Goal: Task Accomplishment & Management: Complete application form

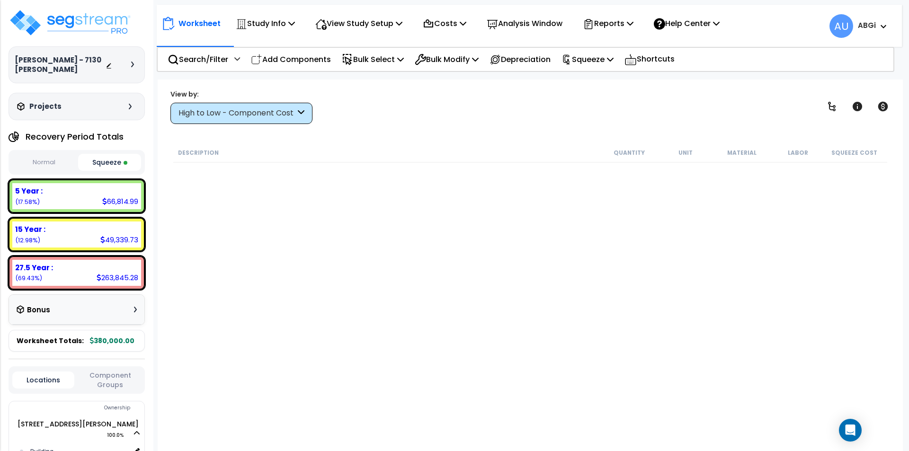
scroll to position [5496, 0]
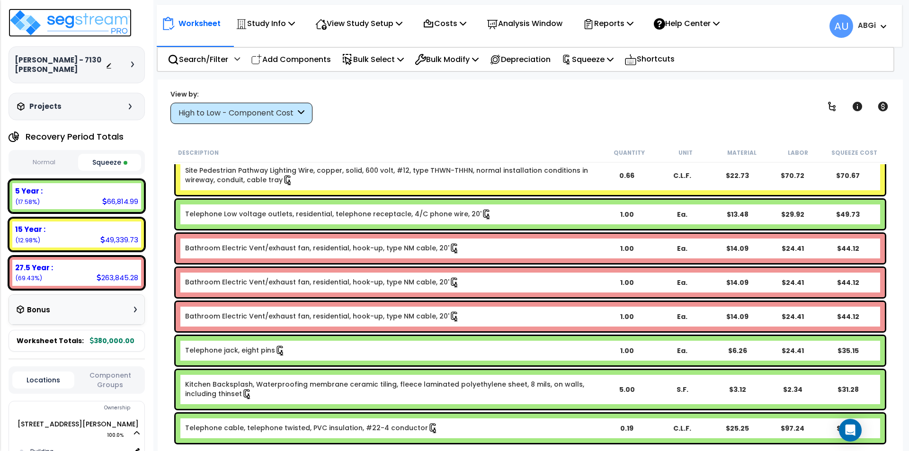
click at [121, 18] on img at bounding box center [70, 23] width 123 height 28
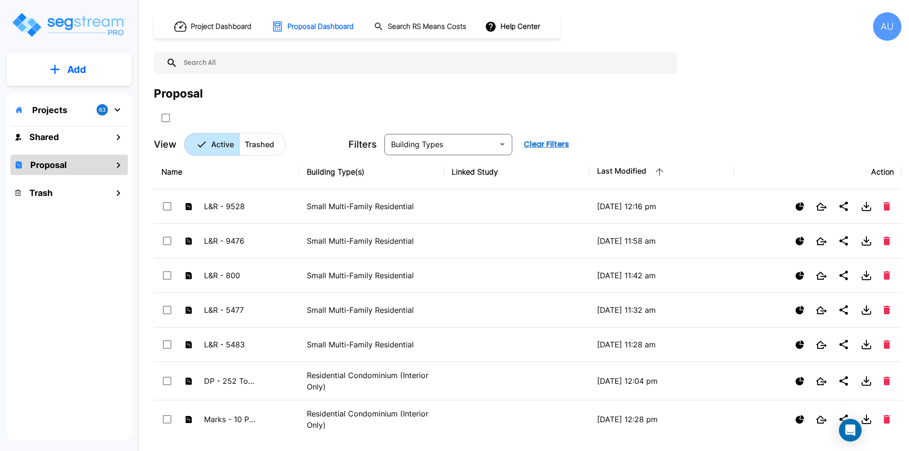
click at [73, 69] on p "Add" at bounding box center [76, 69] width 19 height 14
click at [68, 118] on p "Add Study" at bounding box center [75, 122] width 38 height 11
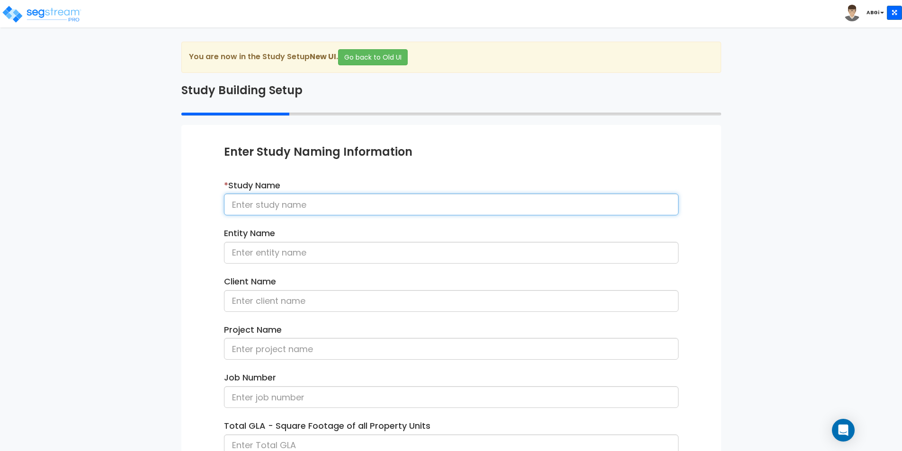
click at [299, 208] on input at bounding box center [451, 205] width 455 height 22
type input "Marks Realty - 50 Evanston #1"
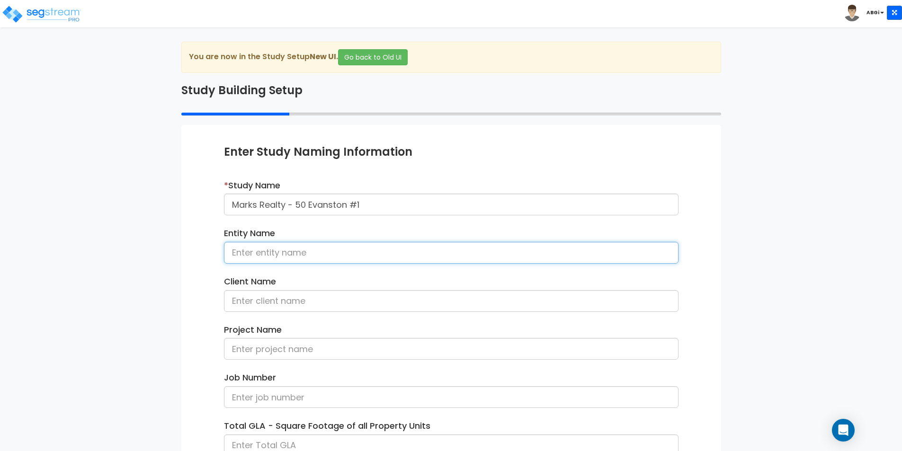
click at [314, 255] on input at bounding box center [451, 253] width 455 height 22
type input "Marks Realty, LLC"
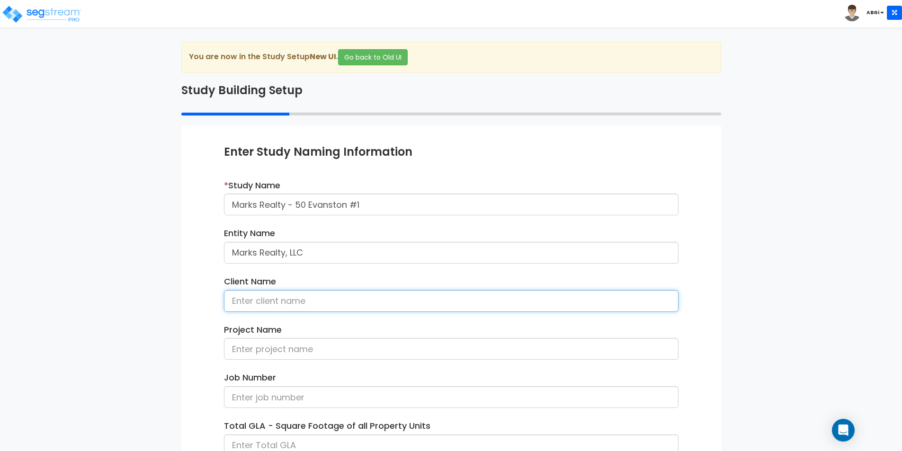
click at [285, 304] on input at bounding box center [451, 301] width 455 height 22
type input "Jonathan Marks"
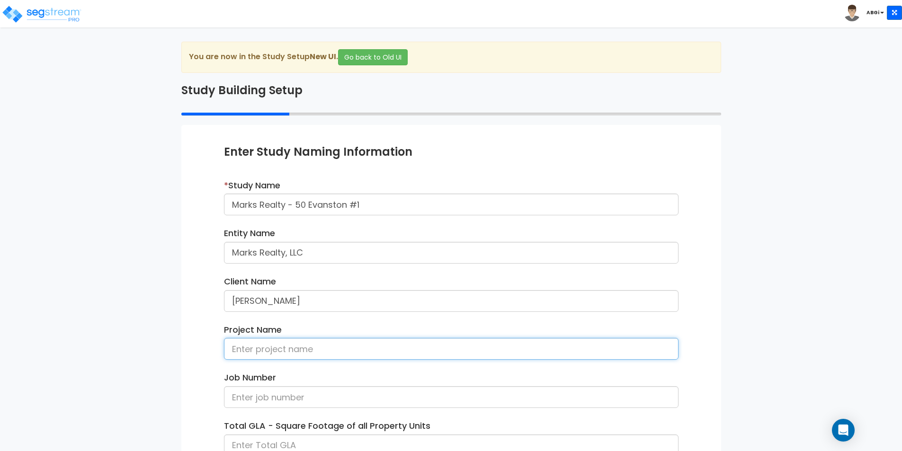
click at [281, 351] on input at bounding box center [451, 349] width 455 height 22
type input "m"
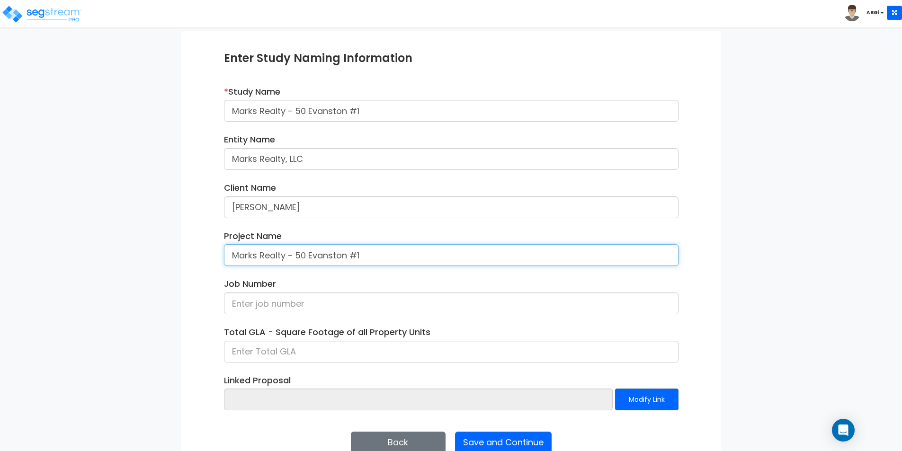
scroll to position [95, 0]
type input "Marks Realty - 50 Evanston #1"
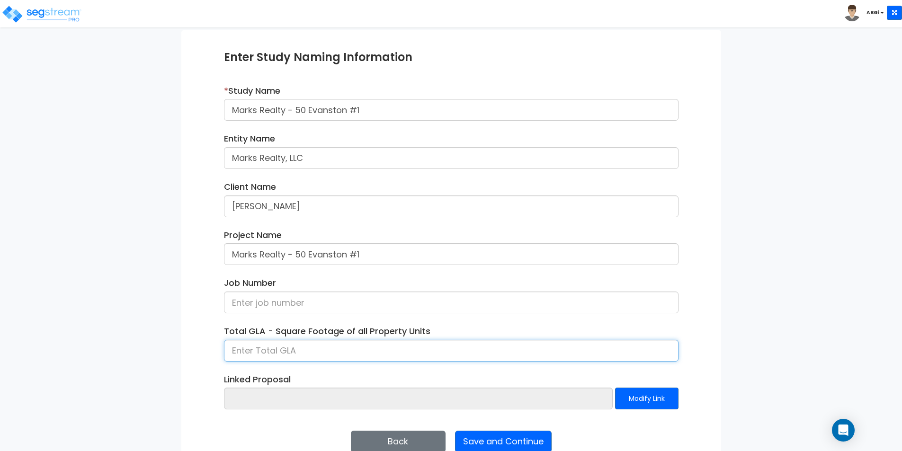
click at [321, 348] on input at bounding box center [451, 351] width 455 height 22
type input "1,642"
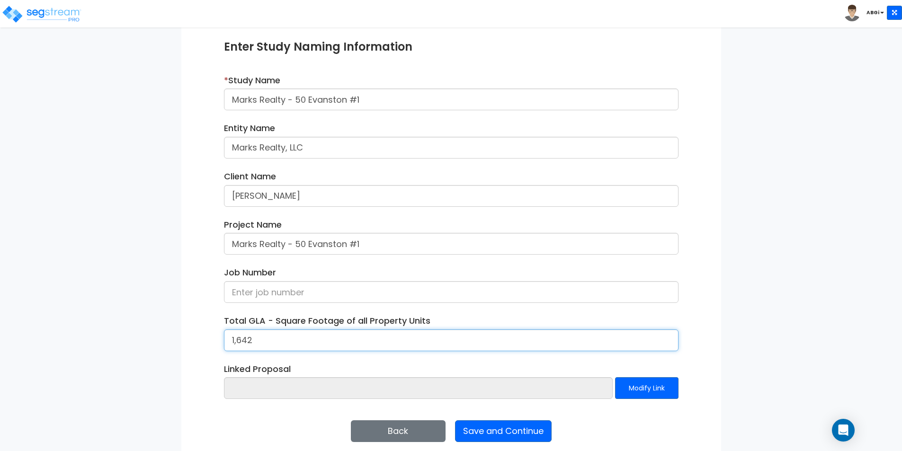
scroll to position [115, 0]
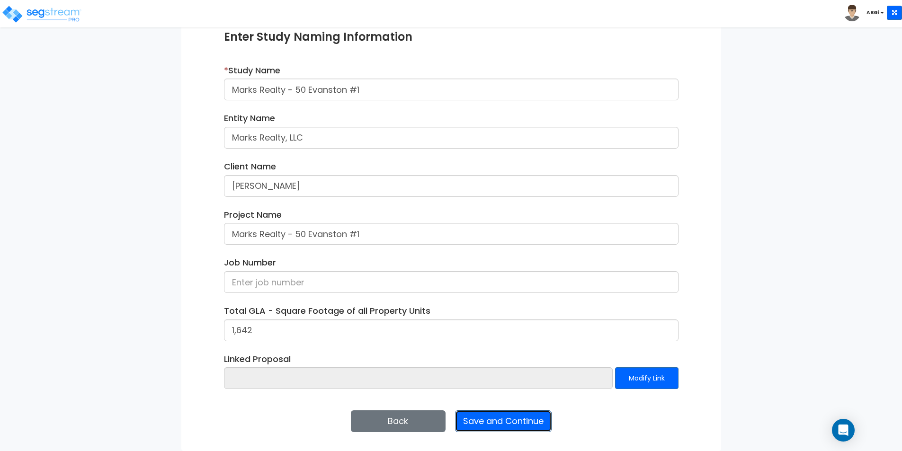
click at [494, 427] on button "Save and Continue" at bounding box center [503, 421] width 97 height 22
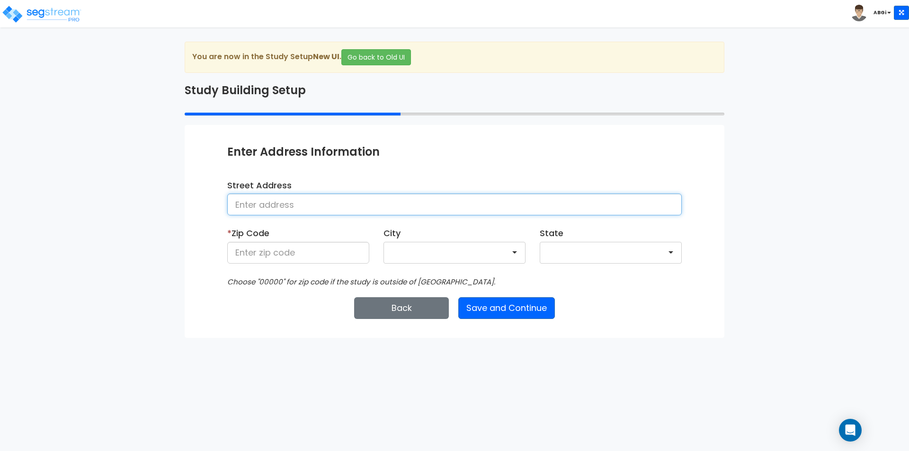
click at [373, 209] on input at bounding box center [454, 205] width 455 height 22
type input "50 Evanston Street, Apt #1"
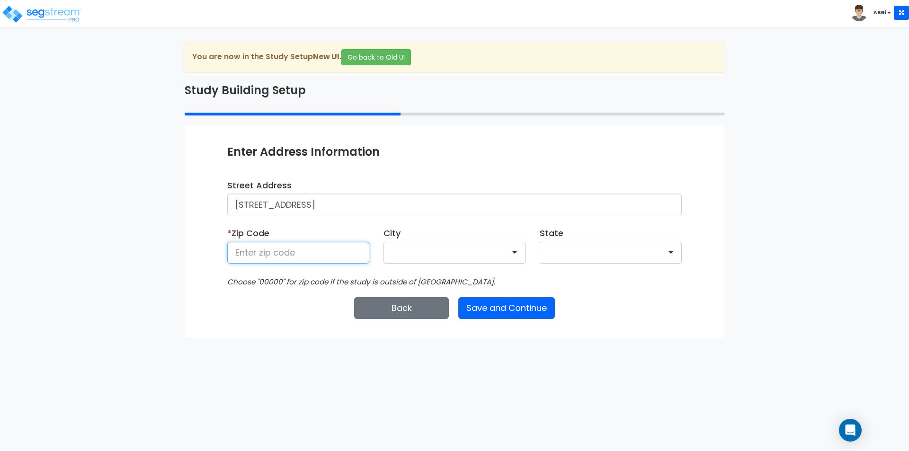
click at [317, 256] on input at bounding box center [298, 253] width 142 height 22
type input "77015"
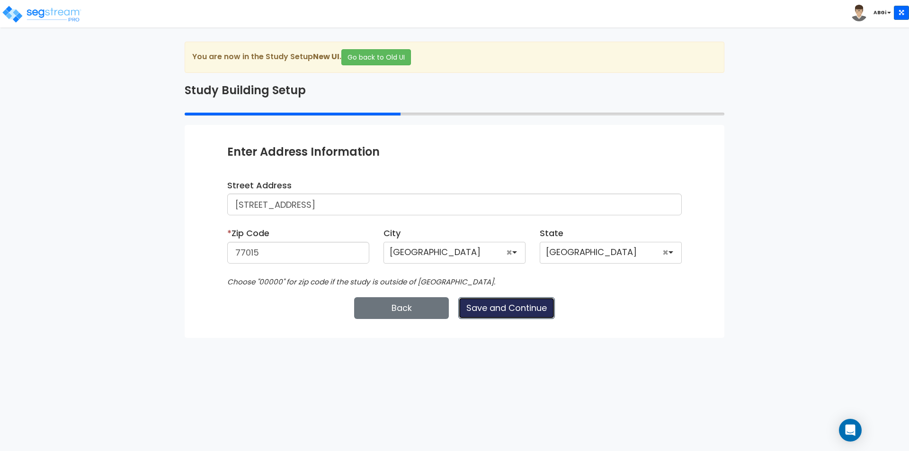
click at [494, 312] on button "Save and Continue" at bounding box center [506, 308] width 97 height 22
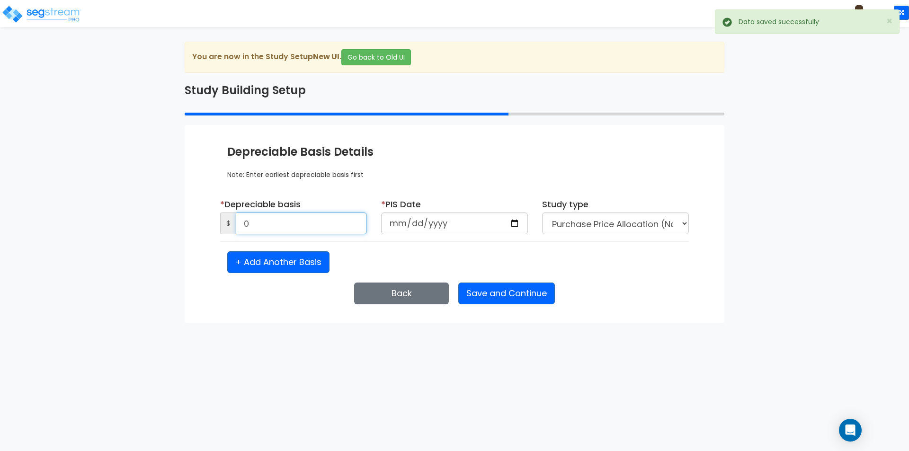
click at [323, 226] on input "0" at bounding box center [301, 224] width 131 height 22
type input "95,088"
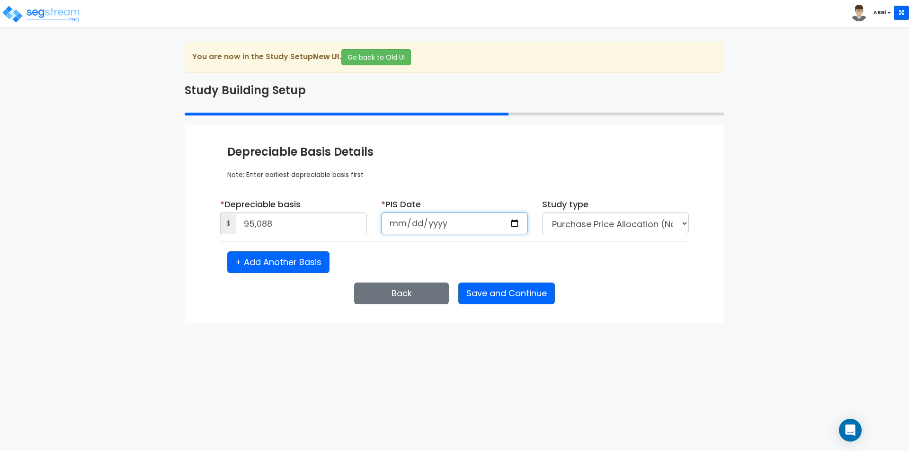
click at [513, 224] on input "date" at bounding box center [454, 224] width 147 height 22
type input "[DATE]"
click at [630, 224] on select "Purchase Price Allocation (No Given Costs) New Construction / Reno / TI's (Give…" at bounding box center [615, 224] width 147 height 22
click at [513, 295] on button "Save and Continue" at bounding box center [506, 294] width 97 height 22
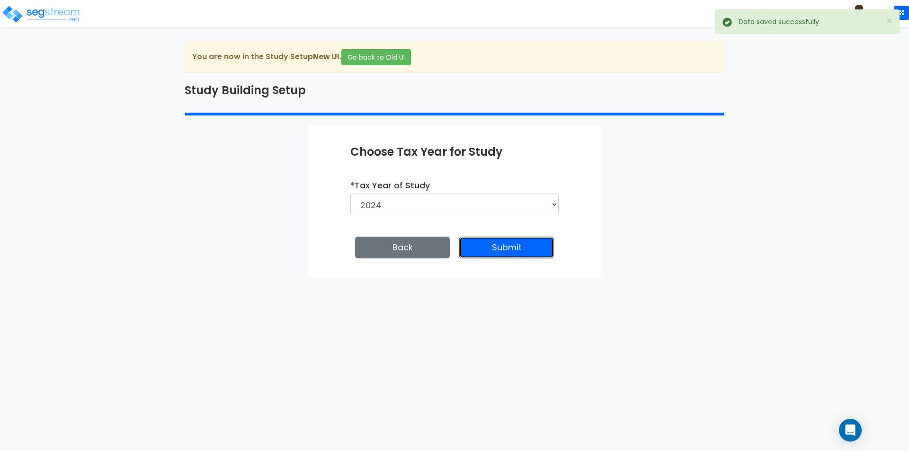
click at [501, 252] on button "Submit" at bounding box center [506, 248] width 95 height 22
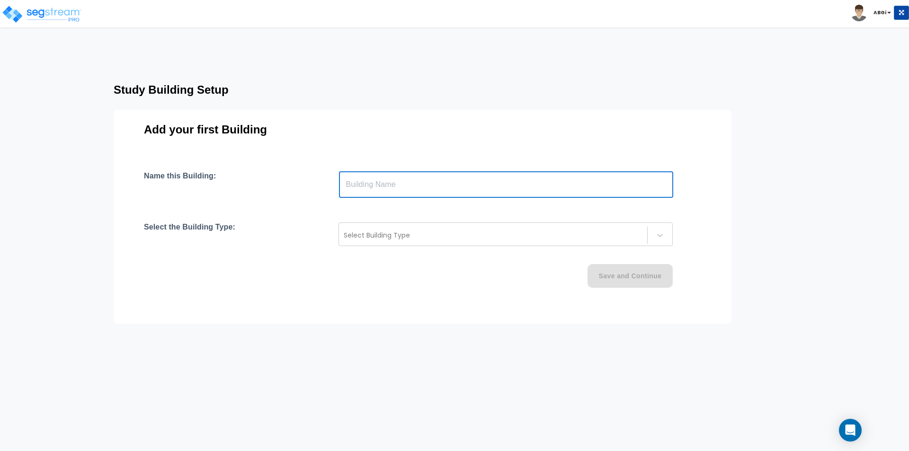
click at [542, 188] on input "text" at bounding box center [506, 184] width 334 height 27
type input "Marks Realty - [STREET_ADDRESS]"
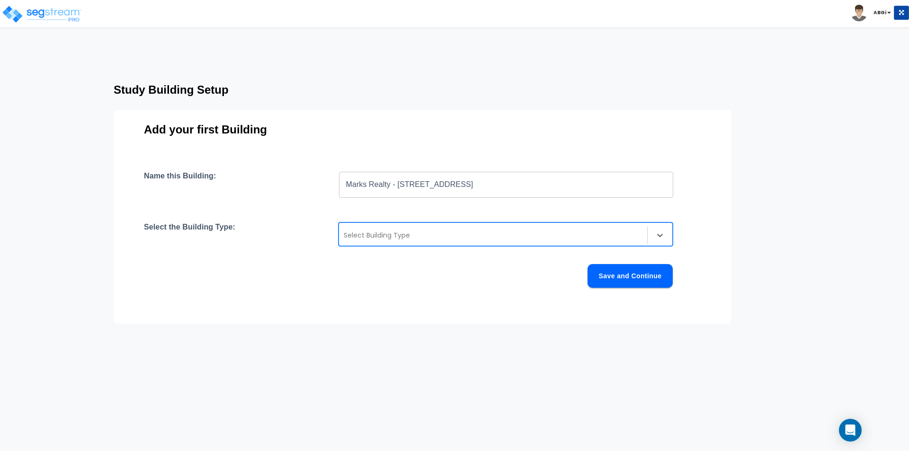
click at [542, 233] on div at bounding box center [493, 235] width 299 height 11
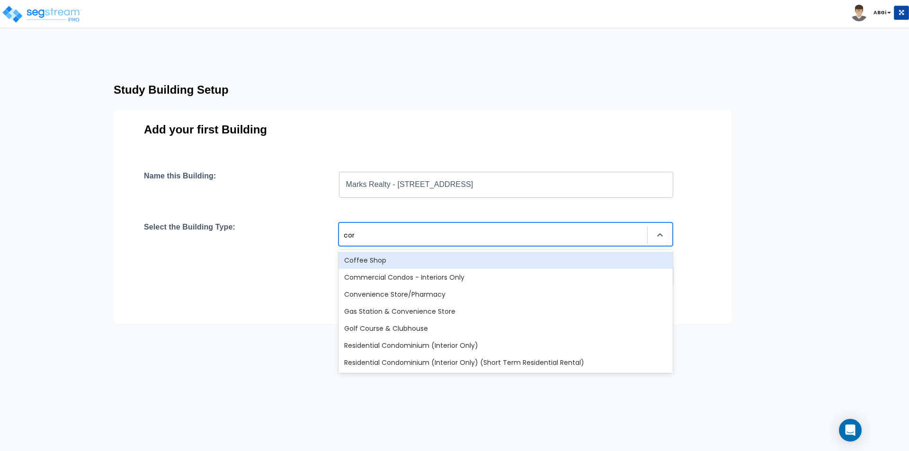
type input "condo"
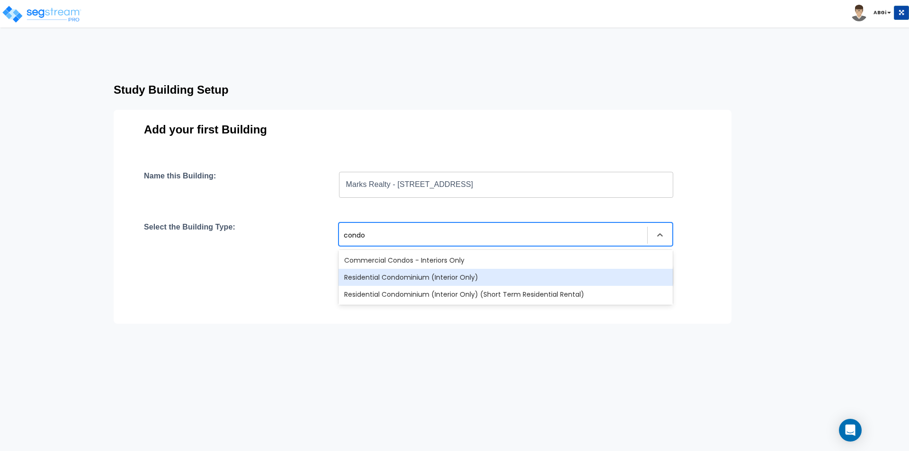
click at [473, 275] on div "Residential Condominium (Interior Only)" at bounding box center [506, 277] width 334 height 17
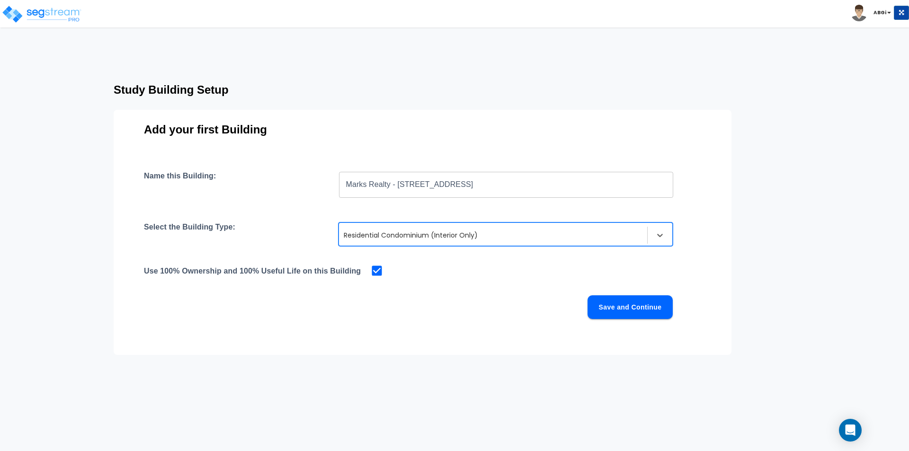
click at [636, 305] on button "Save and Continue" at bounding box center [630, 307] width 85 height 24
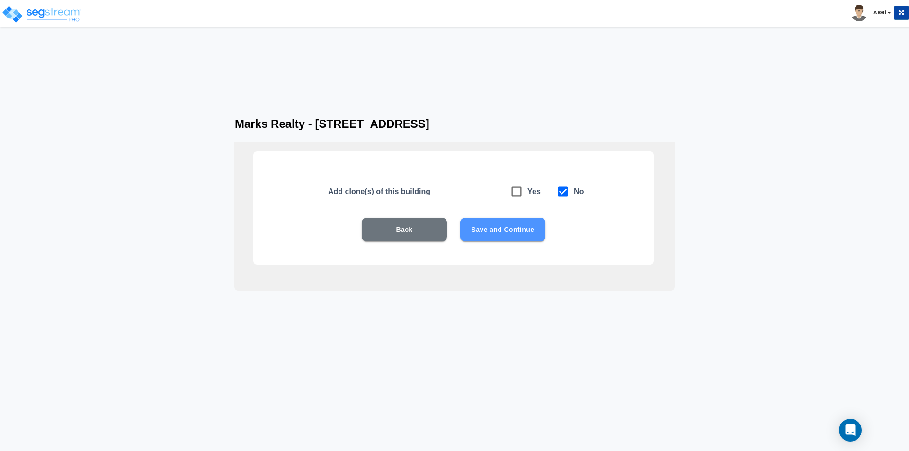
click at [520, 231] on button "Save and Continue" at bounding box center [502, 230] width 85 height 24
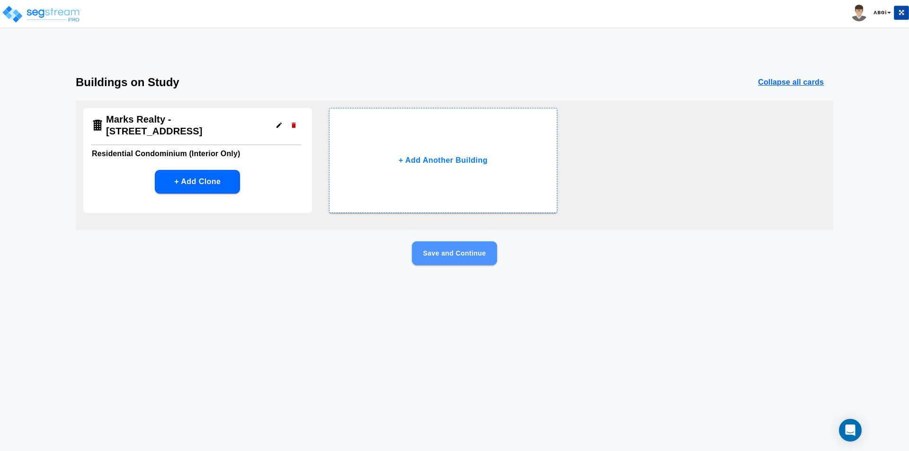
click at [455, 258] on button "Save and Continue" at bounding box center [454, 253] width 85 height 24
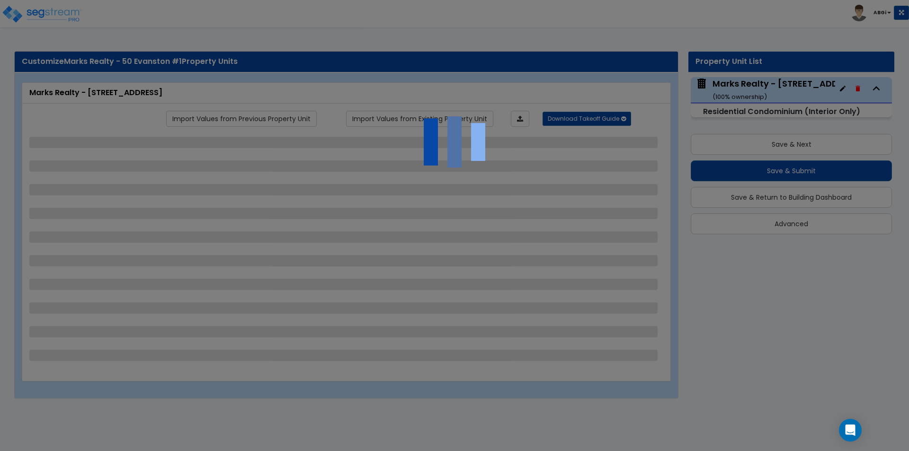
select select "1"
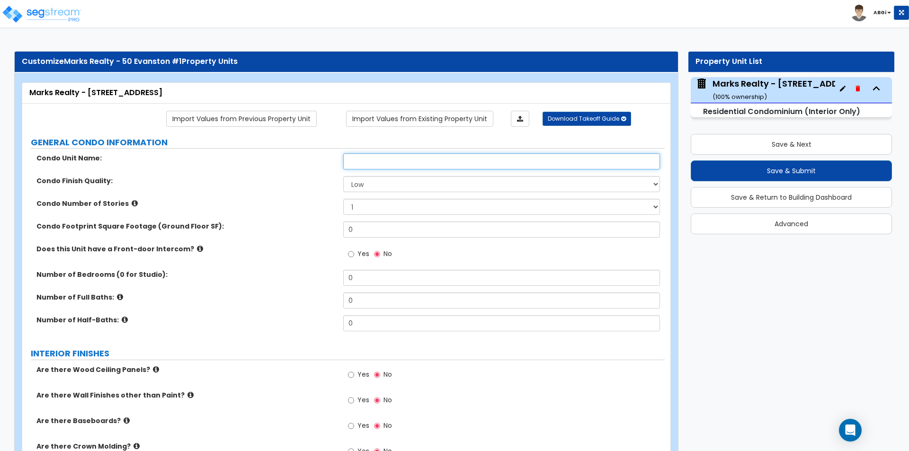
click at [392, 162] on input "text" at bounding box center [501, 161] width 316 height 16
type input "a"
type input "Apartment #1"
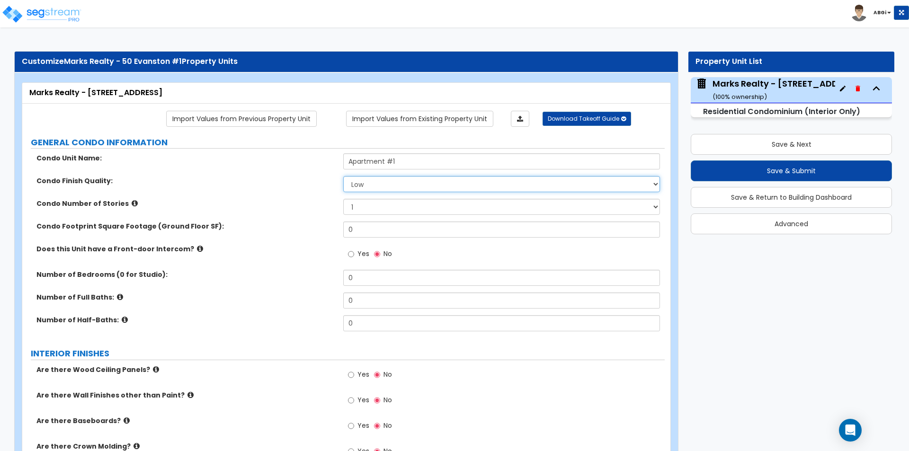
click at [395, 181] on select "Low Average High" at bounding box center [501, 184] width 316 height 16
select select "1"
click at [343, 176] on select "Low Average High" at bounding box center [501, 184] width 316 height 16
click at [390, 209] on select "1 2 3" at bounding box center [501, 207] width 316 height 16
select select "2"
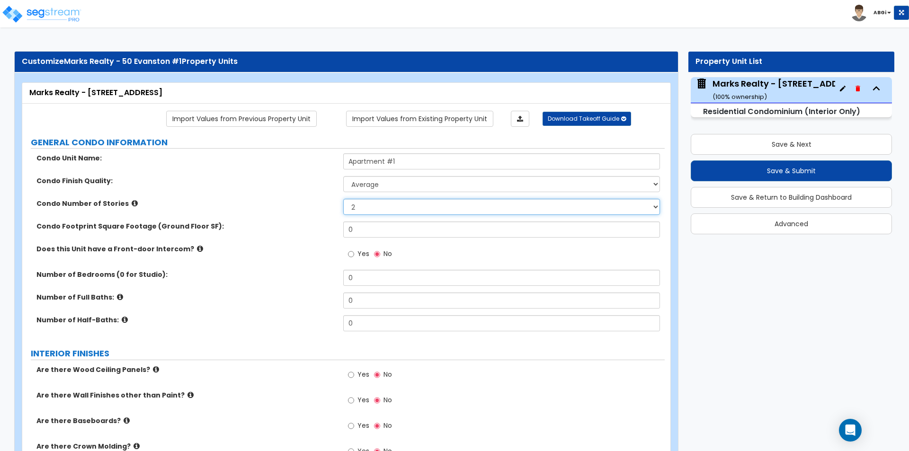
click at [343, 199] on select "1 2 3" at bounding box center [501, 207] width 316 height 16
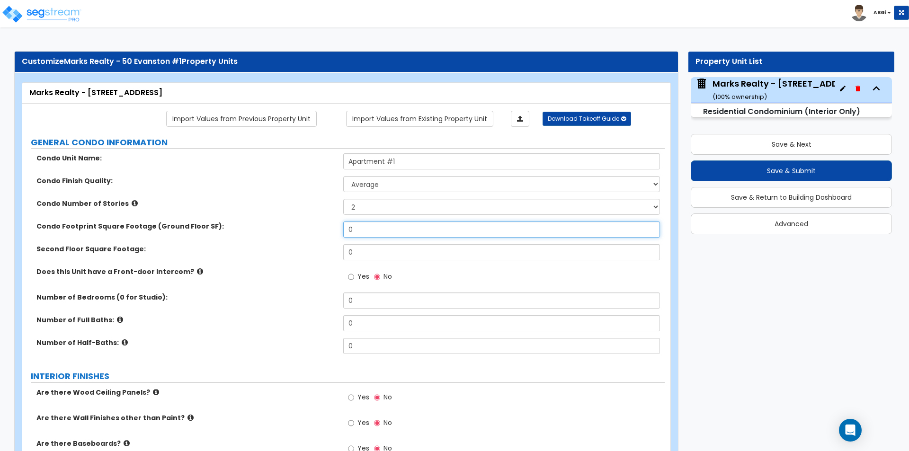
click at [368, 235] on input "0" at bounding box center [501, 230] width 316 height 16
type input "821"
click at [367, 253] on input "0" at bounding box center [501, 252] width 316 height 16
type input "821"
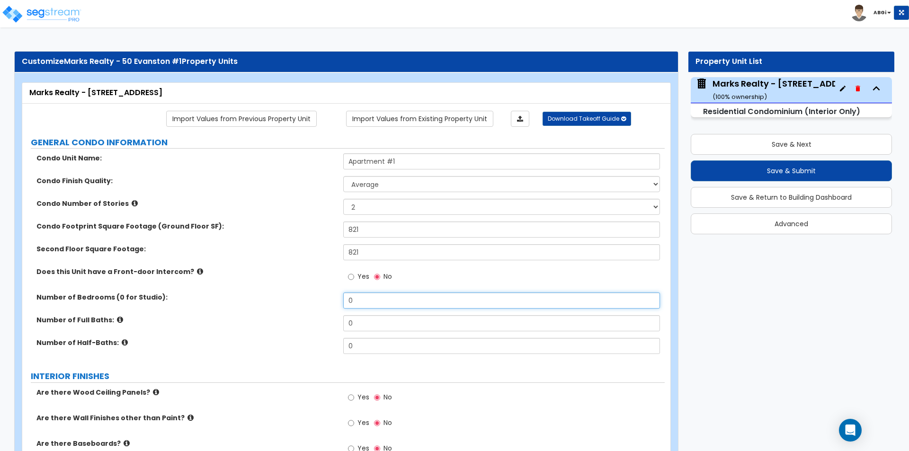
click at [376, 301] on input "0" at bounding box center [501, 301] width 316 height 16
type input "3"
click at [374, 318] on input "0" at bounding box center [501, 323] width 316 height 16
type input "2"
click at [366, 350] on input "0" at bounding box center [501, 346] width 316 height 16
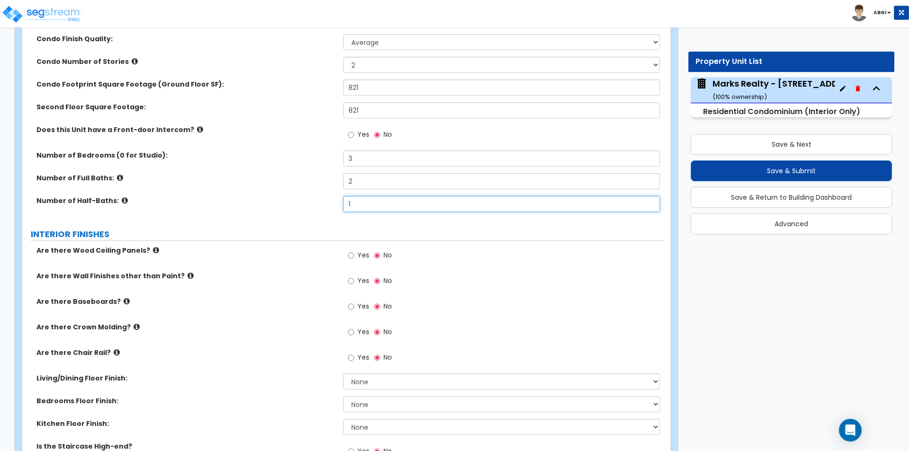
scroll to position [189, 0]
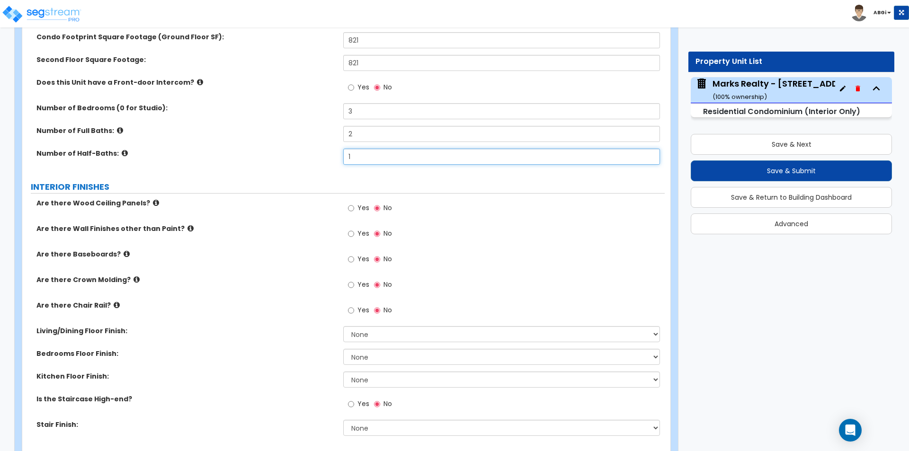
type input "1"
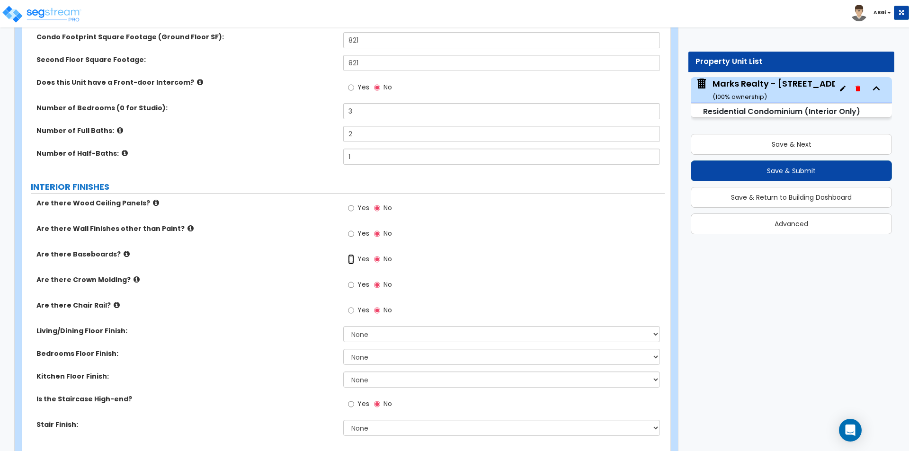
click at [350, 256] on input "Yes" at bounding box center [351, 259] width 6 height 10
radio input "true"
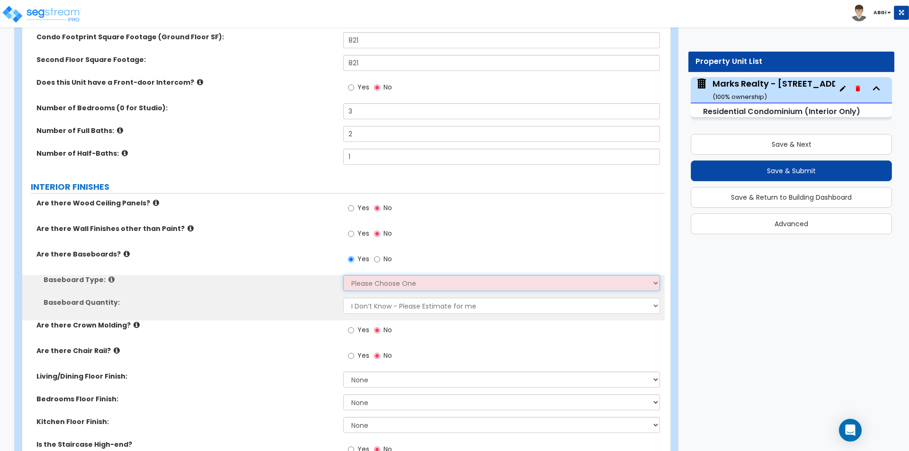
click at [365, 280] on select "Please Choose One Wood Vinyl Carpet Tile" at bounding box center [501, 283] width 316 height 16
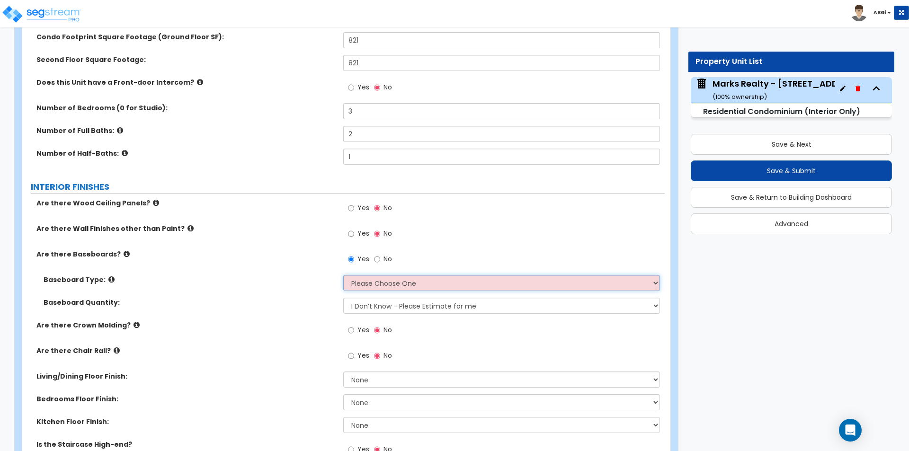
select select "1"
click at [343, 275] on select "Please Choose One Wood Vinyl Carpet Tile" at bounding box center [501, 283] width 316 height 16
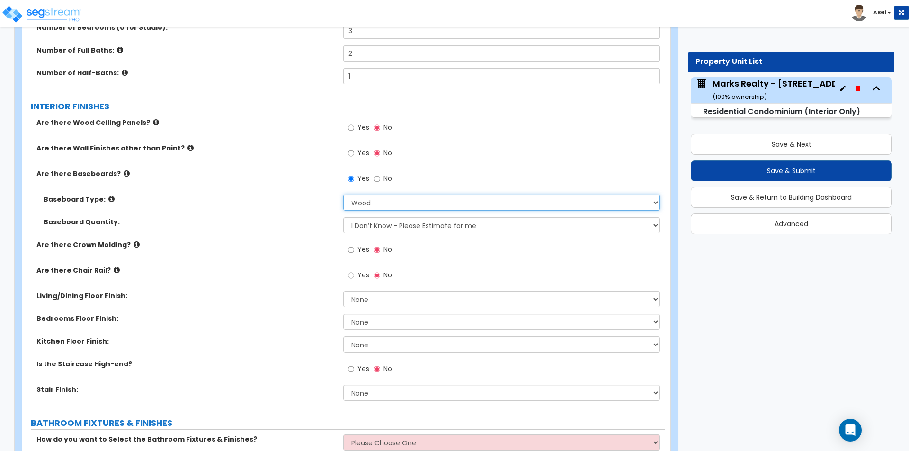
scroll to position [284, 0]
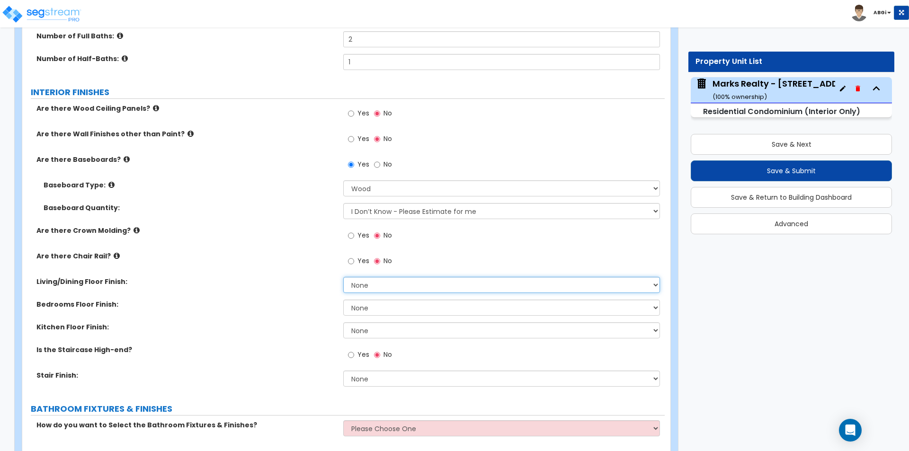
click at [359, 286] on select "None Tile Flooring Hardwood Flooring Resilient Laminate Flooring VCT Flooring S…" at bounding box center [501, 285] width 316 height 16
select select "7"
click at [343, 277] on select "None Tile Flooring Hardwood Flooring Resilient Laminate Flooring VCT Flooring S…" at bounding box center [501, 285] width 316 height 16
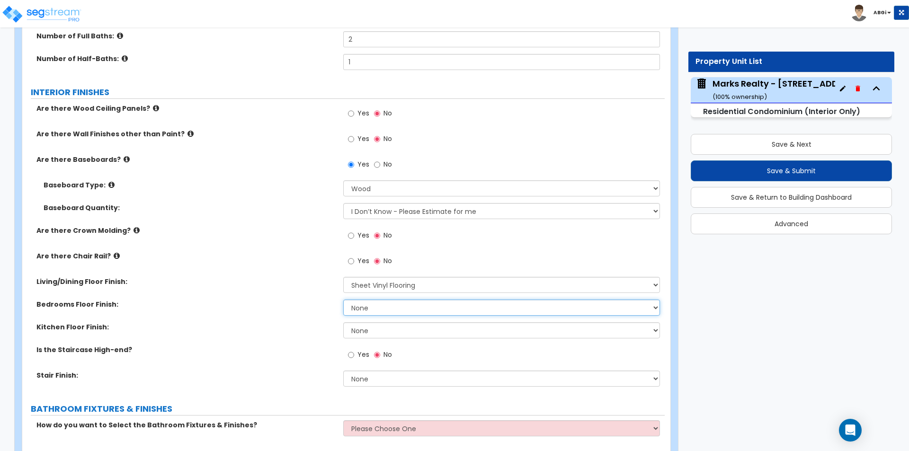
click at [370, 306] on select "None Tile Flooring Hardwood Flooring Resilient Laminate Flooring VCT Flooring S…" at bounding box center [501, 308] width 316 height 16
select select "5"
click at [343, 300] on select "None Tile Flooring Hardwood Flooring Resilient Laminate Flooring VCT Flooring S…" at bounding box center [501, 308] width 316 height 16
click at [358, 327] on select "None Tile Flooring Hardwood Flooring Resilient Laminate Flooring VCT Flooring S…" at bounding box center [501, 330] width 316 height 16
select select "7"
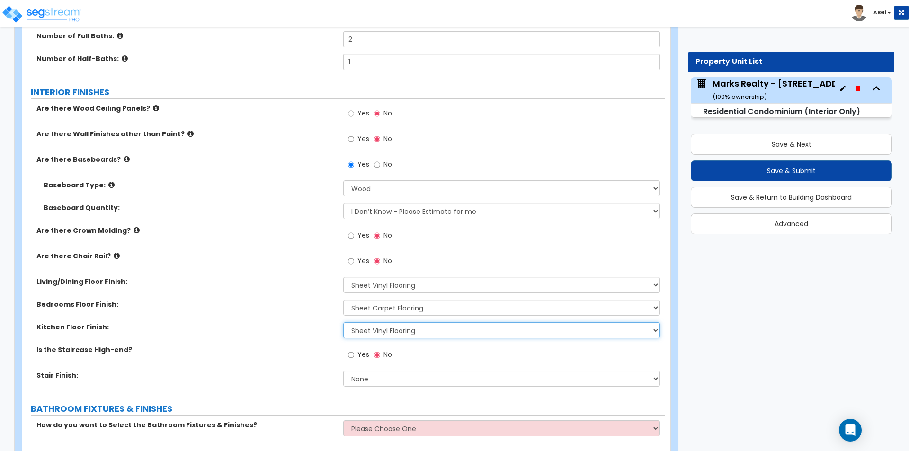
click at [343, 322] on select "None Tile Flooring Hardwood Flooring Resilient Laminate Flooring VCT Flooring S…" at bounding box center [501, 330] width 316 height 16
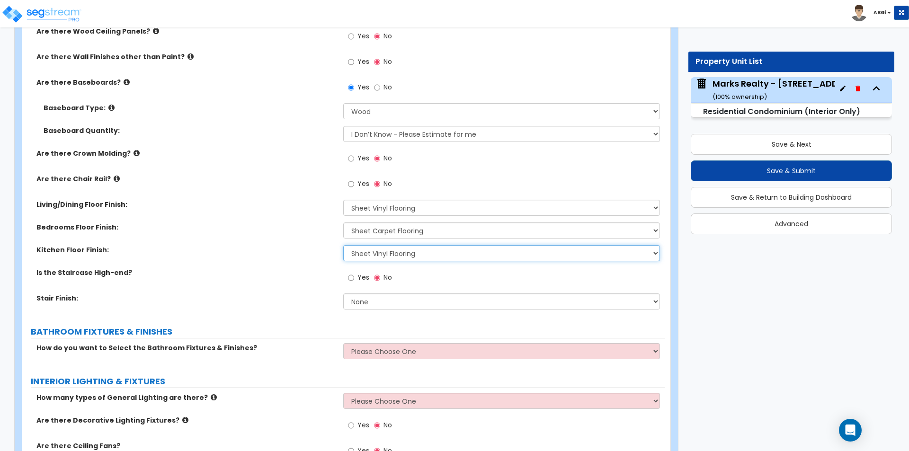
scroll to position [379, 0]
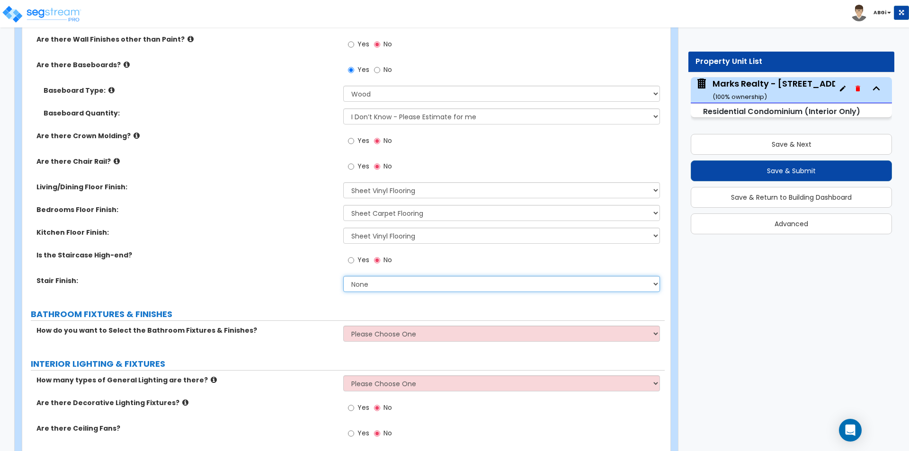
click at [370, 288] on select "None Tile Wood Laminate VCT Sheet Carpet Sheet Vinyl Carpet Tile" at bounding box center [501, 284] width 316 height 16
select select "5"
click at [343, 276] on select "None Tile Wood Laminate VCT Sheet Carpet Sheet Vinyl Carpet Tile" at bounding box center [501, 284] width 316 height 16
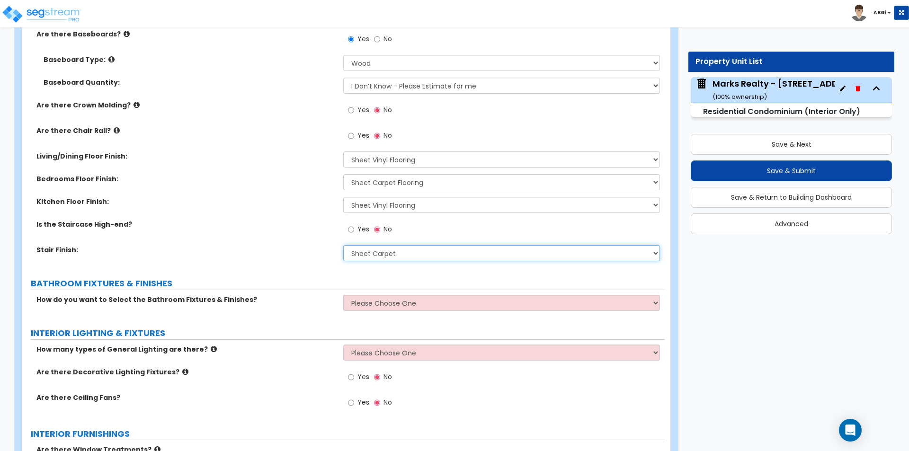
scroll to position [426, 0]
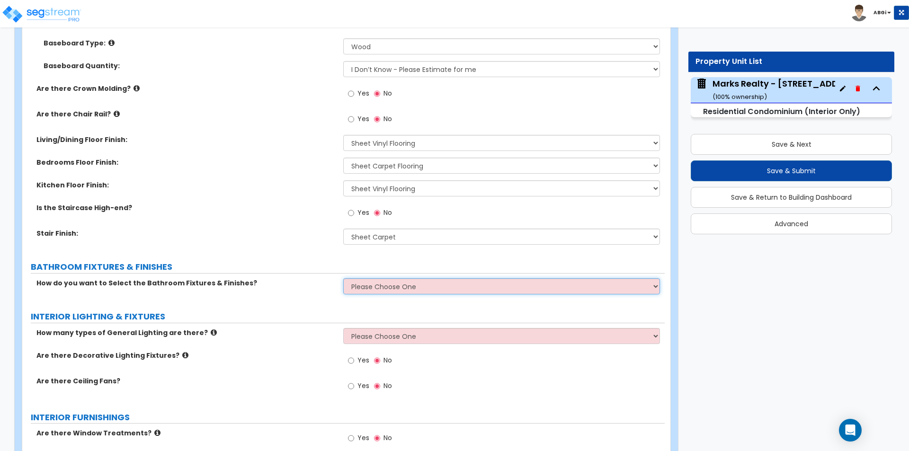
click at [363, 289] on select "Please Choose One Select Fixtures and Finishes only for one Bath and assume thi…" at bounding box center [501, 286] width 316 height 16
select select "2"
click at [343, 278] on select "Please Choose One Select Fixtures and Finishes only for one Bath and assume thi…" at bounding box center [501, 286] width 316 height 16
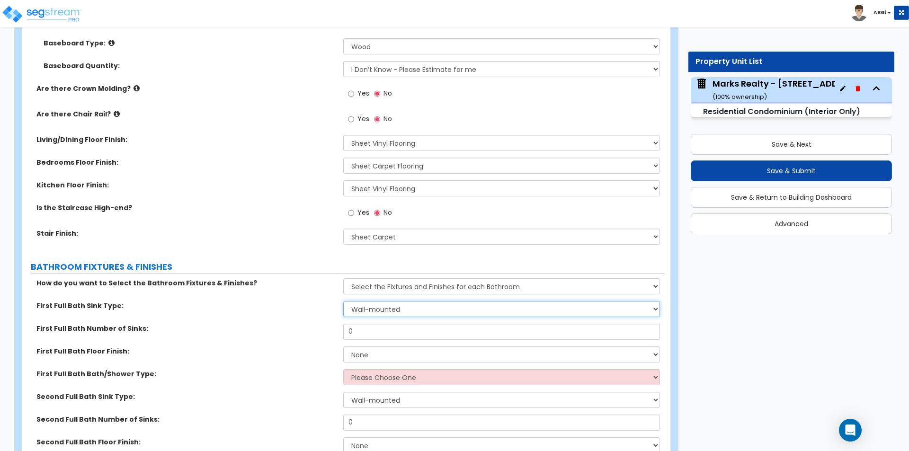
click at [413, 309] on select "Wall-mounted Pedestal-mounted Vanity-mounted" at bounding box center [501, 309] width 316 height 16
select select "3"
click at [343, 301] on select "Wall-mounted Pedestal-mounted Vanity-mounted" at bounding box center [501, 309] width 316 height 16
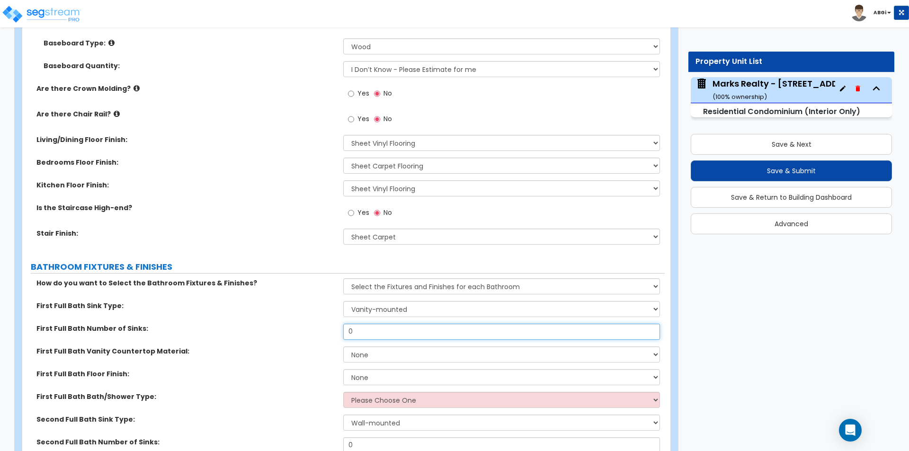
click at [399, 331] on input "0" at bounding box center [501, 332] width 316 height 16
type input "2"
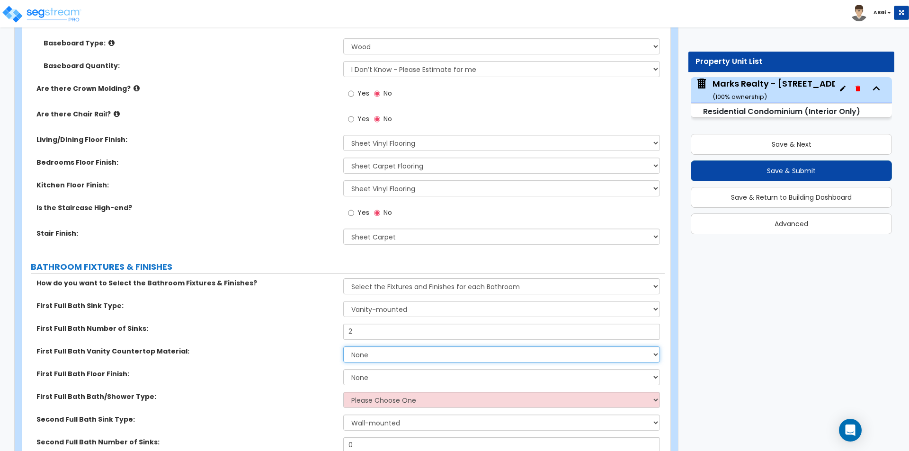
click at [401, 353] on select "None Plastic Laminate Solid Surface Stone Quartz Marble Tile Wood" at bounding box center [501, 355] width 316 height 16
select select "1"
click at [343, 347] on select "None Plastic Laminate Solid Surface Stone Quartz Marble Tile Wood" at bounding box center [501, 355] width 316 height 16
click at [415, 190] on select "None Tile Flooring Hardwood Flooring Resilient Laminate Flooring VCT Flooring S…" at bounding box center [501, 188] width 316 height 16
select select "3"
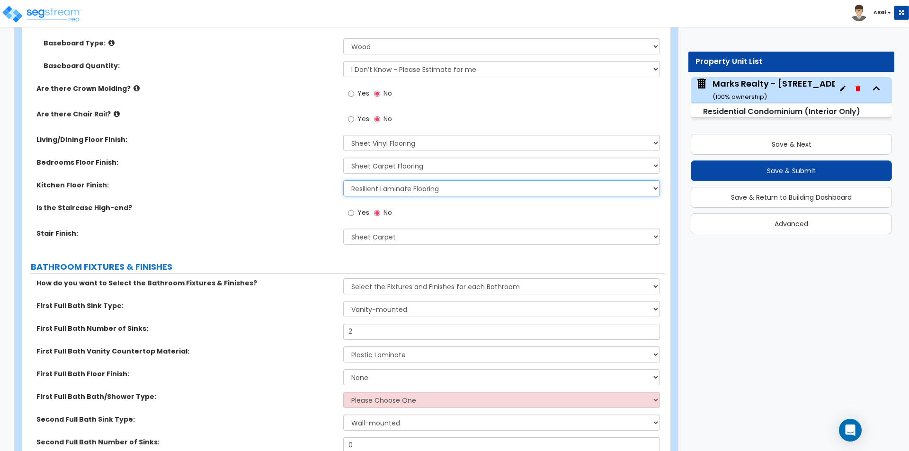
click at [343, 180] on select "None Tile Flooring Hardwood Flooring Resilient Laminate Flooring VCT Flooring S…" at bounding box center [501, 188] width 316 height 16
click at [418, 143] on select "None Tile Flooring Hardwood Flooring Resilient Laminate Flooring VCT Flooring S…" at bounding box center [501, 143] width 316 height 16
select select "3"
click at [343, 135] on select "None Tile Flooring Hardwood Flooring Resilient Laminate Flooring VCT Flooring S…" at bounding box center [501, 143] width 316 height 16
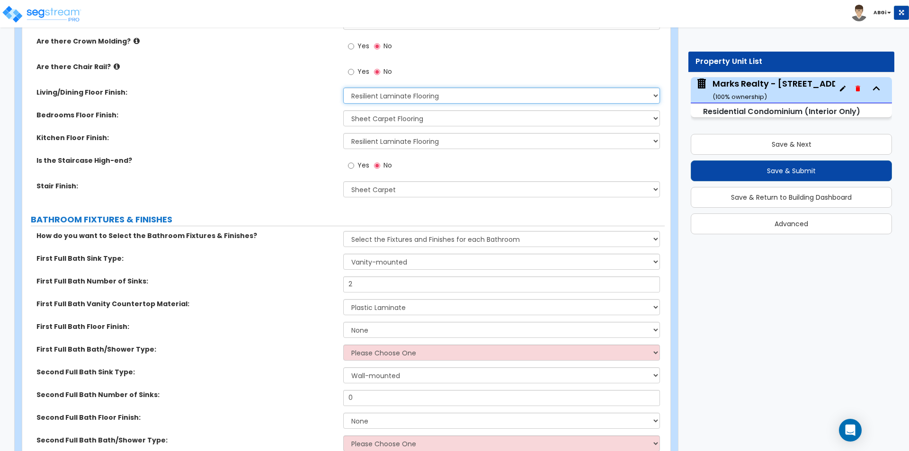
scroll to position [521, 0]
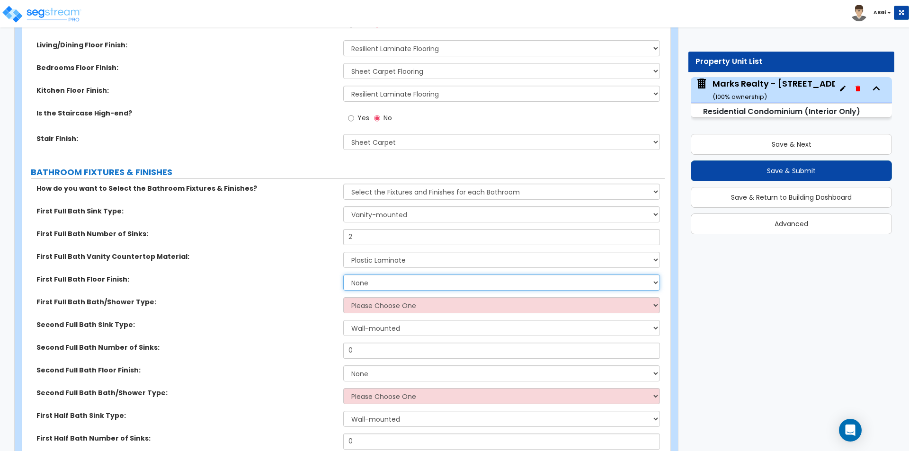
click at [383, 283] on select "None Tile Flooring Hardwood Flooring Resilient Laminate Flooring VCT Flooring S…" at bounding box center [501, 283] width 316 height 16
select select "3"
click at [343, 275] on select "None Tile Flooring Hardwood Flooring Resilient Laminate Flooring VCT Flooring S…" at bounding box center [501, 283] width 316 height 16
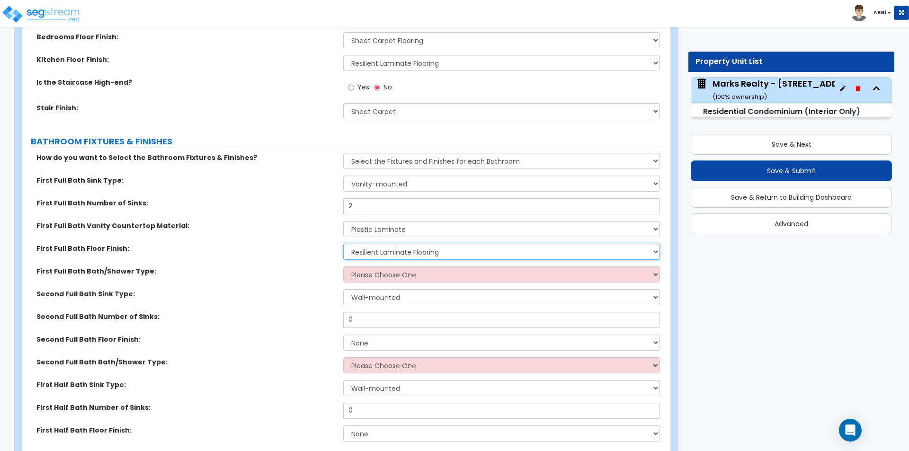
scroll to position [568, 0]
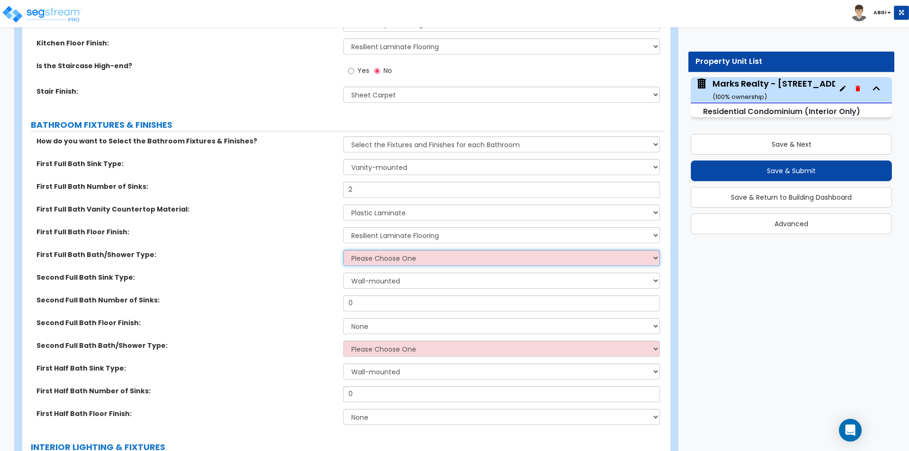
click at [381, 261] on select "Please Choose One Standalone Shower Bathtub - Shower Combo" at bounding box center [501, 258] width 316 height 16
select select "2"
click at [343, 250] on select "Please Choose One Standalone Shower Bathtub - Shower Combo" at bounding box center [501, 258] width 316 height 16
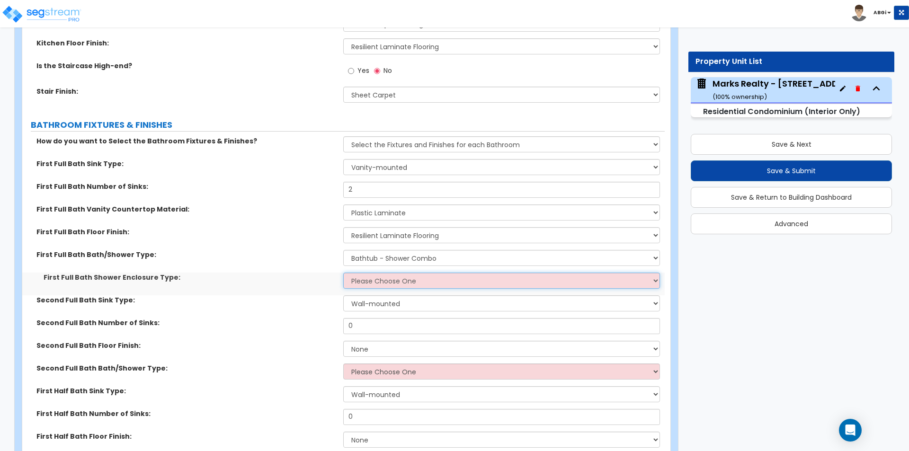
click at [389, 281] on select "Please Choose One Curtain & Rod Glass Sliding Doors Glass Hinged Doors" at bounding box center [501, 281] width 316 height 16
select select "1"
click at [343, 273] on select "Please Choose One Curtain & Rod Glass Sliding Doors Glass Hinged Doors" at bounding box center [501, 281] width 316 height 16
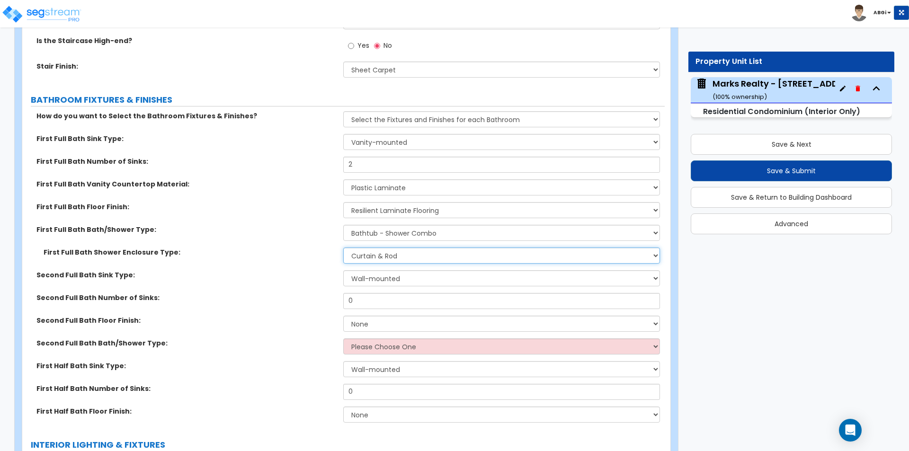
scroll to position [615, 0]
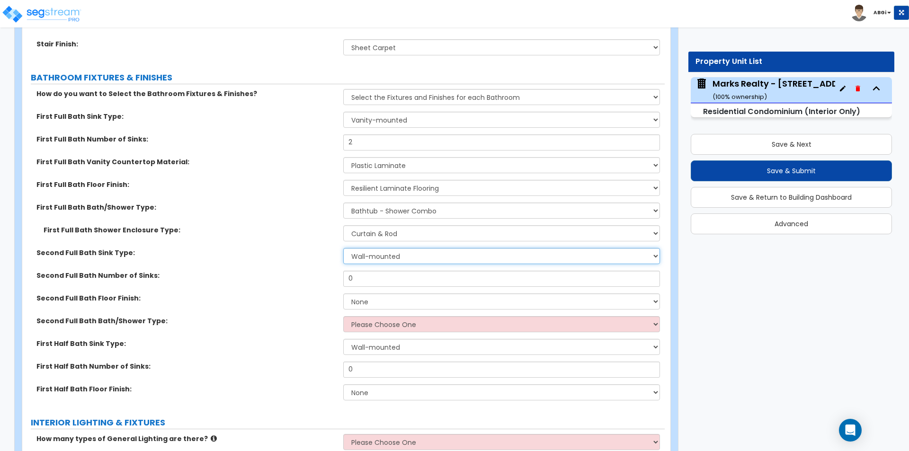
click at [387, 257] on select "Wall-mounted Pedestal-mounted Vanity-mounted" at bounding box center [501, 256] width 316 height 16
select select "3"
click at [343, 248] on select "Wall-mounted Pedestal-mounted Vanity-mounted" at bounding box center [501, 256] width 316 height 16
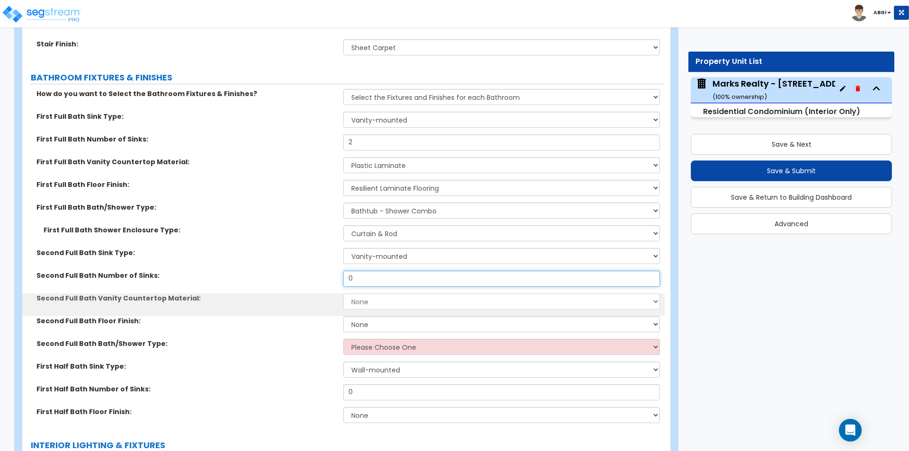
click at [385, 277] on input "0" at bounding box center [501, 279] width 316 height 16
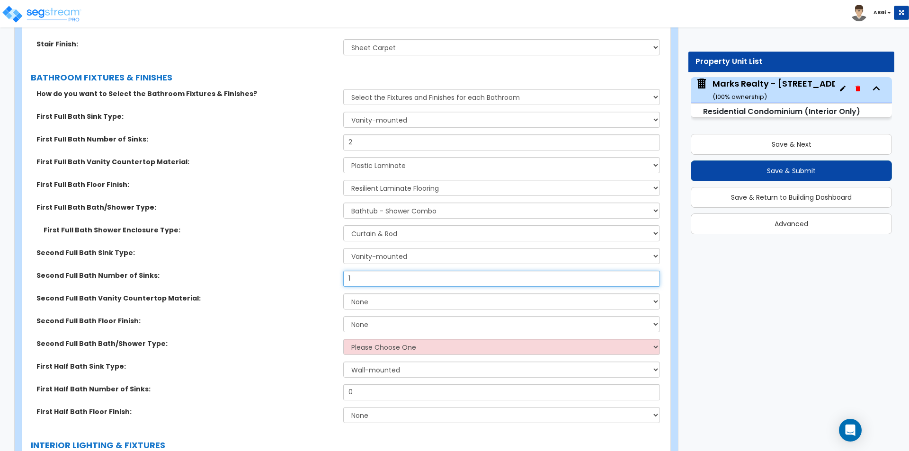
type input "1"
click at [383, 296] on select "None Plastic Laminate Solid Surface Stone Quartz Marble Tile Wood" at bounding box center [501, 302] width 316 height 16
select select "1"
click at [343, 294] on select "None Plastic Laminate Solid Surface Stone Quartz Marble Tile Wood" at bounding box center [501, 302] width 316 height 16
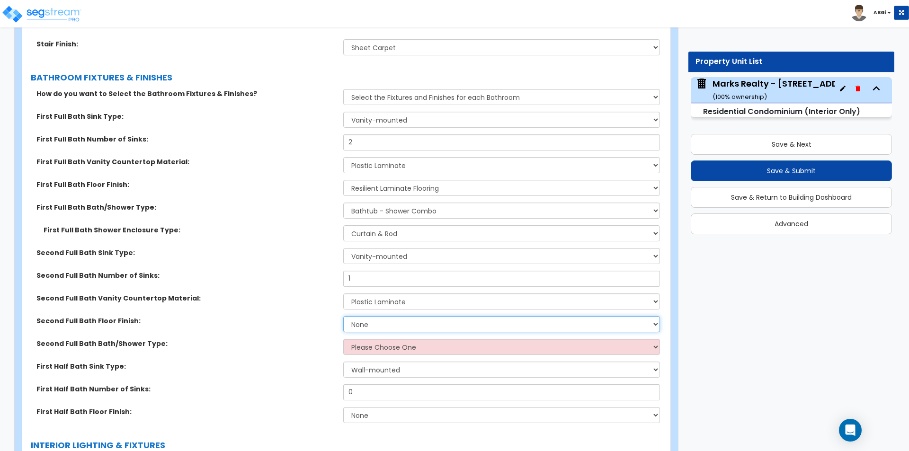
click at [385, 328] on select "None Tile Flooring Hardwood Flooring Resilient Laminate Flooring VCT Flooring S…" at bounding box center [501, 324] width 316 height 16
select select "3"
click at [343, 316] on select "None Tile Flooring Hardwood Flooring Resilient Laminate Flooring VCT Flooring S…" at bounding box center [501, 324] width 316 height 16
click at [386, 350] on select "Please Choose One Standalone Shower Bathtub - Shower Combo" at bounding box center [501, 347] width 316 height 16
select select "2"
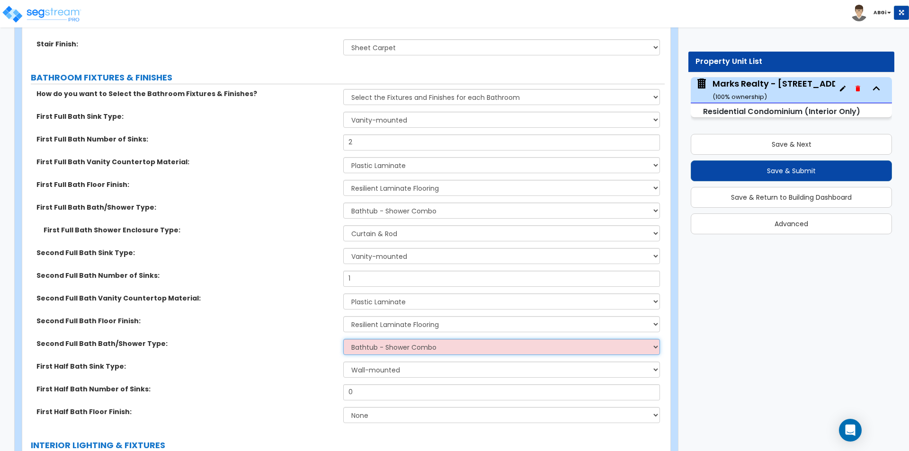
click at [343, 339] on select "Please Choose One Standalone Shower Bathtub - Shower Combo" at bounding box center [501, 347] width 316 height 16
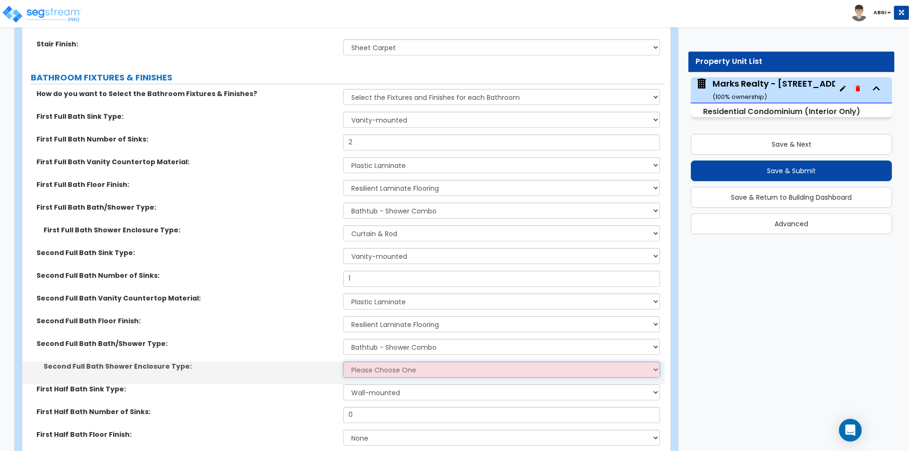
click at [380, 371] on select "Please Choose One Curtain & Rod Glass Sliding Doors Glass Hinged Doors" at bounding box center [501, 370] width 316 height 16
select select "1"
click at [343, 362] on select "Please Choose One Curtain & Rod Glass Sliding Doors Glass Hinged Doors" at bounding box center [501, 370] width 316 height 16
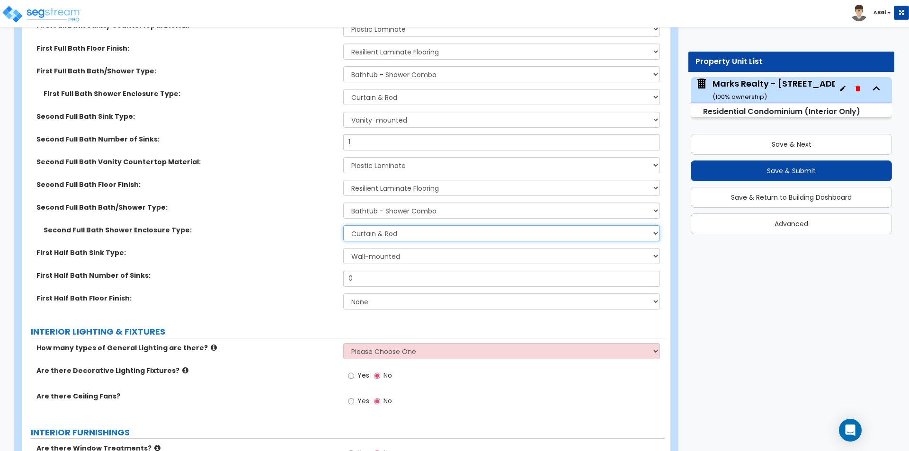
scroll to position [758, 0]
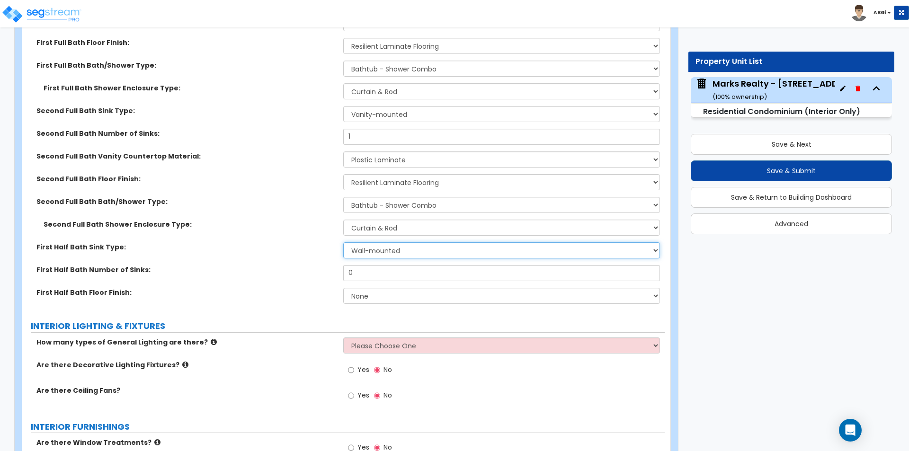
click at [412, 247] on select "Wall-mounted Pedestal-mounted Vanity-mounted" at bounding box center [501, 250] width 316 height 16
select select "3"
click at [343, 242] on select "Wall-mounted Pedestal-mounted Vanity-mounted" at bounding box center [501, 250] width 316 height 16
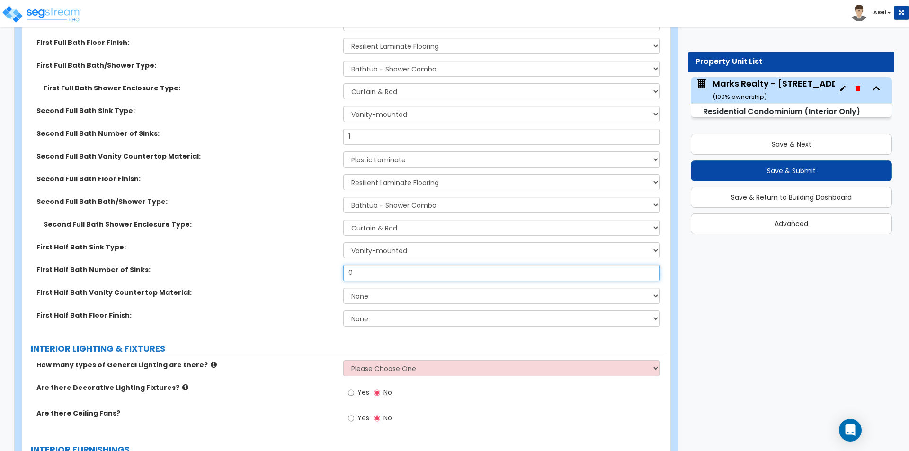
click at [411, 271] on input "0" at bounding box center [501, 273] width 316 height 16
type input "1"
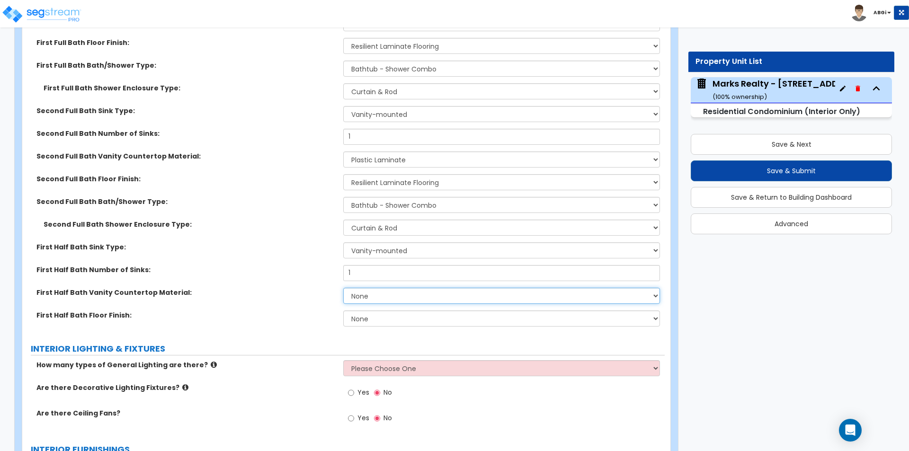
click at [402, 298] on select "None Plastic Laminate Solid Surface Stone Quartz Marble Tile Wood" at bounding box center [501, 296] width 316 height 16
select select "1"
click at [343, 288] on select "None Plastic Laminate Solid Surface Stone Quartz Marble Tile Wood" at bounding box center [501, 296] width 316 height 16
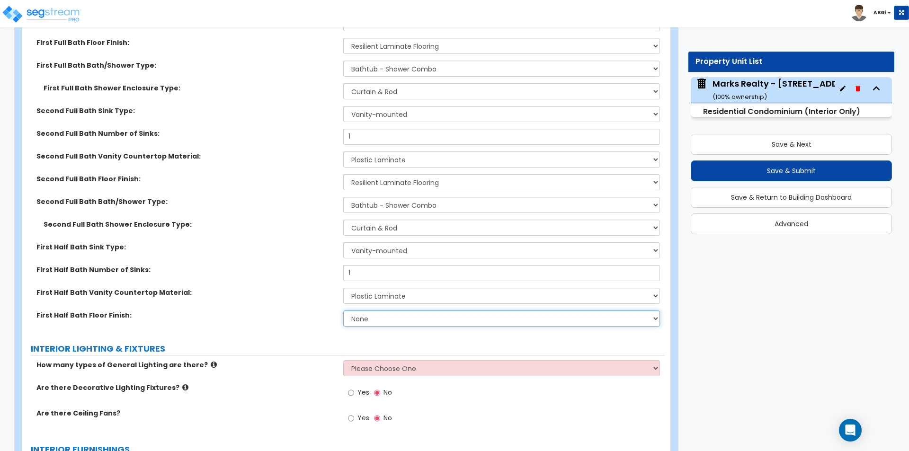
click at [398, 319] on select "None Tile Flooring Hardwood Flooring Resilient Laminate Flooring VCT Flooring S…" at bounding box center [501, 319] width 316 height 16
select select "3"
click at [343, 311] on select "None Tile Flooring Hardwood Flooring Resilient Laminate Flooring VCT Flooring S…" at bounding box center [501, 319] width 316 height 16
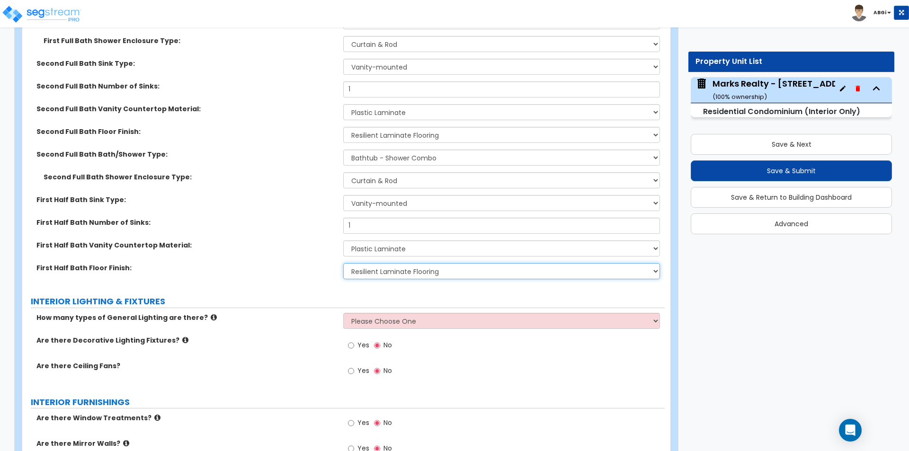
scroll to position [852, 0]
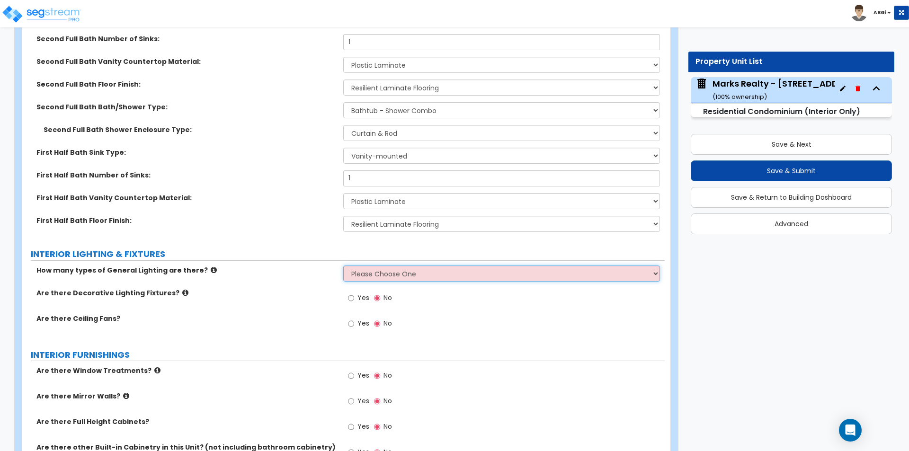
click at [373, 278] on select "Please Choose One 1 2 3" at bounding box center [501, 274] width 316 height 16
select select "1"
click at [343, 266] on select "Please Choose One 1 2 3" at bounding box center [501, 274] width 316 height 16
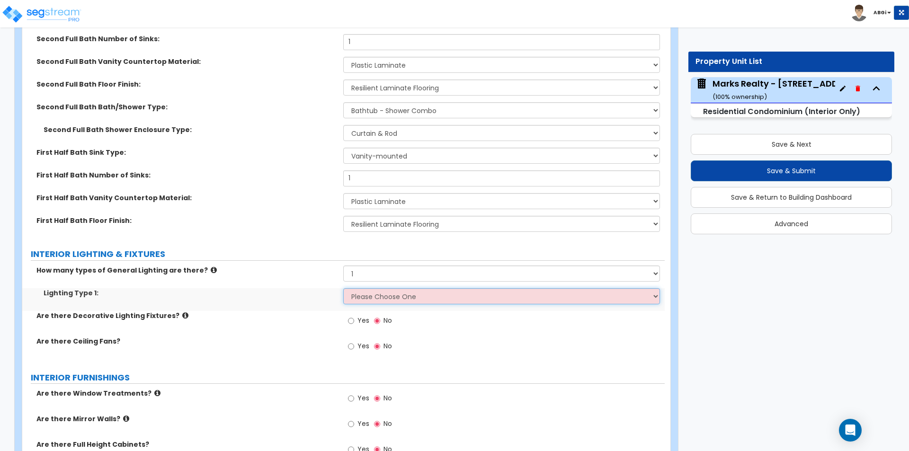
click at [376, 298] on select "Please Choose One LED Surface-Mounted LED Recessed Fluorescent Surface-Mounted …" at bounding box center [501, 296] width 316 height 16
click at [440, 294] on select "Please Choose One LED Surface-Mounted LED Recessed Fluorescent Surface-Mounted …" at bounding box center [501, 296] width 316 height 16
select select "3"
click at [343, 288] on select "Please Choose One LED Surface-Mounted LED Recessed Fluorescent Surface-Mounted …" at bounding box center [501, 296] width 316 height 16
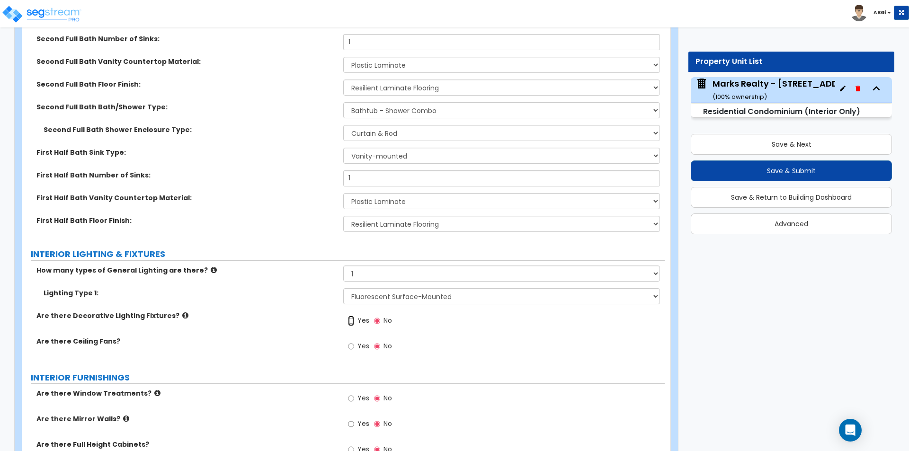
click at [352, 322] on input "Yes" at bounding box center [351, 321] width 6 height 10
radio input "true"
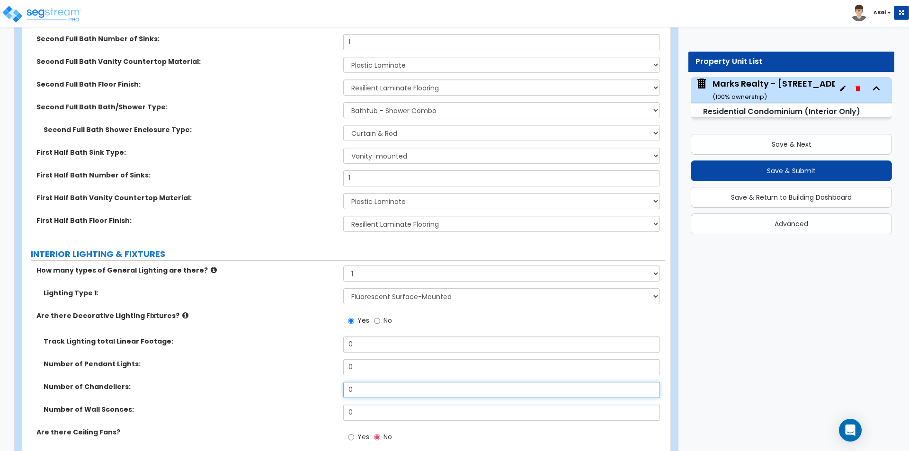
click at [357, 385] on input "0" at bounding box center [501, 390] width 316 height 16
type input "1"
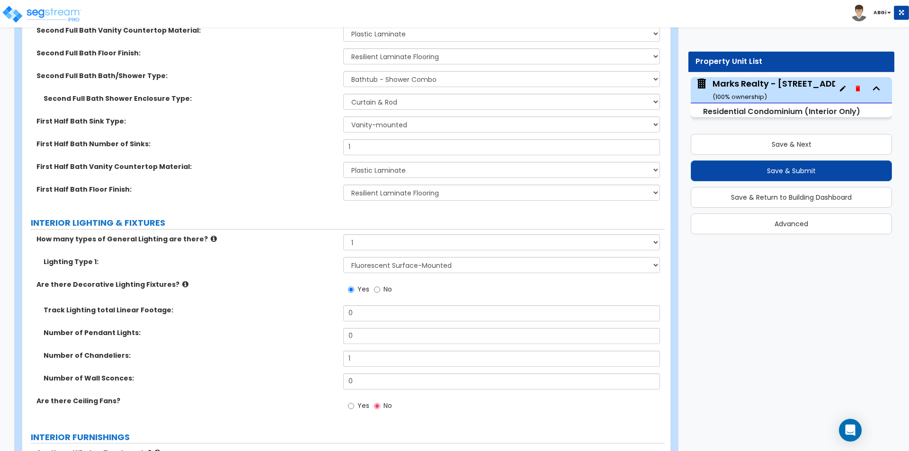
scroll to position [900, 0]
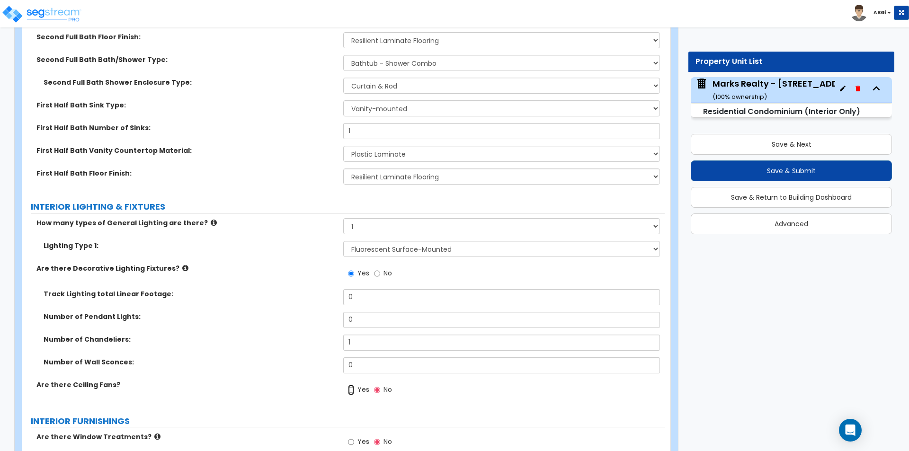
click at [350, 392] on input "Yes" at bounding box center [351, 390] width 6 height 10
radio input "true"
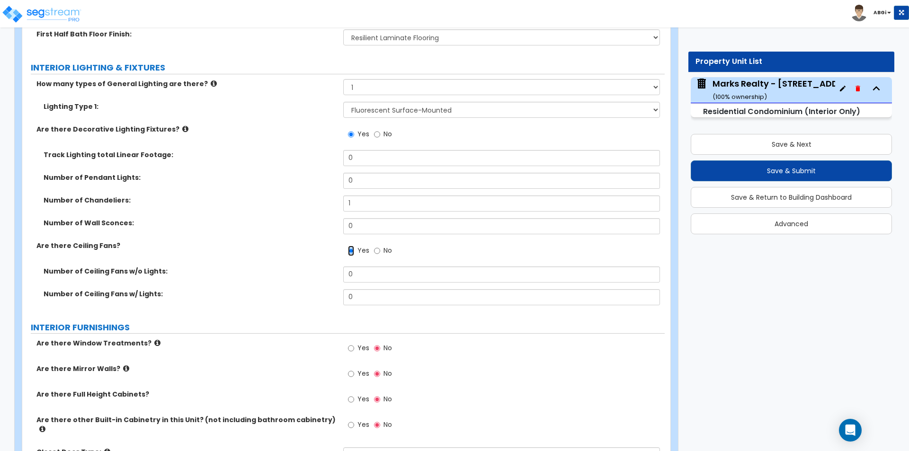
scroll to position [1042, 0]
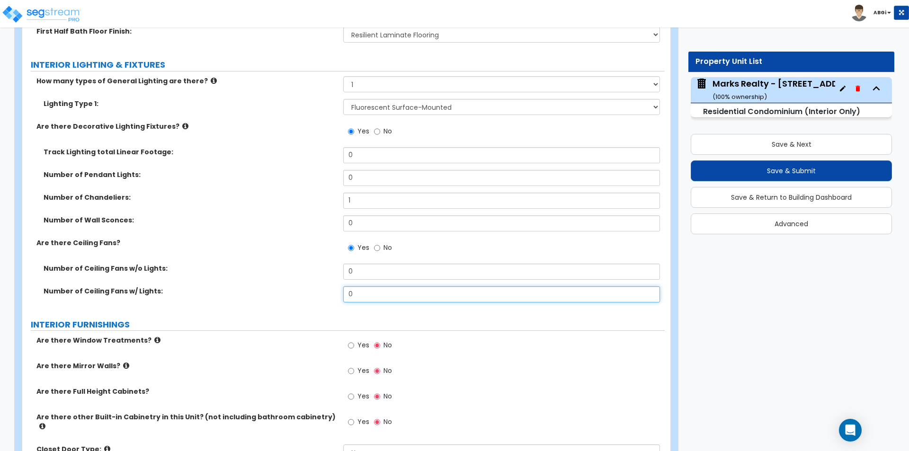
click at [360, 299] on input "0" at bounding box center [501, 294] width 316 height 16
type input "4"
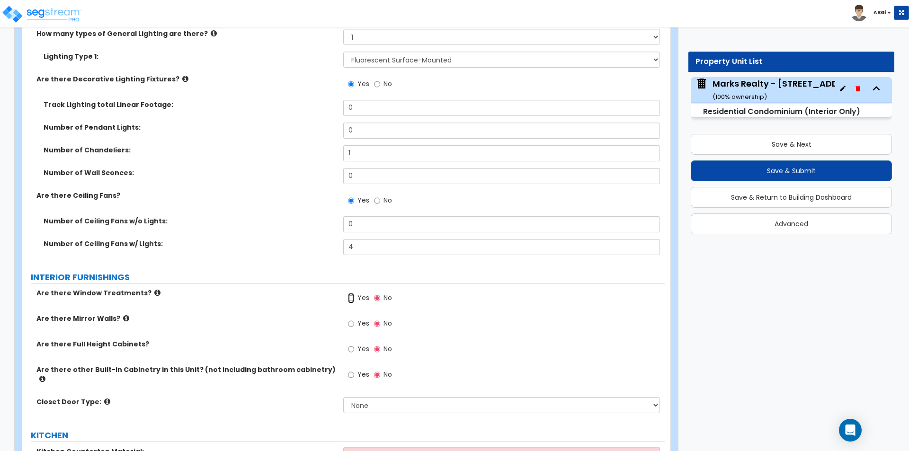
click at [351, 297] on input "Yes" at bounding box center [351, 298] width 6 height 10
radio input "true"
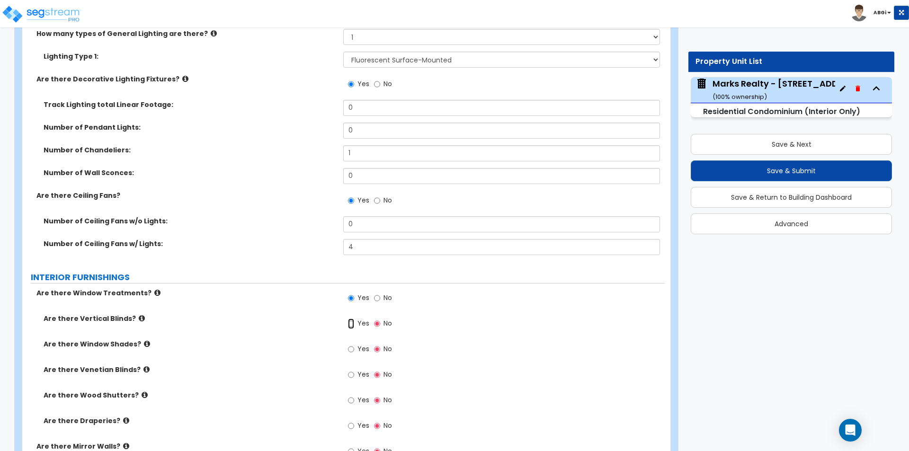
click at [349, 323] on input "Yes" at bounding box center [351, 324] width 6 height 10
radio input "true"
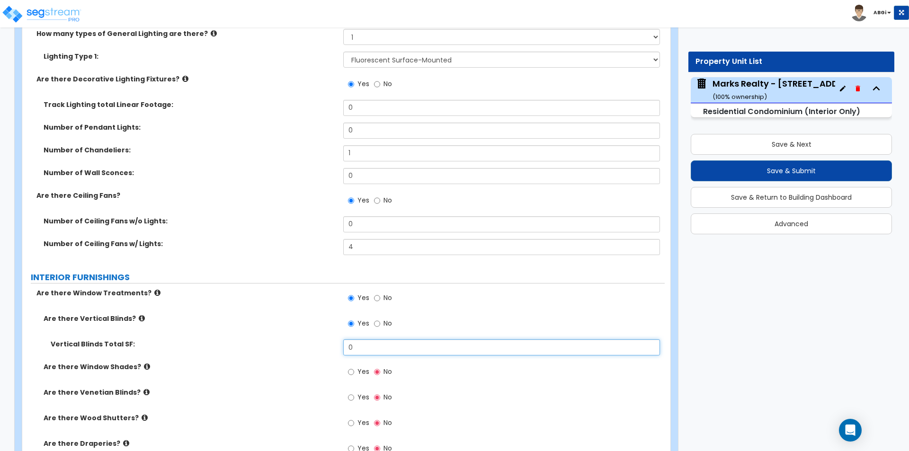
click at [357, 347] on input "0" at bounding box center [501, 347] width 316 height 16
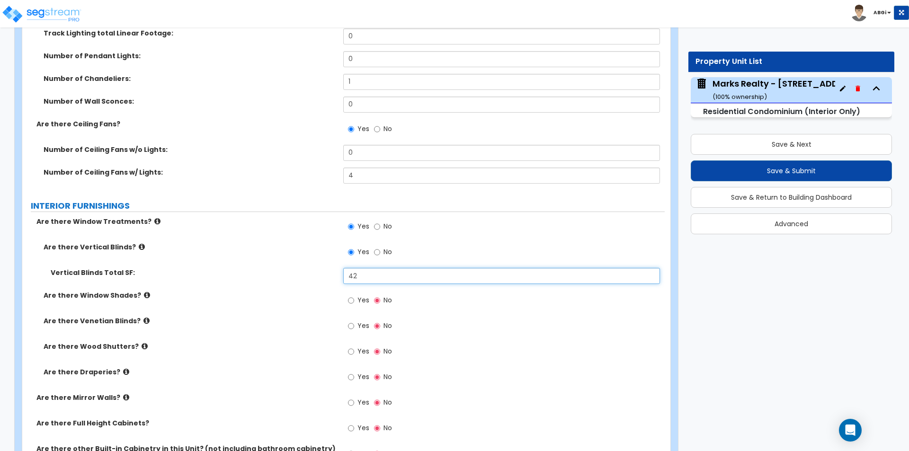
scroll to position [1184, 0]
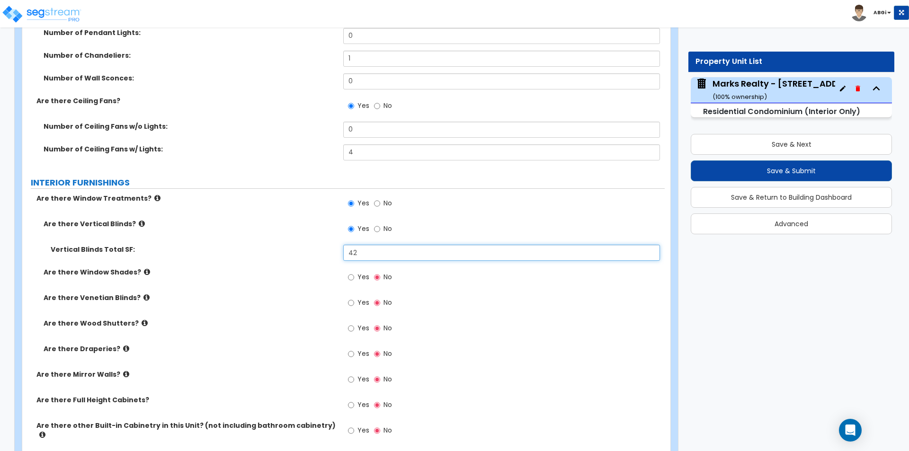
type input "42"
click at [353, 302] on input "Yes" at bounding box center [351, 303] width 6 height 10
radio input "true"
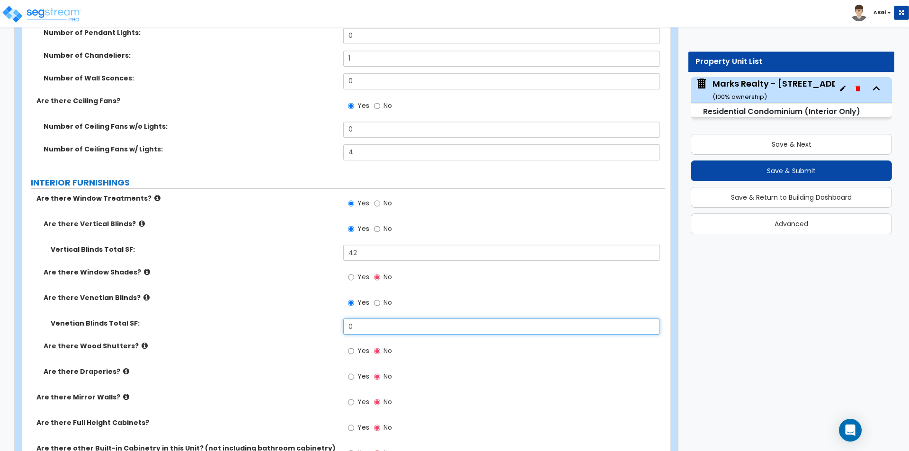
click at [365, 330] on input "0" at bounding box center [501, 327] width 316 height 16
click at [404, 333] on input "108" at bounding box center [501, 327] width 316 height 16
click at [408, 333] on input "120" at bounding box center [501, 327] width 316 height 16
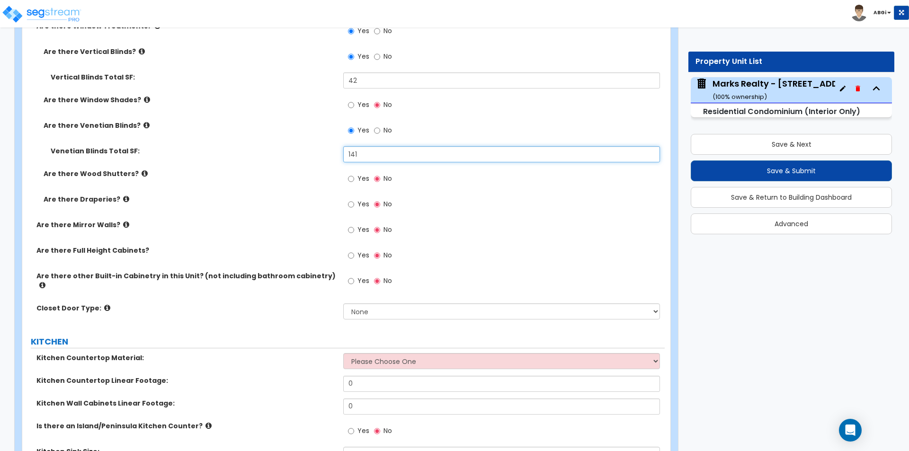
scroll to position [1373, 0]
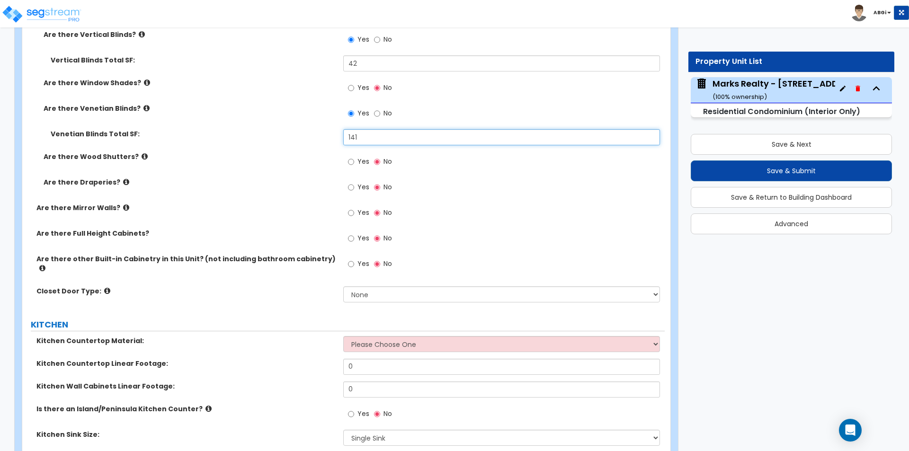
type input "141"
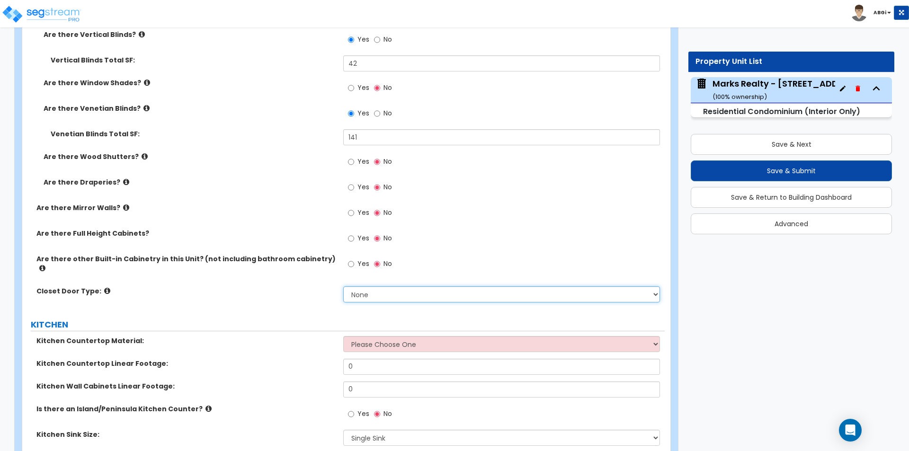
click at [401, 289] on select "None Bi-fold Louvered Doors Bi-fold Panel Doors Sliding Doors Hinged Wood Door" at bounding box center [501, 294] width 316 height 16
select select "3"
click at [343, 286] on select "None Bi-fold Louvered Doors Bi-fold Panel Doors Sliding Doors Hinged Wood Door" at bounding box center [501, 294] width 316 height 16
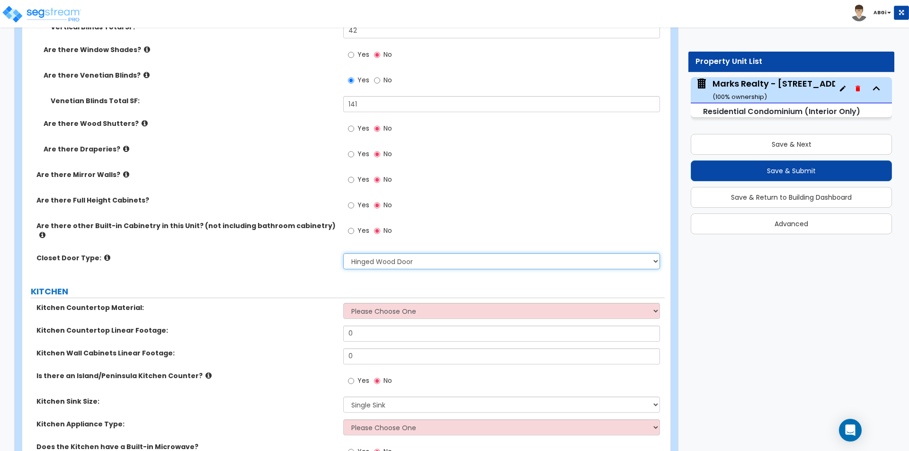
scroll to position [1420, 0]
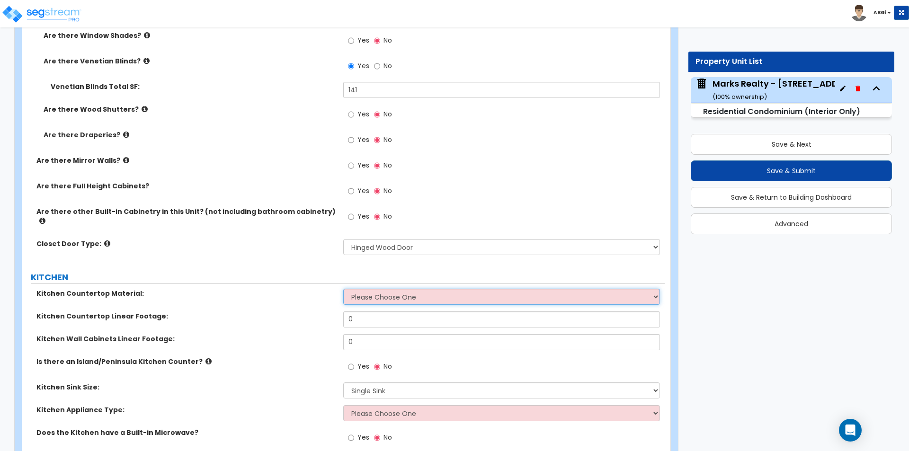
click at [368, 290] on select "Please Choose One Plastic Laminate Solid Surface Stone Quartz Marble Tile Wood …" at bounding box center [501, 297] width 316 height 16
select select "1"
click at [343, 289] on select "Please Choose One Plastic Laminate Solid Surface Stone Quartz Marble Tile Wood …" at bounding box center [501, 297] width 316 height 16
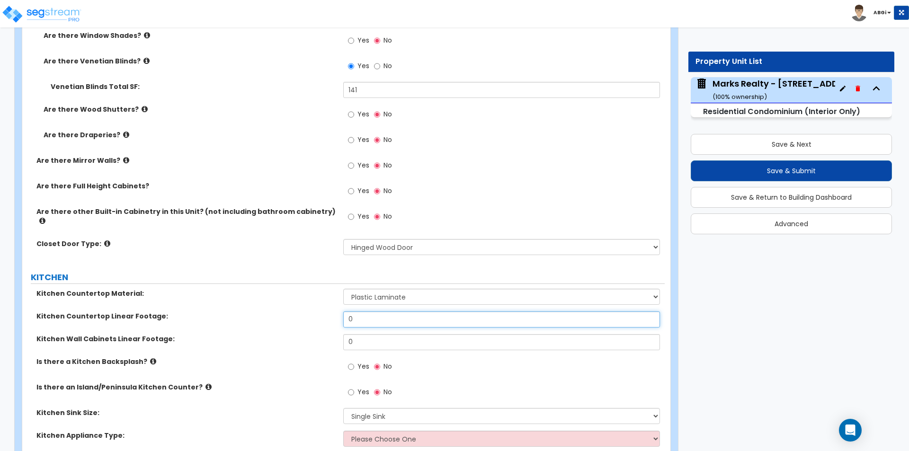
click at [361, 315] on input "0" at bounding box center [501, 320] width 316 height 16
type input "14"
click at [380, 334] on input "0" at bounding box center [501, 342] width 316 height 16
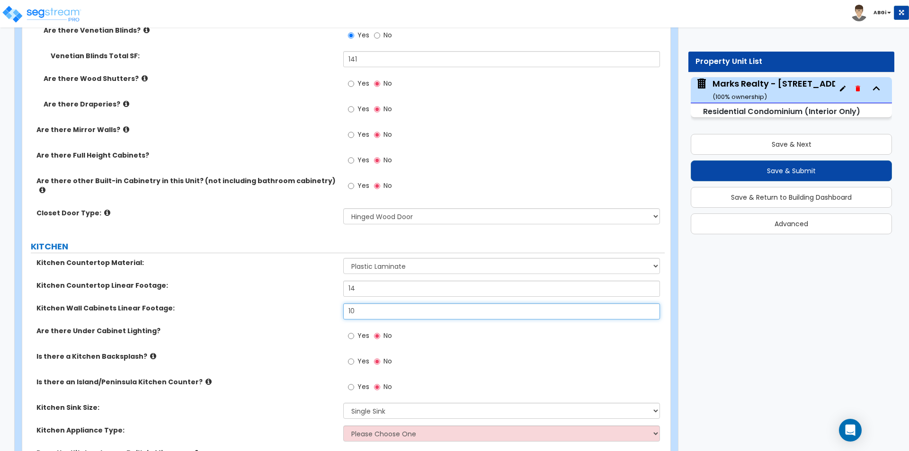
scroll to position [1468, 0]
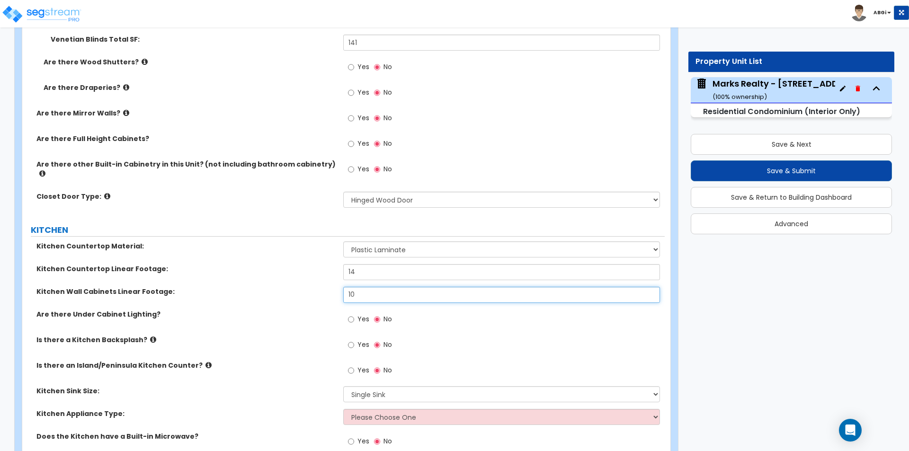
type input "10"
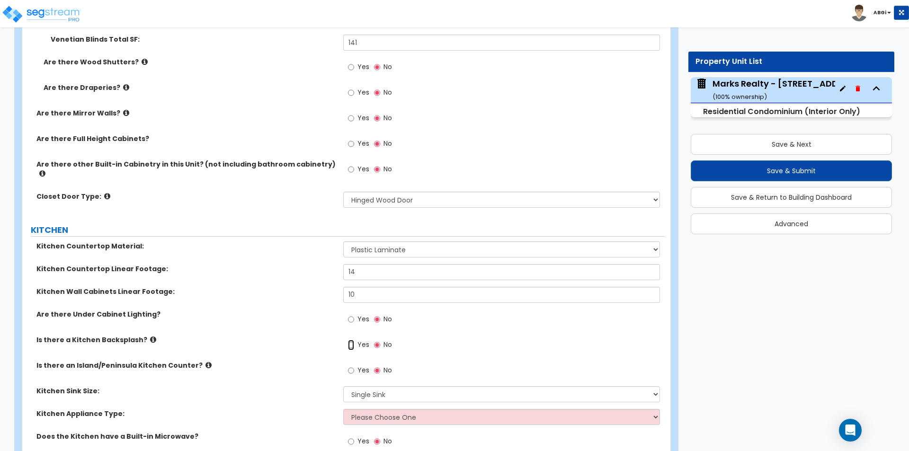
click at [350, 340] on input "Yes" at bounding box center [351, 345] width 6 height 10
radio input "true"
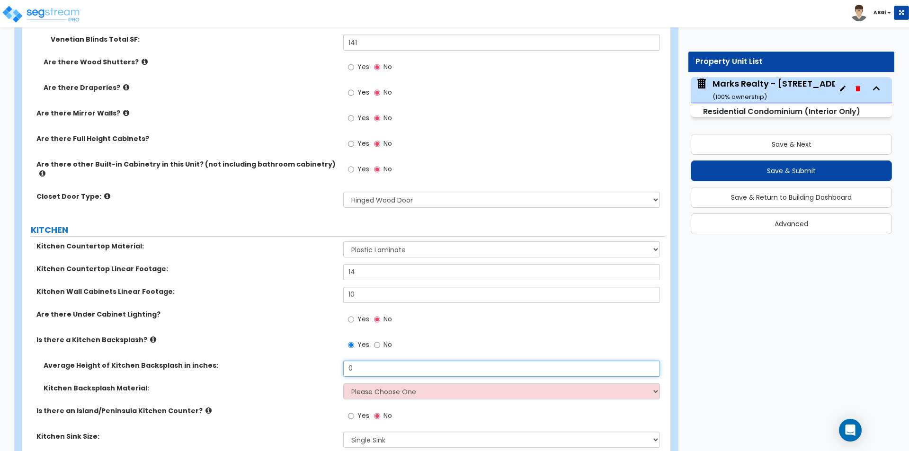
click at [364, 361] on input "0" at bounding box center [501, 369] width 316 height 16
type input "3"
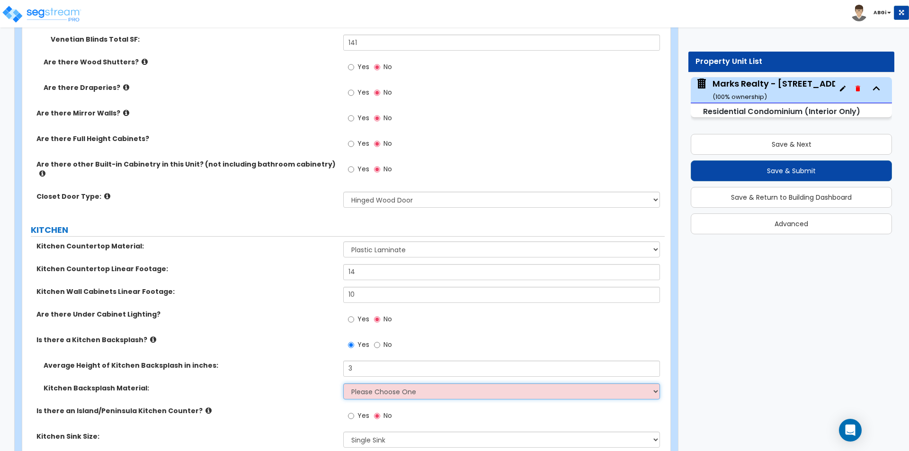
click at [374, 383] on select "Please Choose One Plastic Laminate Solid Surface Stone Quartz Tile Stainless St…" at bounding box center [501, 391] width 316 height 16
select select "1"
click at [343, 383] on select "Please Choose One Plastic Laminate Solid Surface Stone Quartz Tile Stainless St…" at bounding box center [501, 391] width 316 height 16
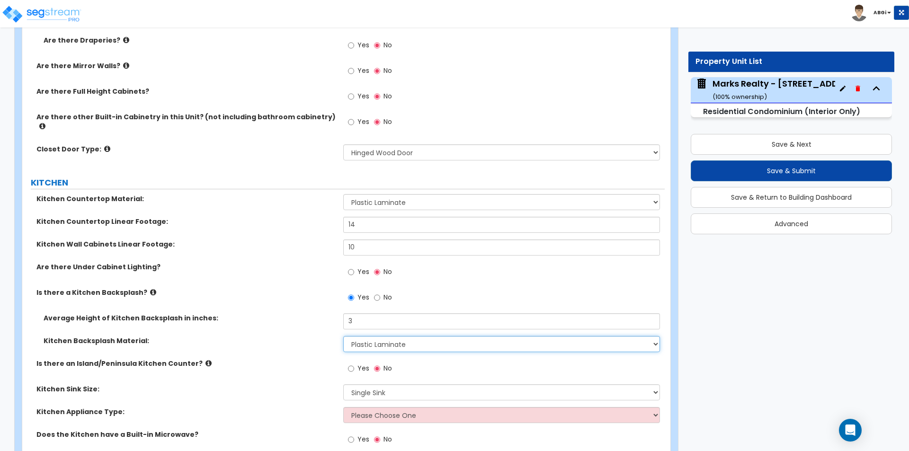
scroll to position [1562, 0]
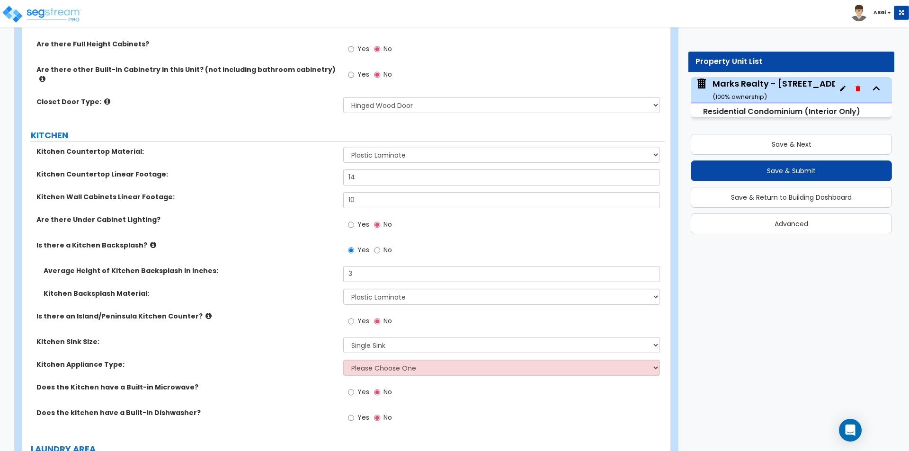
click at [205, 312] on icon at bounding box center [208, 315] width 6 height 7
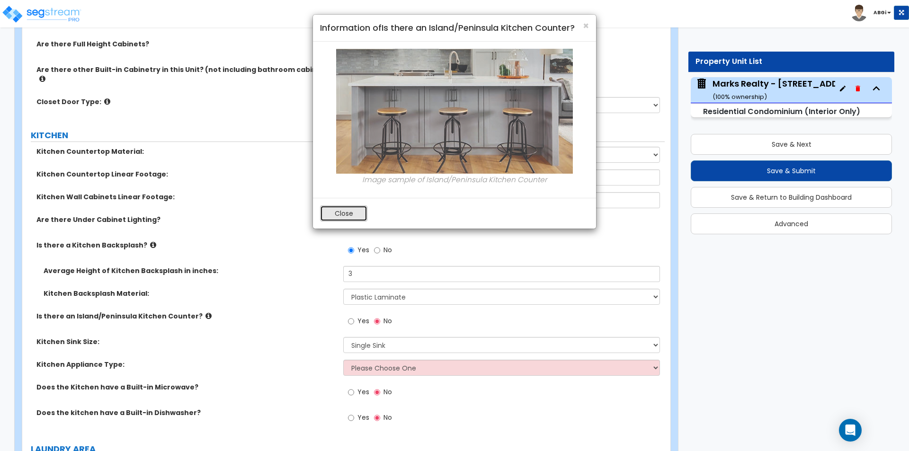
click at [329, 217] on button "Close" at bounding box center [343, 213] width 47 height 16
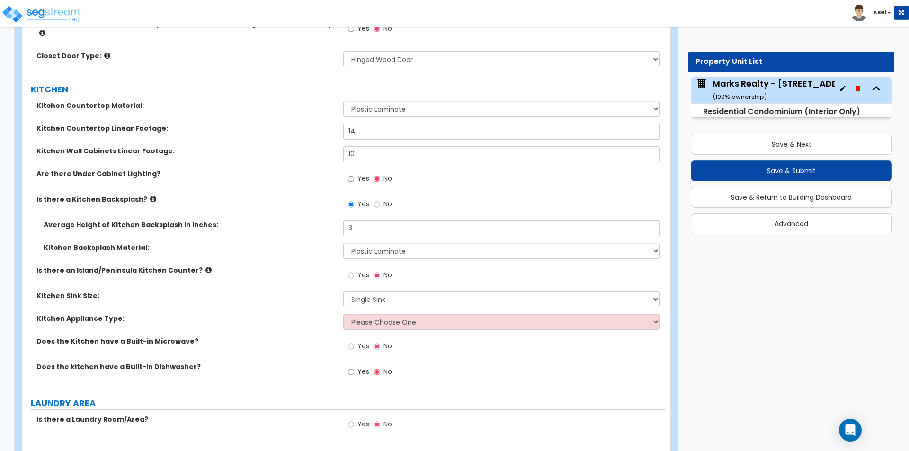
scroll to position [1610, 0]
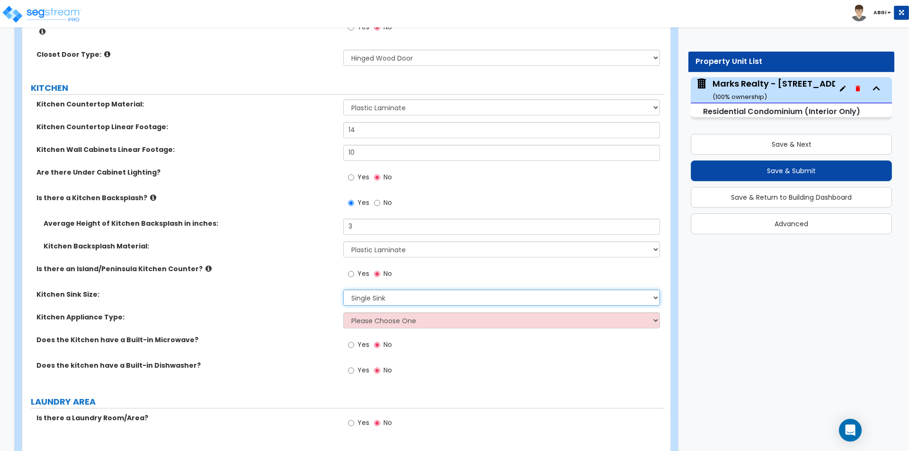
click at [360, 290] on select "Please Choose One Single Sink Double Sink" at bounding box center [501, 298] width 316 height 16
select select "2"
click at [343, 290] on select "Please Choose One Single Sink Double Sink" at bounding box center [501, 298] width 316 height 16
click at [378, 312] on select "Please Choose One Gas Electric" at bounding box center [501, 320] width 316 height 16
select select "2"
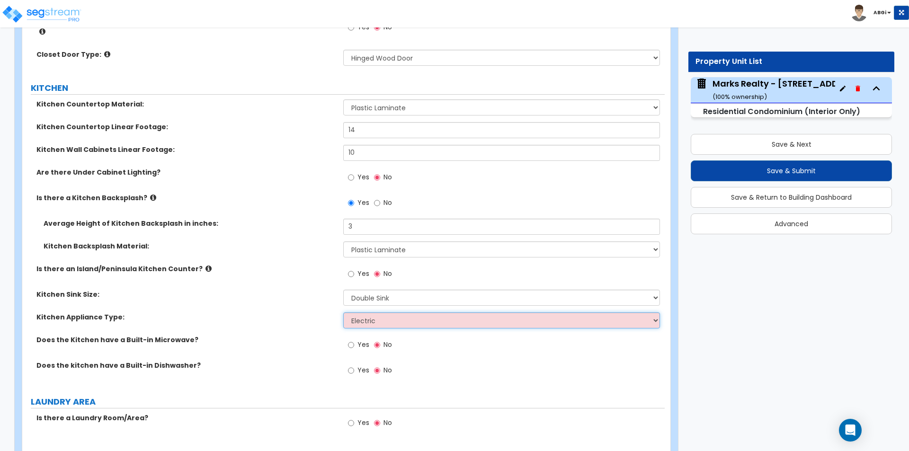
click at [343, 312] on select "Please Choose One Gas Electric" at bounding box center [501, 320] width 316 height 16
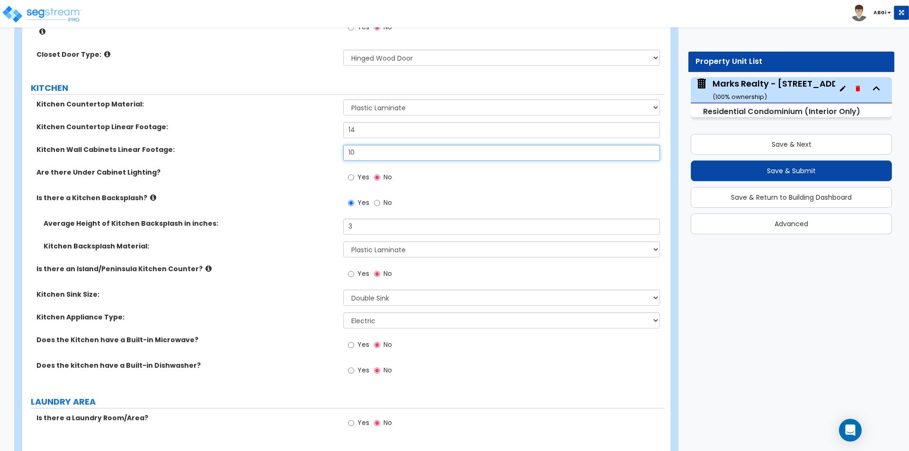
click at [381, 145] on input "10" at bounding box center [501, 153] width 316 height 16
type input "14"
click at [359, 122] on input "14" at bounding box center [501, 130] width 316 height 16
click at [360, 122] on input "14" at bounding box center [501, 130] width 316 height 16
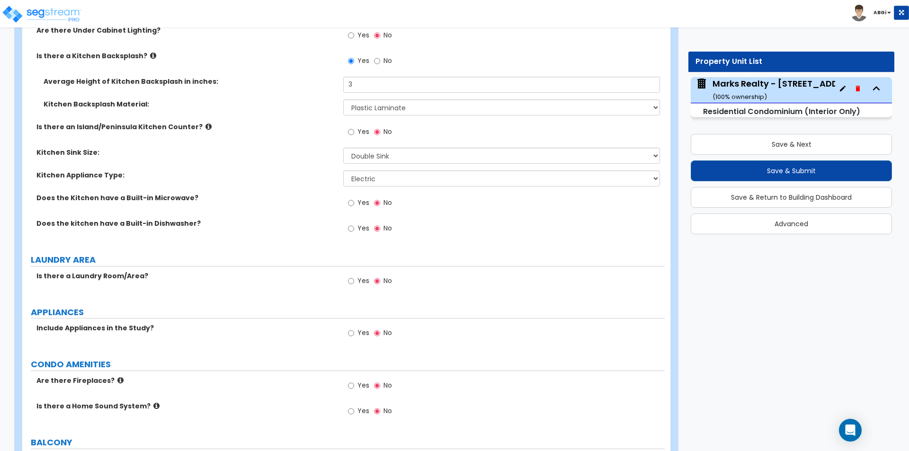
scroll to position [1799, 0]
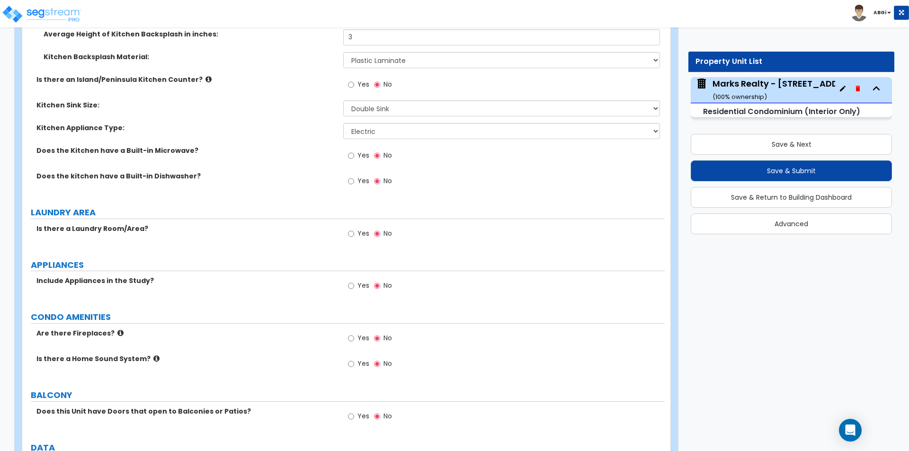
type input "16"
click at [350, 281] on input "Yes" at bounding box center [351, 286] width 6 height 10
radio input "true"
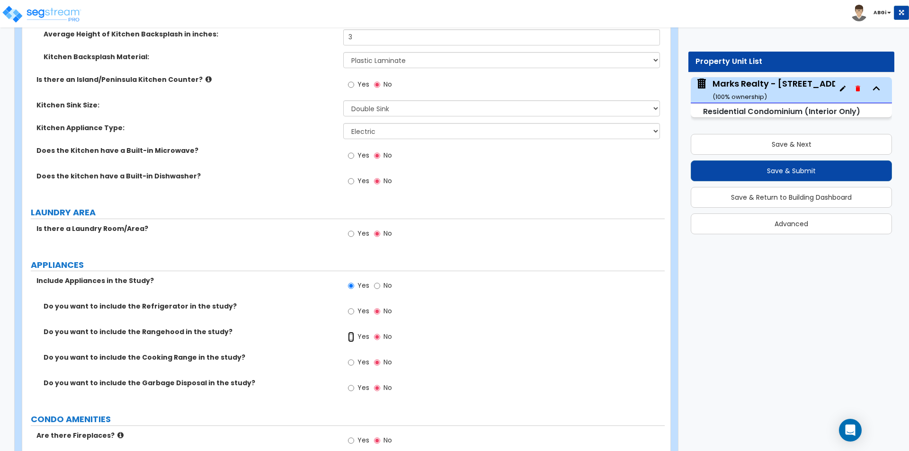
click at [352, 333] on input "Yes" at bounding box center [351, 337] width 6 height 10
radio input "true"
click at [351, 357] on input "Yes" at bounding box center [351, 362] width 6 height 10
radio input "true"
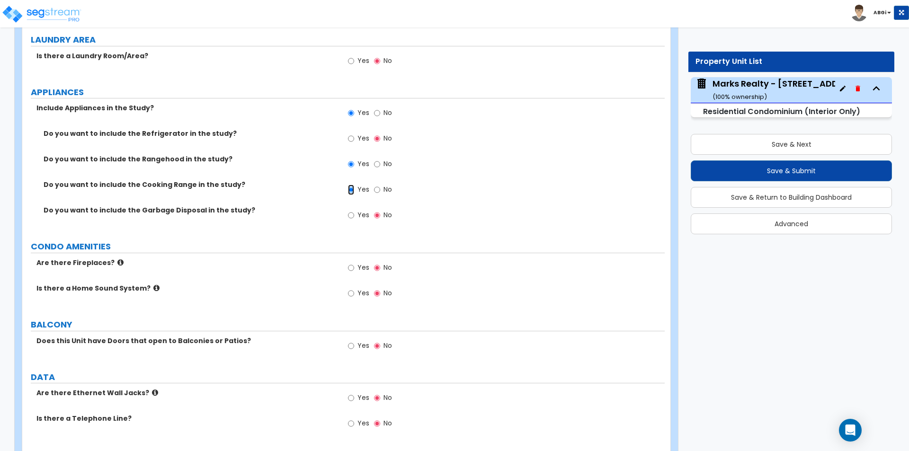
scroll to position [1988, 0]
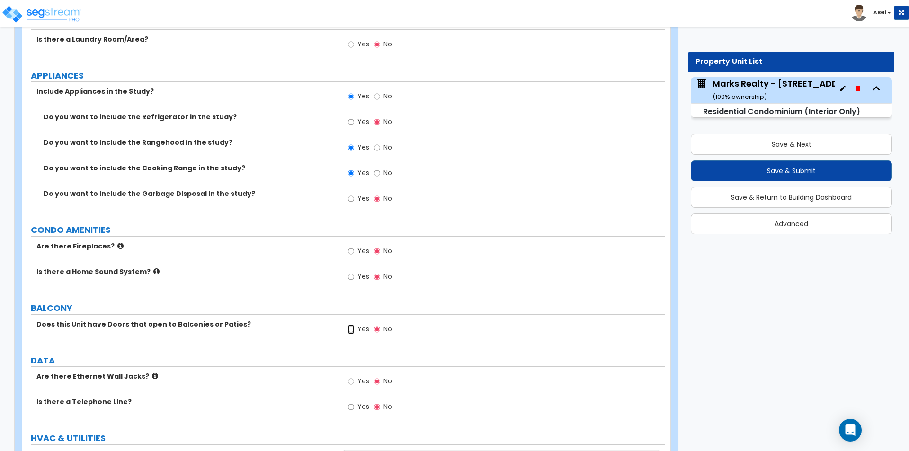
click at [350, 324] on input "Yes" at bounding box center [351, 329] width 6 height 10
radio input "true"
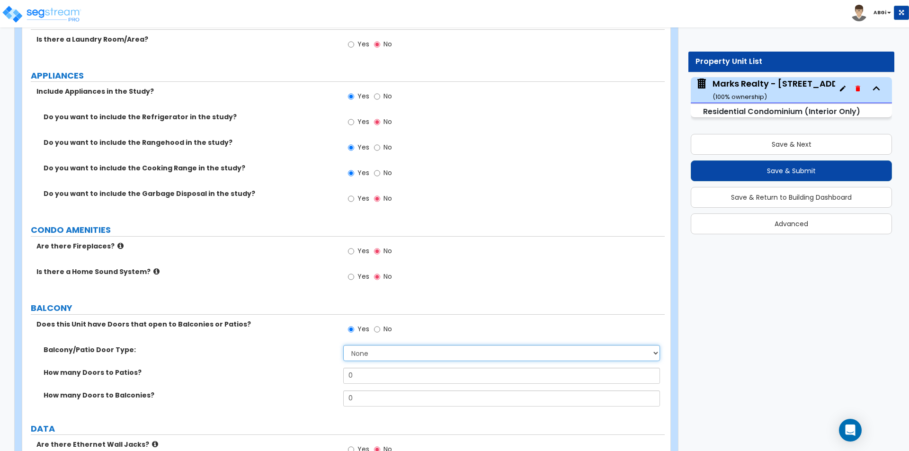
click at [354, 345] on select "None Single Hinged Doors Double Hinged Doors Single French Doors Double French …" at bounding box center [501, 353] width 316 height 16
select select "1"
click at [343, 345] on select "None Single Hinged Doors Double Hinged Doors Single French Doors Double French …" at bounding box center [501, 353] width 316 height 16
click at [366, 374] on input "0" at bounding box center [501, 376] width 316 height 16
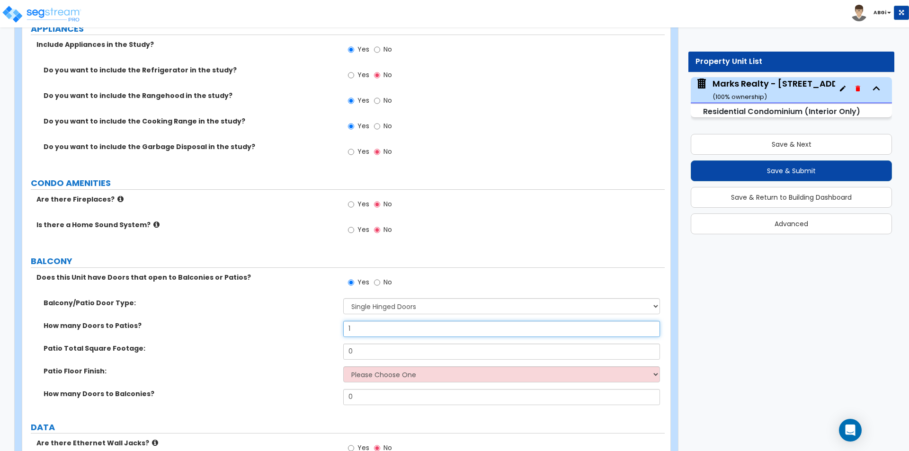
scroll to position [2036, 0]
type input "1"
click at [375, 343] on input "0" at bounding box center [501, 351] width 316 height 16
type input "50"
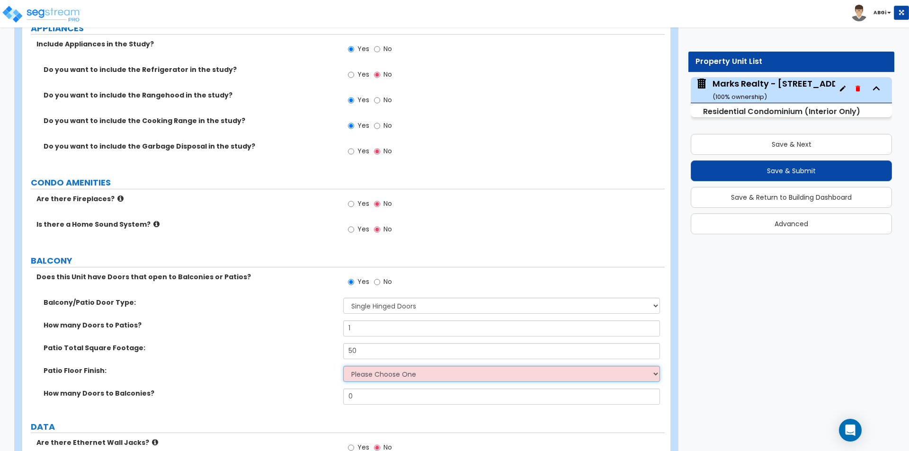
click at [379, 369] on select "Please Choose One Bare Concrete Brick Pavers Stamped Concrete Stone Pavers Wood…" at bounding box center [501, 374] width 316 height 16
click at [343, 366] on select "Please Choose One Bare Concrete Brick Pavers Stamped Concrete Stone Pavers Wood…" at bounding box center [501, 374] width 316 height 16
click at [416, 366] on select "Please Choose One Bare Concrete Brick Pavers Stamped Concrete Stone Pavers Wood…" at bounding box center [501, 374] width 316 height 16
select select "5"
click at [343, 366] on select "Please Choose One Bare Concrete Brick Pavers Stamped Concrete Stone Pavers Wood…" at bounding box center [501, 374] width 316 height 16
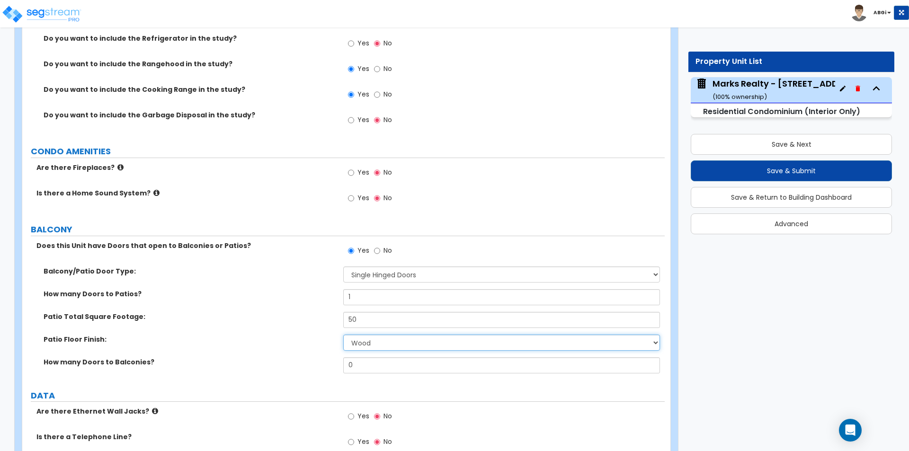
scroll to position [2083, 0]
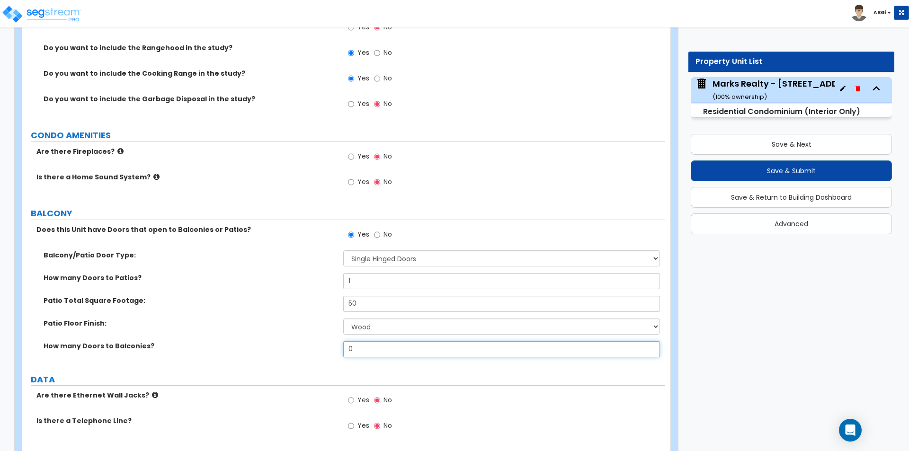
click at [354, 345] on input "0" at bounding box center [501, 349] width 316 height 16
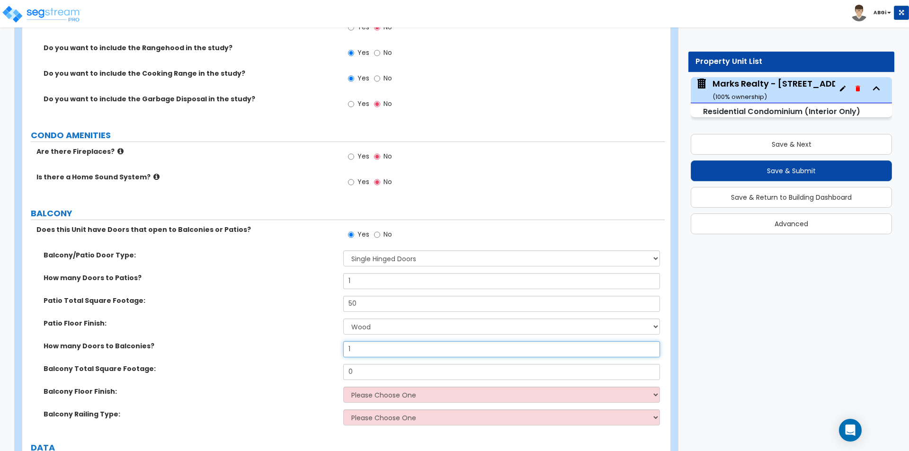
type input "1"
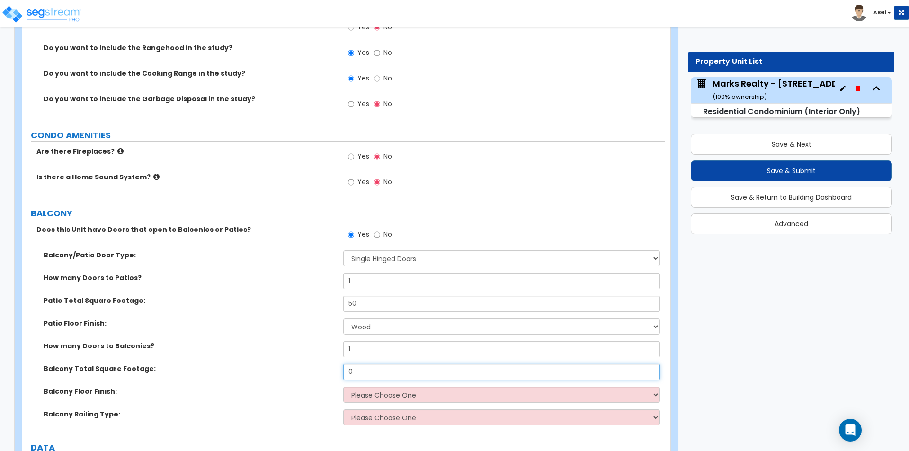
click at [363, 364] on input "0" at bounding box center [501, 372] width 316 height 16
click at [364, 364] on input "0" at bounding box center [501, 372] width 316 height 16
type input "50"
click at [375, 387] on select "Please Choose One Concrete Tiles Resilient Laminate Wood PVC" at bounding box center [501, 395] width 316 height 16
select select "4"
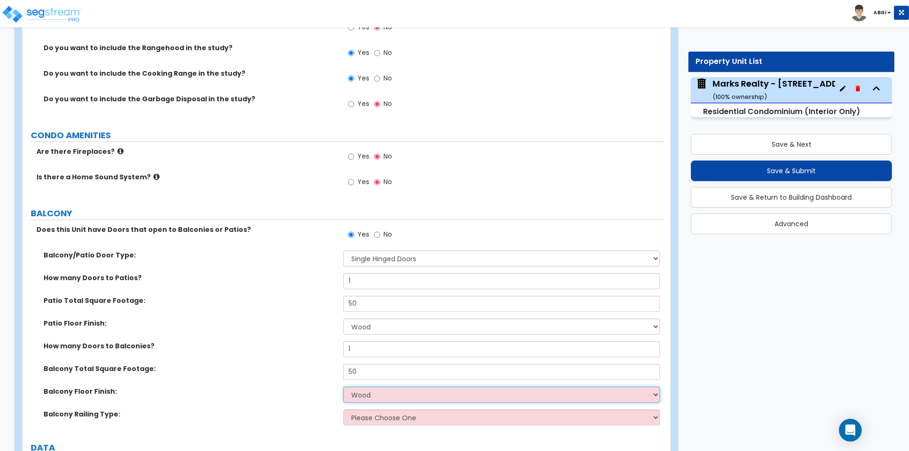
click at [343, 387] on select "Please Choose One Concrete Tiles Resilient Laminate Wood PVC" at bounding box center [501, 395] width 316 height 16
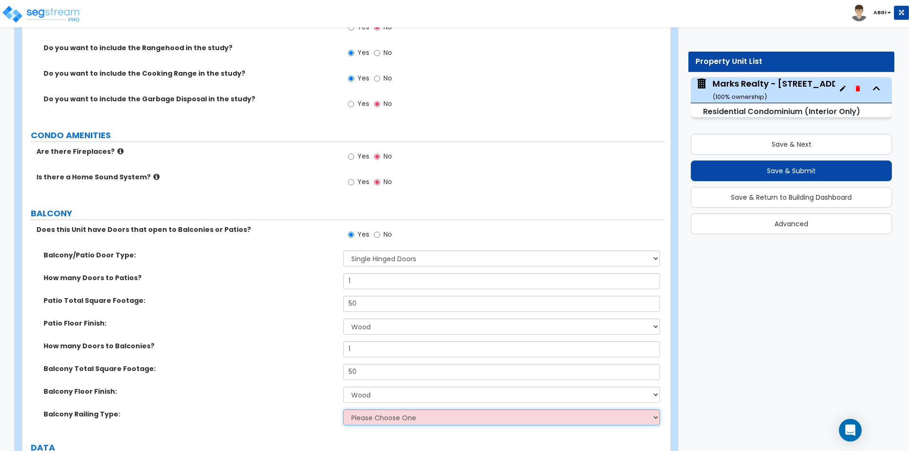
click at [381, 417] on select "Please Choose One Steel Aluminum Wood Glass and Metal Wrought Iron" at bounding box center [501, 418] width 316 height 16
select select "1"
click at [343, 410] on select "Please Choose One Steel Aluminum Wood Glass and Metal Wrought Iron" at bounding box center [501, 418] width 316 height 16
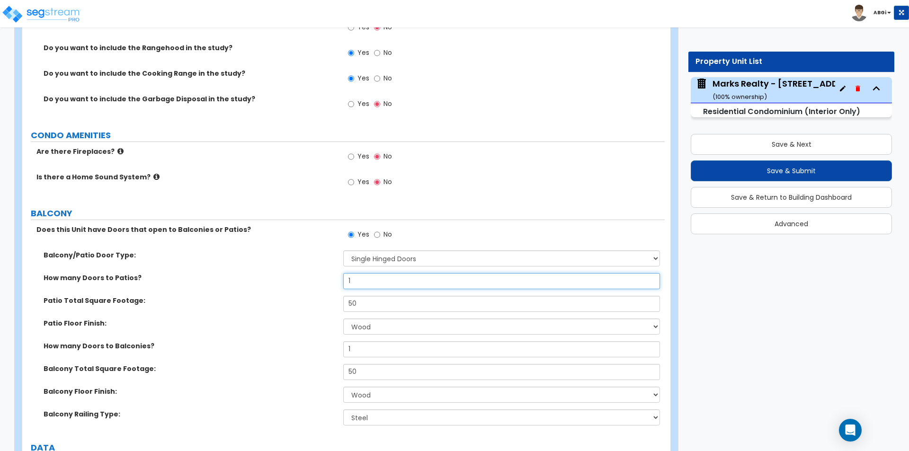
click at [372, 276] on input "1" at bounding box center [501, 281] width 316 height 16
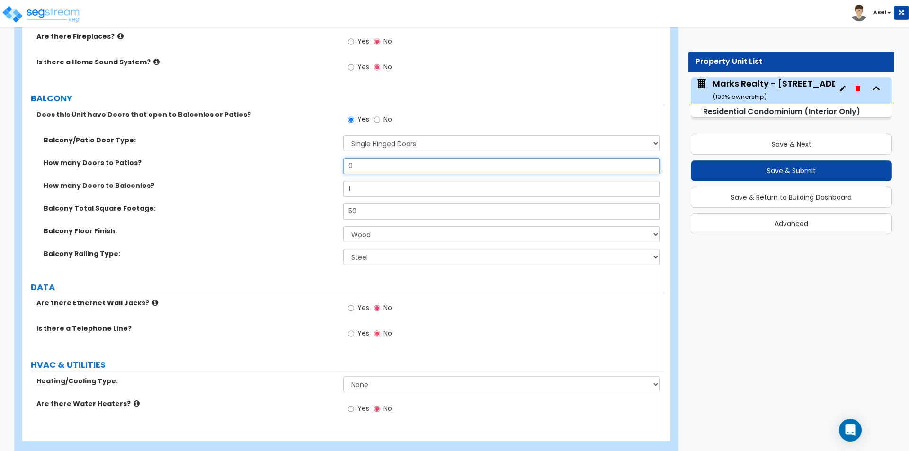
scroll to position [2209, 0]
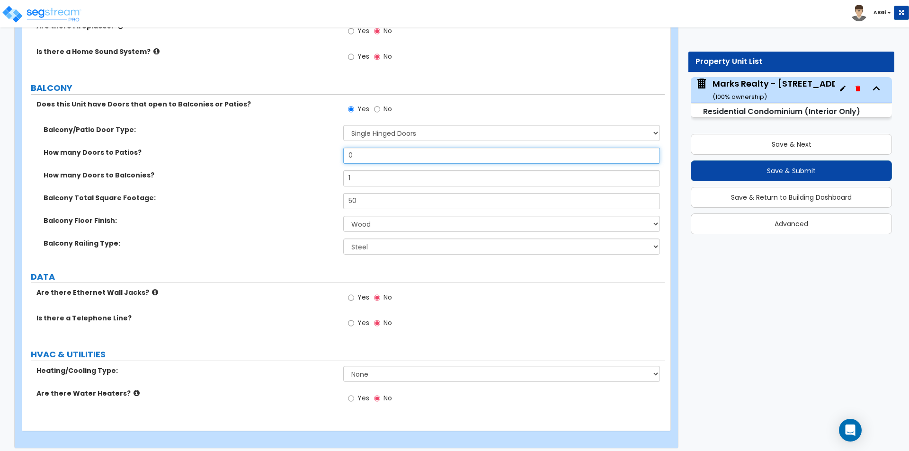
type input "0"
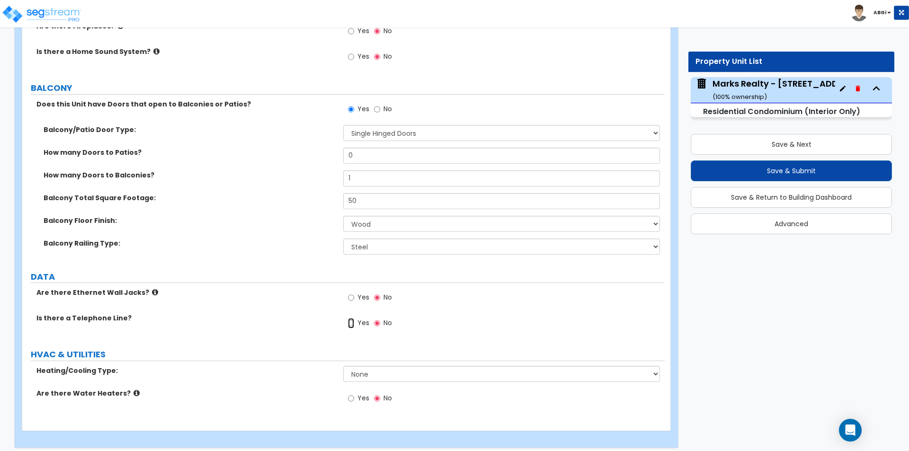
click at [352, 318] on input "Yes" at bounding box center [351, 323] width 6 height 10
radio input "true"
click at [350, 294] on input "Yes" at bounding box center [351, 298] width 6 height 10
radio input "true"
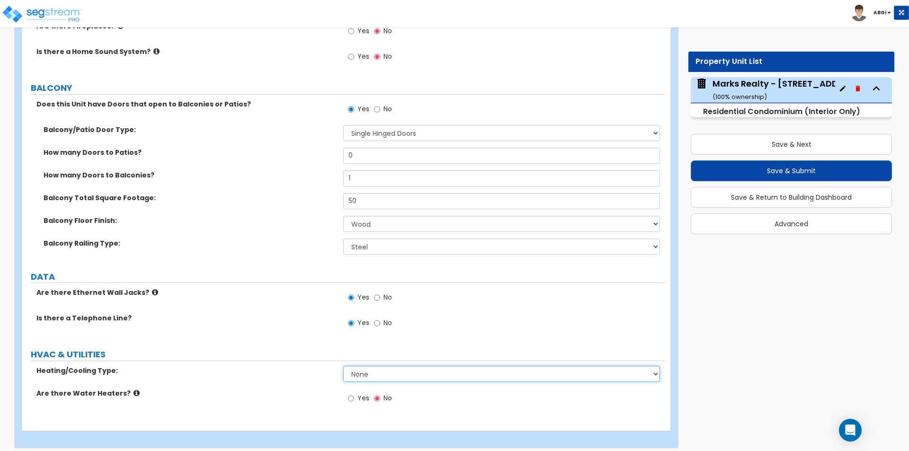
click at [368, 372] on select "None Heat Only Central HVAC Thru Wall HVAC Mini Split HVAC" at bounding box center [501, 374] width 316 height 16
select select "2"
click at [343, 366] on select "None Heat Only Central HVAC Thru Wall HVAC Mini Split HVAC" at bounding box center [501, 374] width 316 height 16
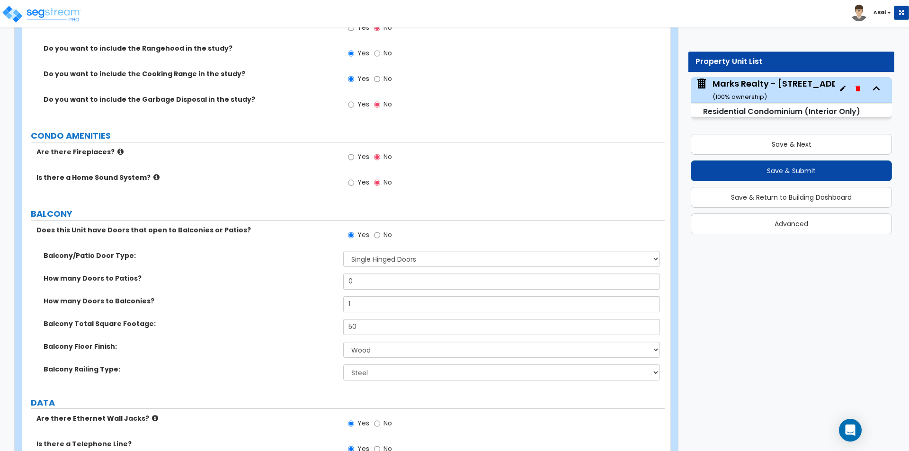
scroll to position [2067, 0]
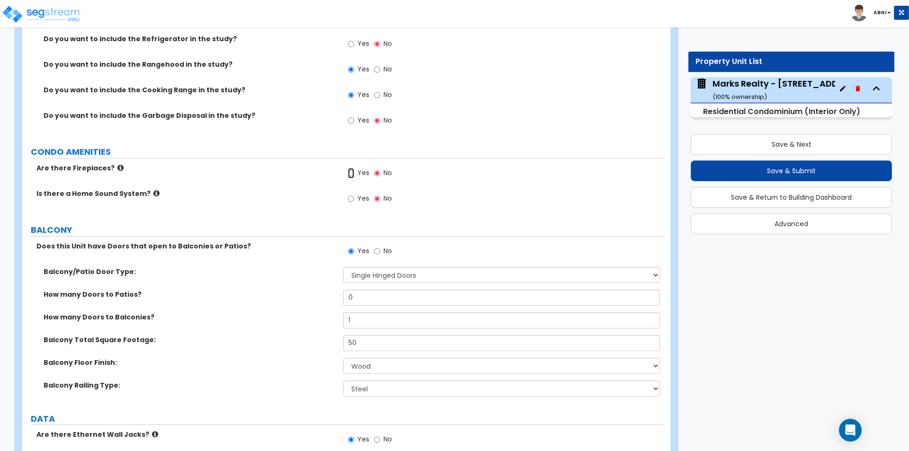
click at [350, 168] on input "Yes" at bounding box center [351, 173] width 6 height 10
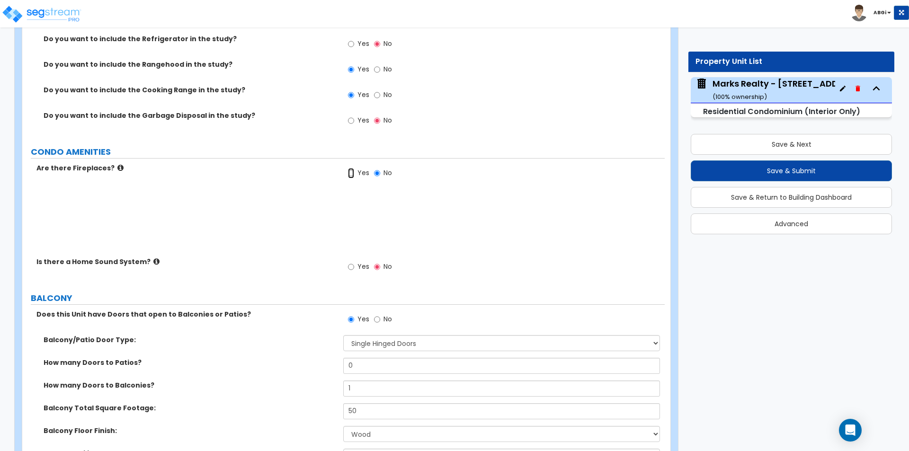
radio input "true"
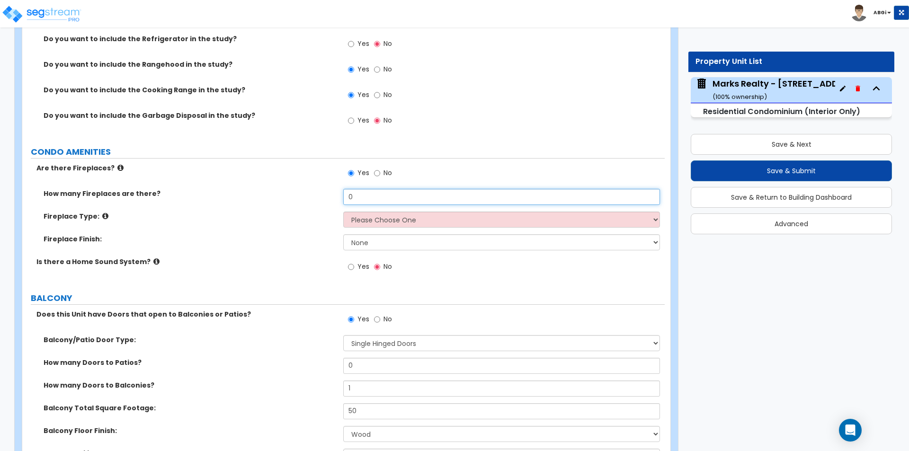
click at [357, 189] on input "0" at bounding box center [501, 197] width 316 height 16
type input "1"
click at [374, 214] on select "Please Choose One Built-in Electric Fireplace Built-in Gas Fireplace Built-in W…" at bounding box center [501, 220] width 316 height 16
select select "2"
click at [343, 212] on select "Please Choose One Built-in Electric Fireplace Built-in Gas Fireplace Built-in W…" at bounding box center [501, 220] width 316 height 16
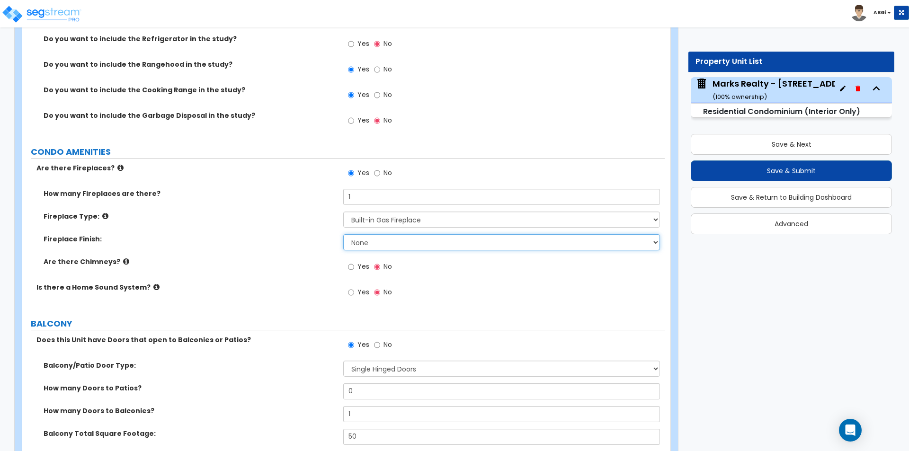
click at [359, 237] on select "None Brick Stone Tile Painted Molding" at bounding box center [501, 242] width 316 height 16
select select "3"
click at [343, 234] on select "None Brick Stone Tile Painted Molding" at bounding box center [501, 242] width 316 height 16
click at [354, 262] on input "Yes" at bounding box center [351, 267] width 6 height 10
radio input "true"
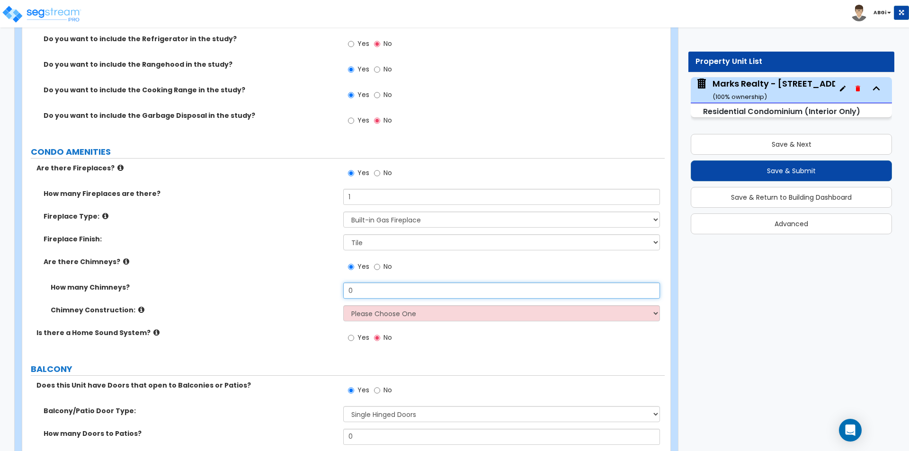
click at [364, 286] on input "0" at bounding box center [501, 291] width 316 height 16
type input "1"
click at [423, 309] on select "Please Choose One Brick Construction Cinder Block Construction Stone Constructi…" at bounding box center [501, 313] width 316 height 16
select select "1"
click at [343, 305] on select "Please Choose One Brick Construction Cinder Block Construction Stone Constructi…" at bounding box center [501, 313] width 316 height 16
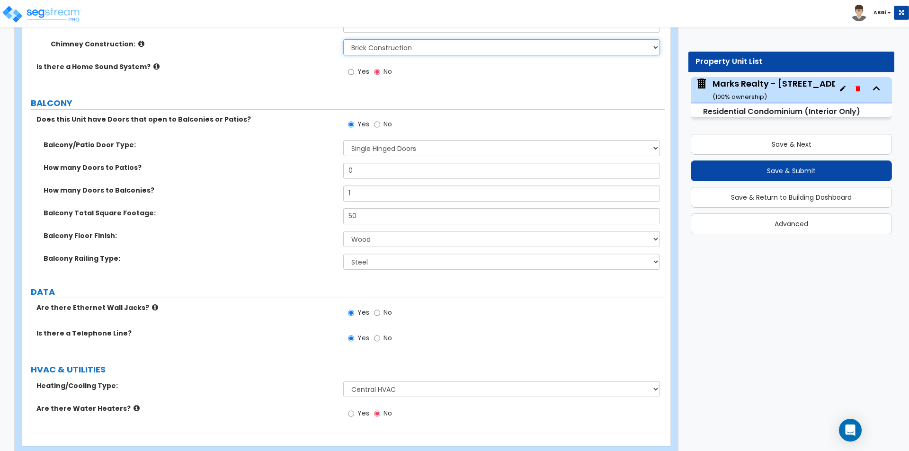
scroll to position [2348, 0]
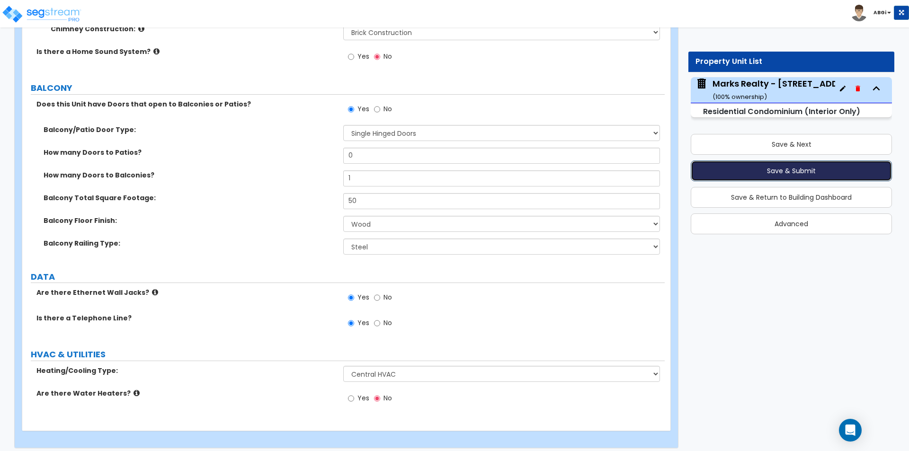
click at [789, 168] on button "Save & Submit" at bounding box center [791, 171] width 201 height 21
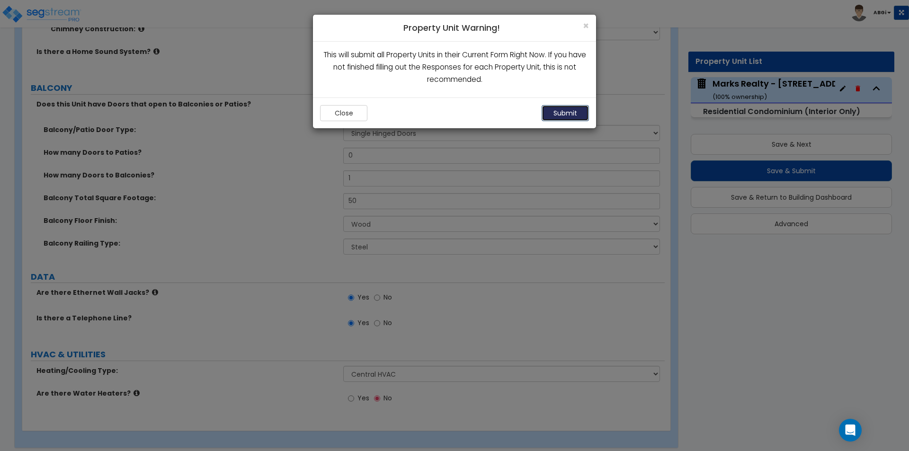
click at [566, 116] on button "Submit" at bounding box center [565, 113] width 47 height 16
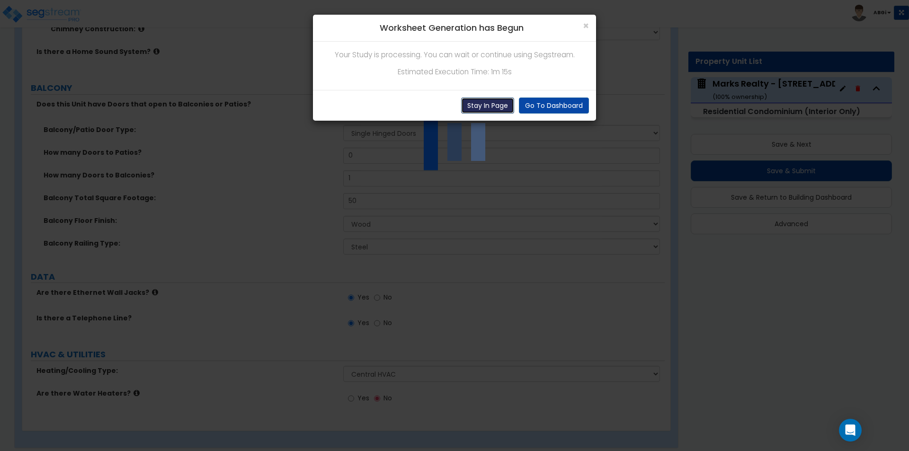
click at [483, 102] on button "Stay In Page" at bounding box center [487, 106] width 53 height 16
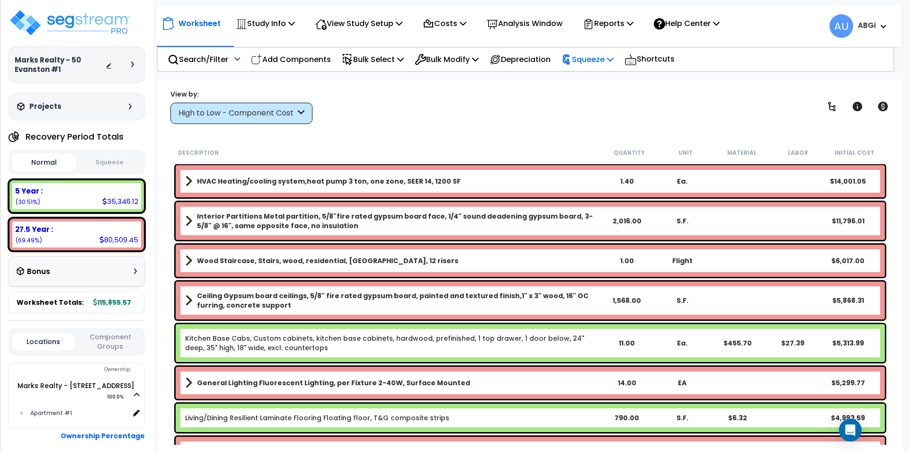
click at [611, 59] on p "Squeeze" at bounding box center [588, 59] width 52 height 13
click at [596, 78] on link "Squeeze" at bounding box center [604, 80] width 94 height 19
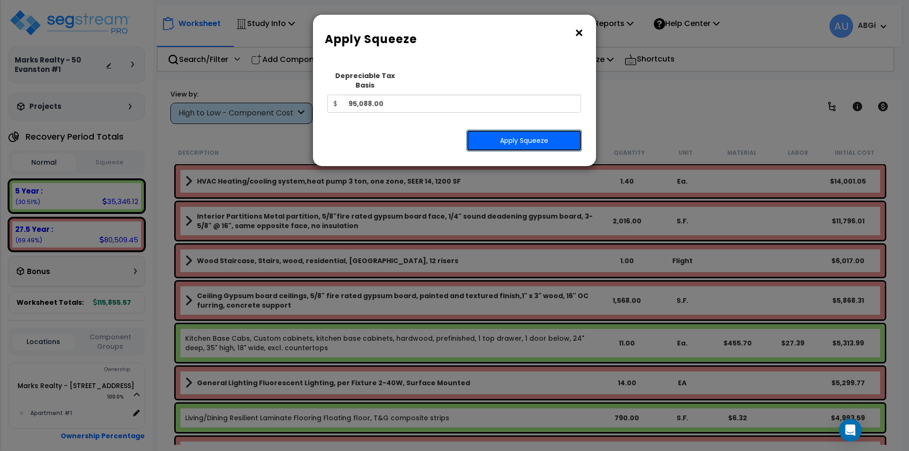
click at [511, 132] on button "Apply Squeeze" at bounding box center [524, 141] width 116 height 22
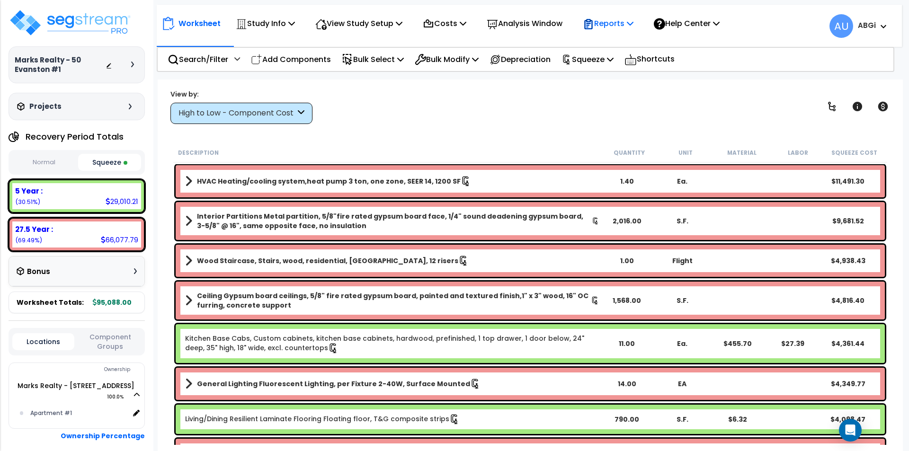
click at [633, 22] on icon at bounding box center [630, 23] width 7 height 8
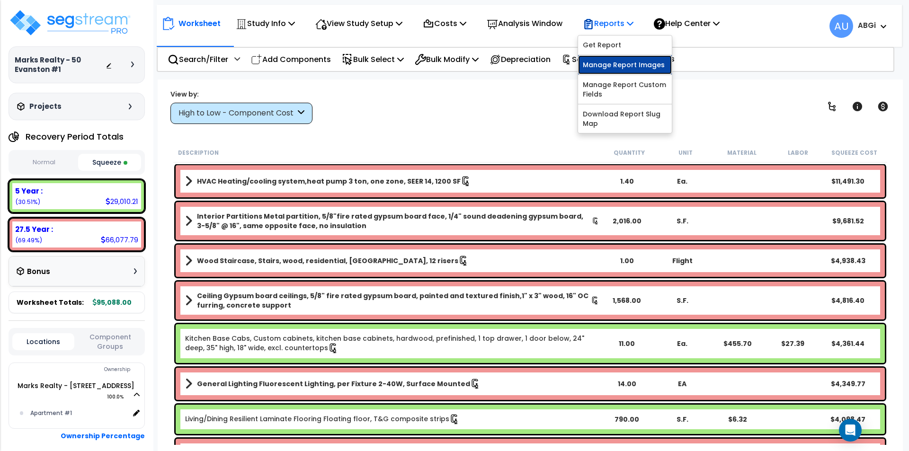
click at [633, 63] on link "Manage Report Images" at bounding box center [625, 64] width 94 height 19
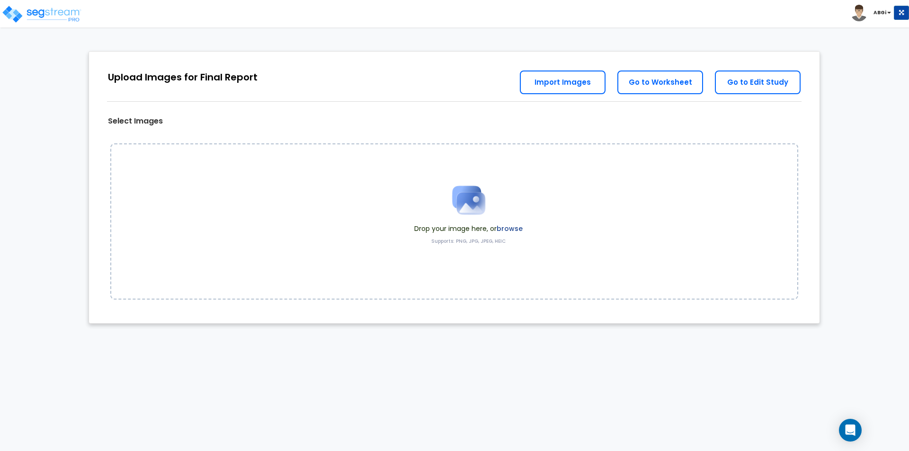
click at [478, 191] on img at bounding box center [468, 200] width 47 height 47
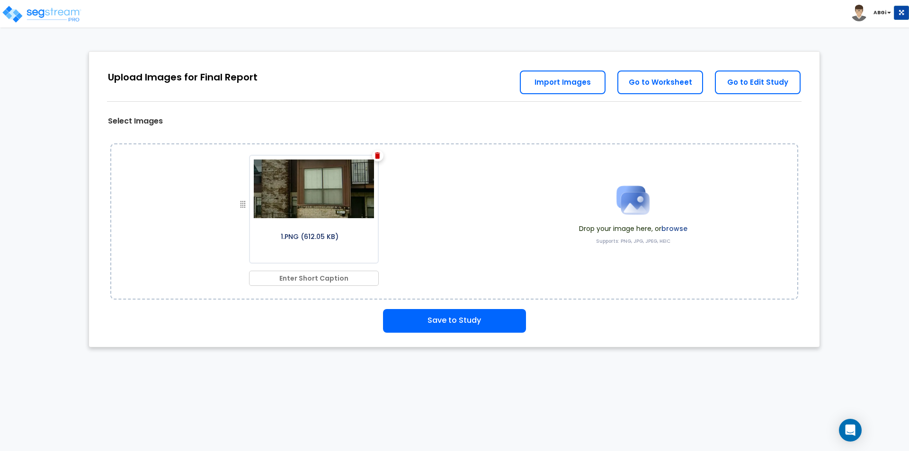
click at [613, 204] on img at bounding box center [632, 200] width 47 height 47
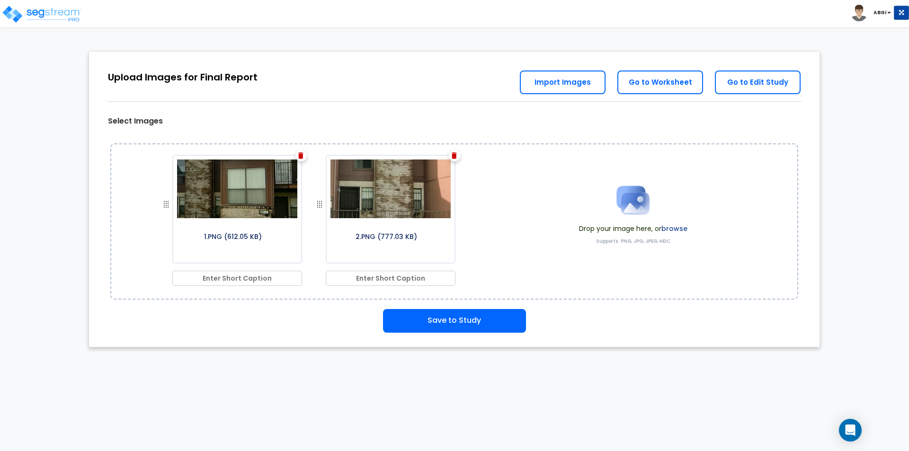
click at [616, 198] on img at bounding box center [632, 200] width 47 height 47
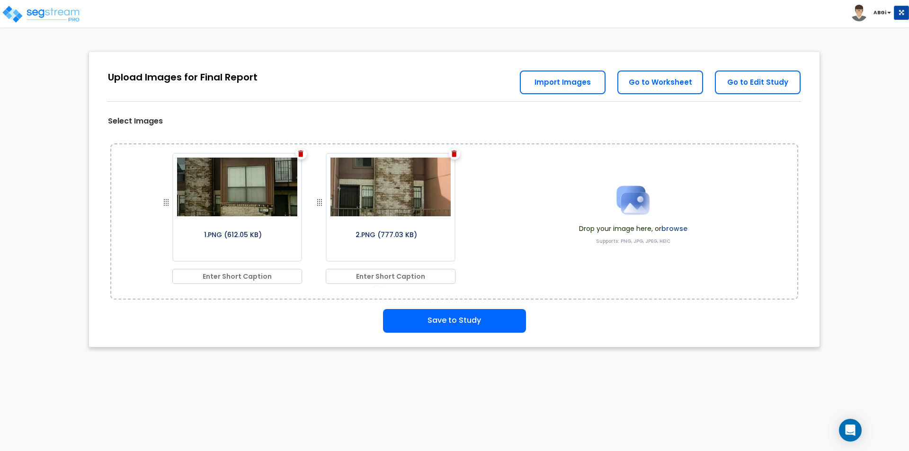
click at [623, 206] on img at bounding box center [632, 200] width 47 height 47
click at [625, 193] on img at bounding box center [632, 200] width 47 height 47
click at [634, 199] on img at bounding box center [632, 200] width 47 height 47
click at [619, 210] on img at bounding box center [632, 200] width 47 height 47
click at [627, 210] on img at bounding box center [632, 200] width 47 height 47
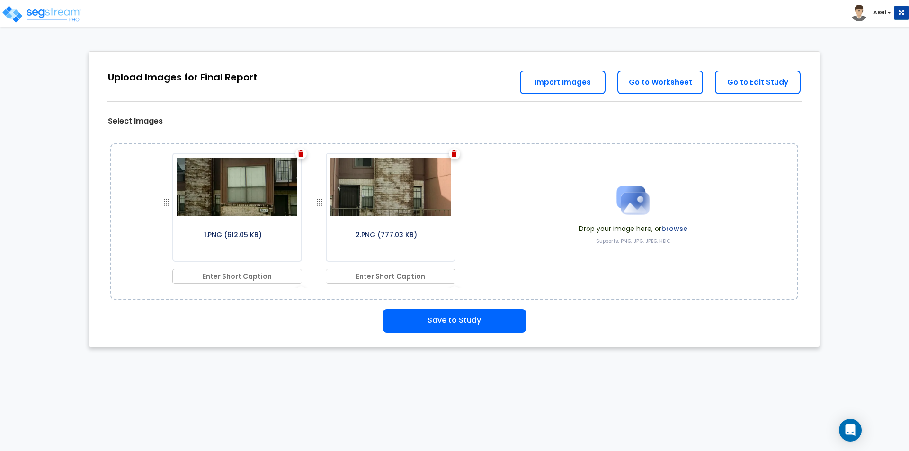
click at [628, 217] on img at bounding box center [632, 200] width 47 height 47
click at [623, 205] on img at bounding box center [632, 200] width 47 height 47
click at [623, 217] on img at bounding box center [632, 200] width 47 height 47
click at [618, 195] on img at bounding box center [632, 200] width 47 height 47
click at [628, 196] on img at bounding box center [632, 200] width 47 height 47
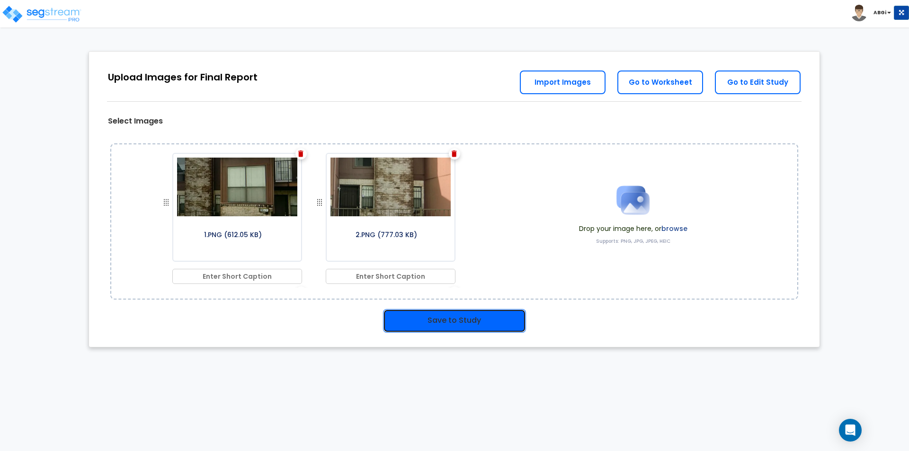
click at [469, 325] on button "Save to Study" at bounding box center [454, 321] width 143 height 24
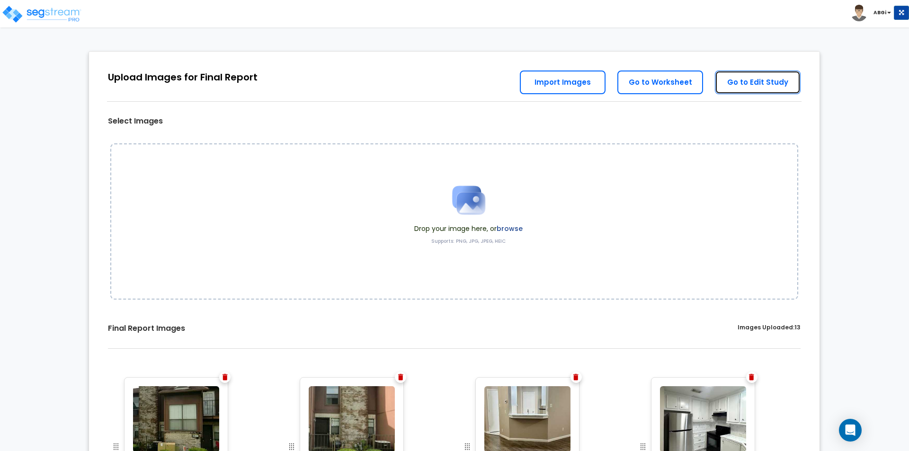
click at [736, 81] on link "Go to Edit Study" at bounding box center [758, 83] width 86 height 24
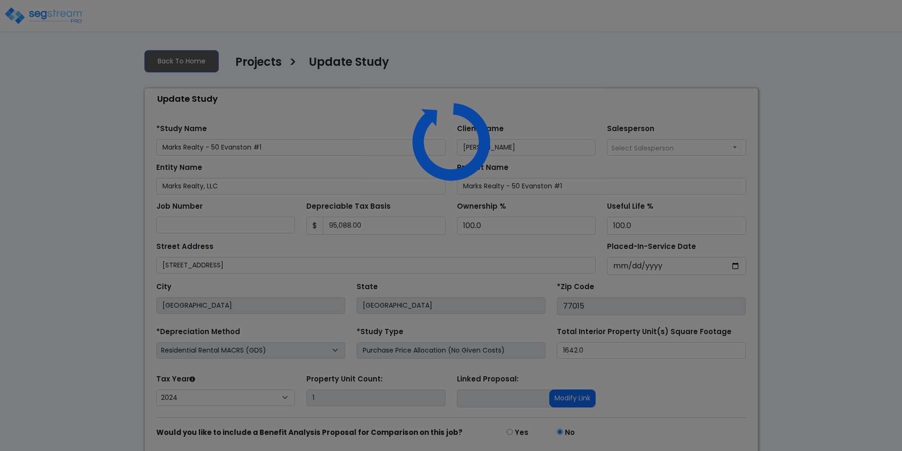
select select "2024"
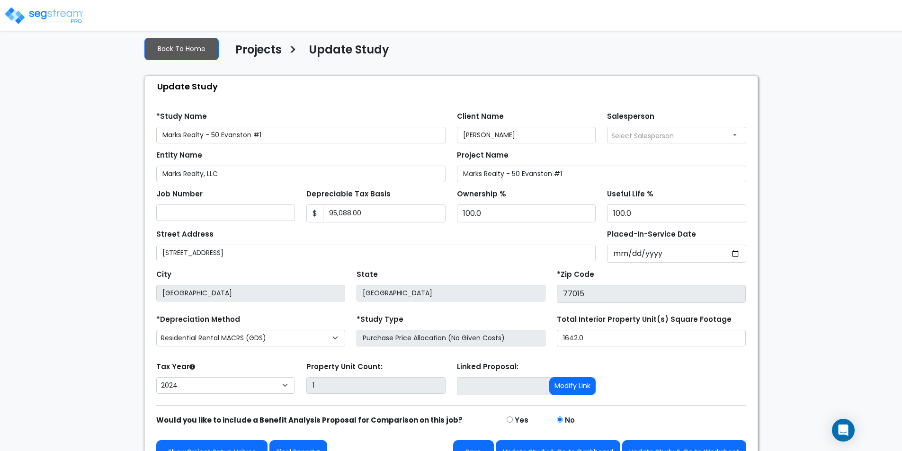
scroll to position [34, 0]
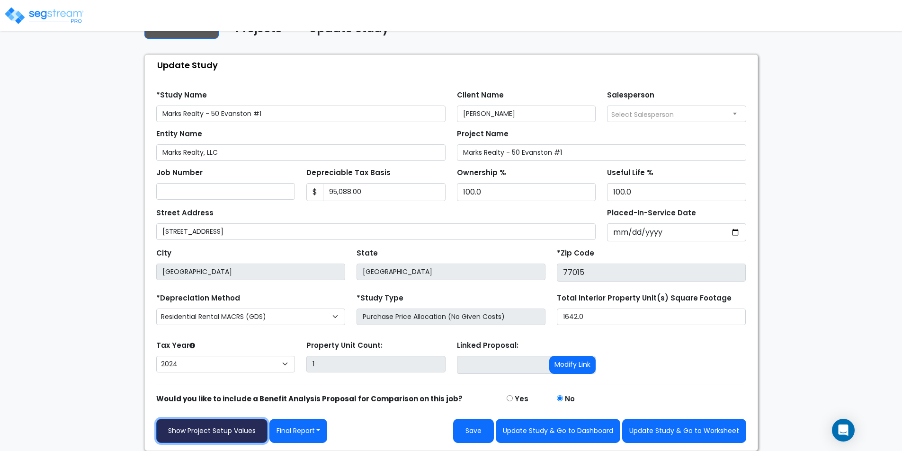
click at [227, 435] on link "Show Project Setup Values" at bounding box center [211, 431] width 111 height 24
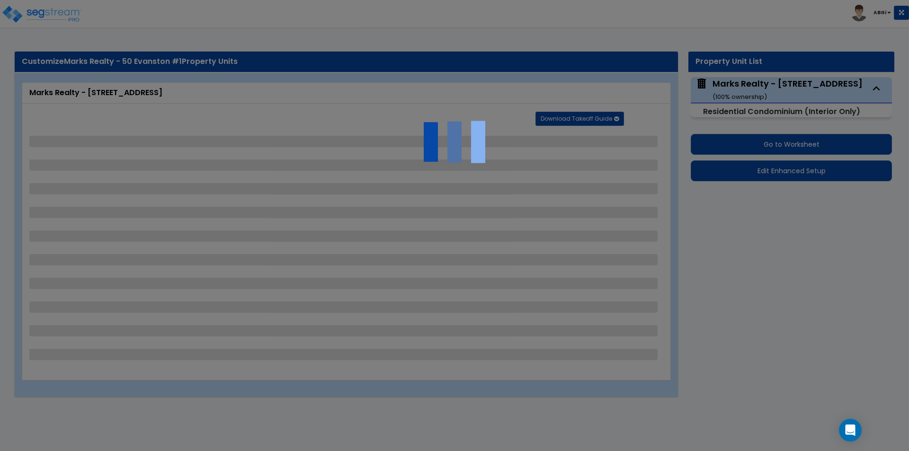
select select "1"
select select "2"
select select "1"
select select "3"
select select "5"
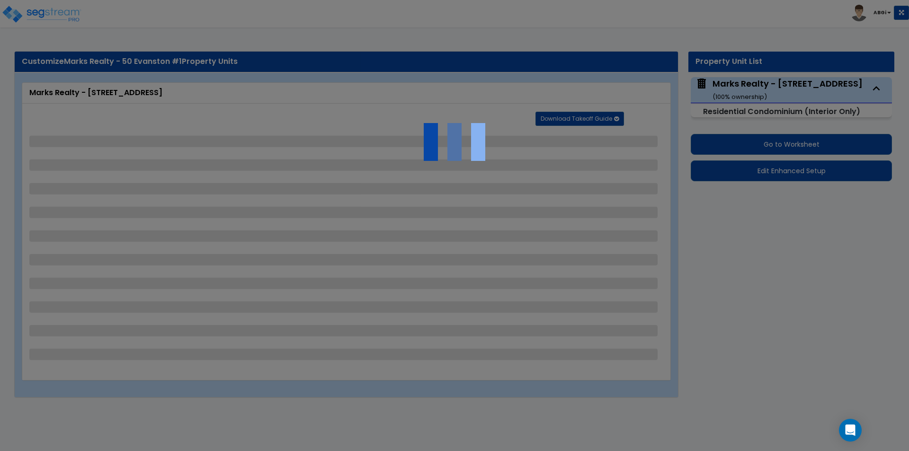
select select "3"
select select "5"
select select "2"
select select "3"
select select "1"
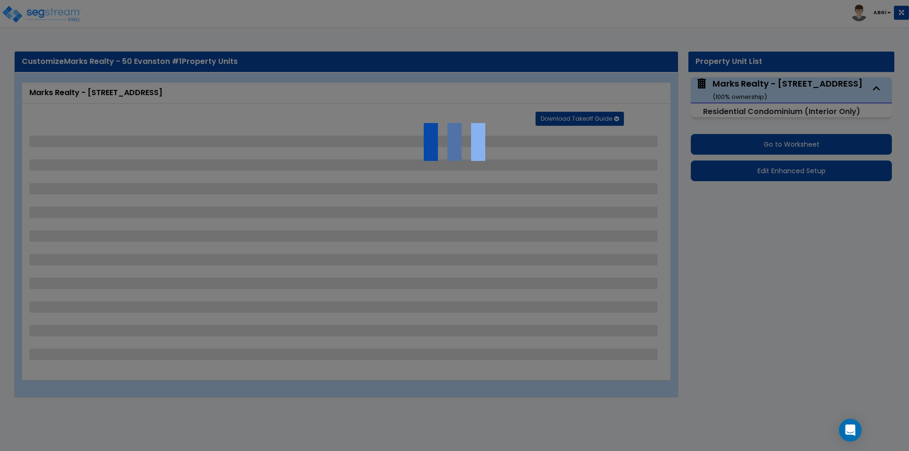
select select "3"
select select "2"
select select "1"
select select "3"
select select "1"
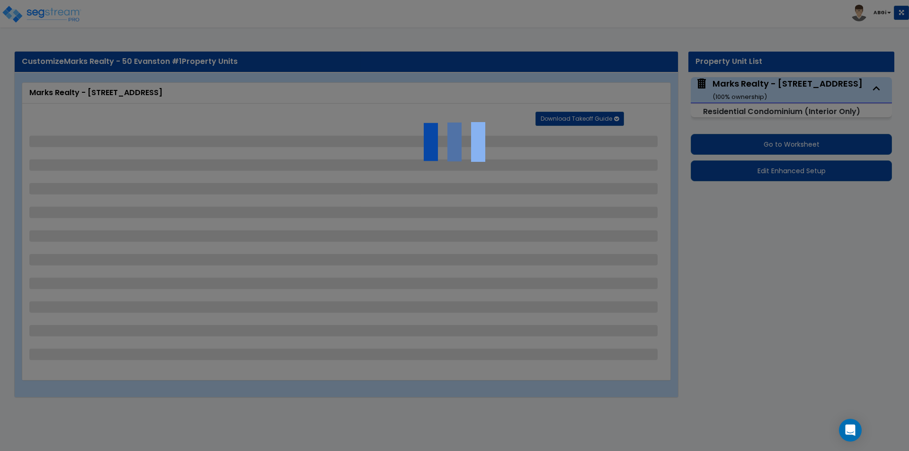
select select "3"
select select "2"
select select "1"
select select "3"
select select "1"
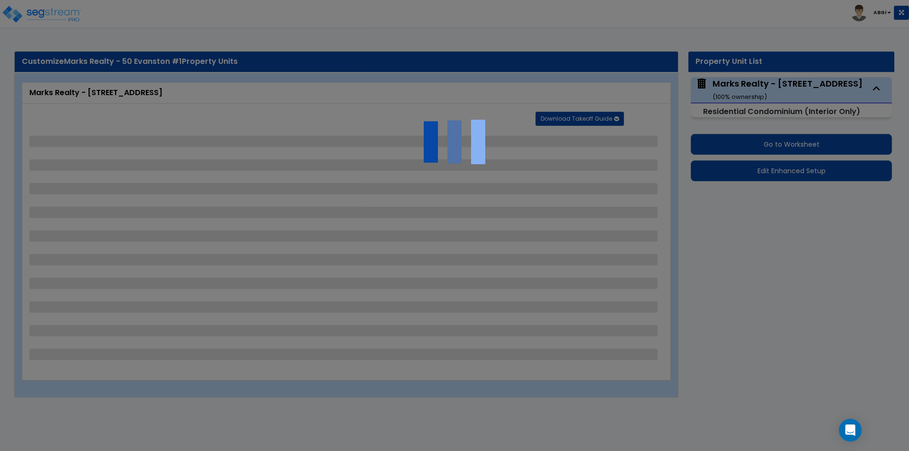
select select "3"
select select "1"
select select "3"
select select "1"
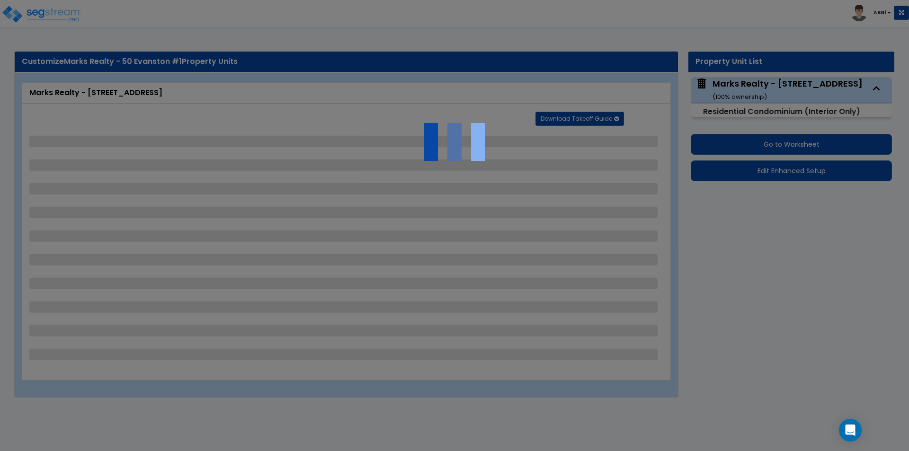
select select "1"
select select "2"
select select "3"
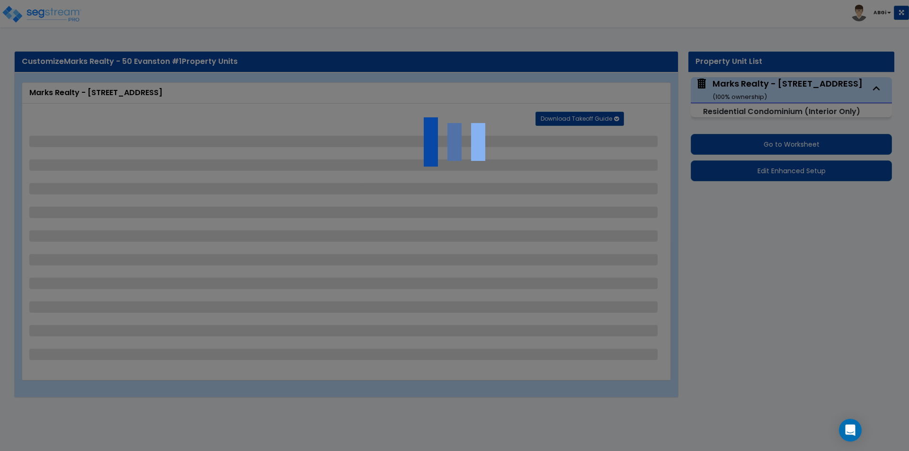
select select "1"
select select "4"
select select "1"
select select "2"
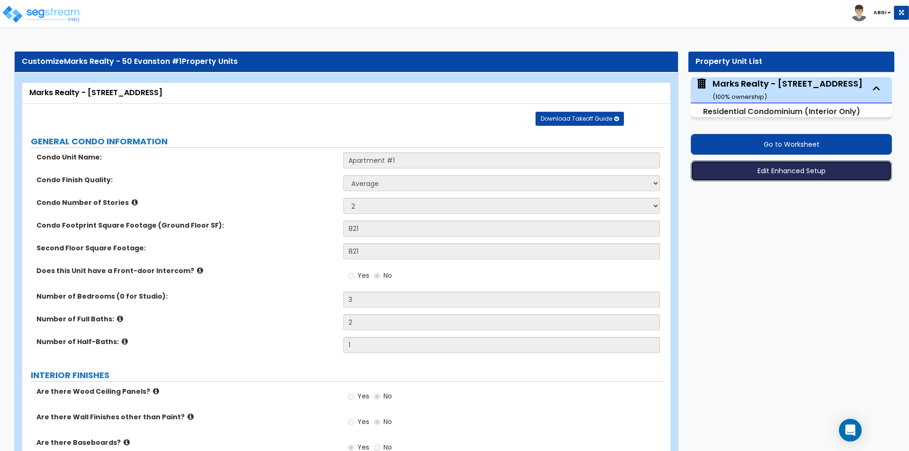
click at [783, 174] on button "Edit Enhanced Setup" at bounding box center [791, 171] width 201 height 21
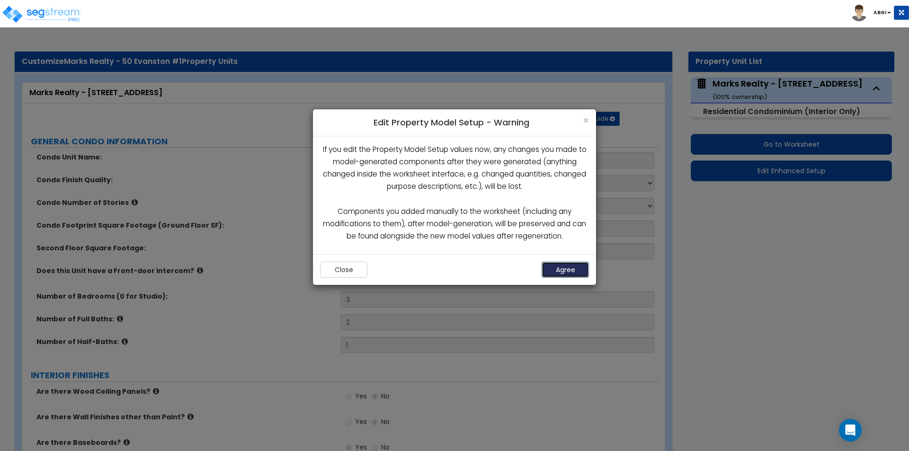
click at [567, 268] on button "Agree" at bounding box center [565, 270] width 47 height 16
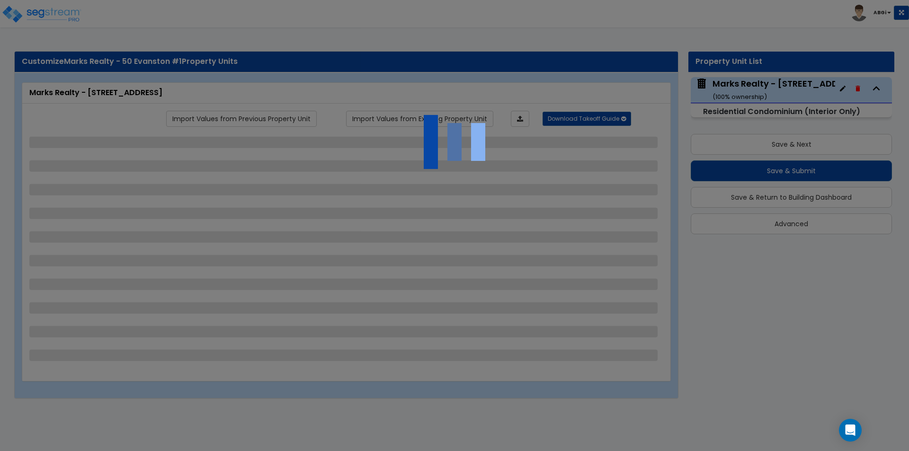
select select "1"
select select "2"
select select "1"
select select "3"
select select "5"
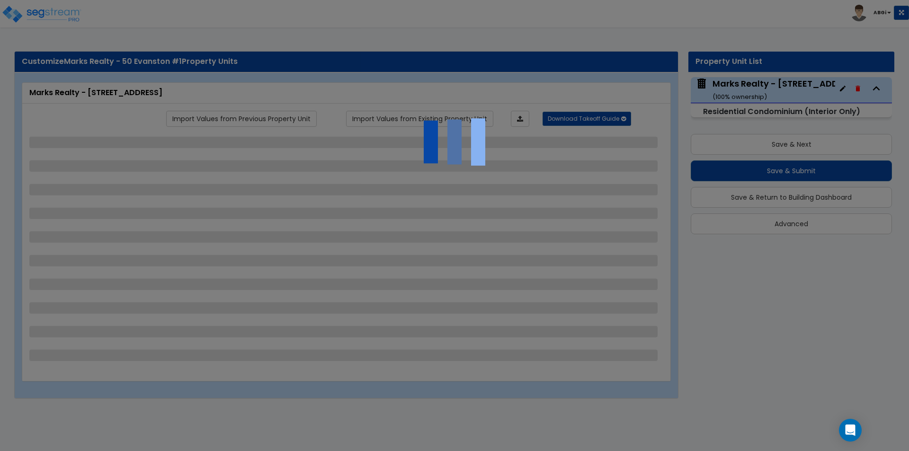
select select "3"
select select "5"
select select "2"
select select "3"
select select "1"
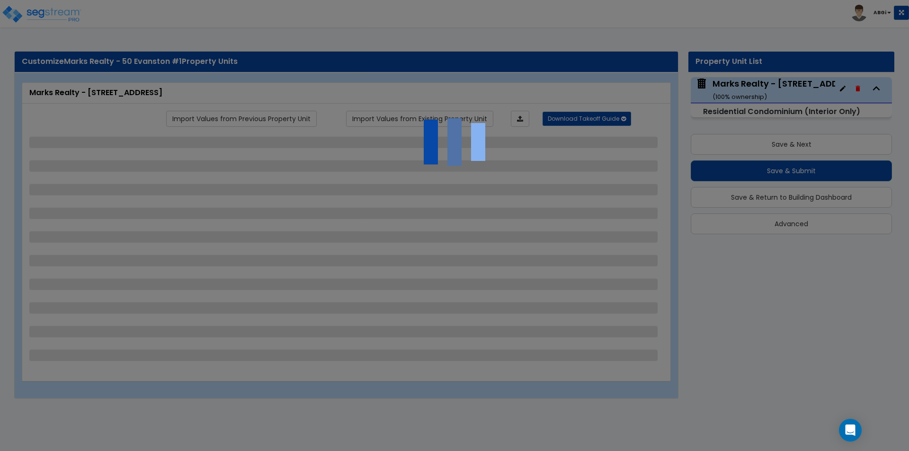
select select "3"
select select "2"
select select "1"
select select "3"
select select "1"
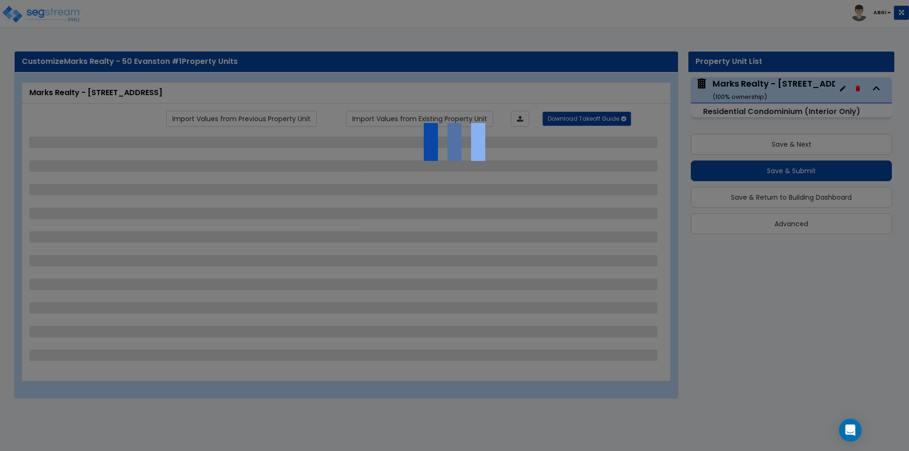
select select "3"
select select "2"
select select "1"
select select "3"
select select "1"
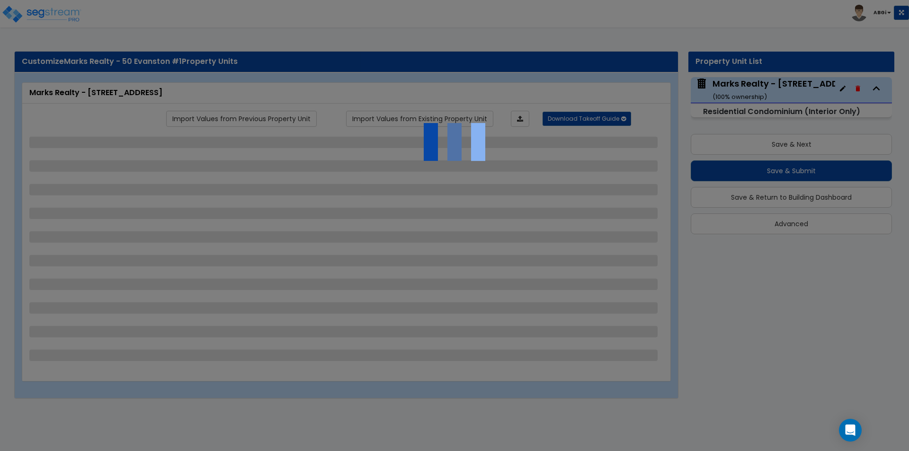
select select "3"
select select "1"
select select "3"
select select "1"
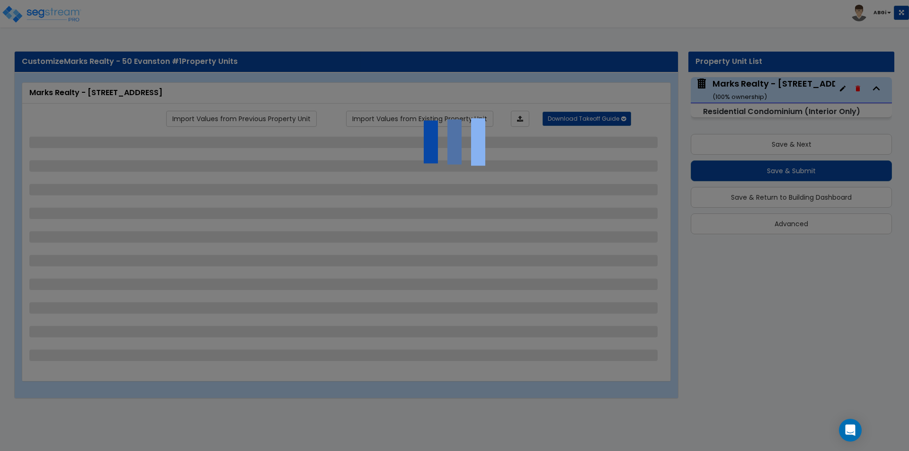
select select "1"
select select "2"
select select "3"
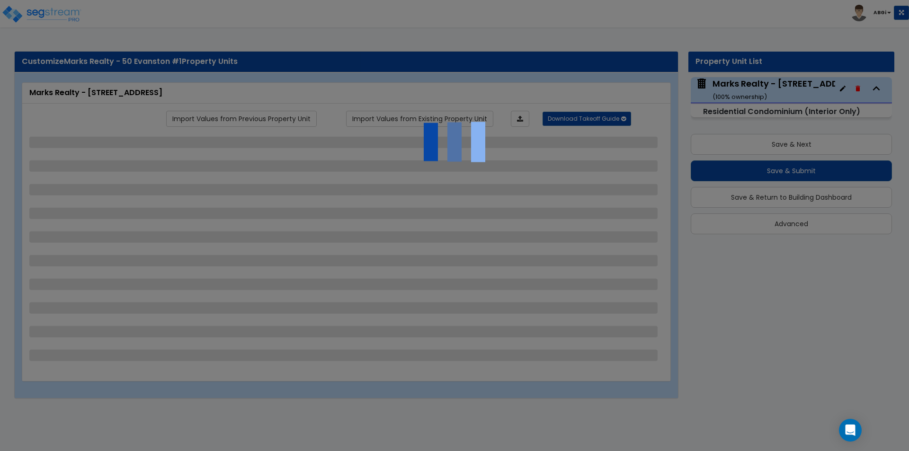
select select "1"
select select "4"
select select "1"
select select "2"
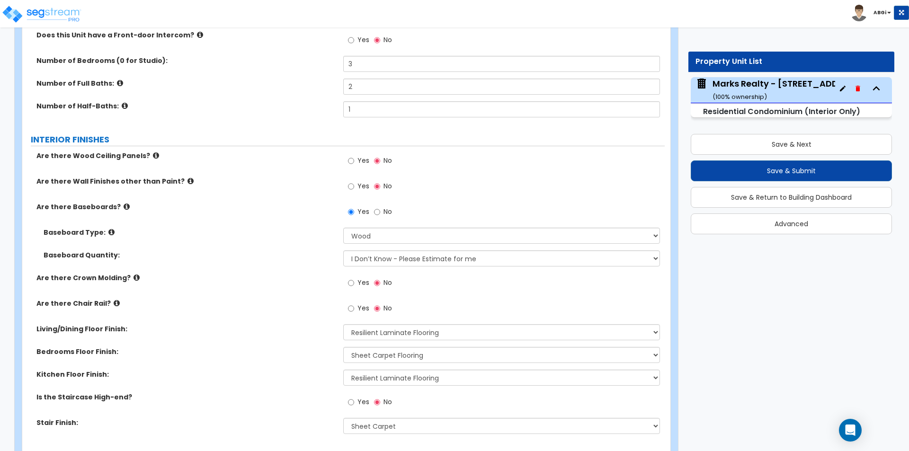
scroll to position [284, 0]
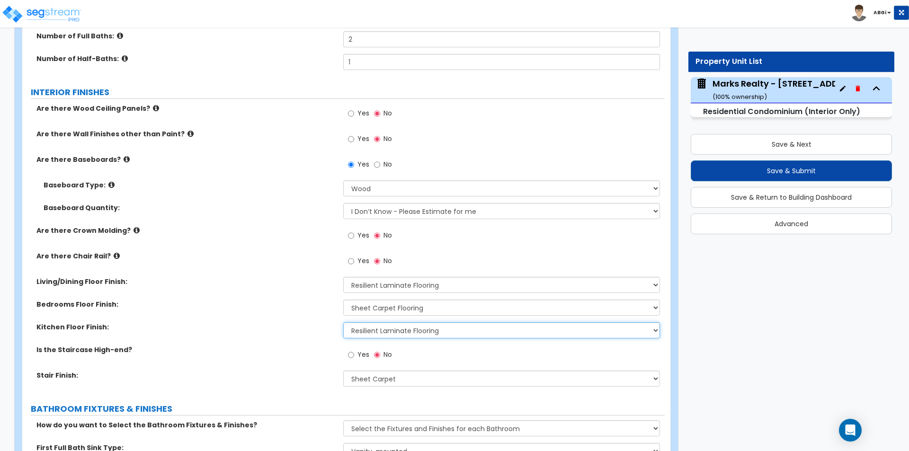
click at [510, 332] on select "None Tile Flooring Hardwood Flooring Resilient Laminate Flooring VCT Flooring S…" at bounding box center [501, 330] width 316 height 16
select select "1"
click at [343, 322] on select "None Tile Flooring Hardwood Flooring Resilient Laminate Flooring VCT Flooring S…" at bounding box center [501, 330] width 316 height 16
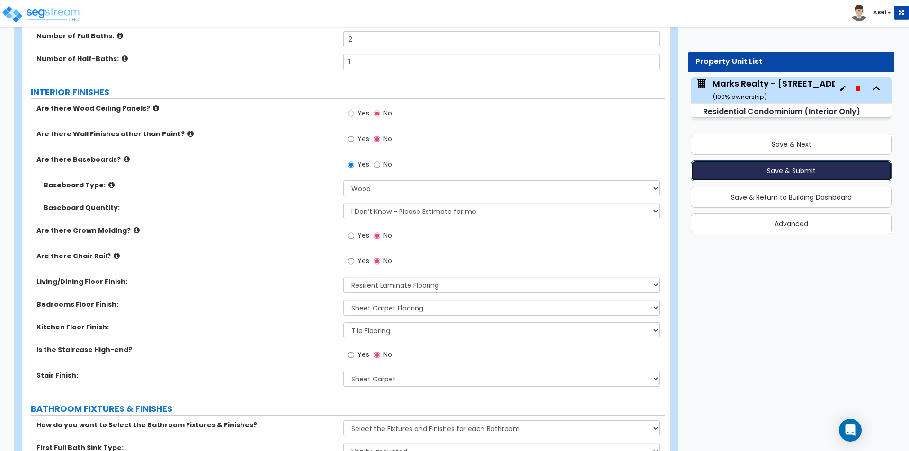
click at [775, 173] on button "Save & Submit" at bounding box center [791, 171] width 201 height 21
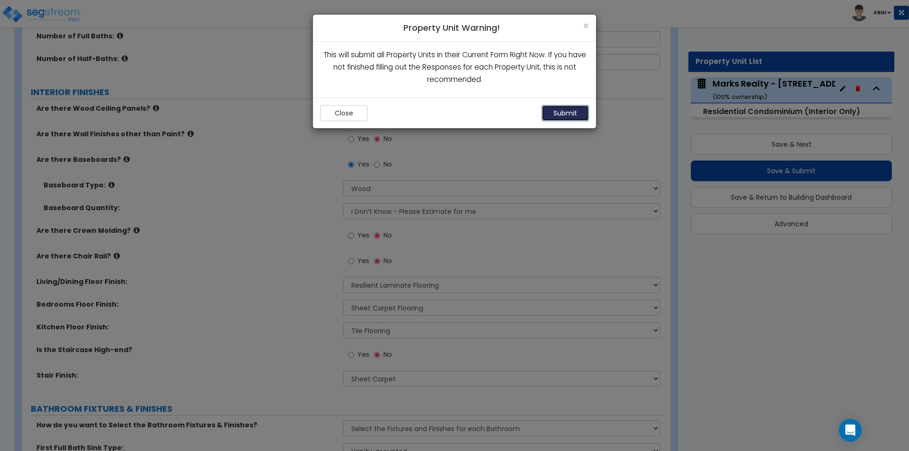
click at [561, 118] on button "Submit" at bounding box center [565, 113] width 47 height 16
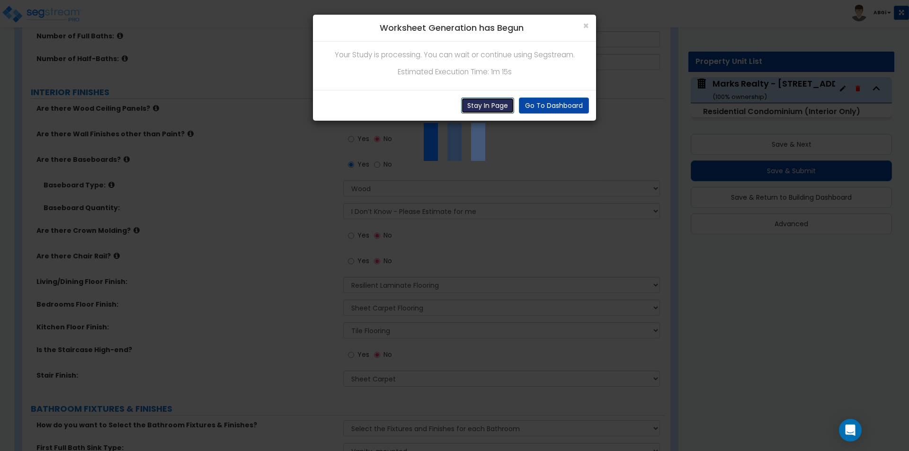
drag, startPoint x: 481, startPoint y: 104, endPoint x: 491, endPoint y: 124, distance: 22.7
click at [481, 104] on button "Stay In Page" at bounding box center [487, 106] width 53 height 16
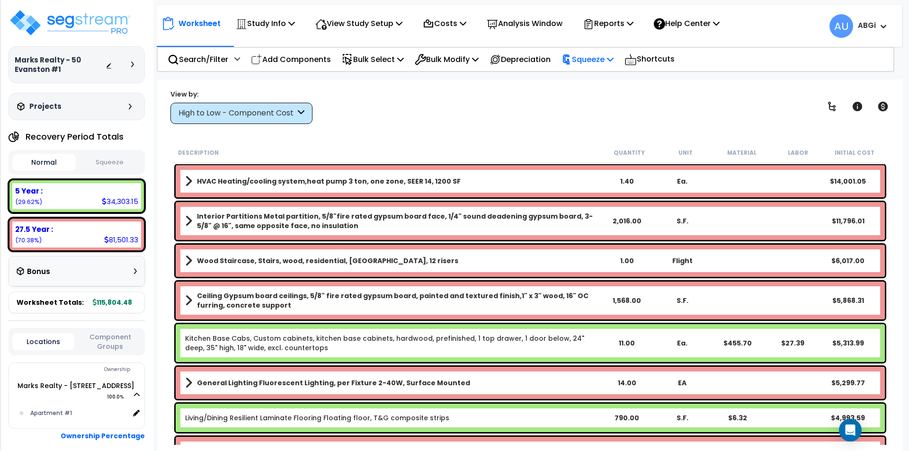
click at [611, 58] on p "Squeeze" at bounding box center [588, 59] width 52 height 13
click at [596, 80] on link "Squeeze" at bounding box center [604, 80] width 94 height 19
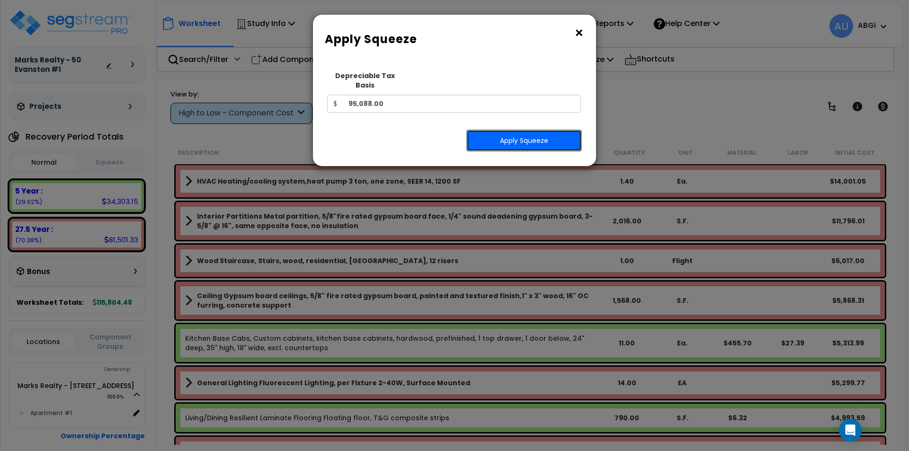
click at [519, 130] on button "Apply Squeeze" at bounding box center [524, 141] width 116 height 22
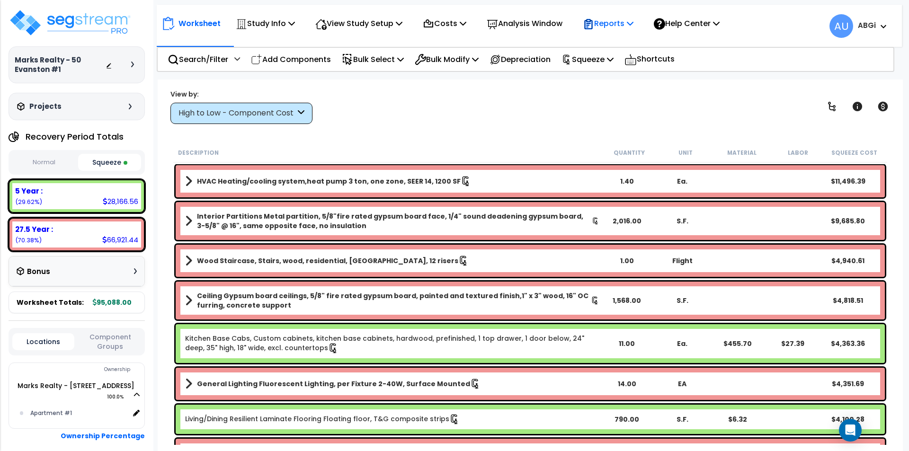
click at [633, 20] on icon at bounding box center [630, 23] width 7 height 8
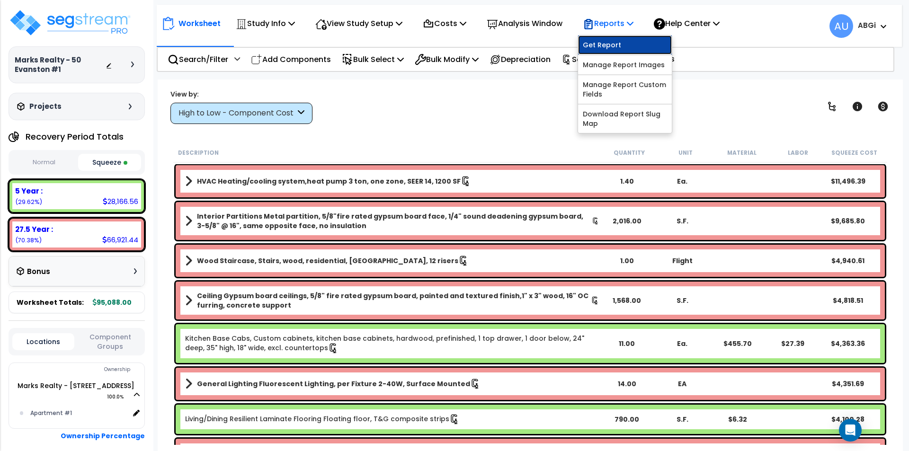
click at [624, 43] on link "Get Report" at bounding box center [625, 45] width 94 height 19
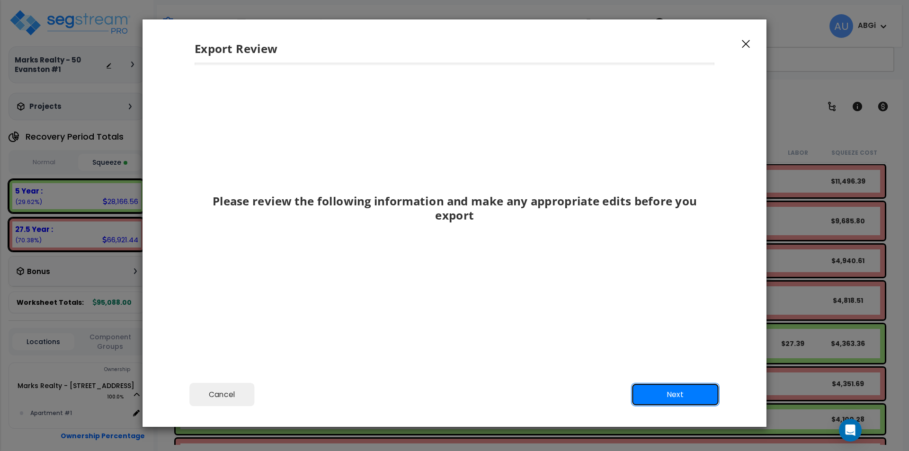
click at [658, 393] on button "Next" at bounding box center [675, 395] width 89 height 24
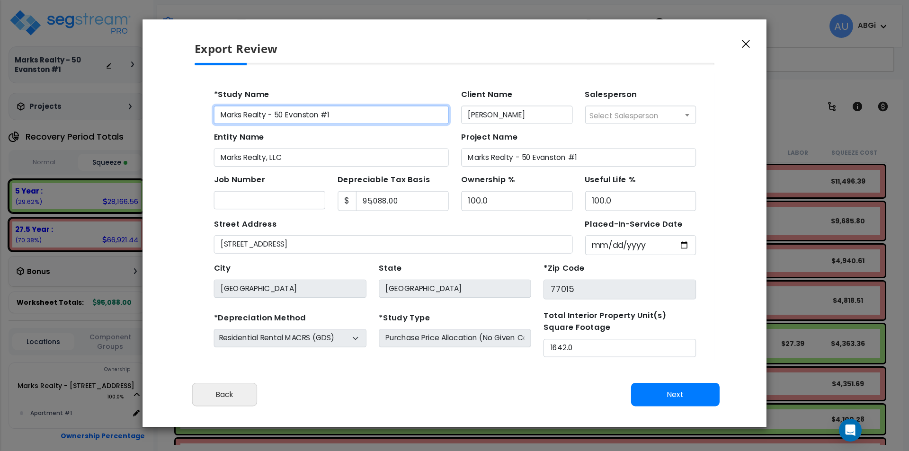
click at [307, 110] on input "Marks Realty - 50 Evanston #1" at bounding box center [319, 111] width 214 height 17
type input "Marks Realty - [STREET_ADDRESS]"
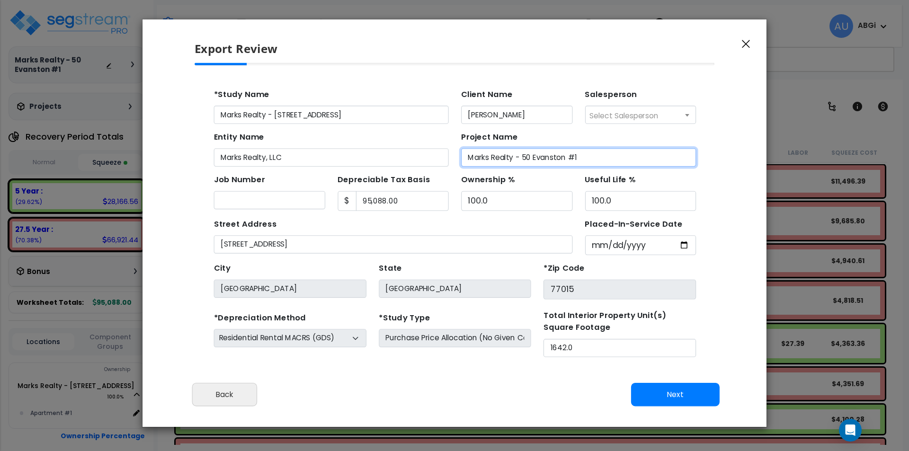
click at [529, 150] on input "Marks Realty - 50 Evanston #1" at bounding box center [544, 150] width 214 height 17
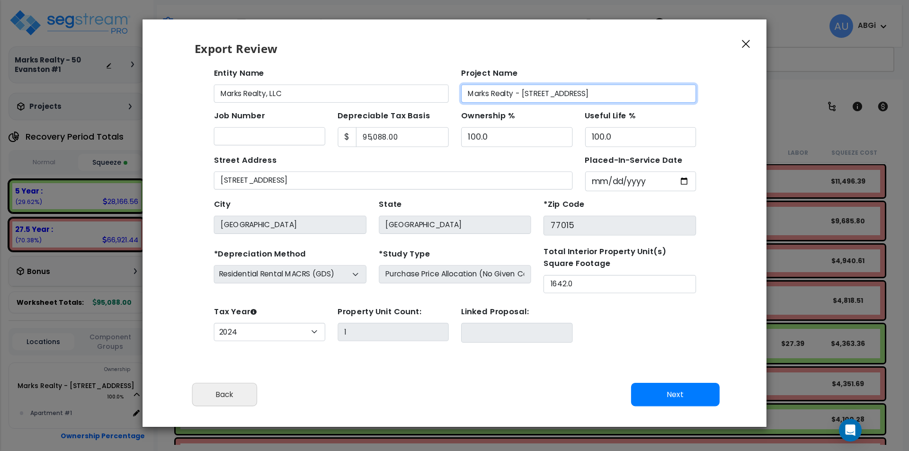
scroll to position [23, 0]
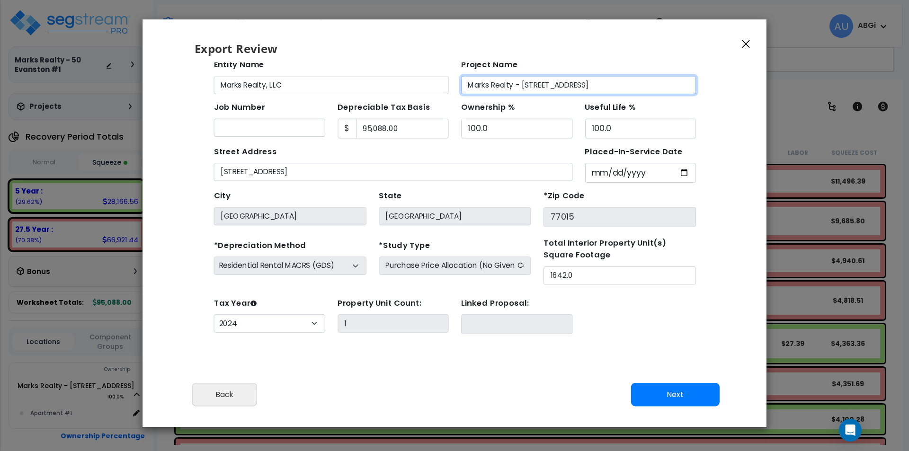
type input "Marks Realty - [STREET_ADDRESS]"
click at [667, 395] on button "Next" at bounding box center [675, 395] width 89 height 24
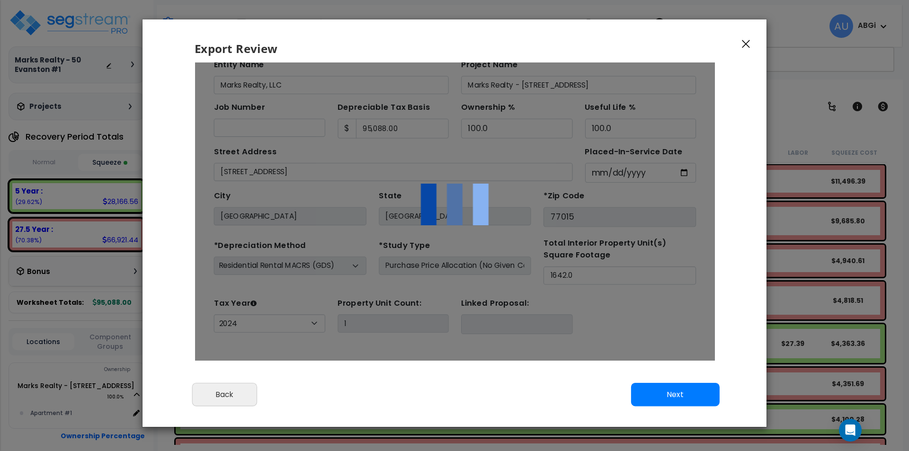
scroll to position [0, 0]
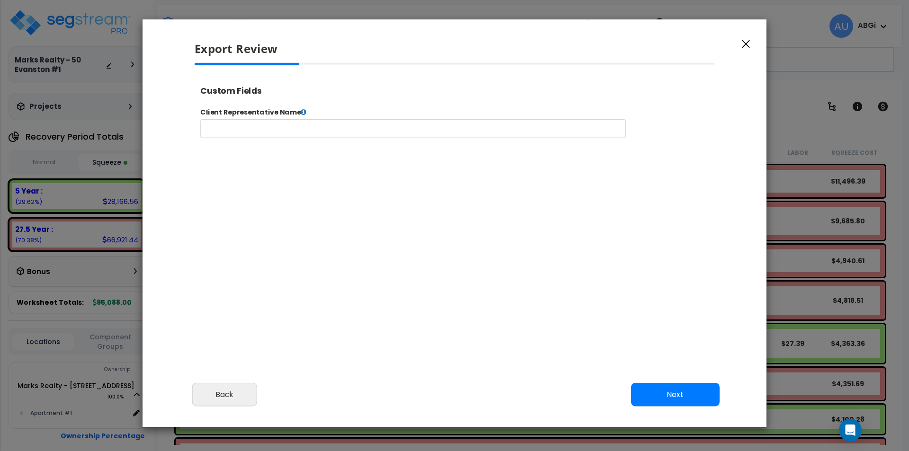
select select "2024"
click at [665, 390] on button "Next" at bounding box center [675, 395] width 89 height 24
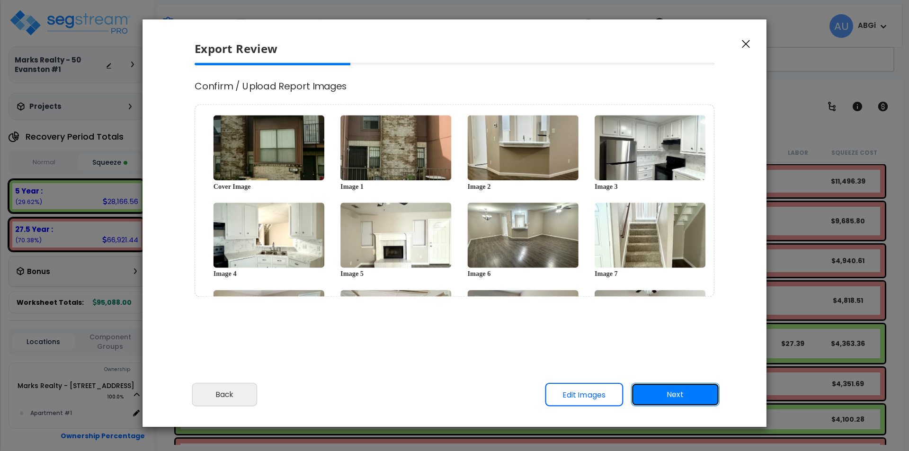
scroll to position [0, 0]
click at [664, 393] on button "Next" at bounding box center [675, 395] width 89 height 24
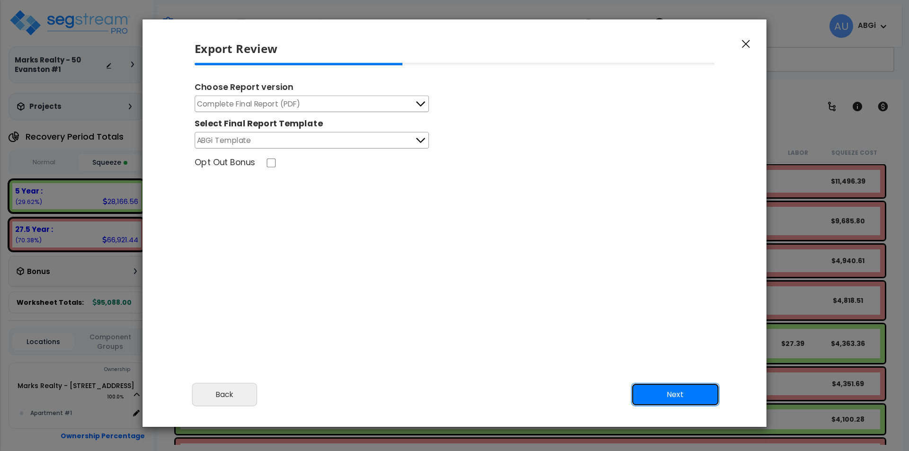
click at [679, 392] on button "Next" at bounding box center [675, 395] width 89 height 24
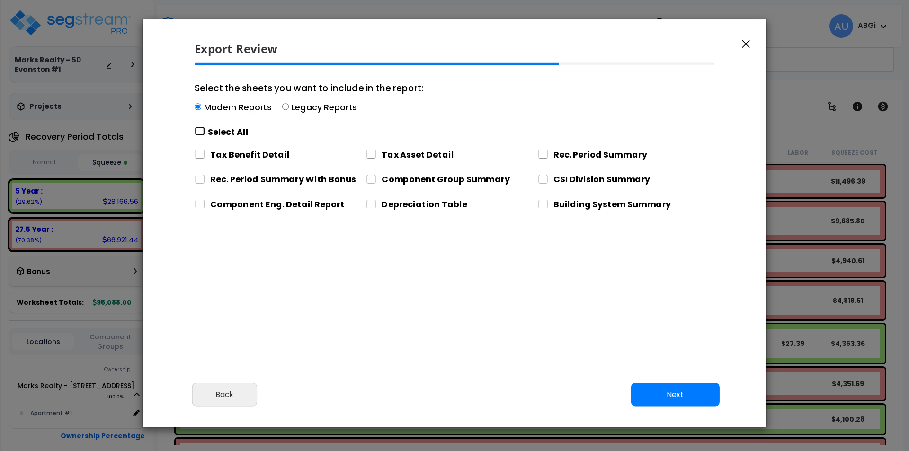
click at [200, 131] on input "Select the sheets you want to include in the report: Modern Reports Legacy Repo…" at bounding box center [200, 131] width 10 height 9
checkbox input "true"
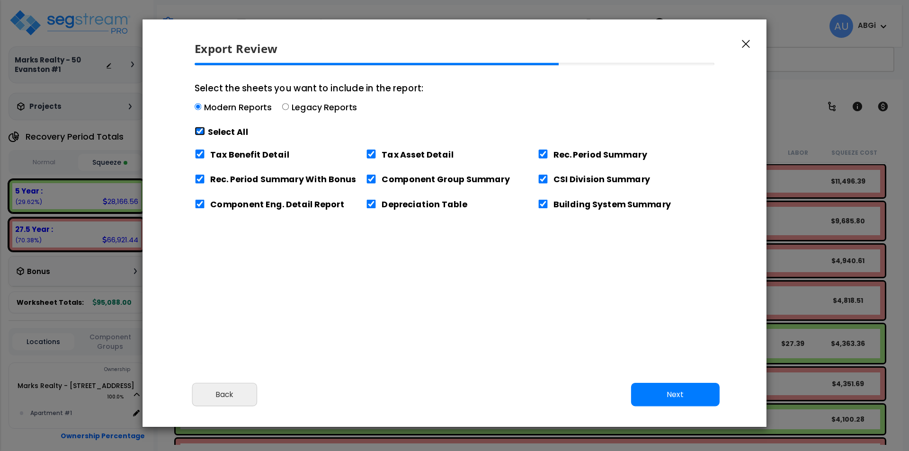
checkbox input "true"
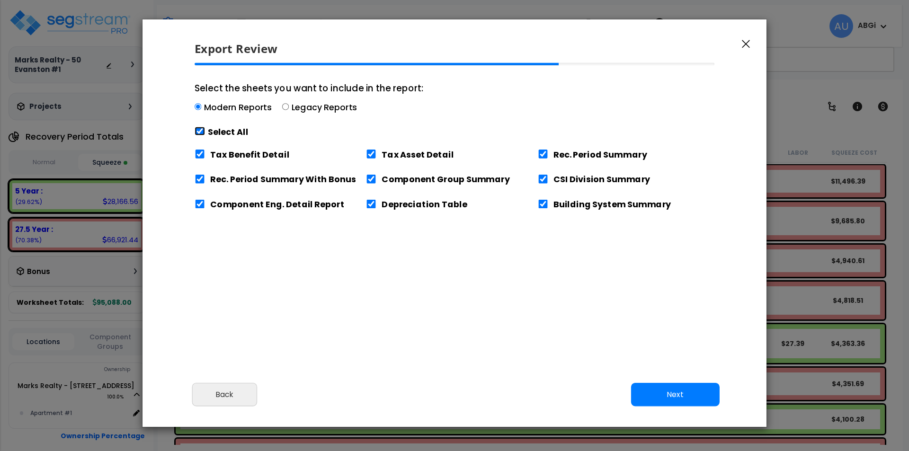
checkbox input "true"
click at [198, 154] on input "Tax Benefit Detail" at bounding box center [200, 154] width 10 height 9
checkbox input "false"
click at [658, 394] on button "Next" at bounding box center [675, 395] width 89 height 24
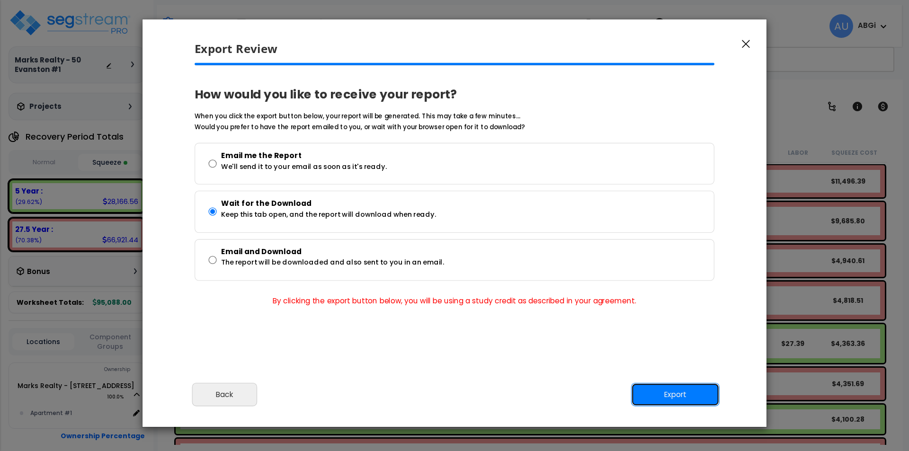
click at [660, 392] on button "Export" at bounding box center [675, 395] width 89 height 24
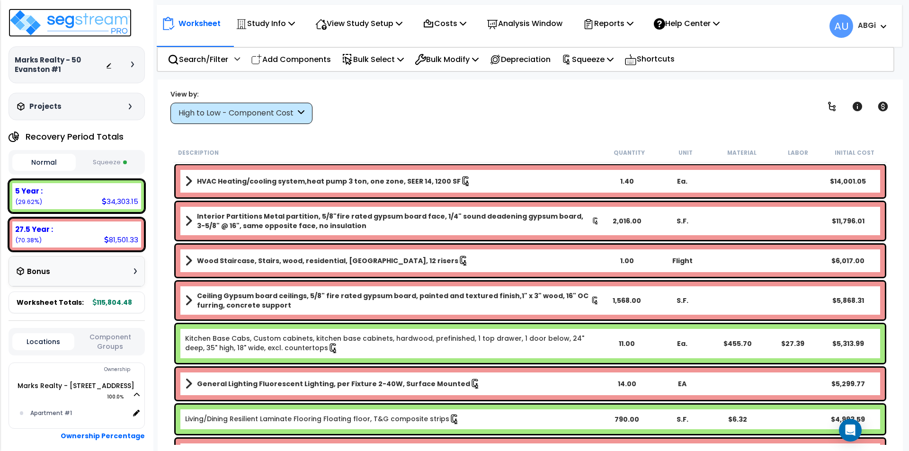
click at [110, 29] on img at bounding box center [70, 23] width 123 height 28
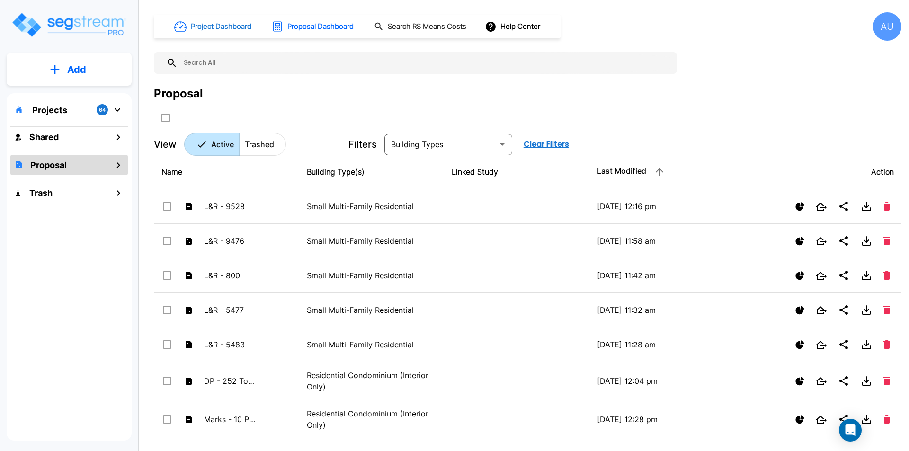
click at [225, 27] on h1 "Project Dashboard" at bounding box center [221, 26] width 61 height 11
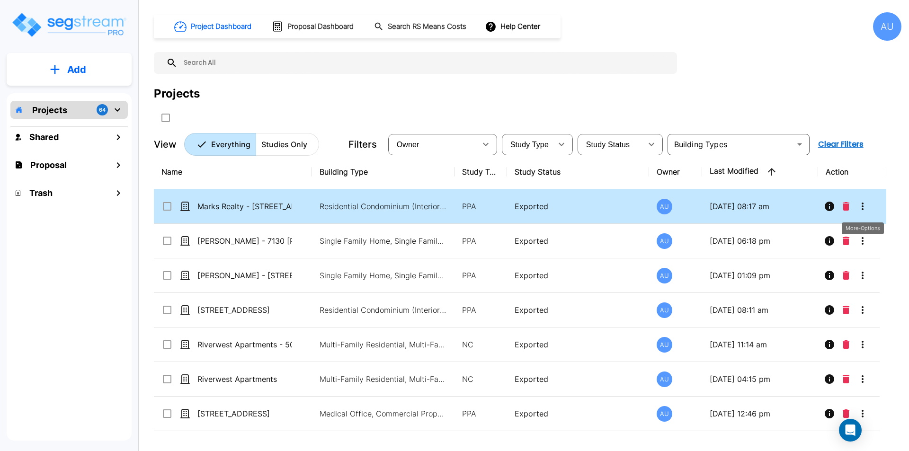
click at [863, 207] on icon "More-Options" at bounding box center [862, 206] width 11 height 11
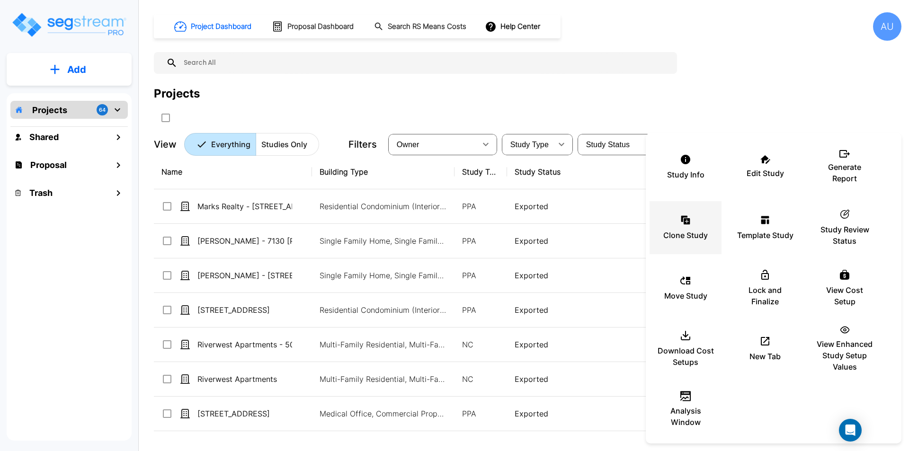
click at [682, 227] on div "Clone Study" at bounding box center [685, 227] width 57 height 47
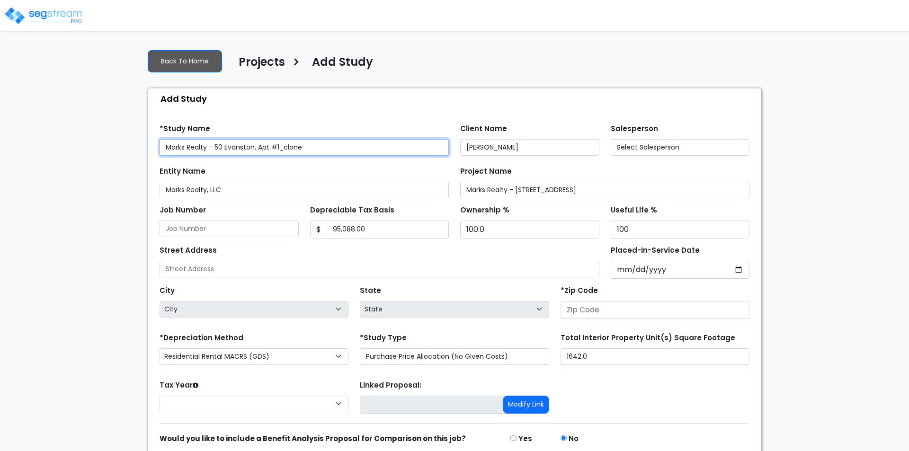
type input "None"
type input "50 Evanston Street, Apt #1"
type input "77015"
select select "[GEOGRAPHIC_DATA]"
select select "2024"
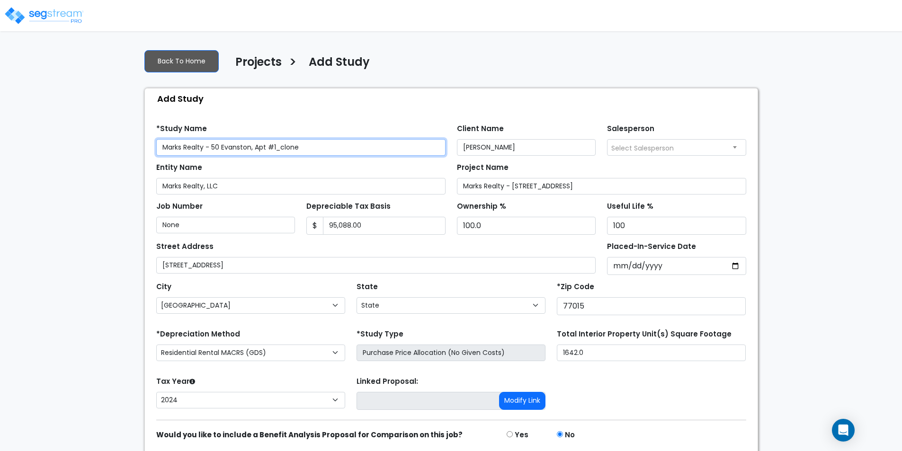
click at [314, 150] on input "Marks Realty - 50 Evanston, Apt #1_clone" at bounding box center [300, 147] width 289 height 17
drag, startPoint x: 315, startPoint y: 149, endPoint x: 221, endPoint y: 144, distance: 94.3
click at [215, 143] on input "Marks Realty - 50 Evanston, Apt #1_clone" at bounding box center [300, 147] width 289 height 17
type input "Marks Realty - 1306 [PERSON_NAME]"
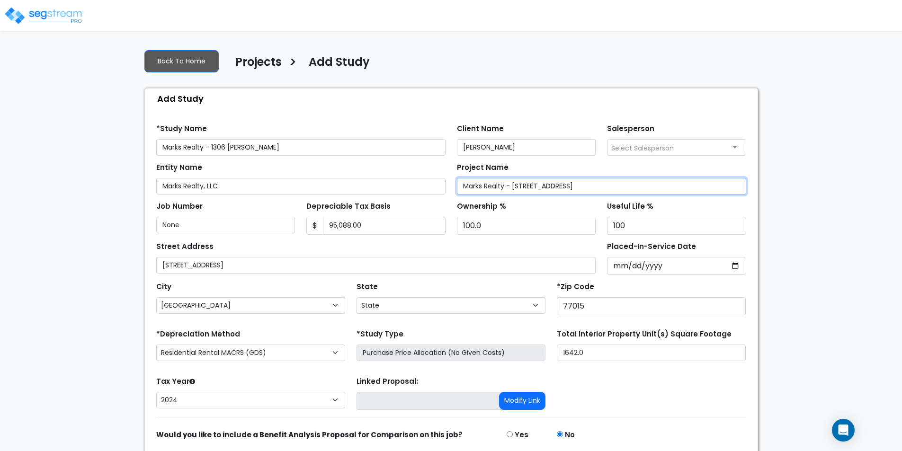
click at [582, 185] on input "Marks Realty - [STREET_ADDRESS]" at bounding box center [601, 186] width 289 height 17
type input "Marks Realty - 1306 [PERSON_NAME]"
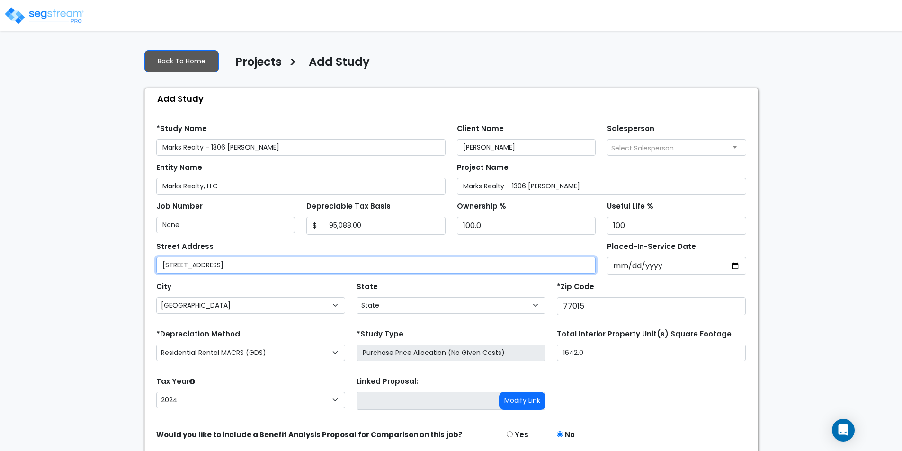
drag, startPoint x: 273, startPoint y: 268, endPoint x: 148, endPoint y: 268, distance: 125.0
click at [148, 268] on div "Find these errors below in the Study Setup: *Study Name Marks Realty - 1306 Bir…" at bounding box center [451, 298] width 613 height 378
type input "1306 Birdsall Street"
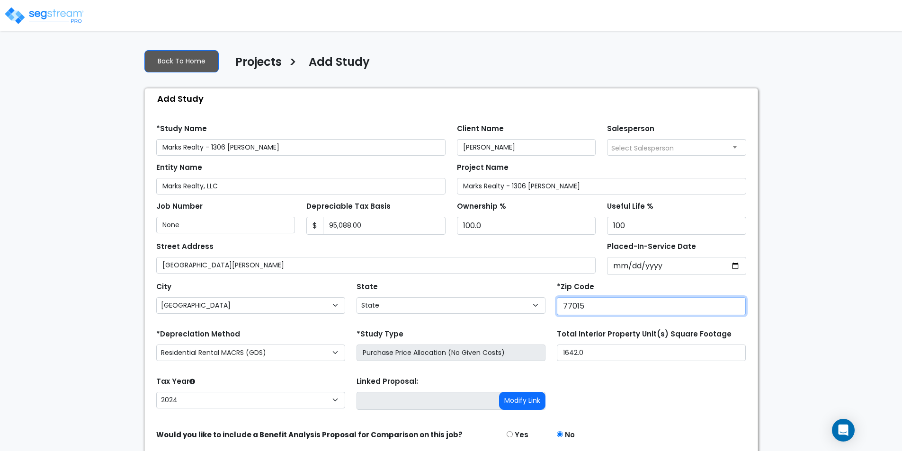
click at [613, 305] on input "77015" at bounding box center [651, 306] width 189 height 18
type input "77007"
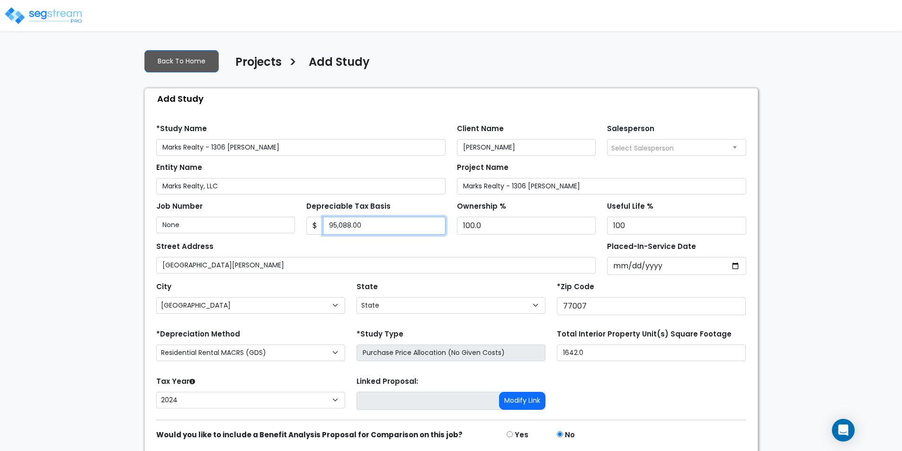
click at [373, 225] on input "95,088.00" at bounding box center [384, 226] width 123 height 18
type input "403,607"
click at [729, 266] on input "2024-08-22" at bounding box center [676, 266] width 139 height 18
click at [736, 264] on input "2024-08-22" at bounding box center [676, 266] width 139 height 18
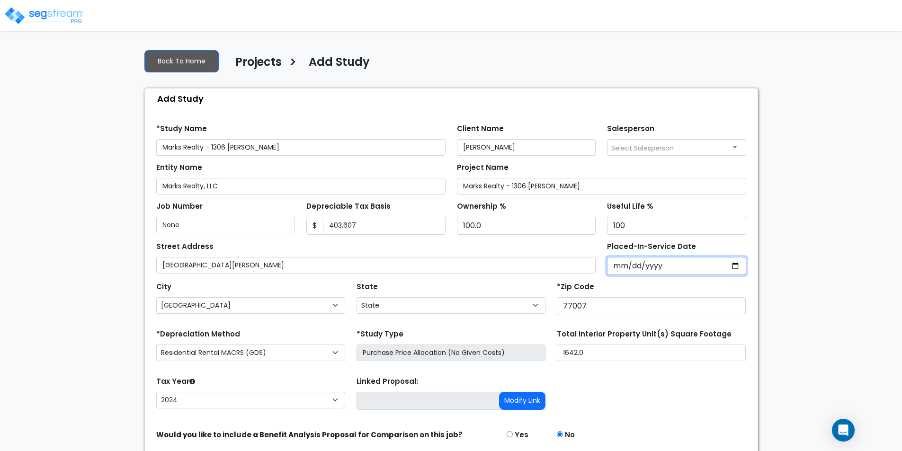
type input "2024-08-30"
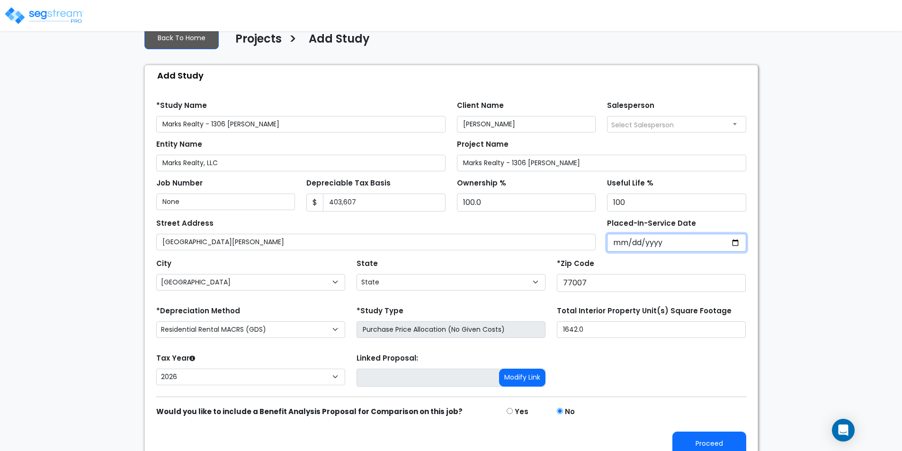
scroll to position [36, 0]
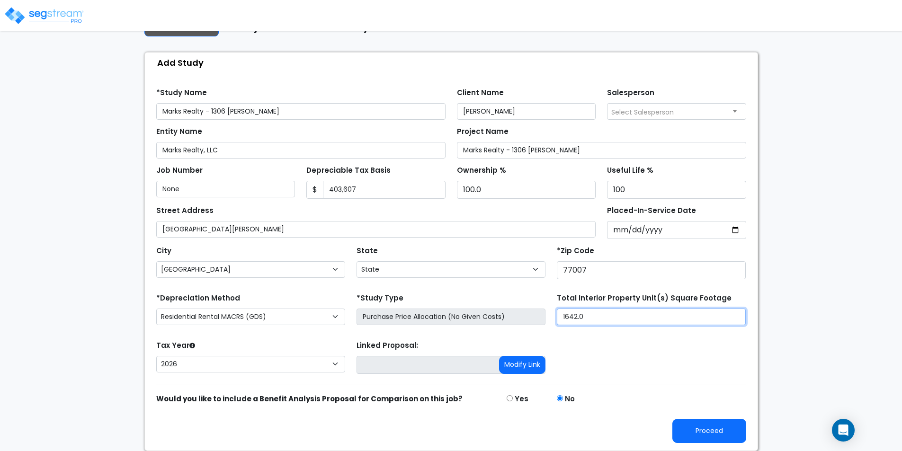
click at [589, 314] on input "1642.0" at bounding box center [651, 317] width 189 height 17
type input "2,467"
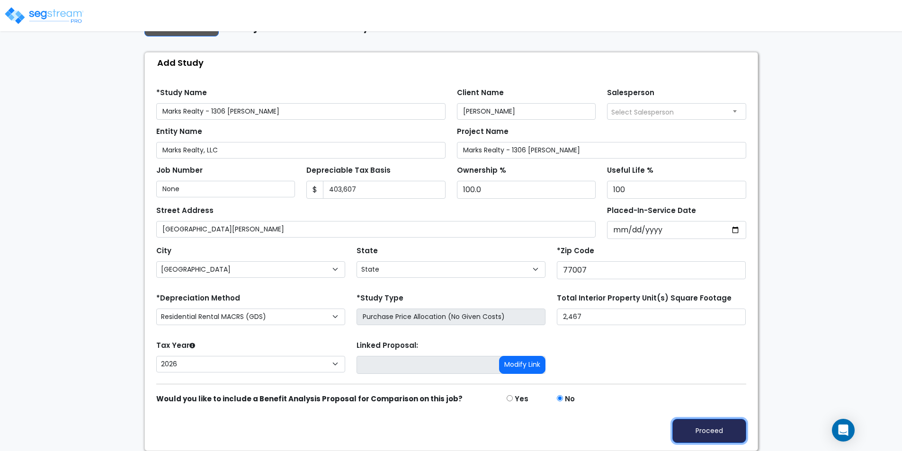
click at [693, 427] on button "Proceed" at bounding box center [709, 431] width 74 height 24
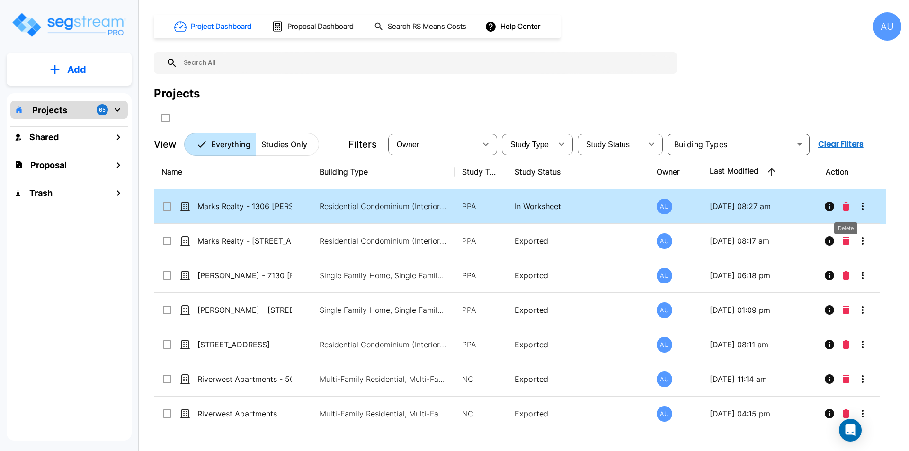
click at [847, 207] on icon "Delete" at bounding box center [846, 206] width 7 height 9
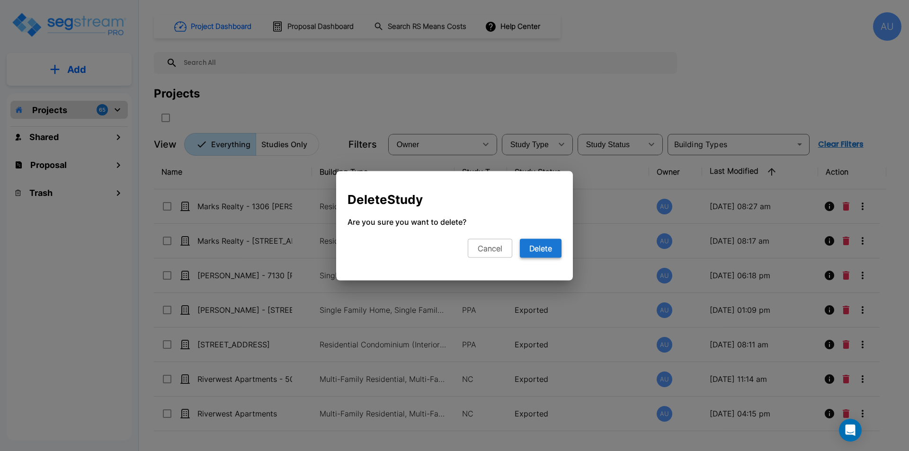
click at [542, 253] on button "Delete" at bounding box center [541, 248] width 42 height 19
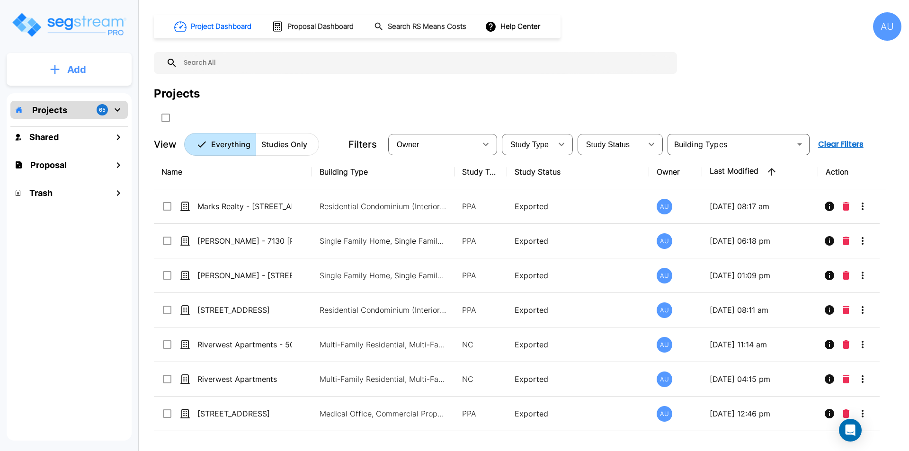
click at [81, 66] on p "Add" at bounding box center [76, 69] width 19 height 14
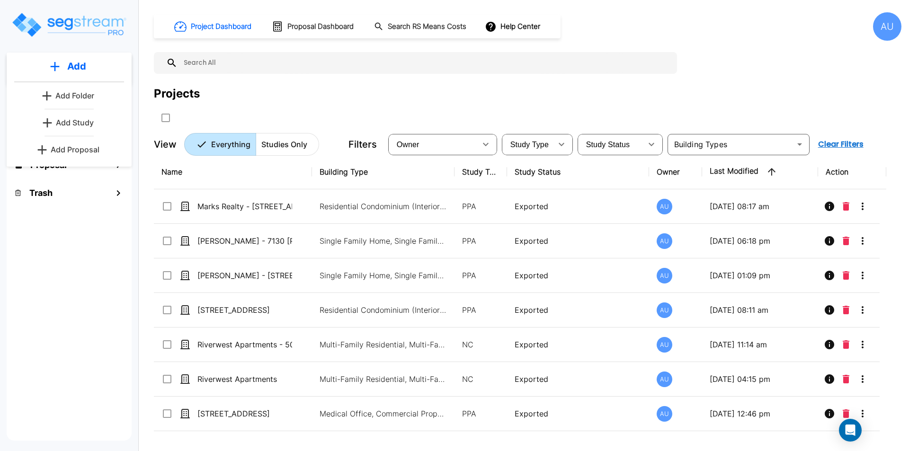
click at [80, 116] on link "Add Study" at bounding box center [69, 122] width 60 height 19
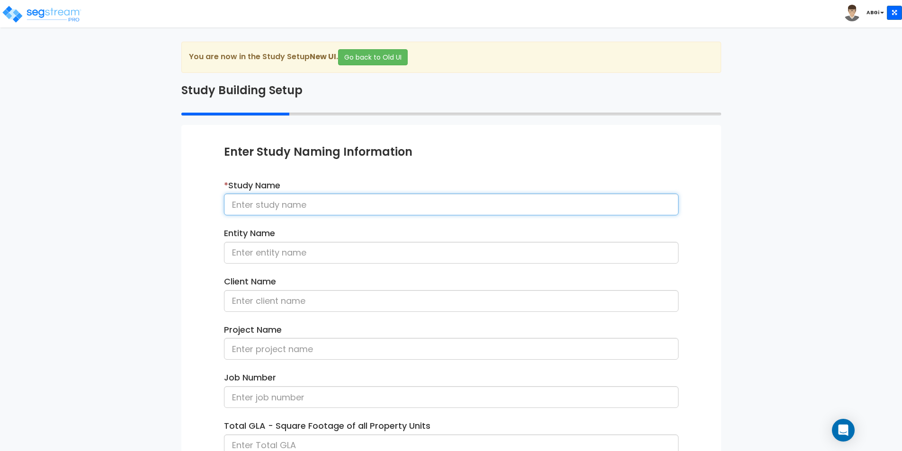
click at [376, 211] on input at bounding box center [451, 205] width 455 height 22
drag, startPoint x: 296, startPoint y: 205, endPoint x: 360, endPoint y: 207, distance: 64.4
click at [360, 207] on input "Marks Realty - 50 Evanston #1" at bounding box center [451, 205] width 455 height 22
type input "Marks Realty - 1306 [PERSON_NAME]"
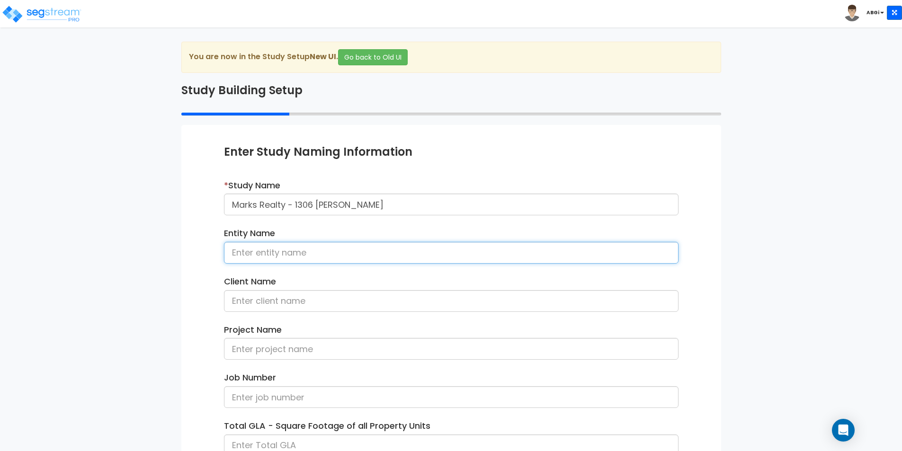
click at [348, 245] on input at bounding box center [451, 253] width 455 height 22
type input "Marks Realty, LLC"
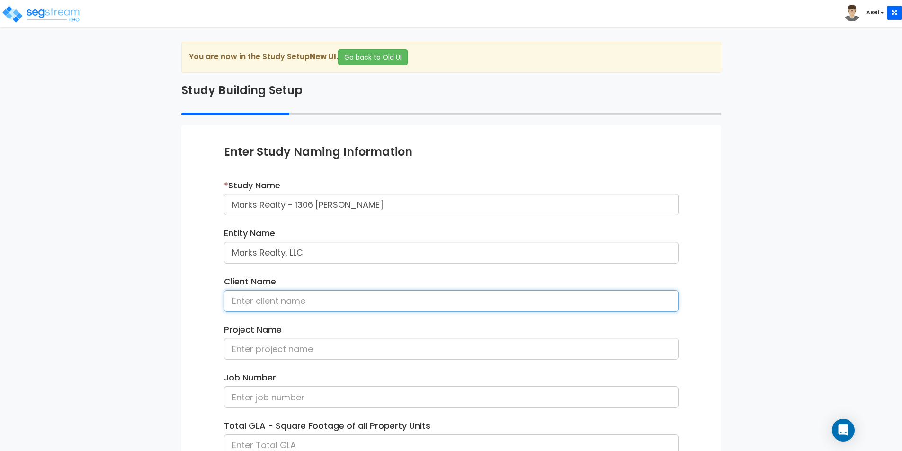
click at [308, 301] on input at bounding box center [451, 301] width 455 height 22
type input "[PERSON_NAME]"
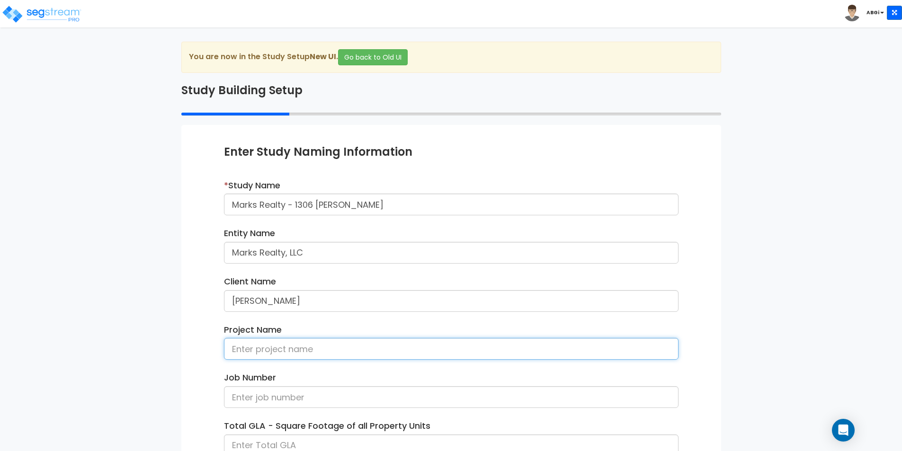
click at [288, 354] on input at bounding box center [451, 349] width 455 height 22
drag, startPoint x: 296, startPoint y: 351, endPoint x: 358, endPoint y: 349, distance: 62.1
click at [358, 349] on input "Marks Realty - 50 Evanston #1" at bounding box center [451, 349] width 455 height 22
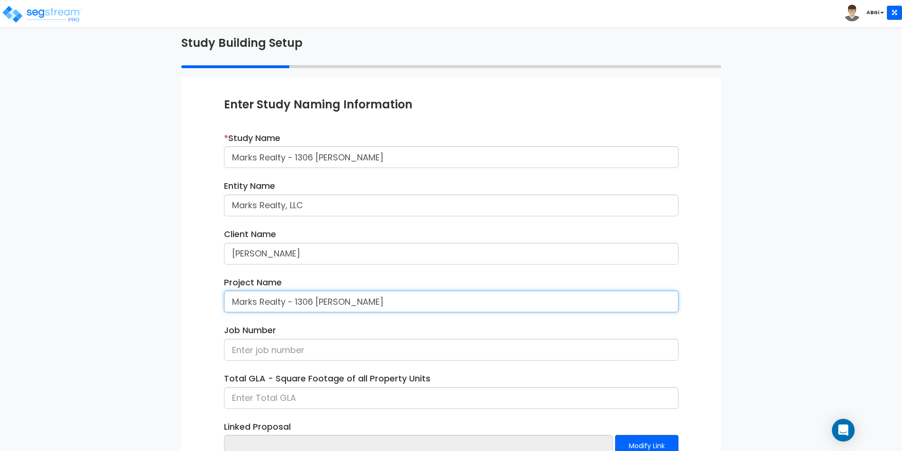
scroll to position [95, 0]
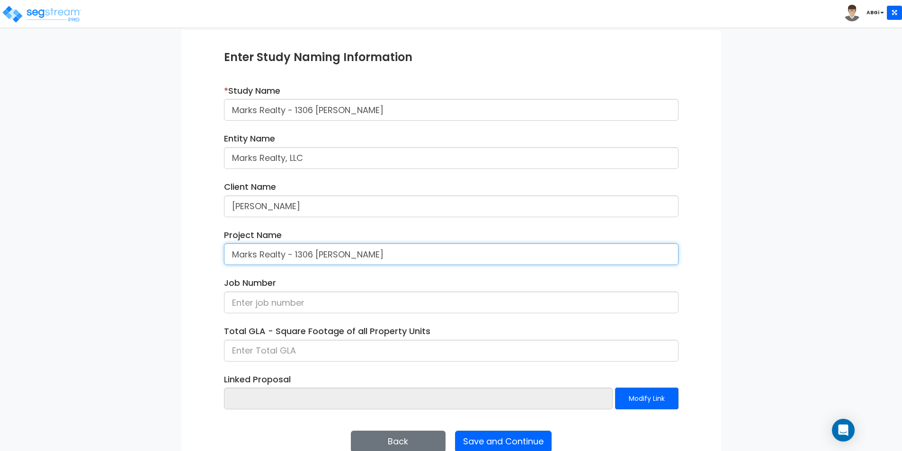
type input "Marks Realty - 1306 [PERSON_NAME]"
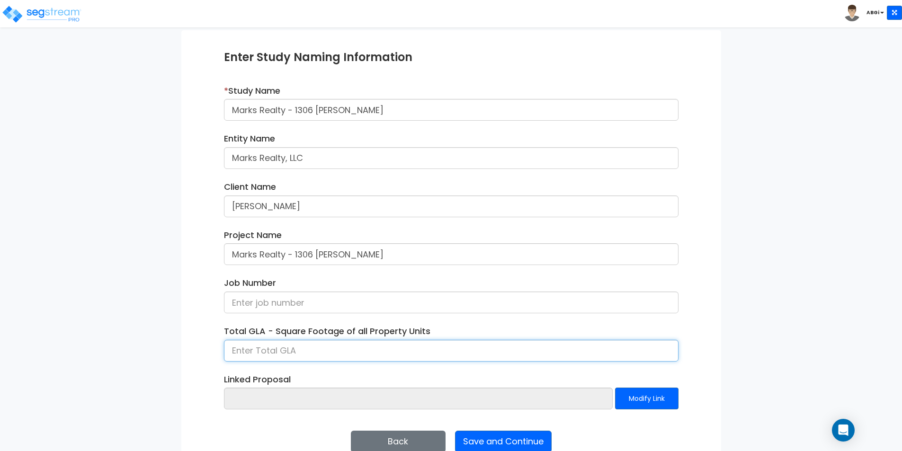
click at [357, 354] on input at bounding box center [451, 351] width 455 height 22
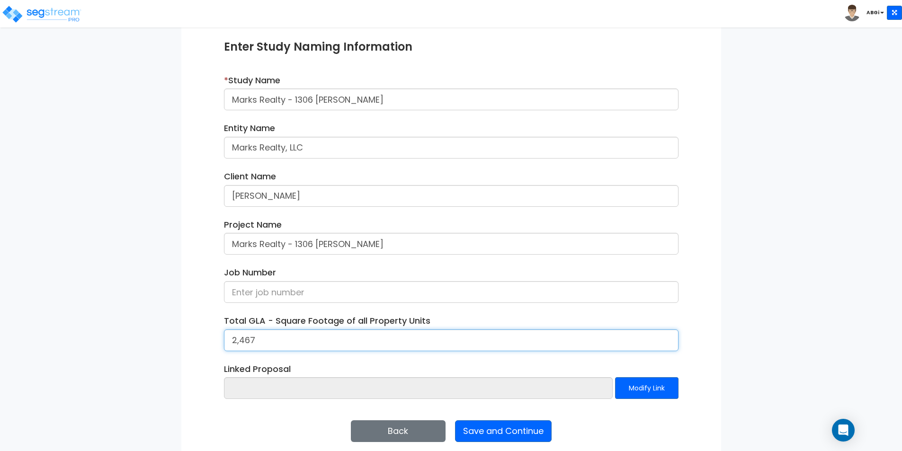
scroll to position [115, 0]
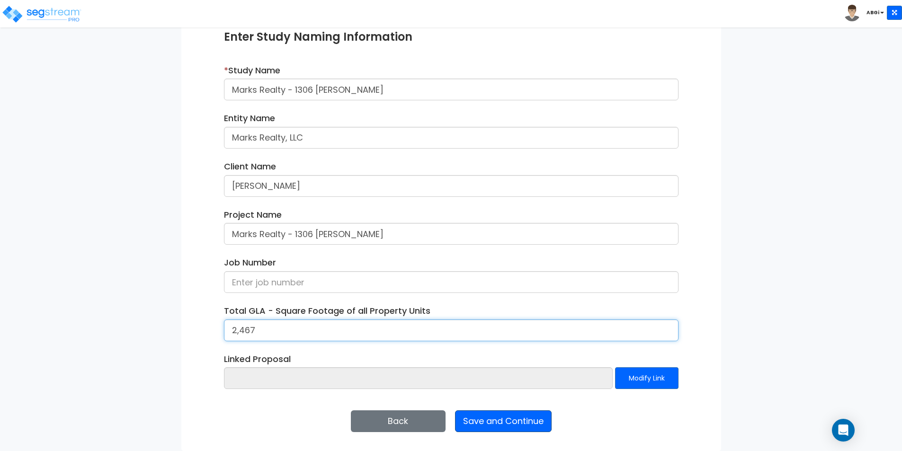
type input "2,467"
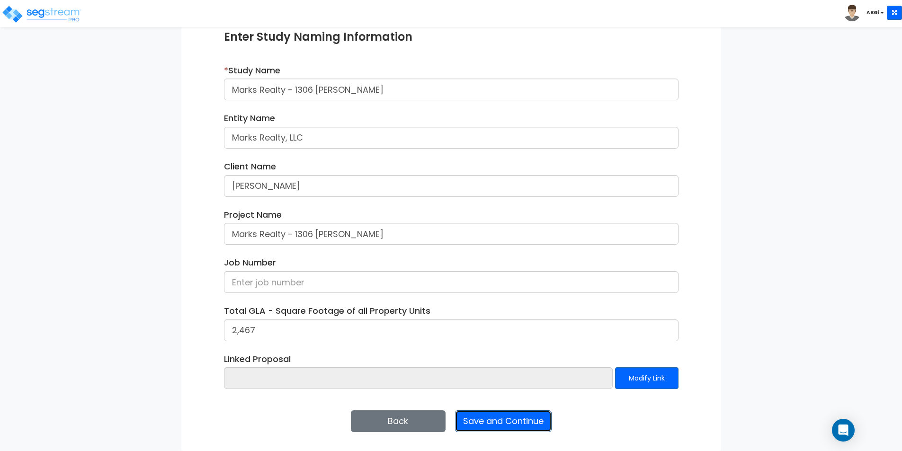
click at [513, 424] on button "Save and Continue" at bounding box center [503, 421] width 97 height 22
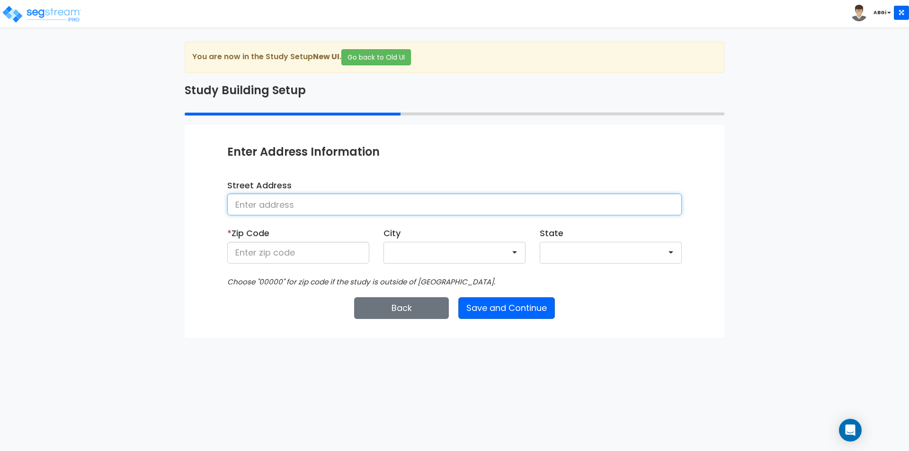
click at [380, 202] on input at bounding box center [454, 205] width 455 height 22
type input "[GEOGRAPHIC_DATA][PERSON_NAME]"
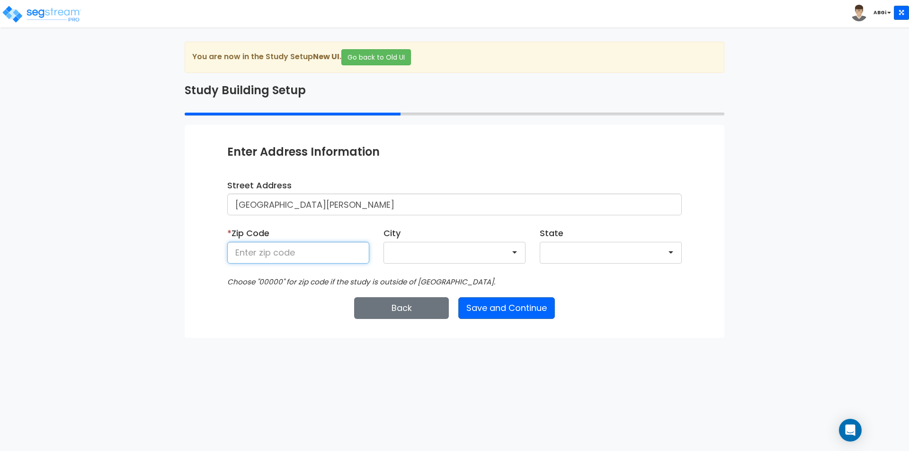
click at [323, 260] on input at bounding box center [298, 253] width 142 height 22
type input "77007"
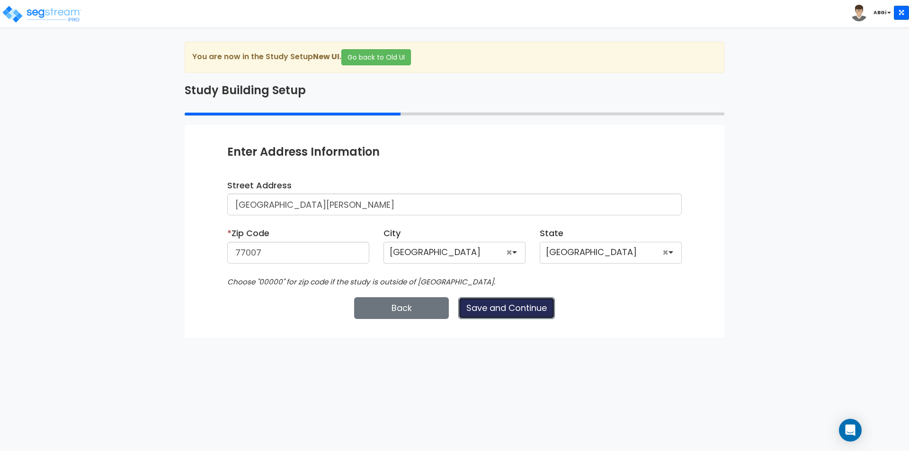
click at [498, 306] on button "Save and Continue" at bounding box center [506, 308] width 97 height 22
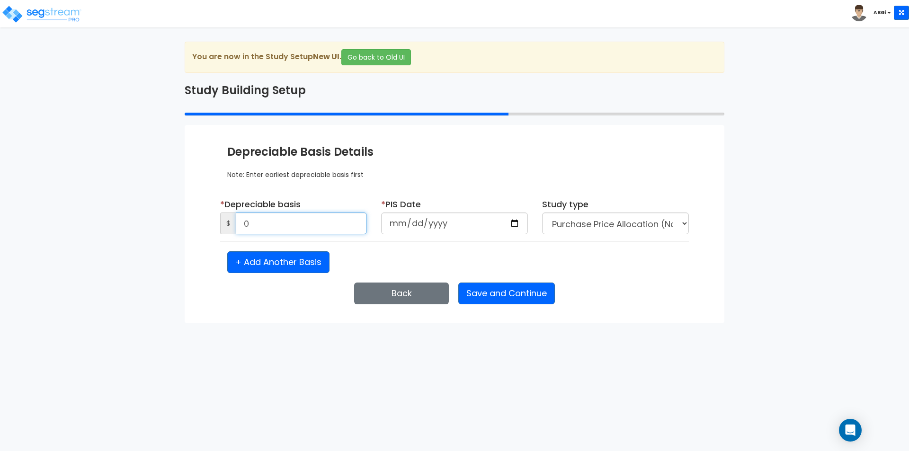
click at [310, 227] on input "0" at bounding box center [301, 224] width 131 height 22
type input "403,607"
click at [513, 223] on input "date" at bounding box center [454, 224] width 147 height 22
type input "[DATE]"
select select "2024"
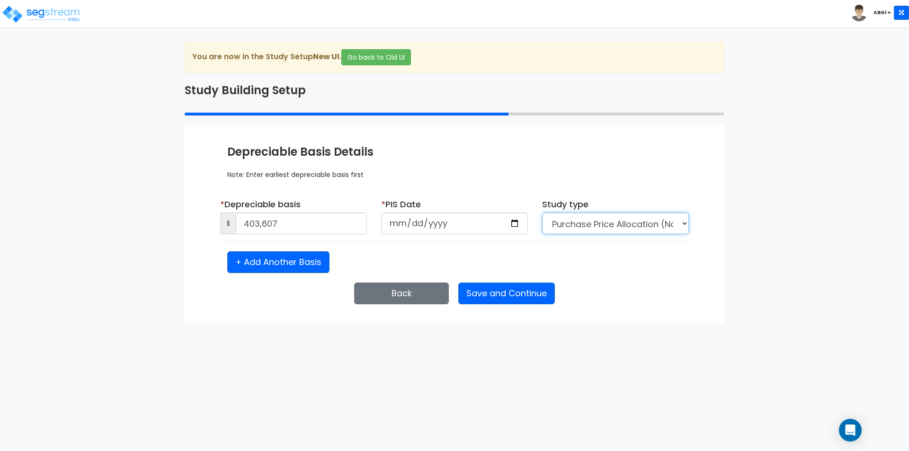
click at [649, 225] on select "Purchase Price Allocation (No Given Costs) New Construction / Reno / TI's (Give…" at bounding box center [615, 224] width 147 height 22
click at [484, 295] on button "Save and Continue" at bounding box center [506, 294] width 97 height 22
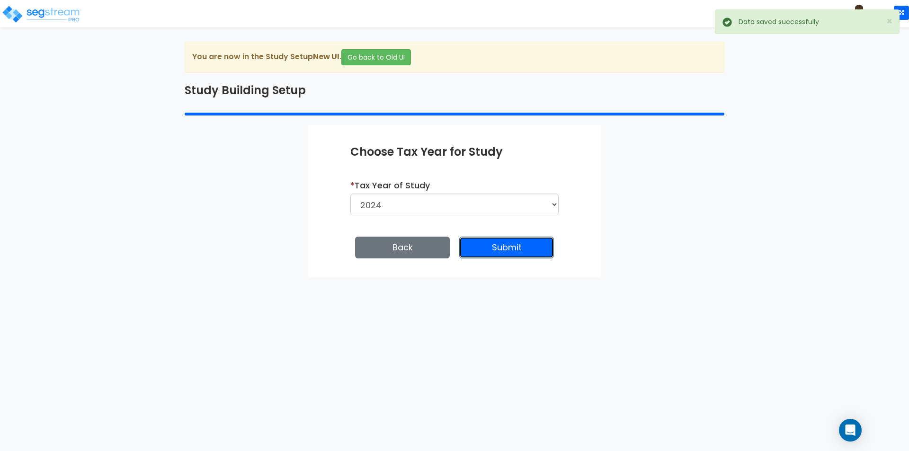
click at [521, 251] on button "Submit" at bounding box center [506, 248] width 95 height 22
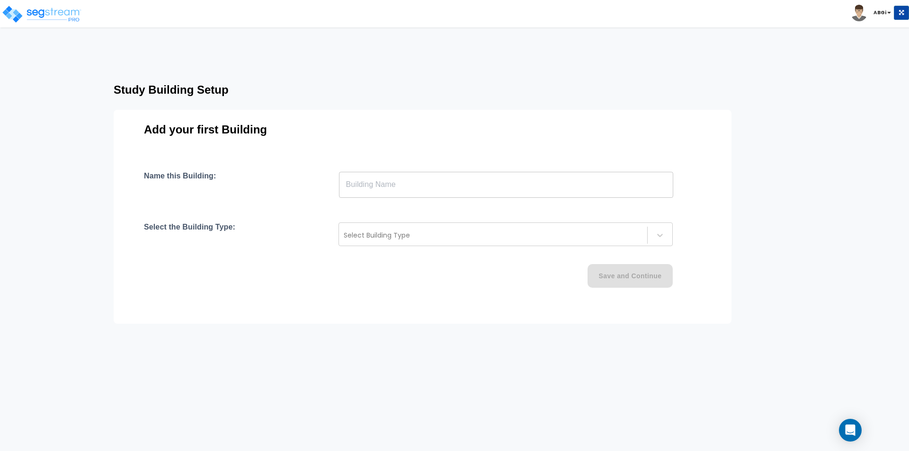
click at [472, 190] on input "text" at bounding box center [506, 184] width 334 height 27
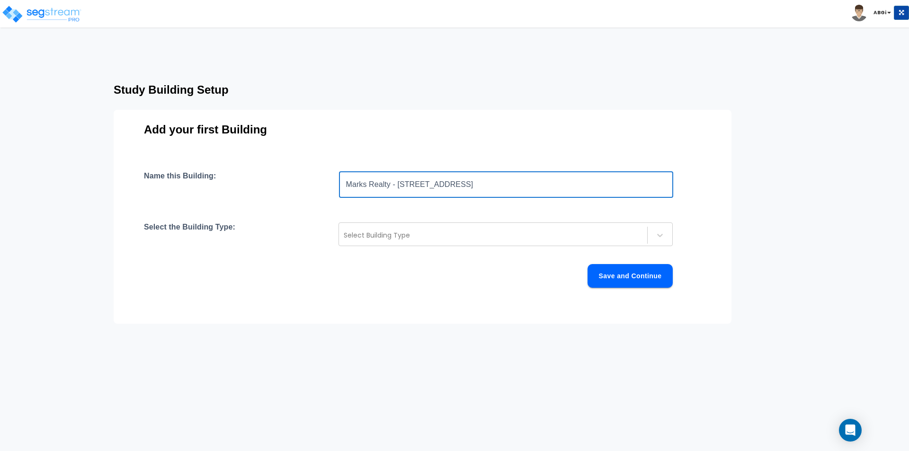
drag, startPoint x: 399, startPoint y: 187, endPoint x: 469, endPoint y: 185, distance: 70.1
click at [469, 185] on input "Marks Realty - [STREET_ADDRESS]" at bounding box center [506, 184] width 334 height 27
type input "Marks Realty - 1306 [PERSON_NAME]"
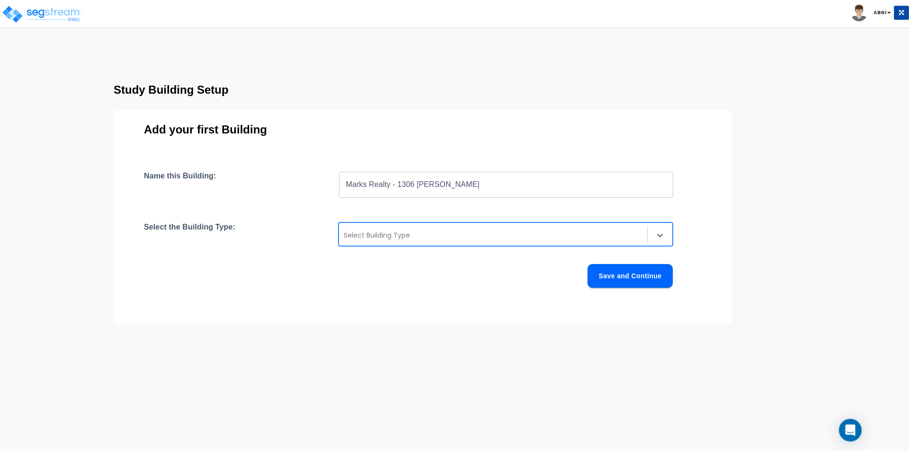
click at [518, 241] on div at bounding box center [493, 235] width 299 height 11
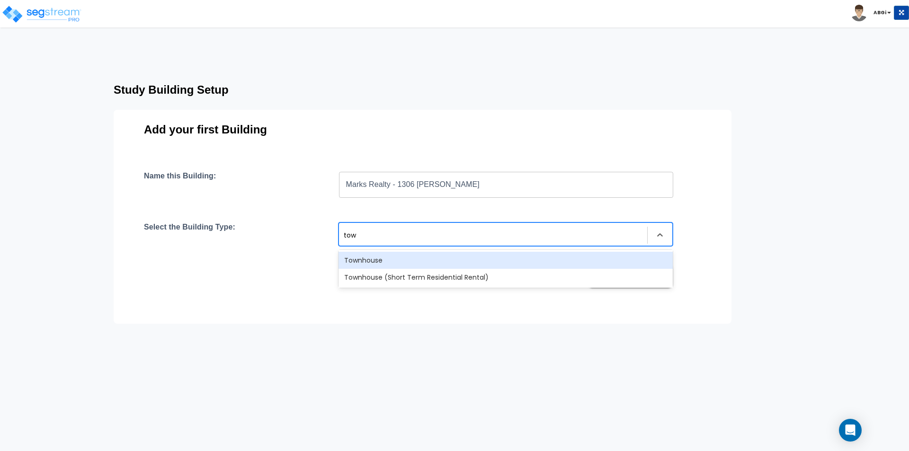
type input "town"
click at [486, 258] on div "Townhouse" at bounding box center [506, 260] width 334 height 17
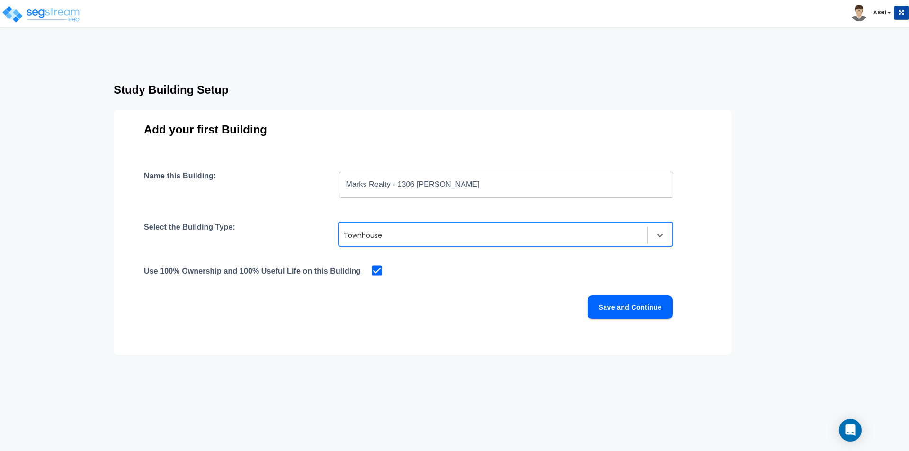
click at [622, 302] on button "Save and Continue" at bounding box center [630, 307] width 85 height 24
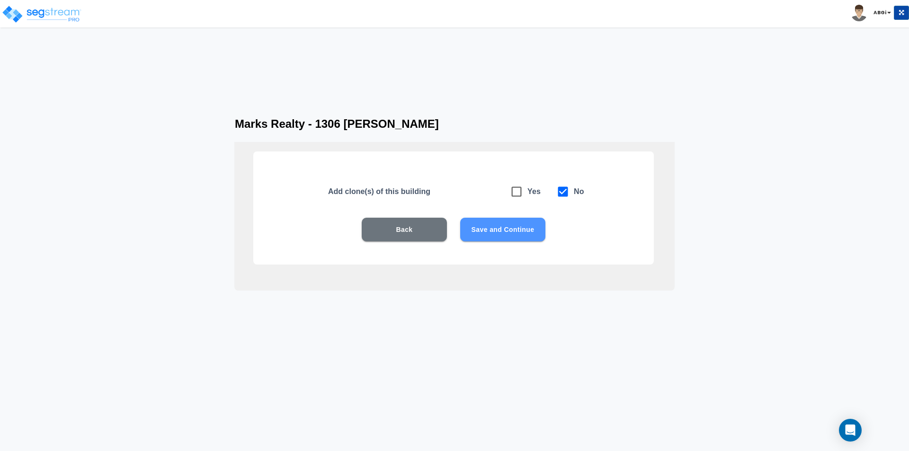
click at [501, 233] on button "Save and Continue" at bounding box center [502, 230] width 85 height 24
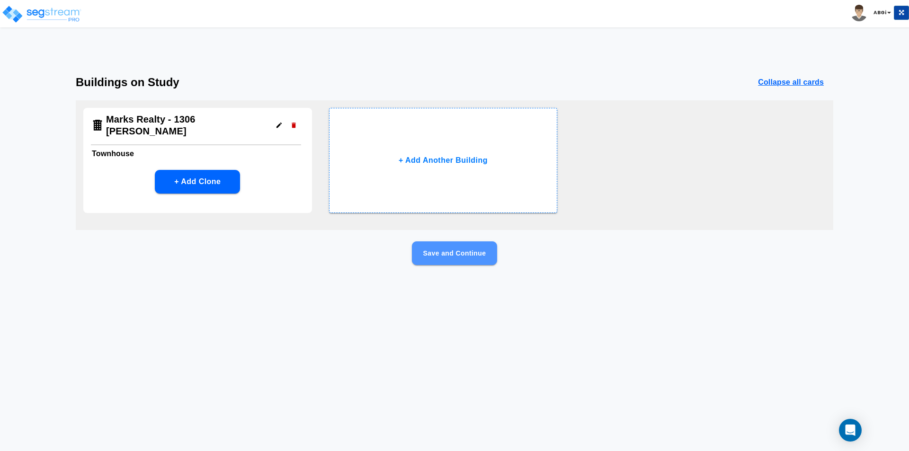
click at [452, 250] on button "Save and Continue" at bounding box center [454, 253] width 85 height 24
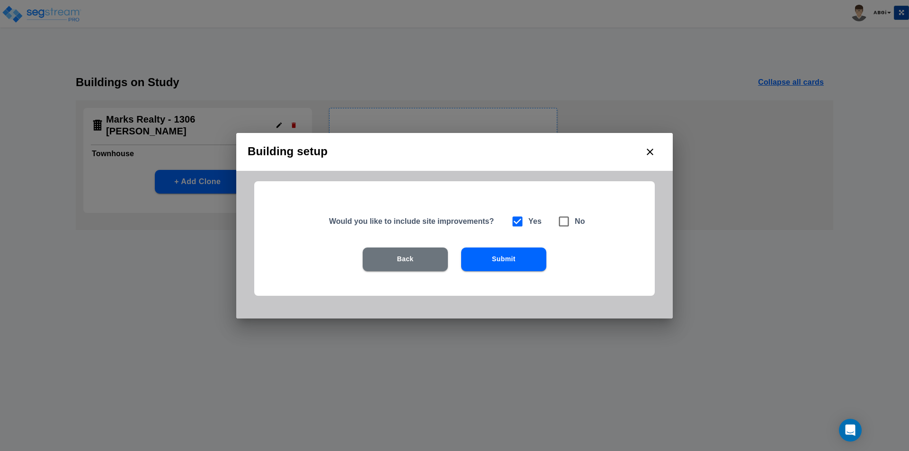
click at [506, 263] on button "Submit" at bounding box center [503, 260] width 85 height 24
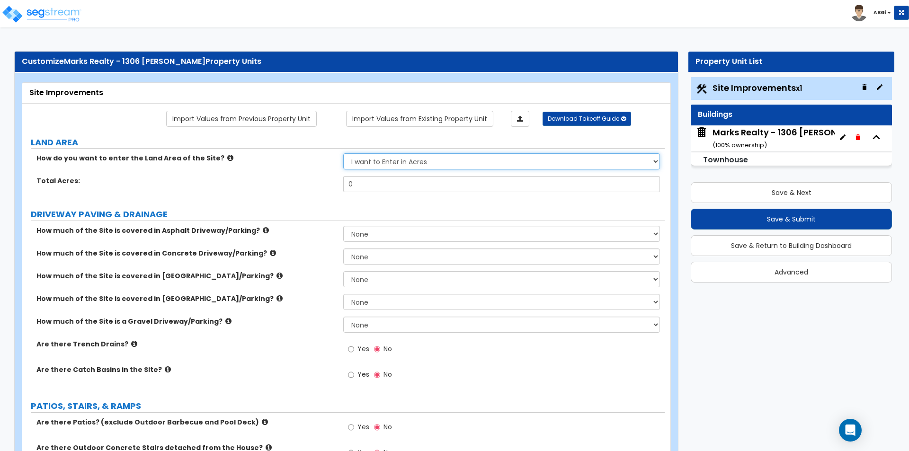
click at [464, 163] on select "I want to Enter in [GEOGRAPHIC_DATA] I want to Enter in Square Feet" at bounding box center [501, 161] width 316 height 16
select select "2"
click at [343, 153] on select "I want to Enter in [GEOGRAPHIC_DATA] I want to Enter in Square Feet" at bounding box center [501, 161] width 316 height 16
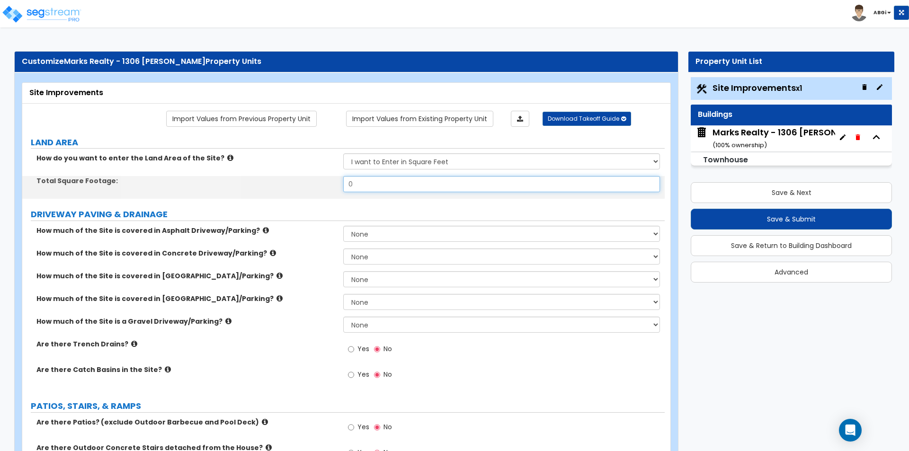
click at [429, 186] on input "0" at bounding box center [501, 184] width 316 height 16
click at [430, 185] on input "0" at bounding box center [501, 184] width 316 height 16
type input "1,663"
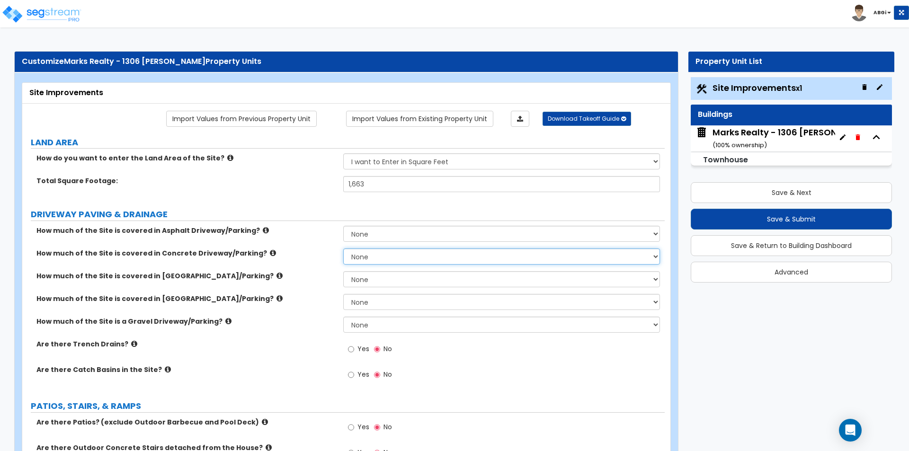
click at [391, 257] on select "None I want to Enter an Approximate Percentage I want to Enter the Square Foota…" at bounding box center [501, 257] width 316 height 16
select select "1"
click at [343, 249] on select "None I want to Enter an Approximate Percentage I want to Enter the Square Foota…" at bounding box center [501, 257] width 316 height 16
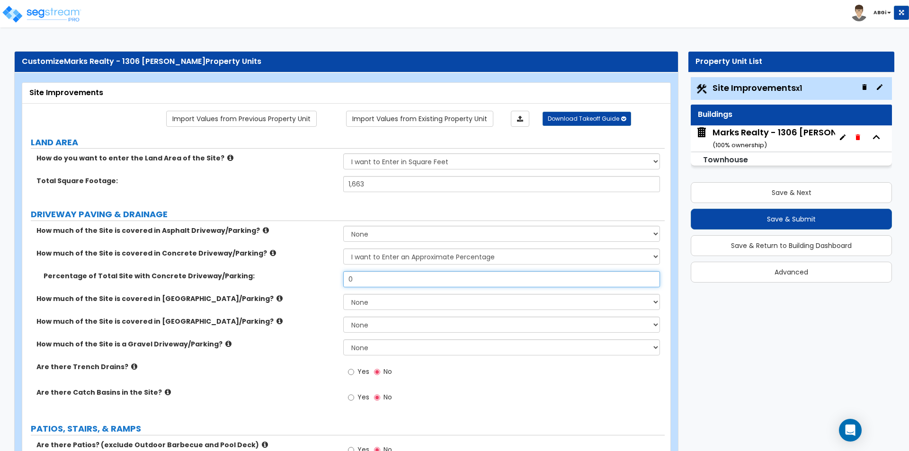
click at [394, 285] on input "0" at bounding box center [501, 279] width 316 height 16
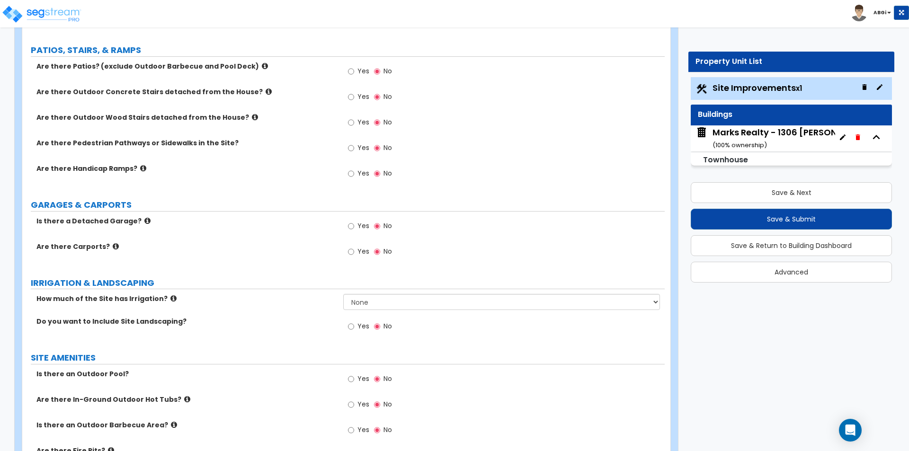
scroll to position [426, 0]
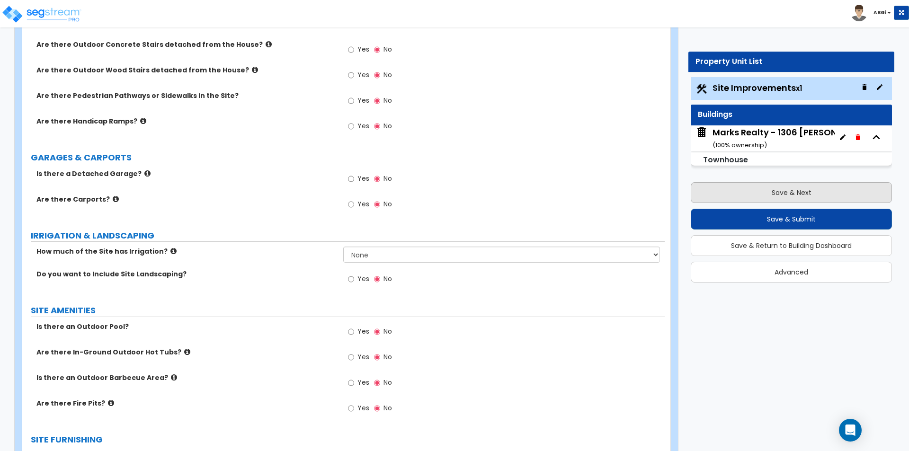
type input "20"
click at [788, 186] on button "Save & Next" at bounding box center [791, 192] width 201 height 21
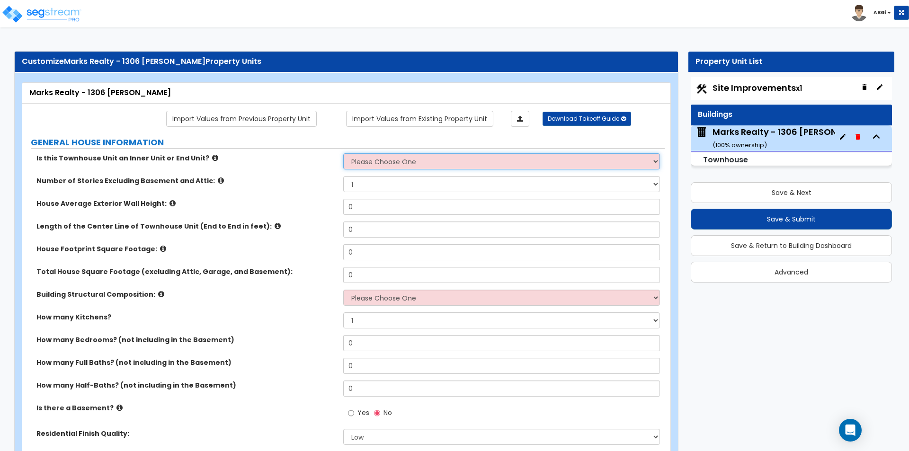
click at [394, 165] on select "Please Choose One Inner Unit End Unit" at bounding box center [501, 161] width 316 height 16
select select "2"
click at [343, 153] on select "Please Choose One Inner Unit End Unit" at bounding box center [501, 161] width 316 height 16
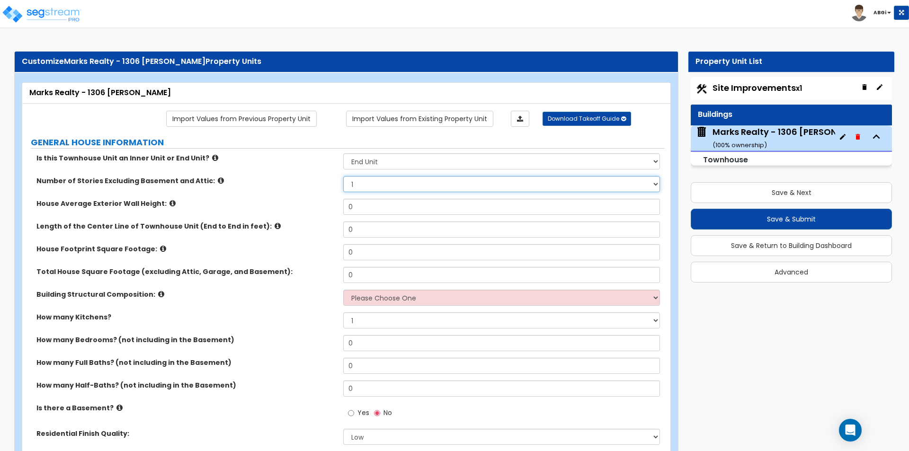
click at [377, 180] on select "1 2 3 4 5" at bounding box center [501, 184] width 316 height 16
select select "3"
click at [343, 176] on select "1 2 3 4 5" at bounding box center [501, 184] width 316 height 16
click at [375, 207] on input "0" at bounding box center [501, 207] width 316 height 16
type input "20"
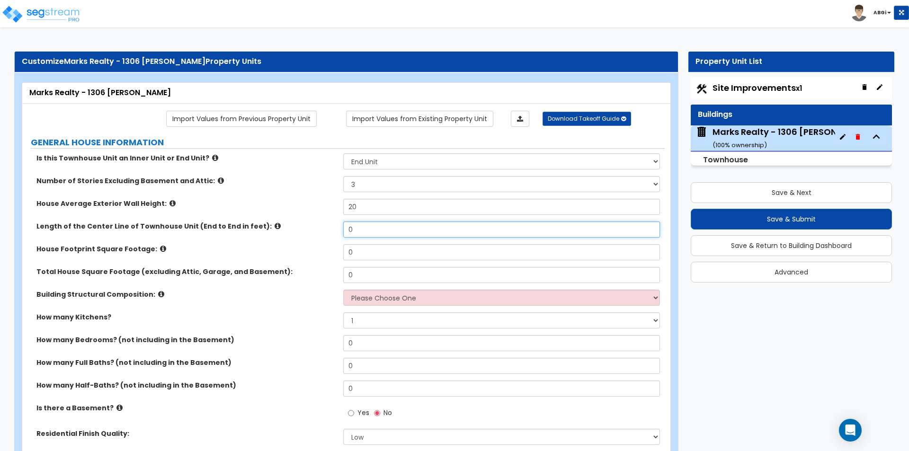
click at [378, 235] on input "0" at bounding box center [501, 230] width 316 height 16
type input "40"
click at [357, 254] on input "0" at bounding box center [501, 252] width 316 height 16
type input "1,367"
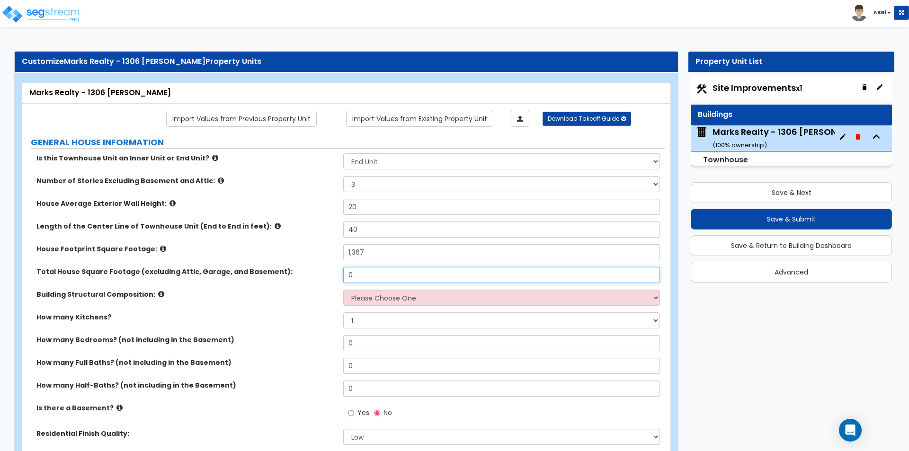
click at [379, 276] on input "0" at bounding box center [501, 275] width 316 height 16
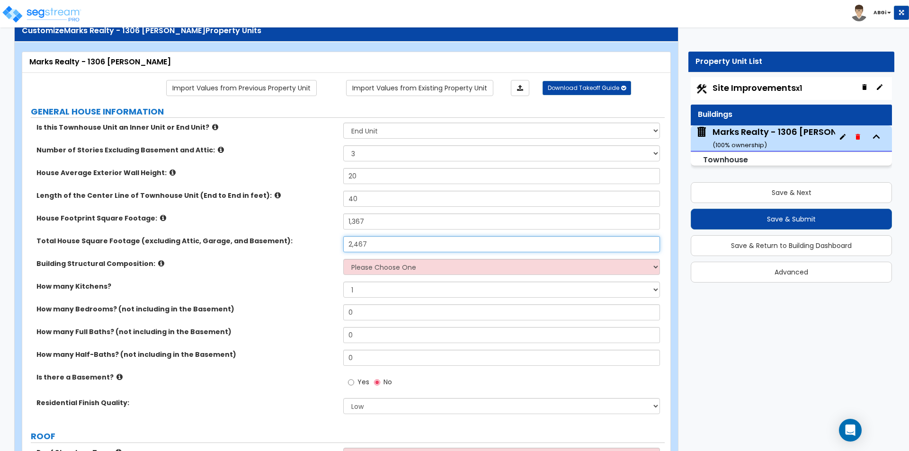
scroll to position [47, 0]
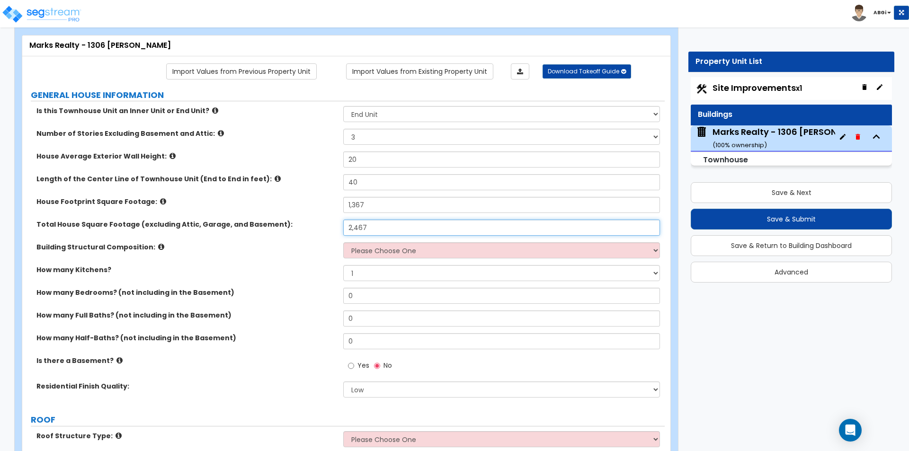
type input "2,467"
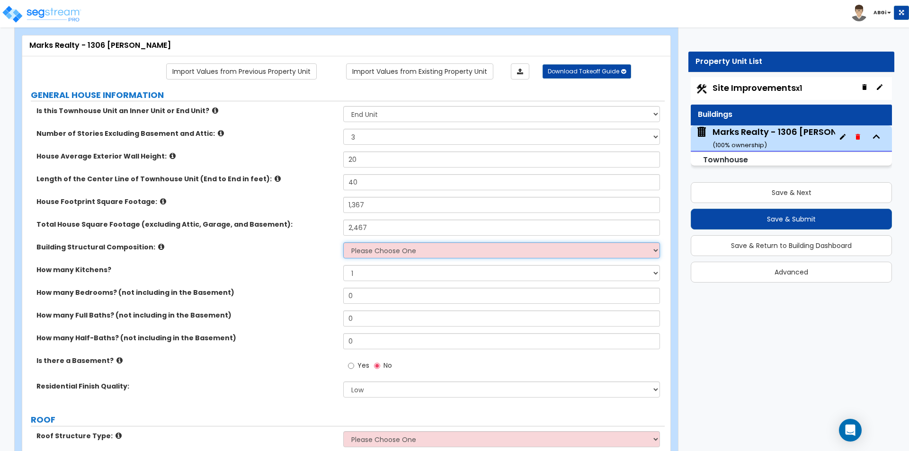
click at [384, 250] on select "Please Choose One Reinforced Concrete Structural Steel Brick Masonry CMU Masonr…" at bounding box center [501, 250] width 316 height 16
select select "7"
click at [343, 242] on select "Please Choose One Reinforced Concrete Structural Steel Brick Masonry CMU Masonr…" at bounding box center [501, 250] width 316 height 16
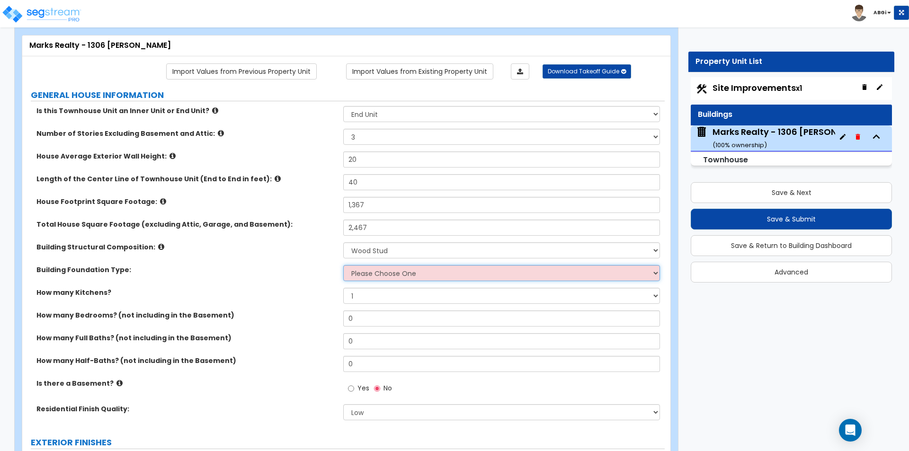
click at [383, 277] on select "Please Choose One Spread Ftg, Col, & Beam FDN Slab on Grade" at bounding box center [501, 273] width 316 height 16
select select "2"
click at [343, 265] on select "Please Choose One Spread Ftg, Col, & Beam FDN Slab on Grade" at bounding box center [501, 273] width 316 height 16
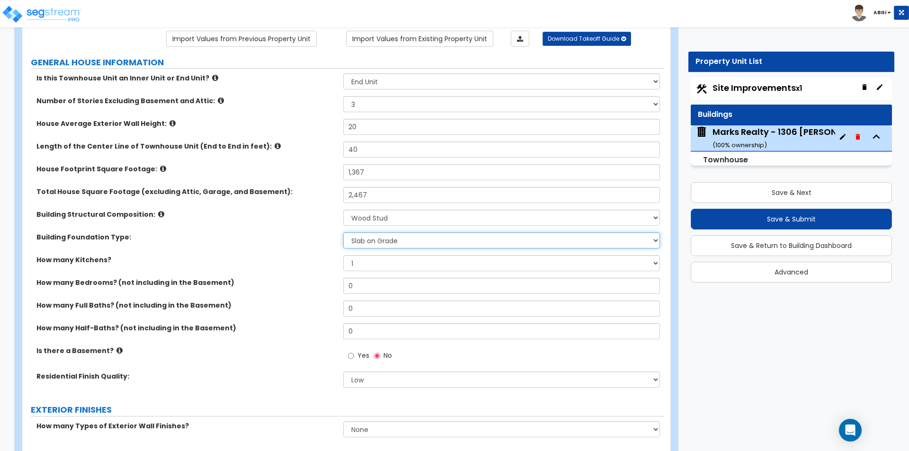
scroll to position [95, 0]
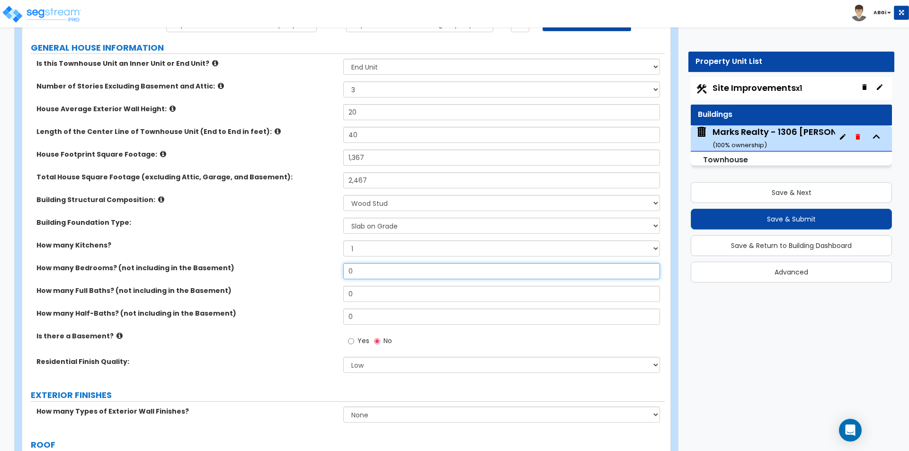
click at [379, 264] on input "0" at bounding box center [501, 271] width 316 height 16
type input "4"
click at [377, 295] on input "0" at bounding box center [501, 294] width 316 height 16
type input "3"
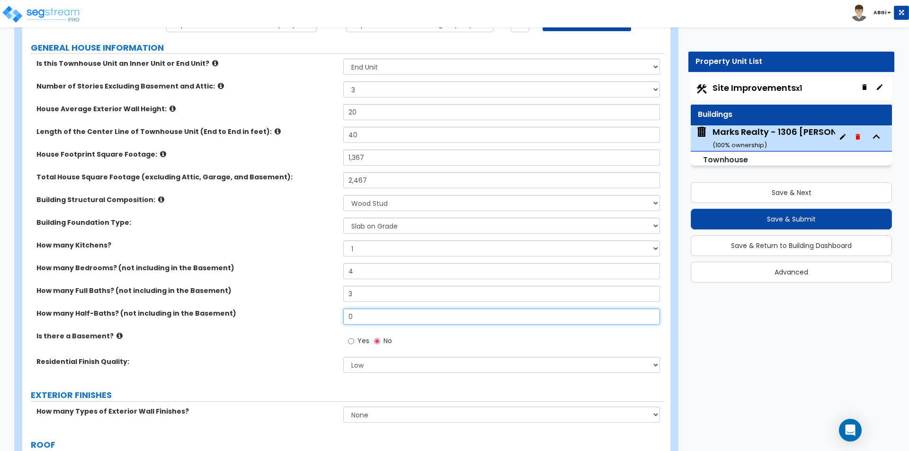
click at [380, 317] on input "0" at bounding box center [501, 317] width 316 height 16
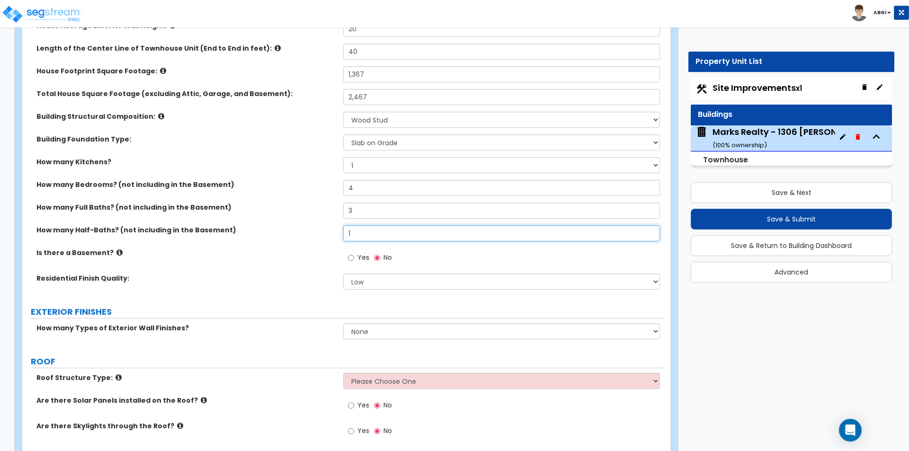
scroll to position [189, 0]
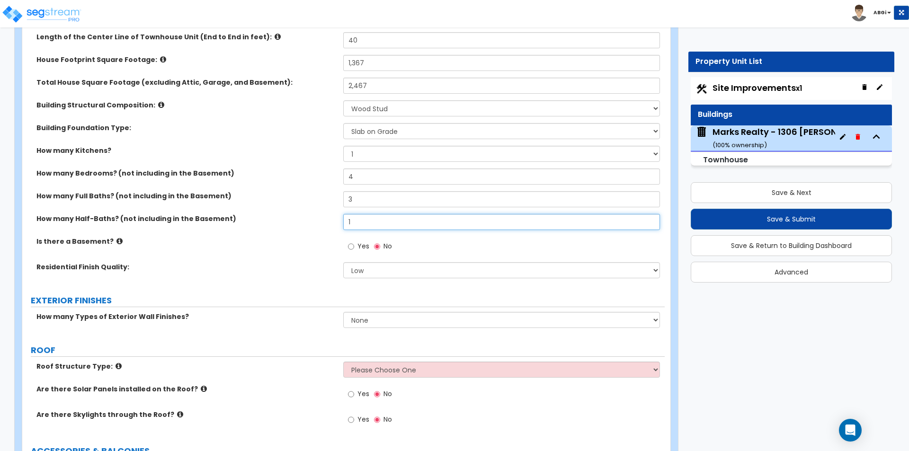
type input "1"
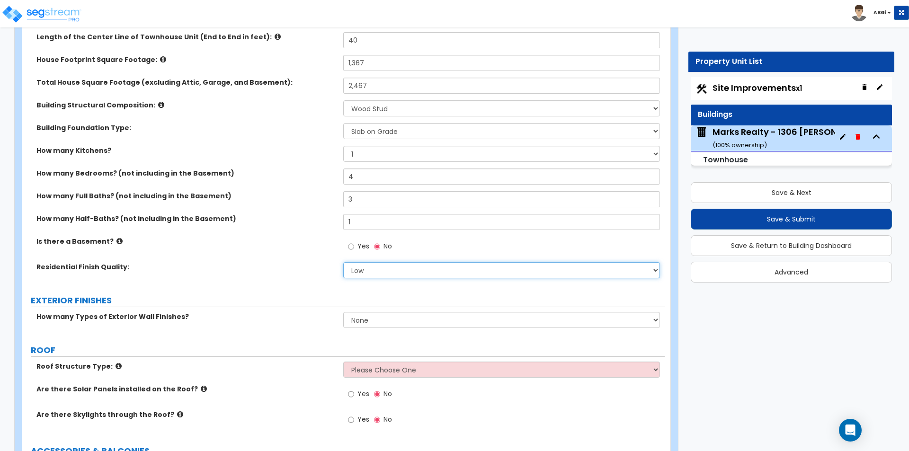
click at [390, 271] on select "Low Average High" at bounding box center [501, 270] width 316 height 16
select select "1"
click at [343, 262] on select "Low Average High" at bounding box center [501, 270] width 316 height 16
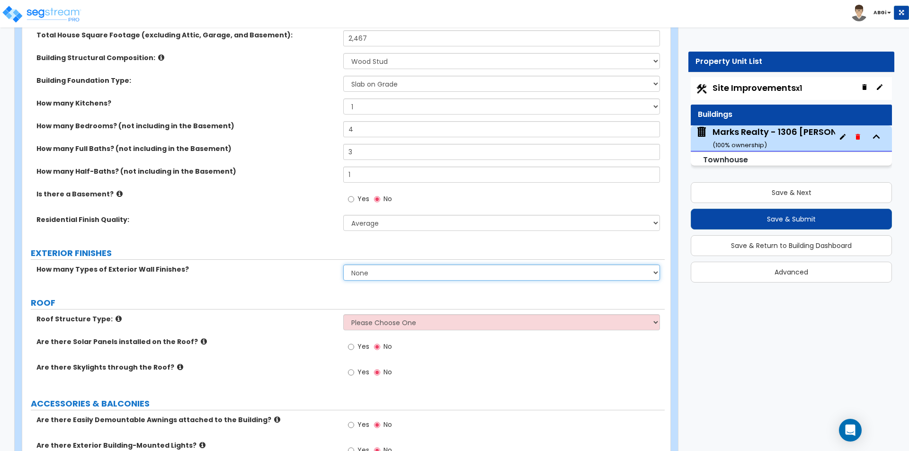
click at [366, 275] on select "None 1 2 3" at bounding box center [501, 273] width 316 height 16
select select "1"
click at [343, 265] on select "None 1 2 3" at bounding box center [501, 273] width 316 height 16
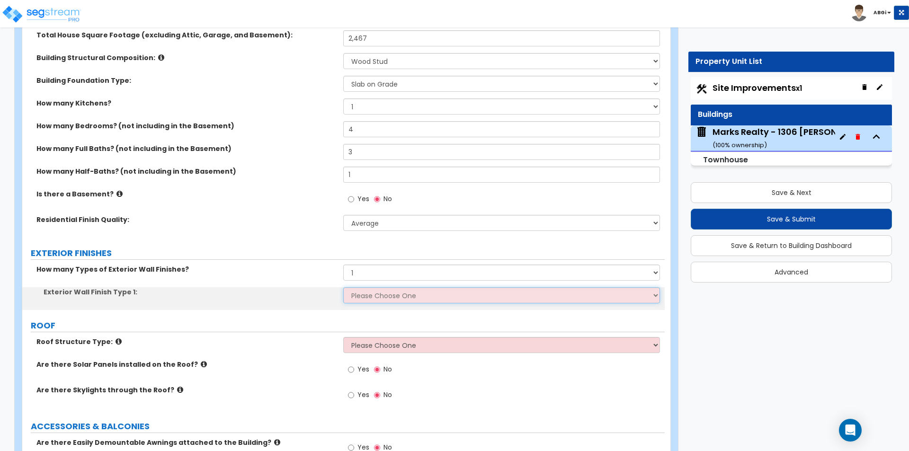
click at [370, 297] on select "Please Choose One No Finish/Shared Wall No Wall Brick Veneer Stone Veneer Wood …" at bounding box center [501, 295] width 316 height 16
select select "7"
click at [343, 287] on select "Please Choose One No Finish/Shared Wall No Wall Brick Veneer Stone Veneer Wood …" at bounding box center [501, 295] width 316 height 16
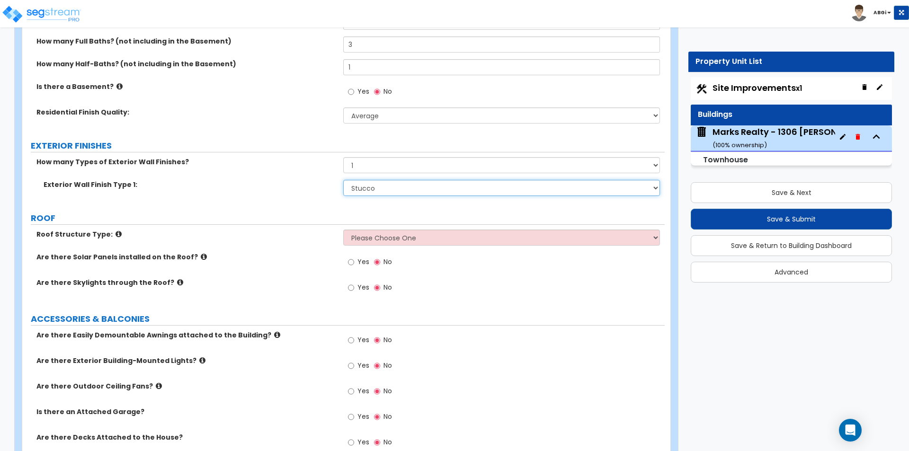
scroll to position [379, 0]
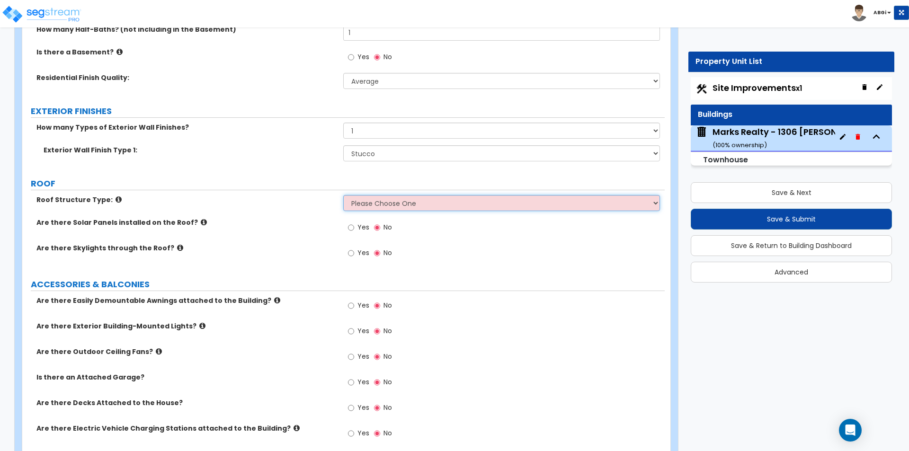
click at [390, 206] on select "Please Choose One [PERSON_NAME] Roof Flat Roof Hybrid [PERSON_NAME] & Flat Roof" at bounding box center [501, 203] width 316 height 16
select select "1"
click at [343, 195] on select "Please Choose One [PERSON_NAME] Roof Flat Roof Hybrid [PERSON_NAME] & Flat Roof" at bounding box center [501, 203] width 316 height 16
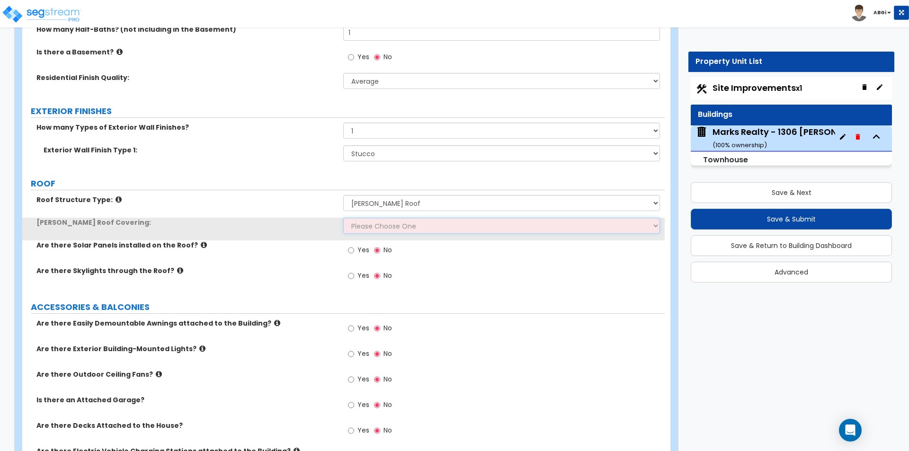
click at [385, 227] on select "Please Choose One Asphalt Shingle Clay Tile Wood Shingle Metal Shingle Standing…" at bounding box center [501, 226] width 316 height 16
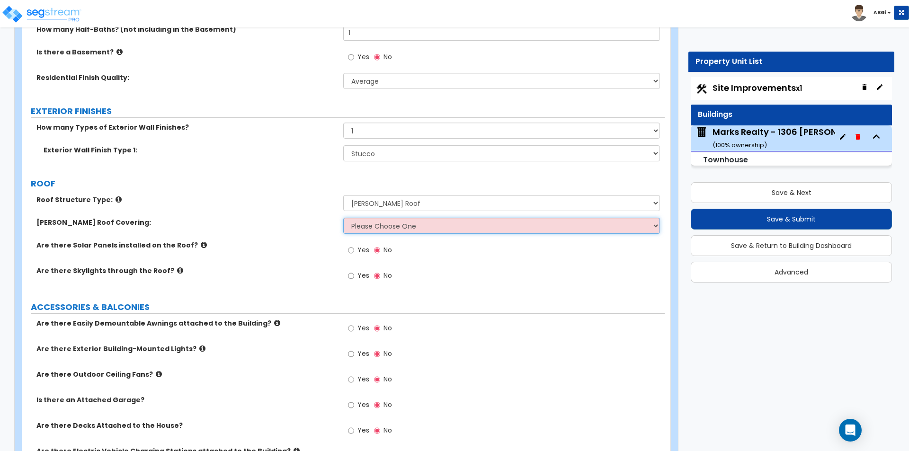
select select "1"
click at [343, 218] on select "Please Choose One Asphalt Shingle Clay Tile Wood Shingle Metal Shingle Standing…" at bounding box center [501, 226] width 316 height 16
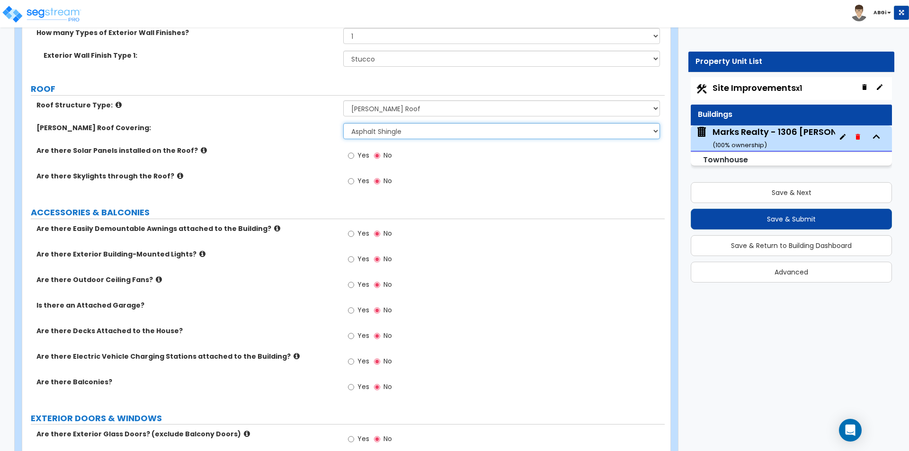
scroll to position [521, 0]
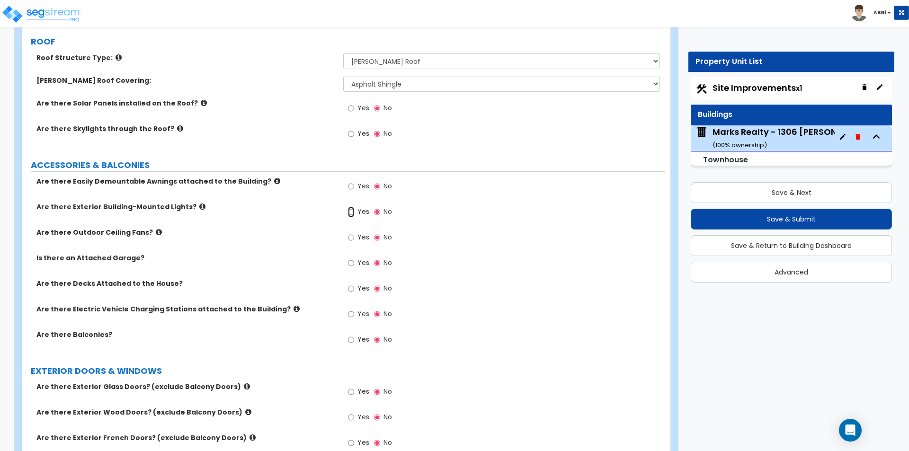
click at [350, 212] on input "Yes" at bounding box center [351, 212] width 6 height 10
radio input "true"
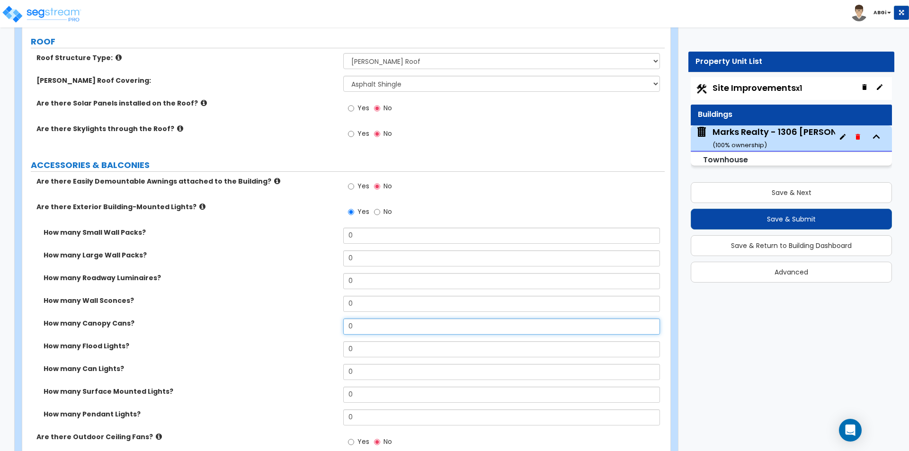
click at [359, 321] on input "0" at bounding box center [501, 327] width 316 height 16
type input "4"
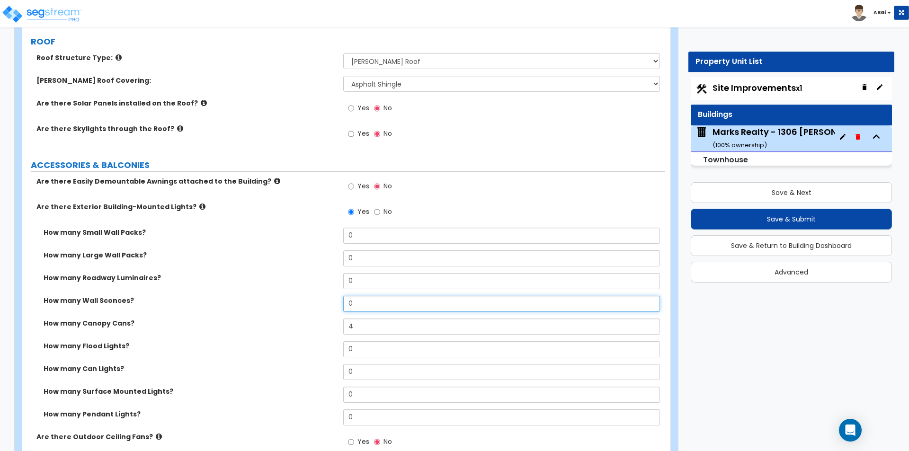
click at [367, 305] on input "0" at bounding box center [501, 304] width 316 height 16
type input "2"
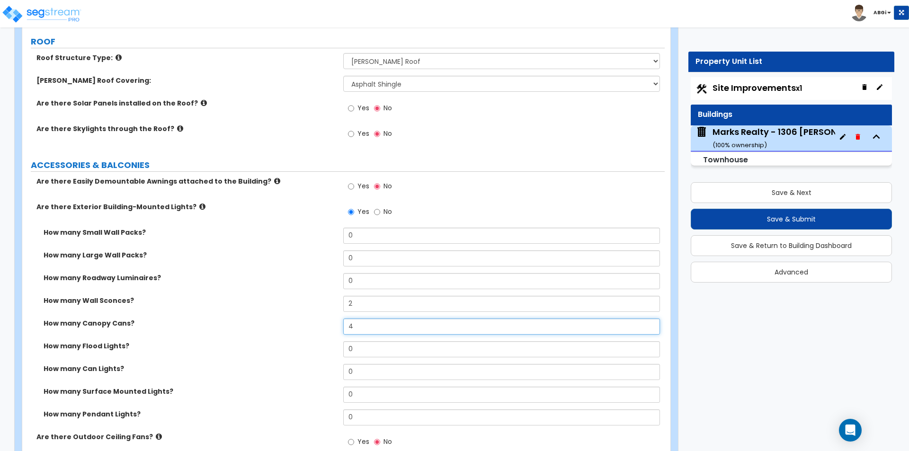
click at [357, 329] on input "4" at bounding box center [501, 327] width 316 height 16
type input "8"
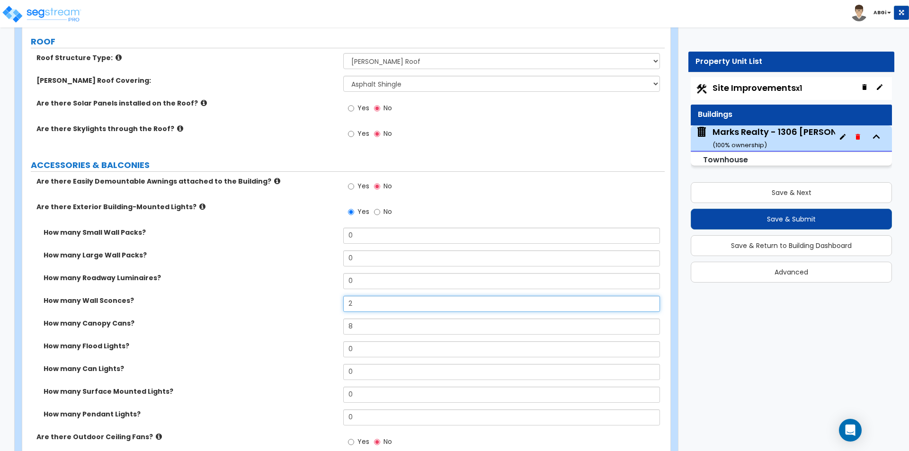
click at [370, 304] on input "2" at bounding box center [501, 304] width 316 height 16
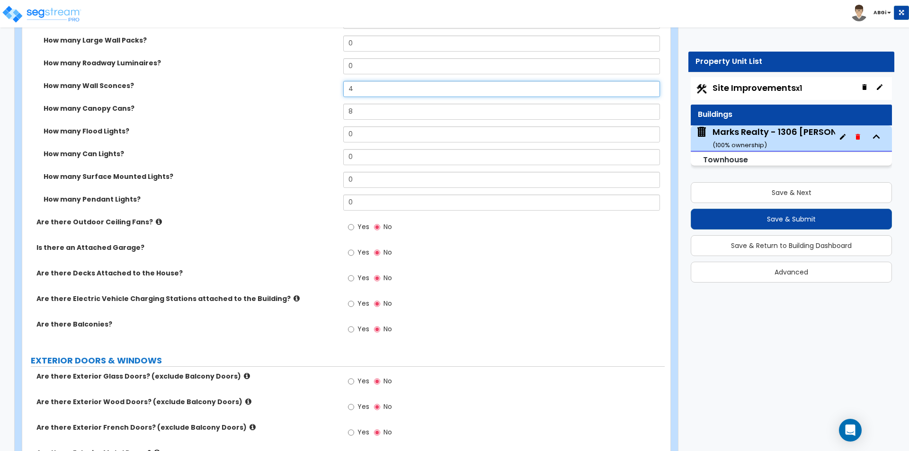
scroll to position [758, 0]
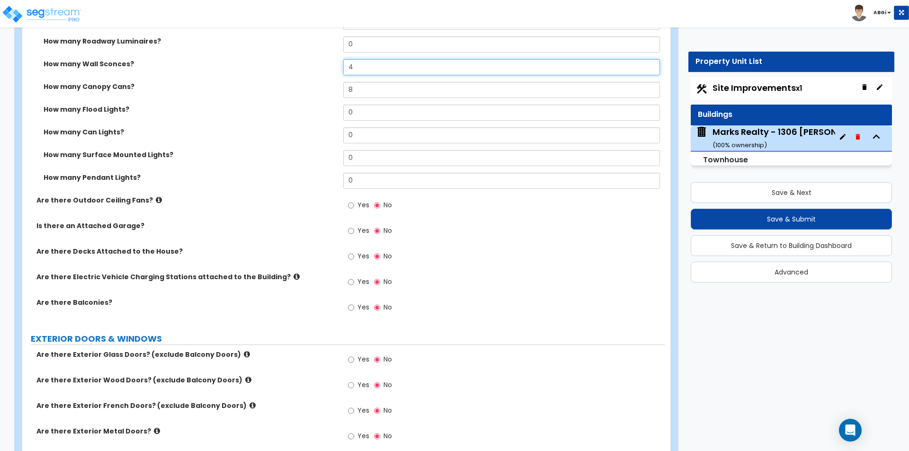
type input "4"
click at [354, 232] on input "Yes" at bounding box center [351, 231] width 6 height 10
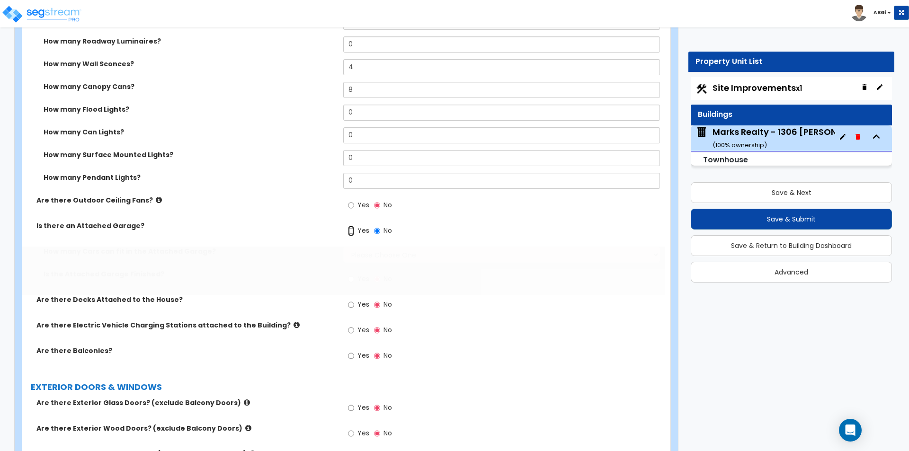
radio input "true"
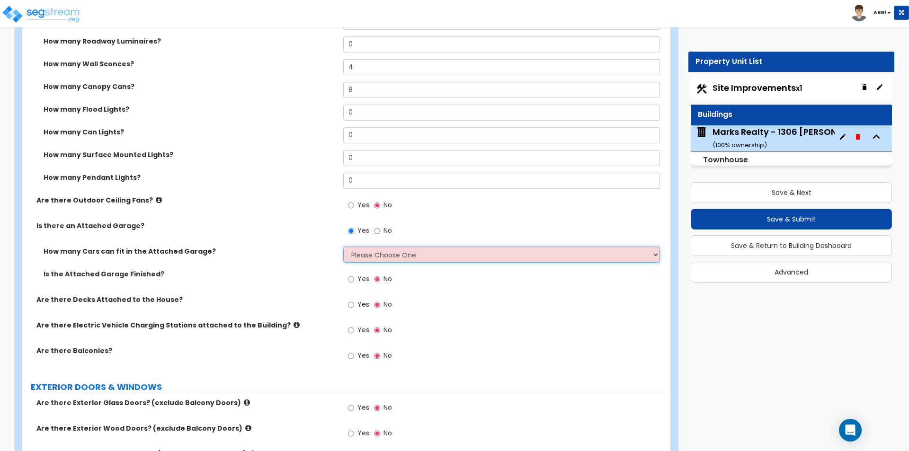
click at [368, 251] on select "Please Choose One 1 2 3 4 5" at bounding box center [501, 255] width 316 height 16
select select "2"
click at [343, 247] on select "Please Choose One 1 2 3 4 5" at bounding box center [501, 255] width 316 height 16
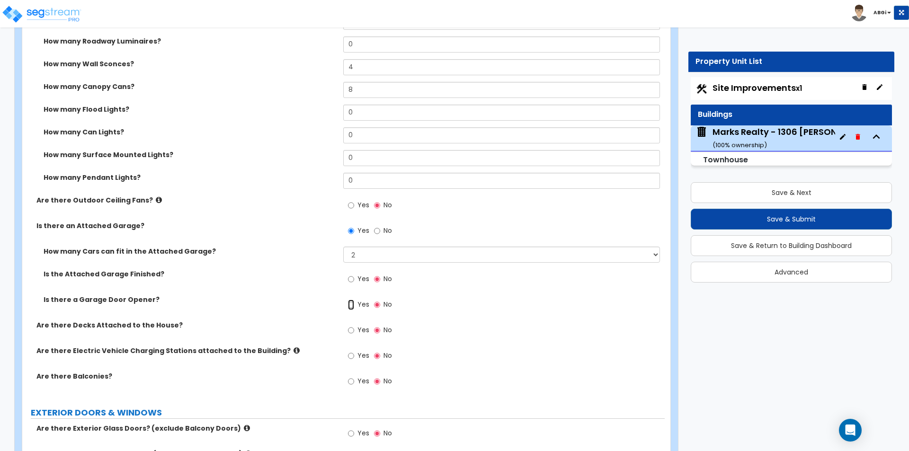
click at [349, 305] on input "Yes" at bounding box center [351, 305] width 6 height 10
radio input "true"
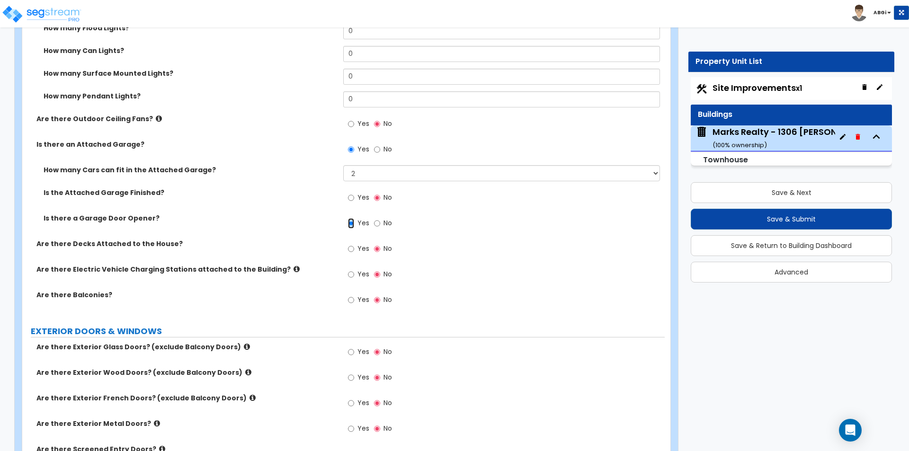
scroll to position [852, 0]
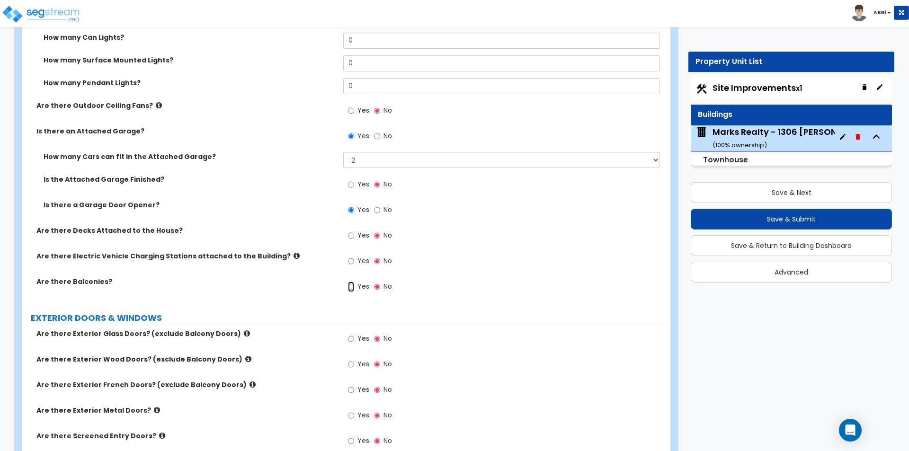
click at [353, 287] on input "Yes" at bounding box center [351, 287] width 6 height 10
radio input "true"
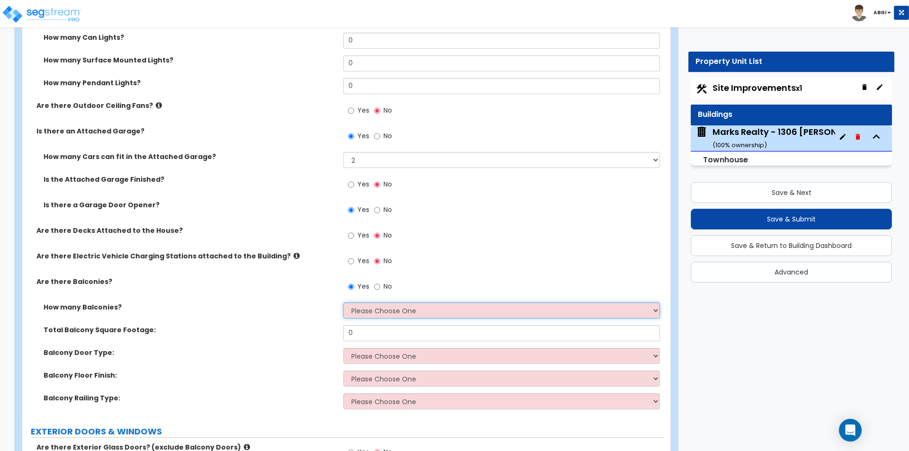
click at [357, 308] on select "Please Choose One 1 2 3 4 5" at bounding box center [501, 311] width 316 height 16
select select "3"
click at [343, 303] on select "Please Choose One 1 2 3 4 5" at bounding box center [501, 311] width 316 height 16
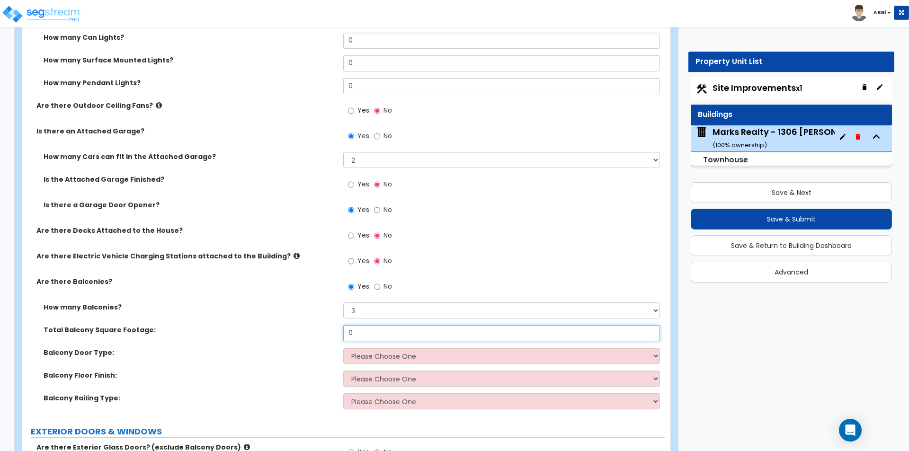
click at [363, 331] on input "0" at bounding box center [501, 333] width 316 height 16
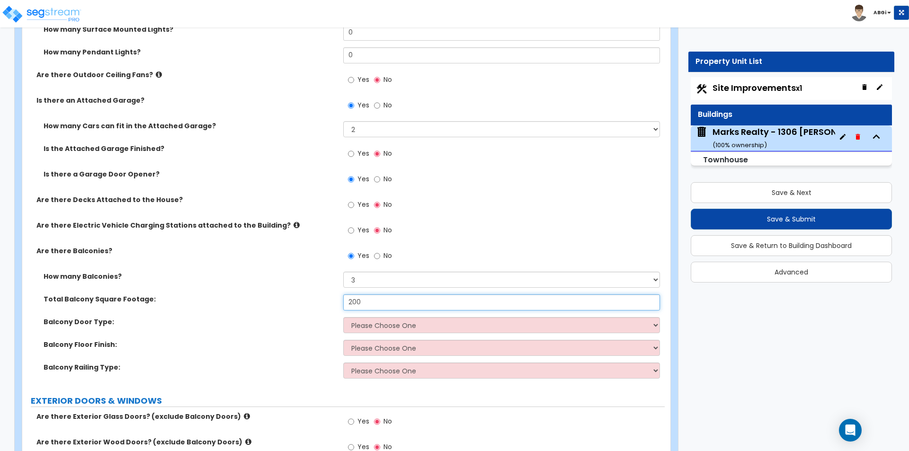
scroll to position [900, 0]
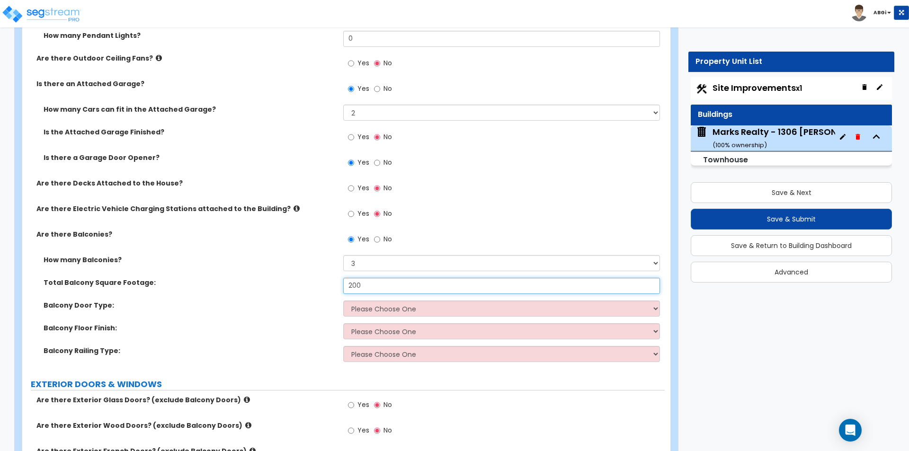
type input "200"
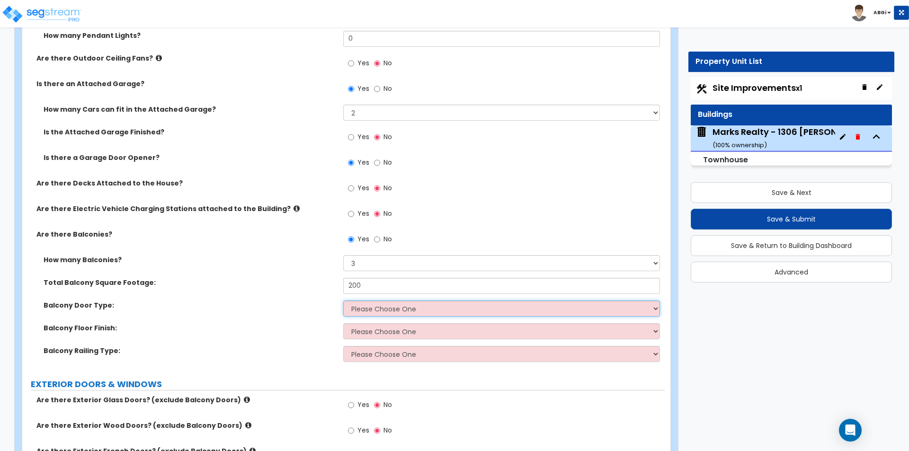
click at [378, 308] on select "Please Choose One Single Hinged Doors Double Hinged Doors Sliding Glass Doors" at bounding box center [501, 309] width 316 height 16
select select "2"
click at [343, 301] on select "Please Choose One Single Hinged Doors Double Hinged Doors Sliding Glass Doors" at bounding box center [501, 309] width 316 height 16
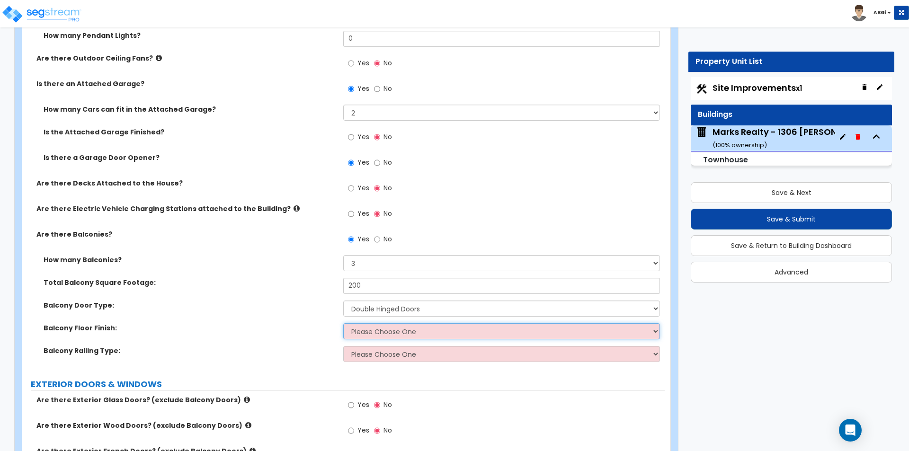
click at [370, 336] on select "Please Choose One Concrete Flooring Tile Flooring Resilient Laminate Flooring P…" at bounding box center [501, 331] width 316 height 16
select select "1"
click at [343, 323] on select "Please Choose One Concrete Flooring Tile Flooring Resilient Laminate Flooring P…" at bounding box center [501, 331] width 316 height 16
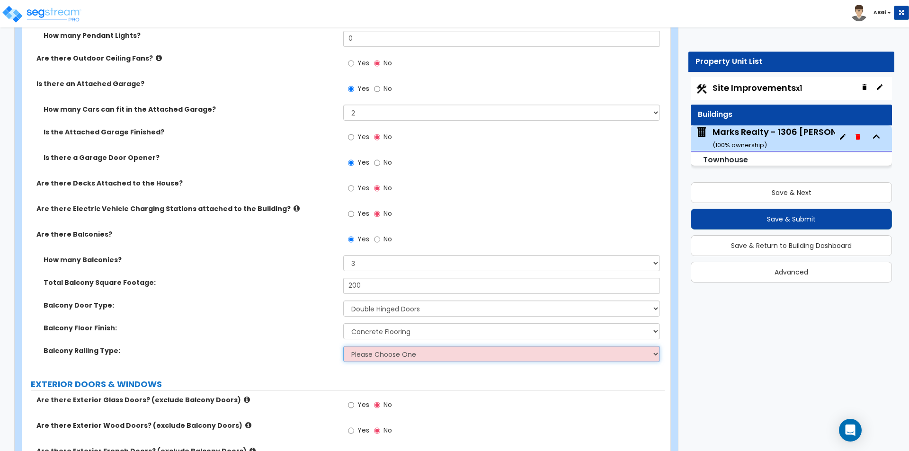
click at [384, 358] on select "Please Choose One Steel Aluminum Wood Glass and Metal Wrought Iron" at bounding box center [501, 354] width 316 height 16
select select "5"
click at [343, 346] on select "Please Choose One Steel Aluminum Wood Glass and Metal Wrought Iron" at bounding box center [501, 354] width 316 height 16
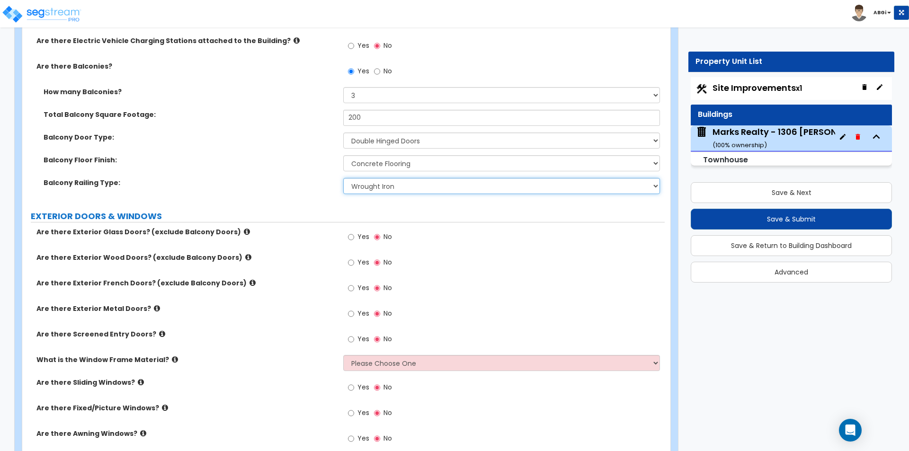
scroll to position [1089, 0]
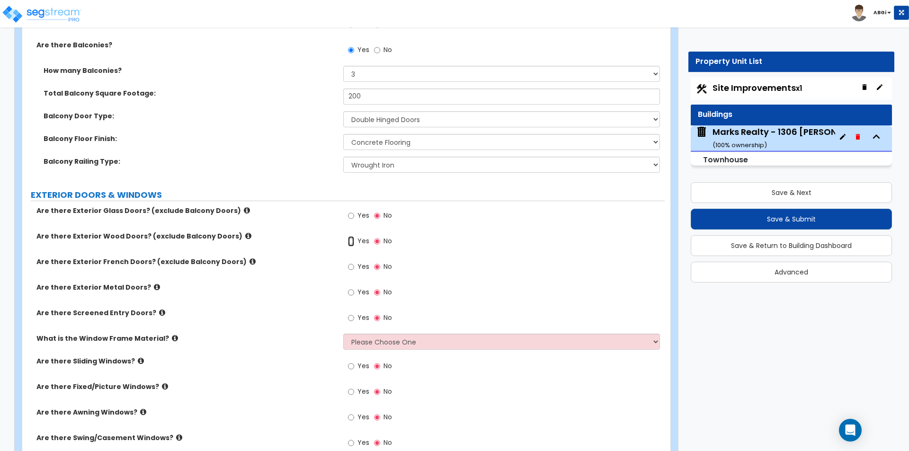
click at [349, 241] on input "Yes" at bounding box center [351, 241] width 6 height 10
radio input "true"
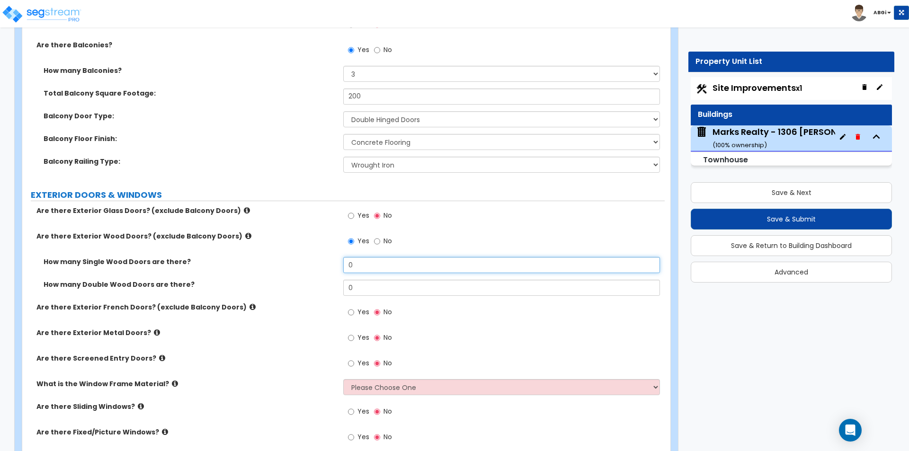
click at [353, 267] on input "0" at bounding box center [501, 265] width 316 height 16
type input "1"
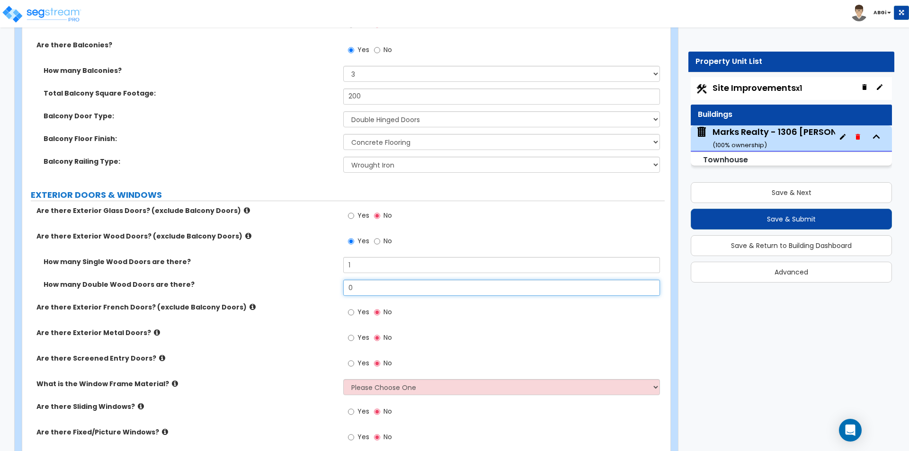
click at [357, 288] on input "0" at bounding box center [501, 288] width 316 height 16
type input "1"
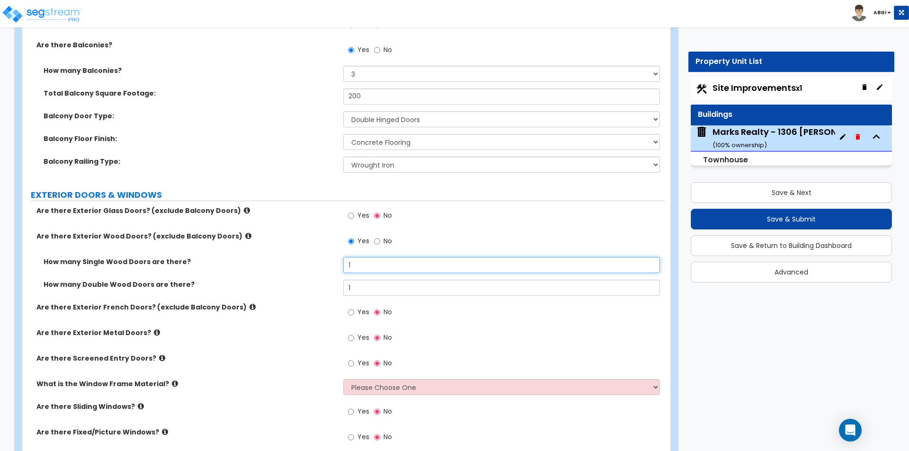
click at [364, 265] on input "1" at bounding box center [501, 265] width 316 height 16
type input "1"
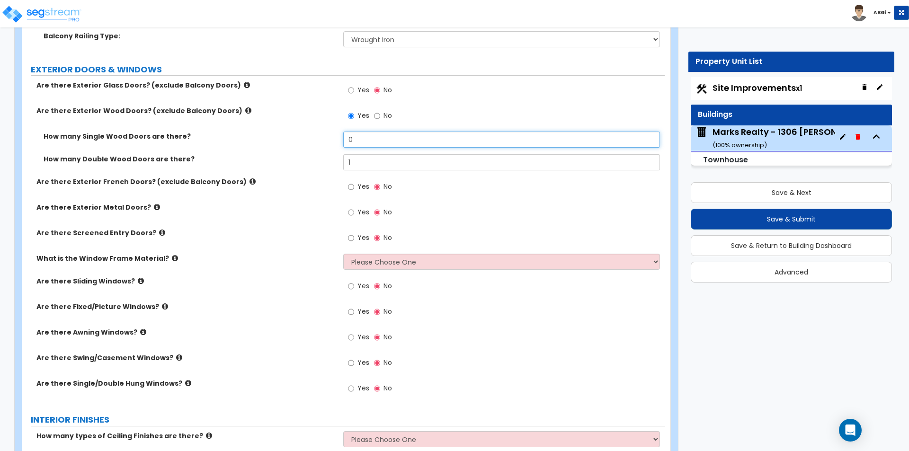
scroll to position [1231, 0]
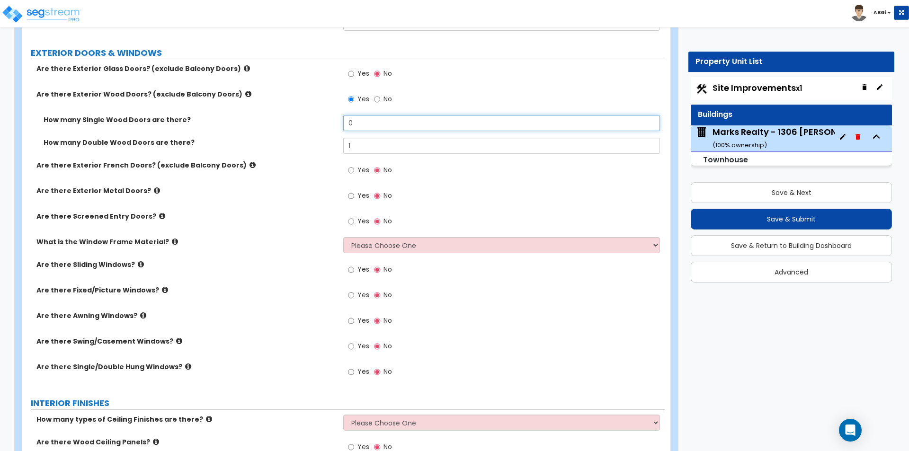
type input "0"
click at [353, 247] on select "Please Choose One Vinyl Aluminum Wood" at bounding box center [501, 245] width 316 height 16
select select "1"
click at [343, 237] on select "Please Choose One Vinyl Aluminum Wood" at bounding box center [501, 245] width 316 height 16
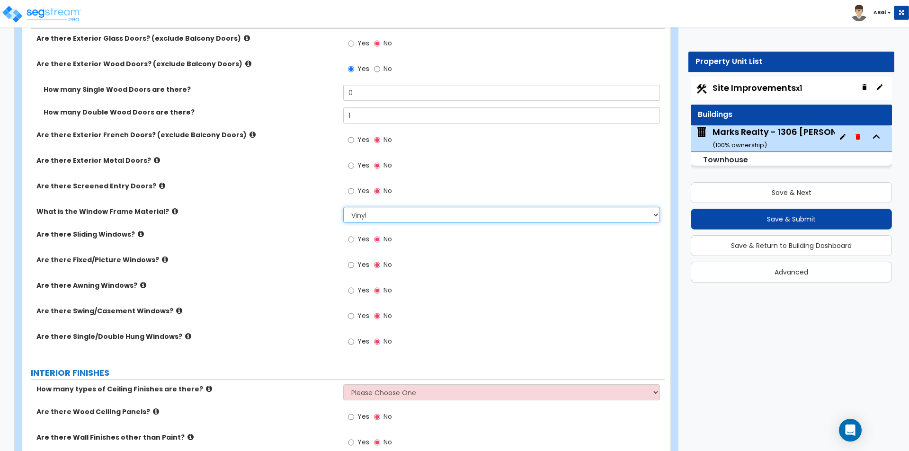
scroll to position [1278, 0]
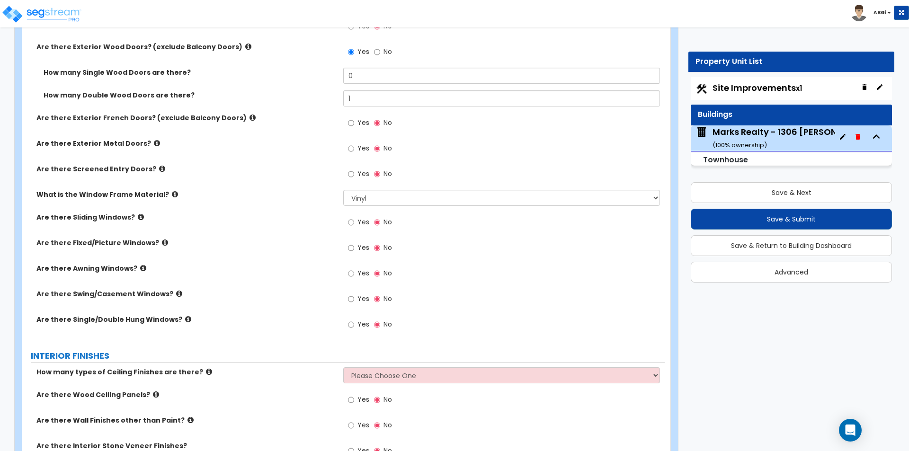
click at [138, 217] on icon at bounding box center [141, 217] width 6 height 7
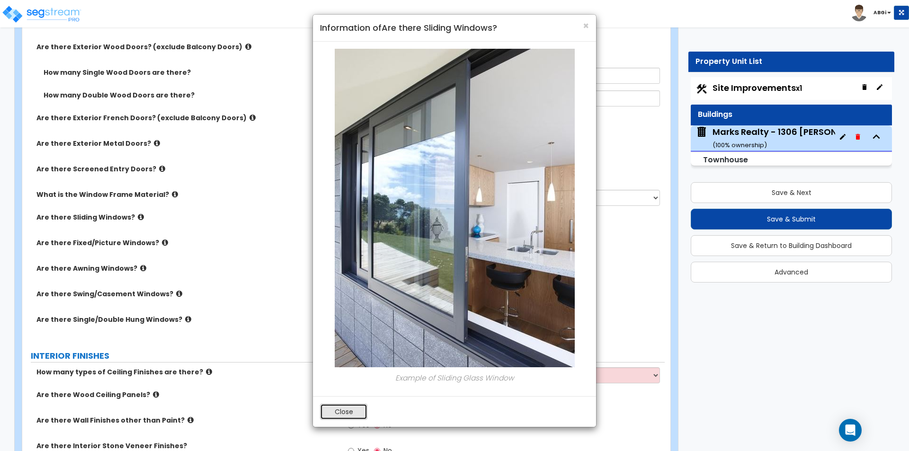
click at [344, 407] on button "Close" at bounding box center [343, 412] width 47 height 16
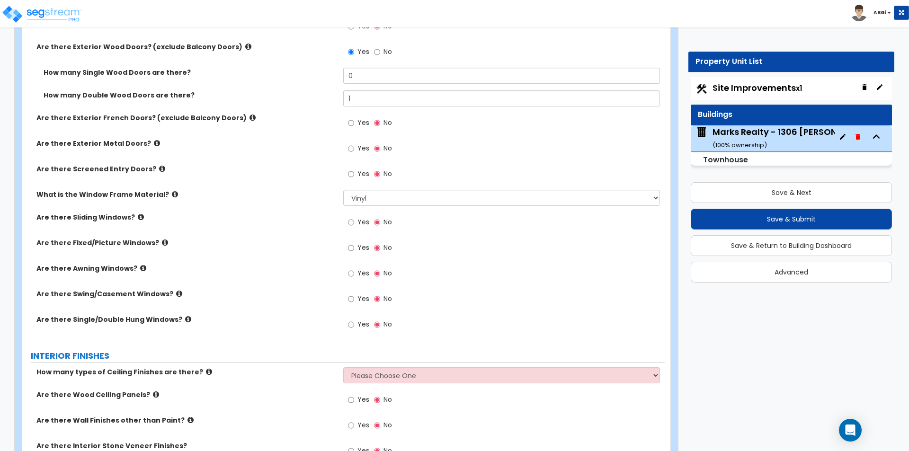
click at [176, 291] on icon at bounding box center [179, 293] width 6 height 7
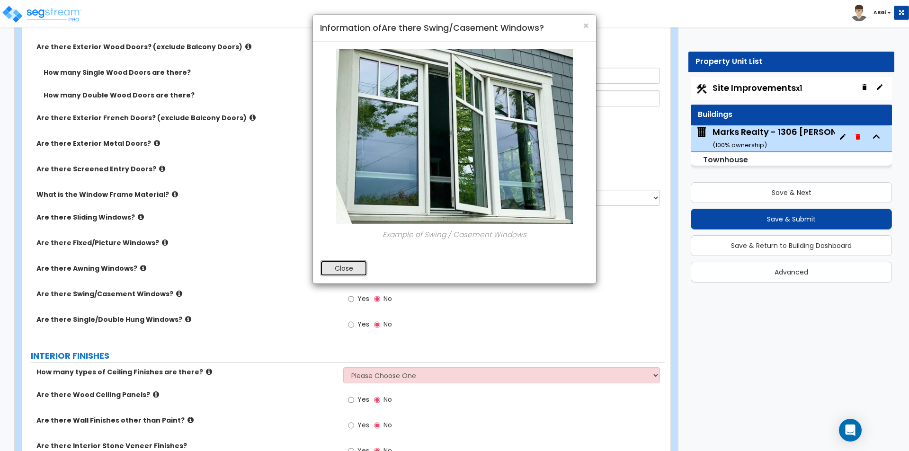
click at [346, 264] on button "Close" at bounding box center [343, 268] width 47 height 16
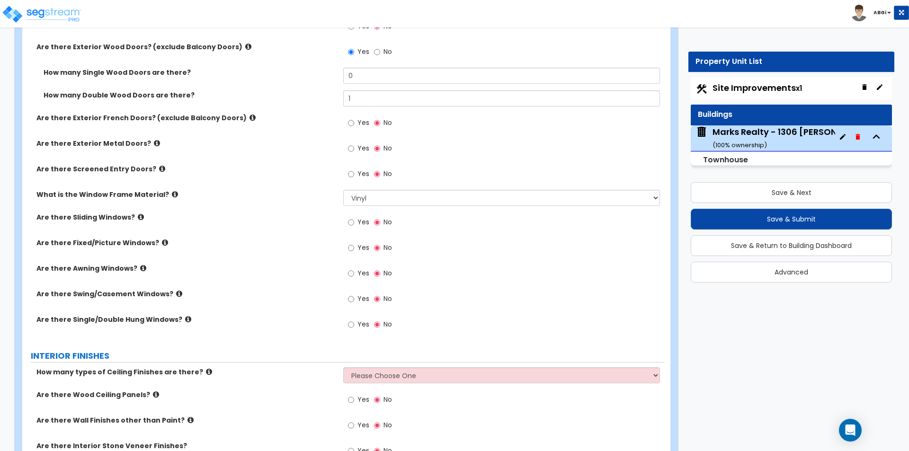
click at [185, 317] on icon at bounding box center [188, 319] width 6 height 7
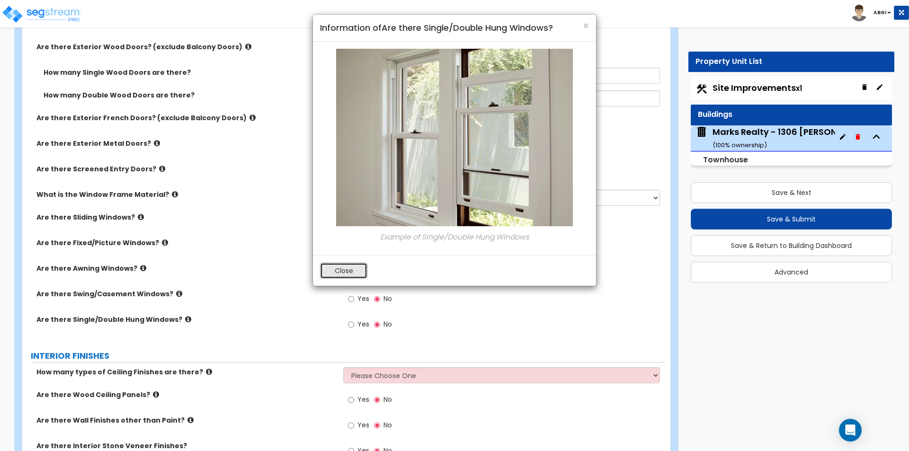
click at [327, 264] on button "Close" at bounding box center [343, 271] width 47 height 16
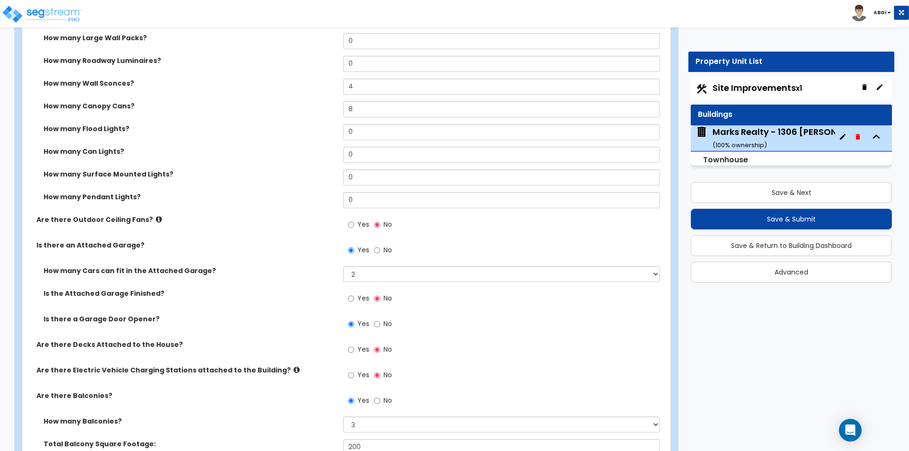
scroll to position [615, 0]
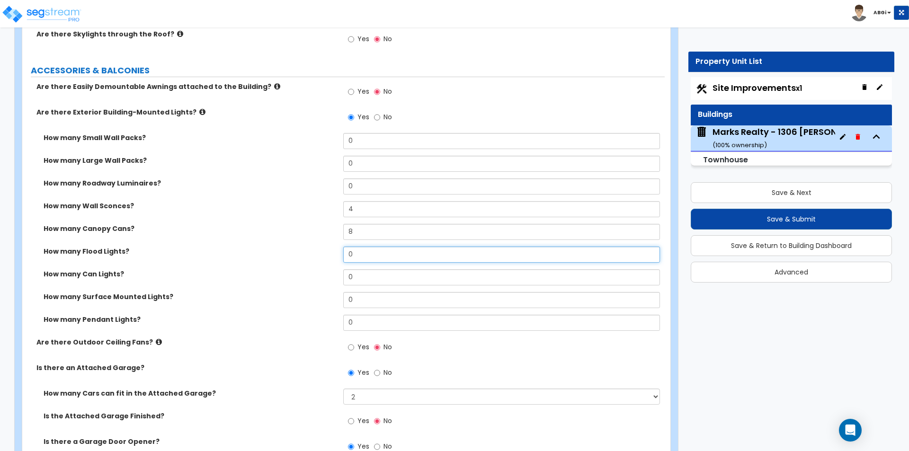
click at [355, 257] on input "0" at bounding box center [501, 255] width 316 height 16
type input "2"
click at [366, 233] on input "8" at bounding box center [501, 232] width 316 height 16
type input "6"
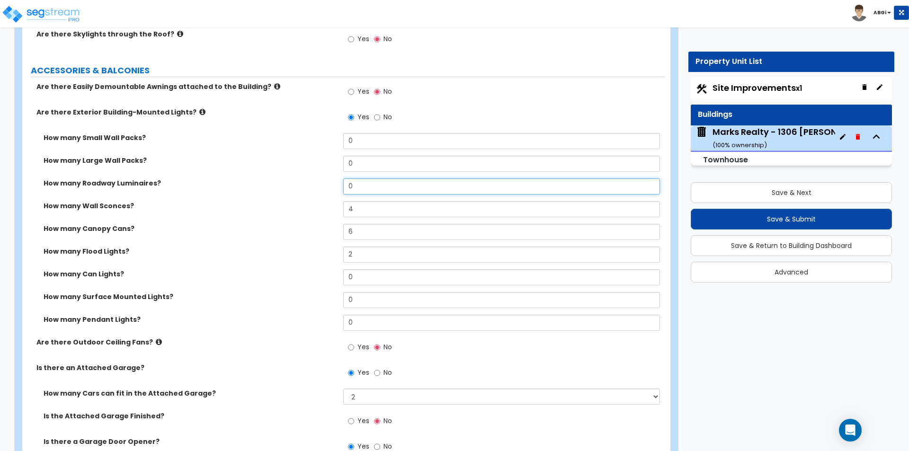
click at [370, 187] on input "0" at bounding box center [501, 186] width 316 height 16
type input "1"
click at [367, 209] on input "4" at bounding box center [501, 209] width 316 height 16
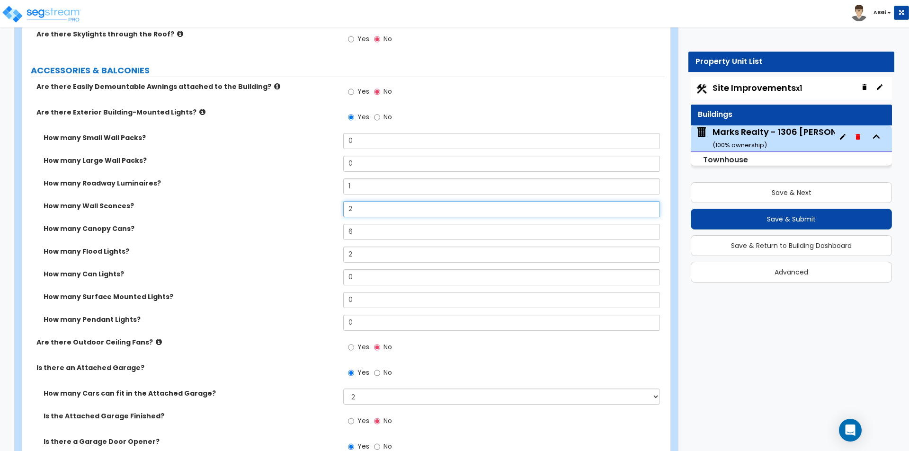
type input "2"
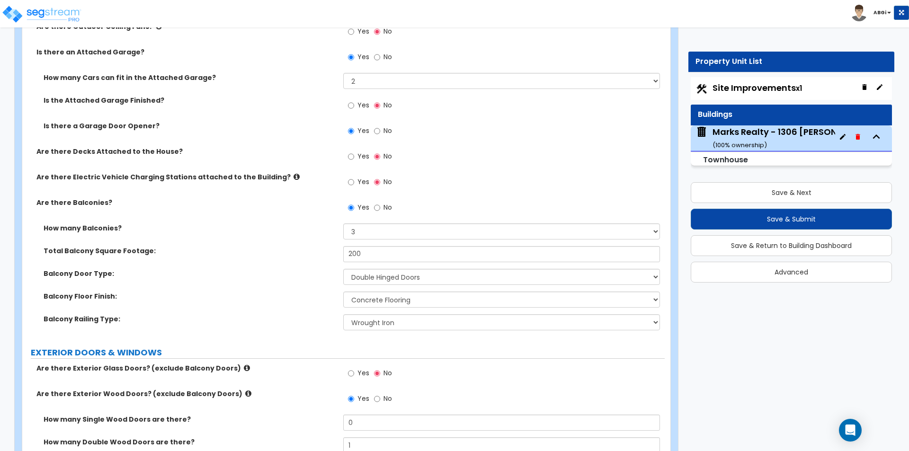
scroll to position [947, 0]
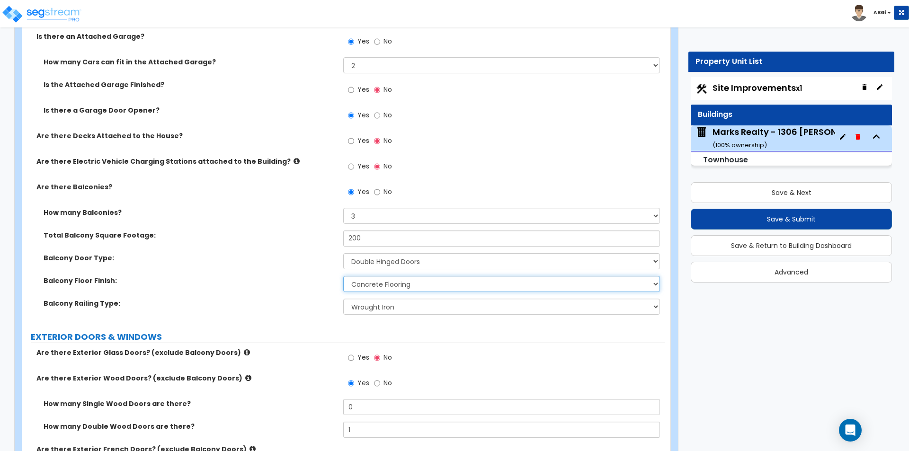
click at [360, 281] on select "Please Choose One Concrete Flooring Tile Flooring Resilient Laminate Flooring P…" at bounding box center [501, 284] width 316 height 16
select select "2"
click at [343, 276] on select "Please Choose One Concrete Flooring Tile Flooring Resilient Laminate Flooring P…" at bounding box center [501, 284] width 316 height 16
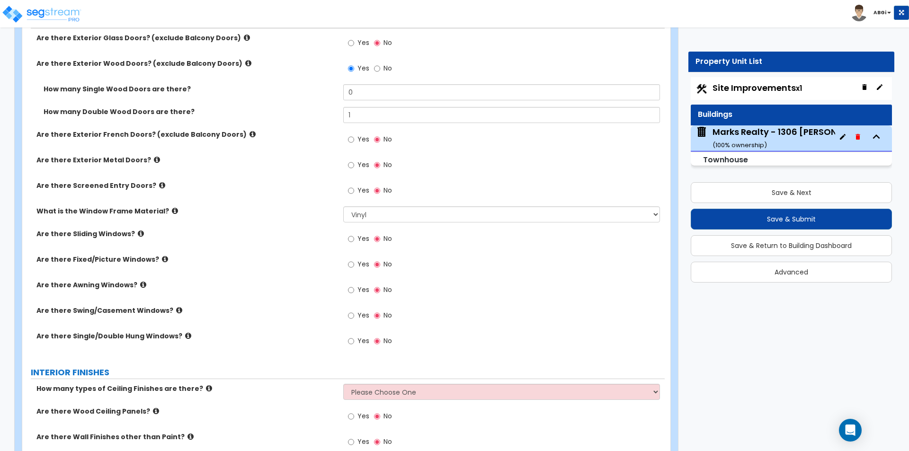
scroll to position [1278, 0]
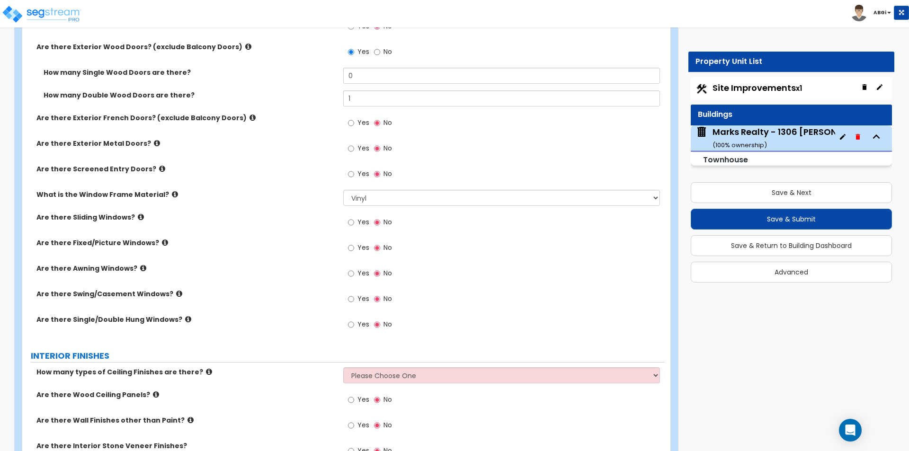
click at [140, 268] on icon at bounding box center [143, 268] width 6 height 7
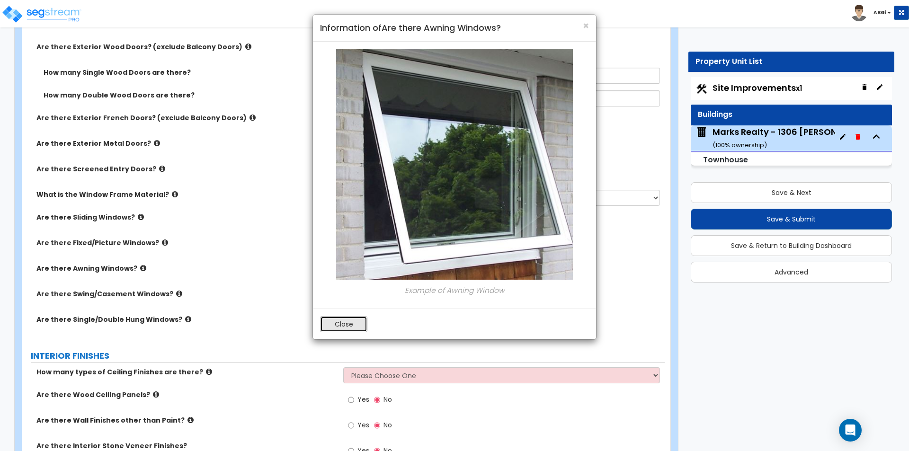
click at [338, 328] on button "Close" at bounding box center [343, 324] width 47 height 16
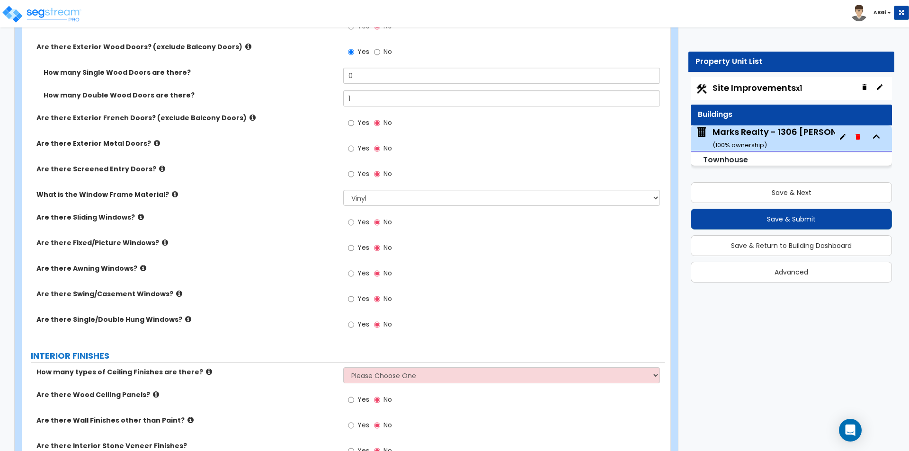
click at [162, 242] on icon at bounding box center [165, 242] width 6 height 7
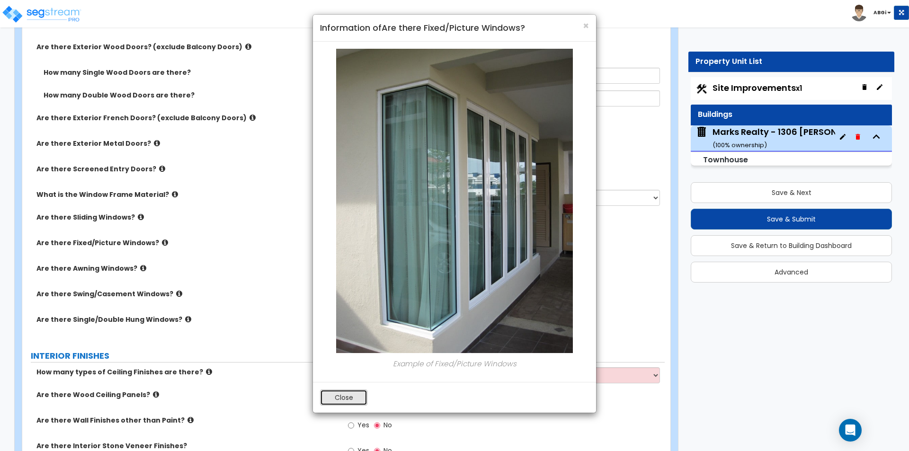
click at [322, 401] on button "Close" at bounding box center [343, 398] width 47 height 16
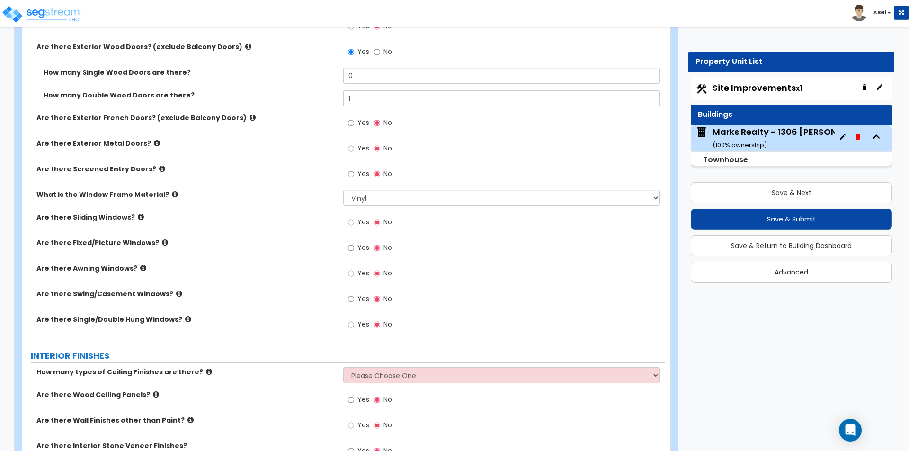
click at [185, 319] on icon at bounding box center [188, 319] width 6 height 7
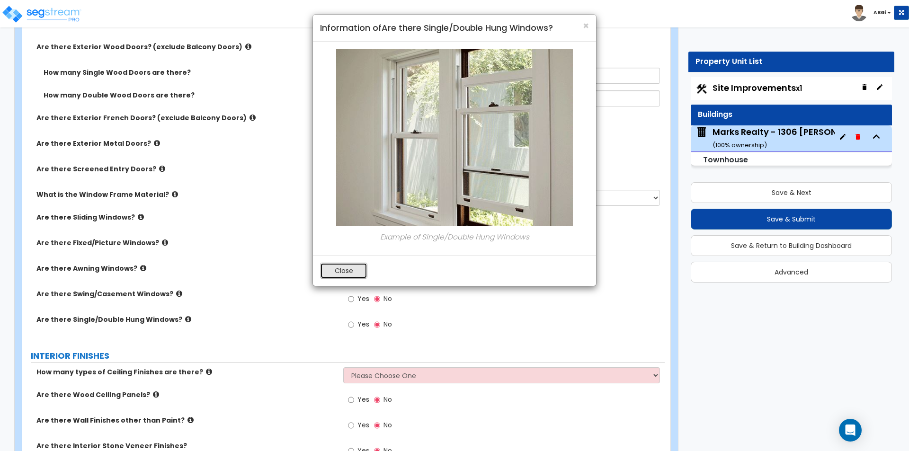
click at [325, 271] on button "Close" at bounding box center [343, 271] width 47 height 16
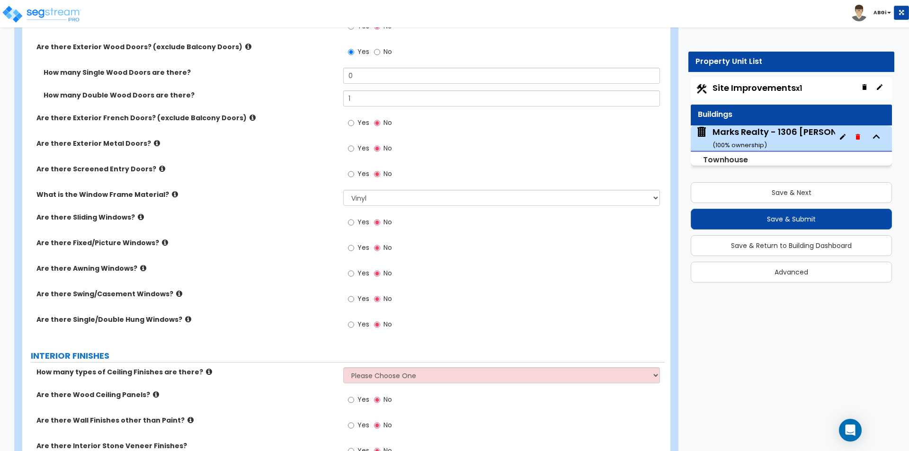
click at [162, 243] on icon at bounding box center [165, 242] width 6 height 7
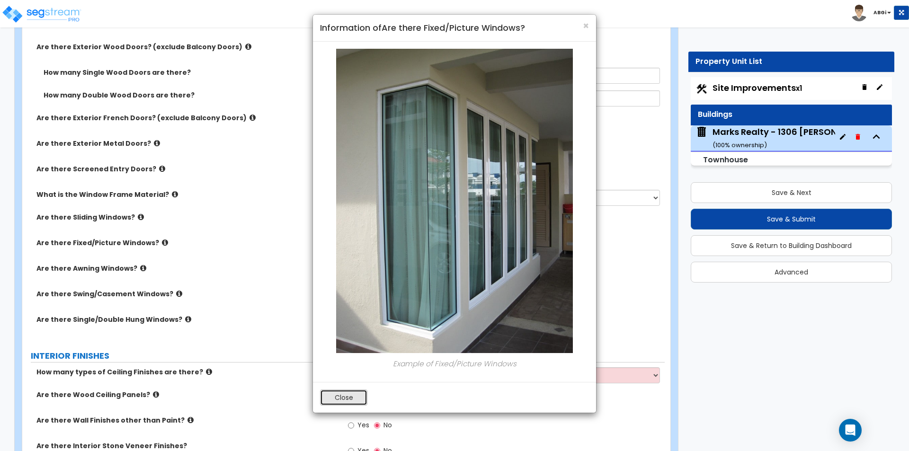
click at [330, 397] on button "Close" at bounding box center [343, 398] width 47 height 16
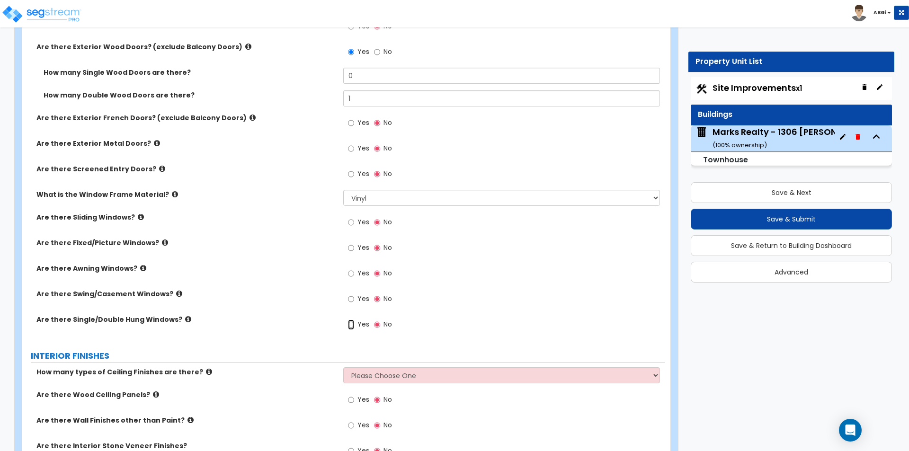
click at [351, 325] on input "Yes" at bounding box center [351, 325] width 6 height 10
radio input "true"
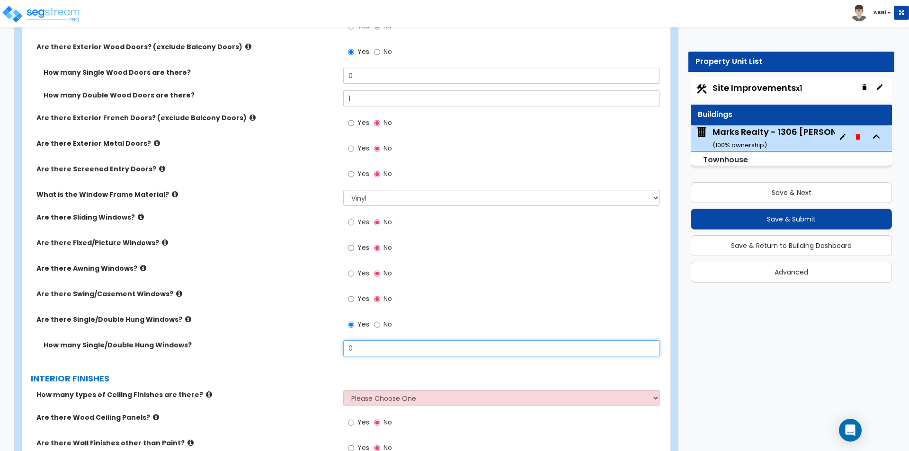
click at [356, 350] on input "0" at bounding box center [501, 348] width 316 height 16
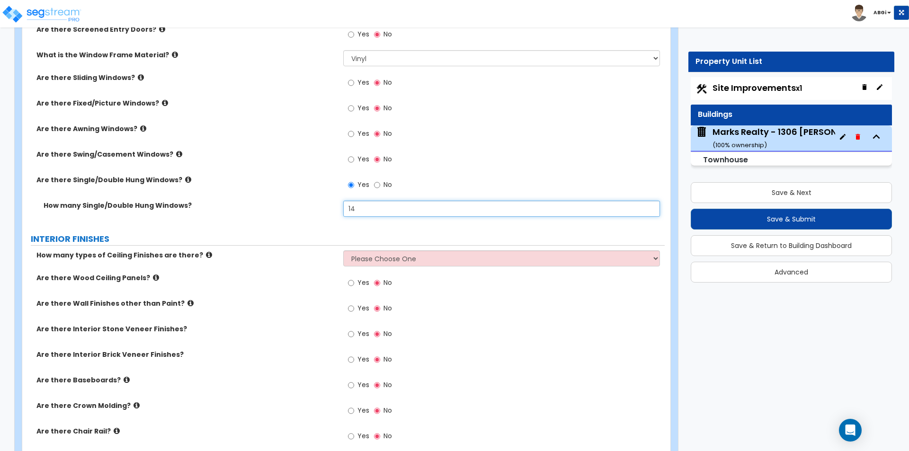
scroll to position [1420, 0]
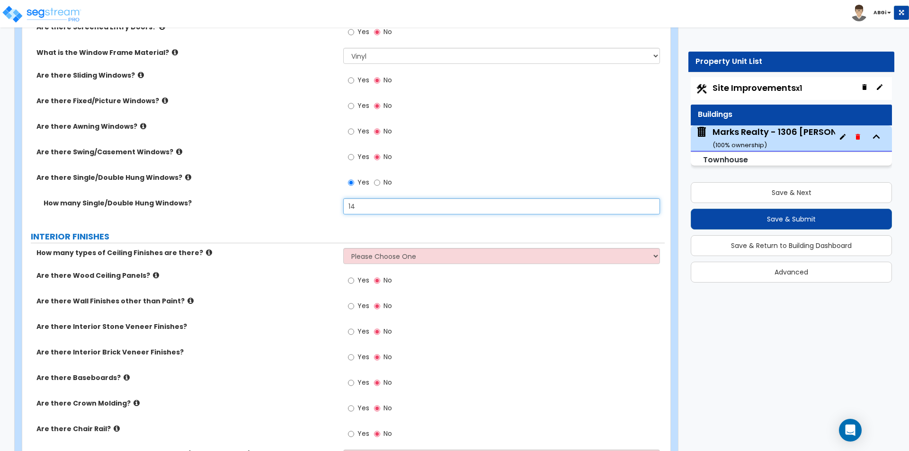
type input "14"
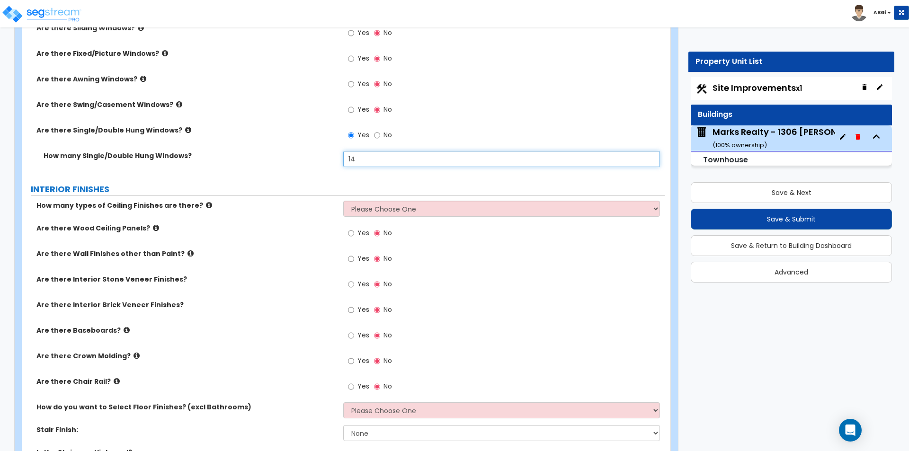
scroll to position [1515, 0]
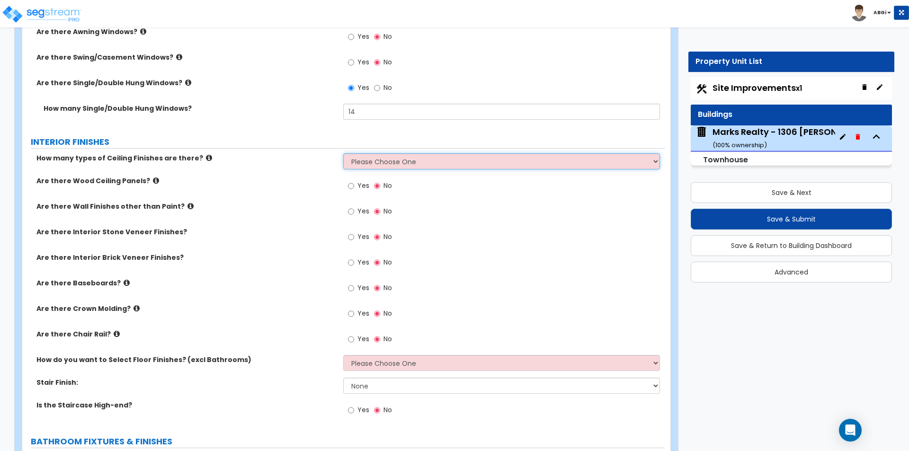
click at [386, 162] on select "Please Choose One 1 2 3" at bounding box center [501, 161] width 316 height 16
select select "1"
click at [343, 153] on select "Please Choose One 1 2 3" at bounding box center [501, 161] width 316 height 16
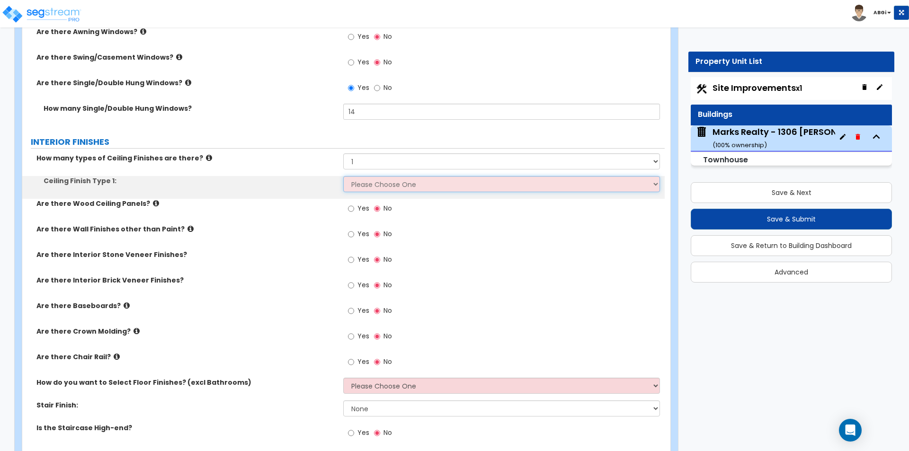
click at [384, 181] on select "Please Choose One Drop Ceiling Drywall Ceiling Open Ceiling" at bounding box center [501, 184] width 316 height 16
select select "2"
click at [343, 176] on select "Please Choose One Drop Ceiling Drywall Ceiling Open Ceiling" at bounding box center [501, 184] width 316 height 16
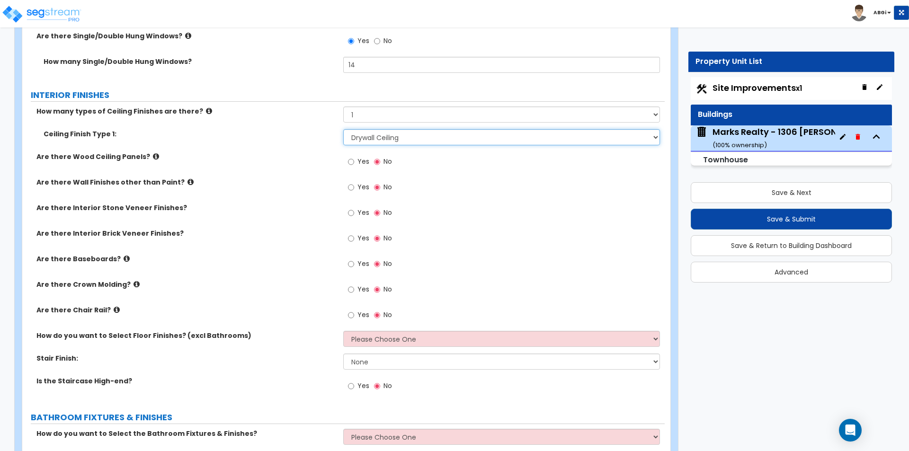
scroll to position [1562, 0]
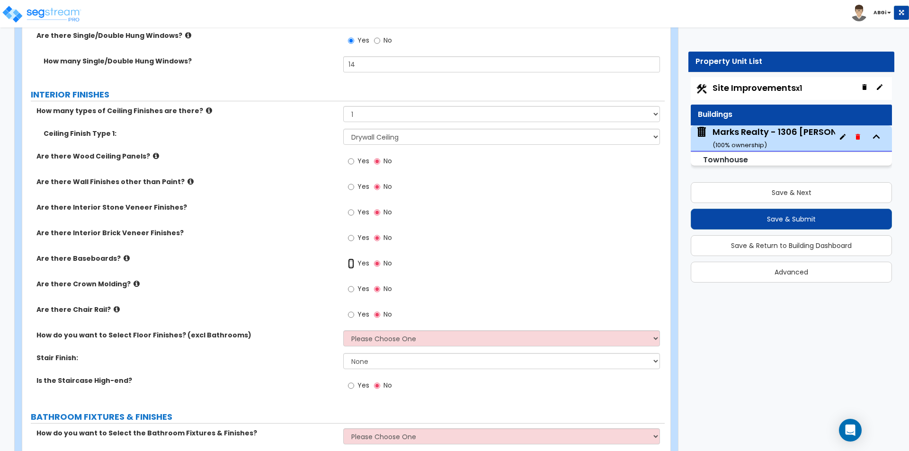
click at [349, 264] on input "Yes" at bounding box center [351, 264] width 6 height 10
radio input "true"
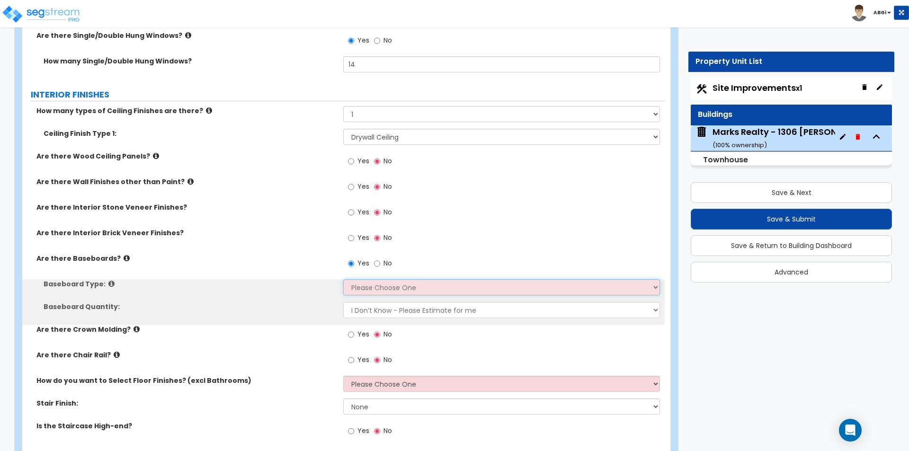
click at [358, 282] on select "Please Choose One Wood Vinyl Carpet Tile" at bounding box center [501, 287] width 316 height 16
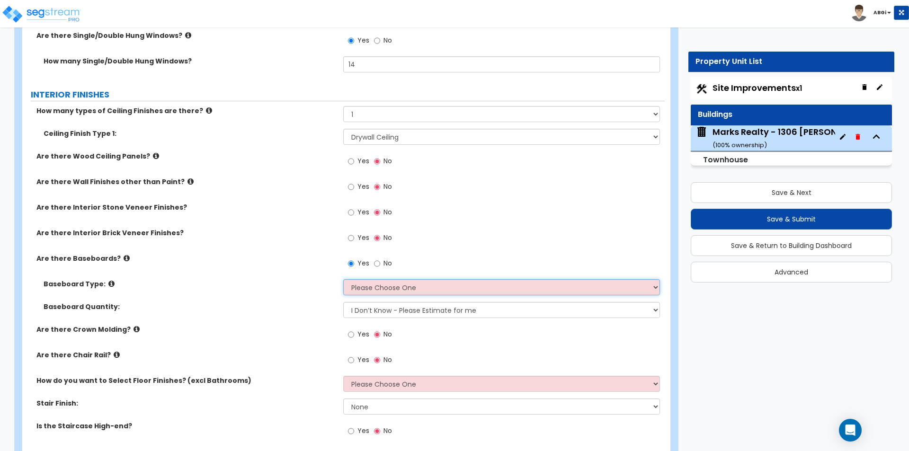
select select "1"
click at [343, 279] on select "Please Choose One Wood Vinyl Carpet Tile" at bounding box center [501, 287] width 316 height 16
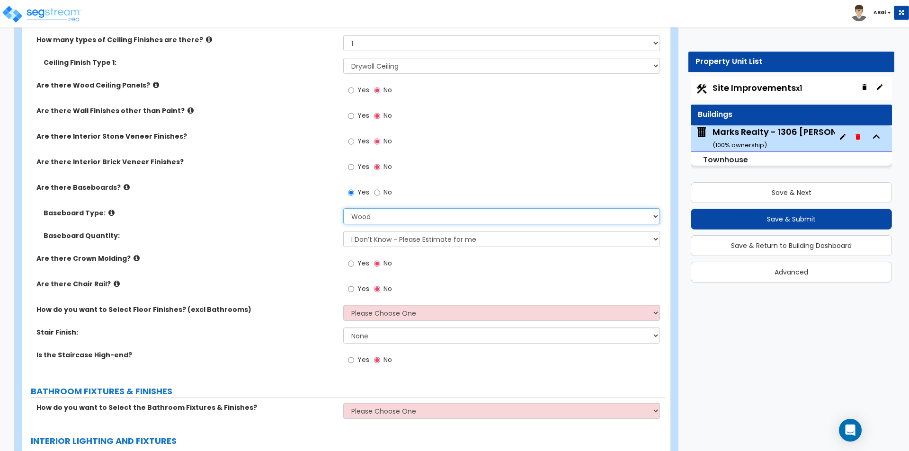
scroll to position [1657, 0]
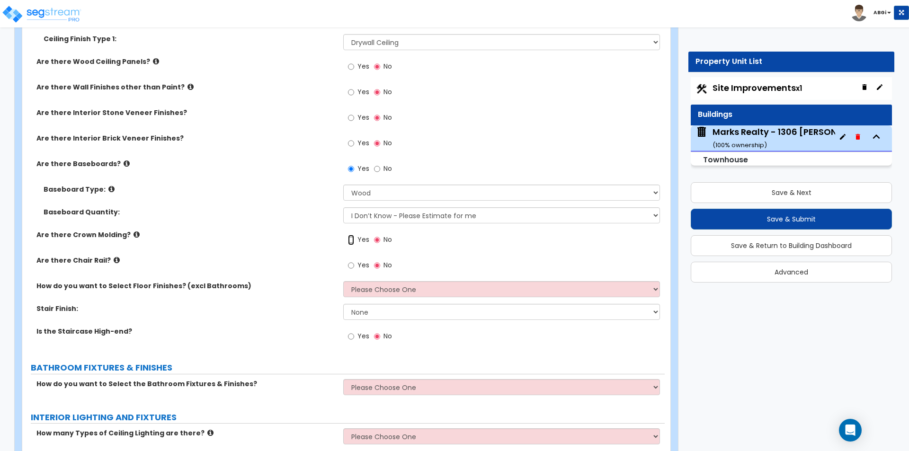
click at [351, 239] on input "Yes" at bounding box center [351, 240] width 6 height 10
radio input "true"
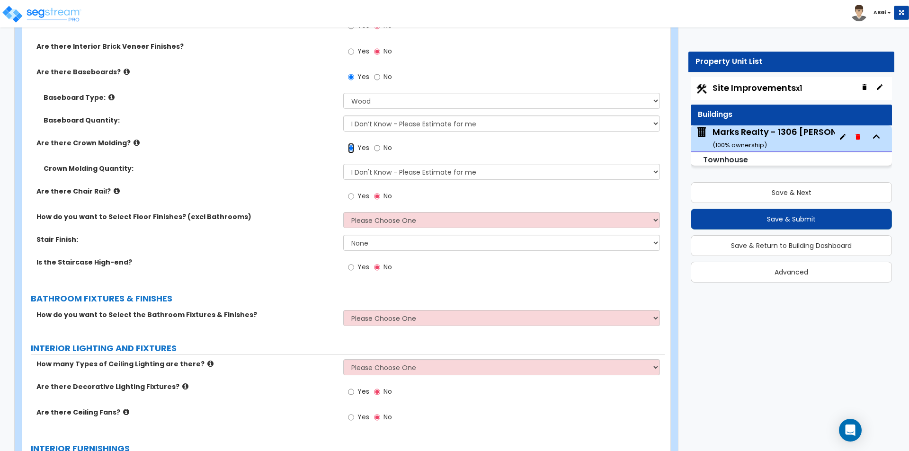
scroll to position [1752, 0]
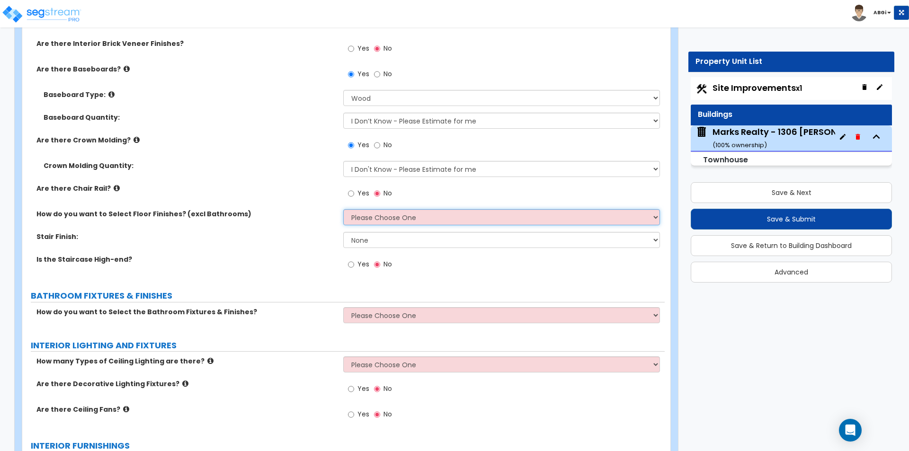
click at [367, 219] on select "Please Choose One I want to Select Floor Finishes for the Areas of the House I …" at bounding box center [501, 217] width 316 height 16
select select "1"
click at [343, 209] on select "Please Choose One I want to Select Floor Finishes for the Areas of the House I …" at bounding box center [501, 217] width 316 height 16
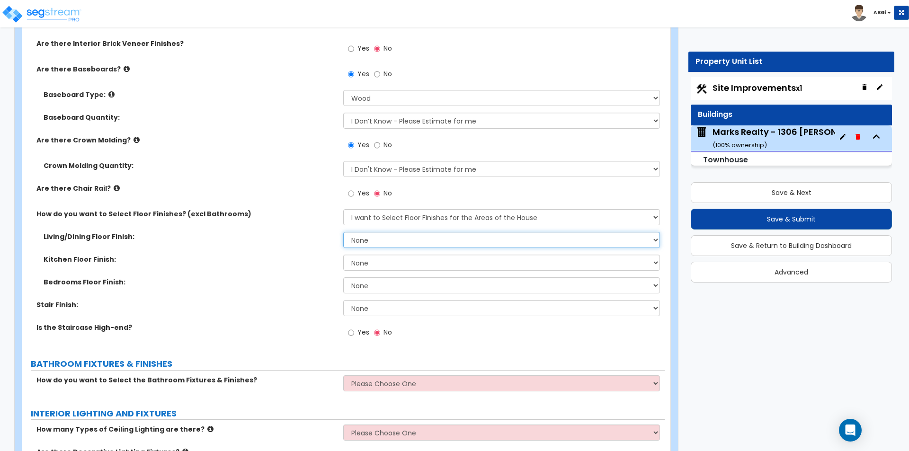
click at [368, 241] on select "None Tile Flooring Hardwood Flooring Resilient Laminate Flooring VCT Flooring S…" at bounding box center [501, 240] width 316 height 16
select select "2"
click at [343, 232] on select "None Tile Flooring Hardwood Flooring Resilient Laminate Flooring VCT Flooring S…" at bounding box center [501, 240] width 316 height 16
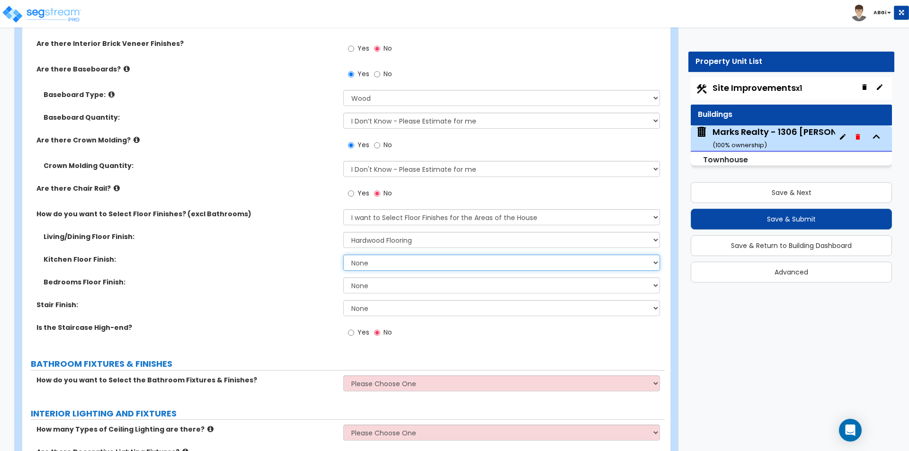
click at [360, 260] on select "None Tile Flooring Hardwood Flooring Resilient Laminate Flooring VCT Flooring S…" at bounding box center [501, 263] width 316 height 16
select select "1"
click at [343, 255] on select "None Tile Flooring Hardwood Flooring Resilient Laminate Flooring VCT Flooring S…" at bounding box center [501, 263] width 316 height 16
click at [388, 284] on select "None Tile Flooring Hardwood Flooring Resilient Laminate Flooring VCT Flooring S…" at bounding box center [501, 285] width 316 height 16
select select "2"
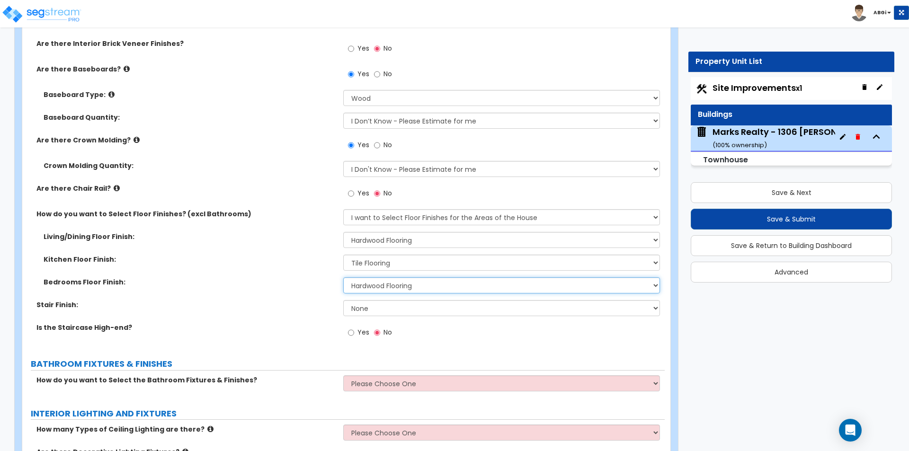
click at [343, 277] on select "None Tile Flooring Hardwood Flooring Resilient Laminate Flooring VCT Flooring S…" at bounding box center [501, 285] width 316 height 16
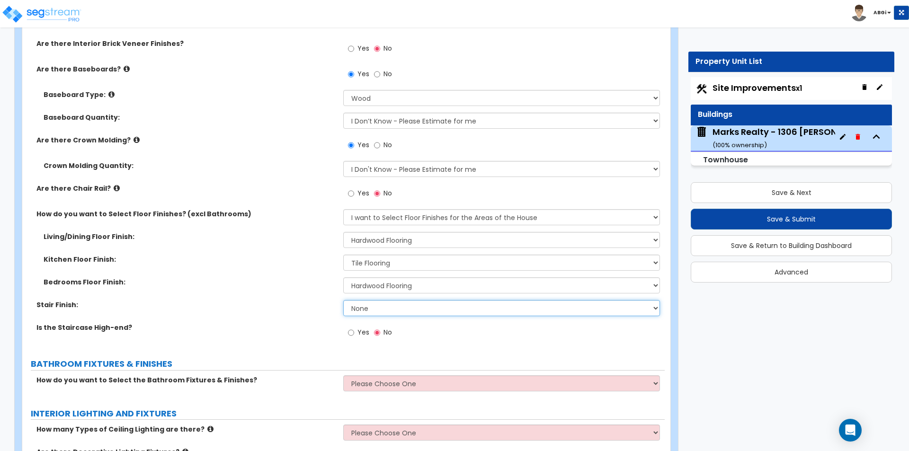
click at [407, 312] on select "None Tile Wood Laminate VCT Sheet Carpet Sheet Vinyl Carpet Tile" at bounding box center [501, 308] width 316 height 16
select select "2"
click at [343, 300] on select "None Tile Wood Laminate VCT Sheet Carpet Sheet Vinyl Carpet Tile" at bounding box center [501, 308] width 316 height 16
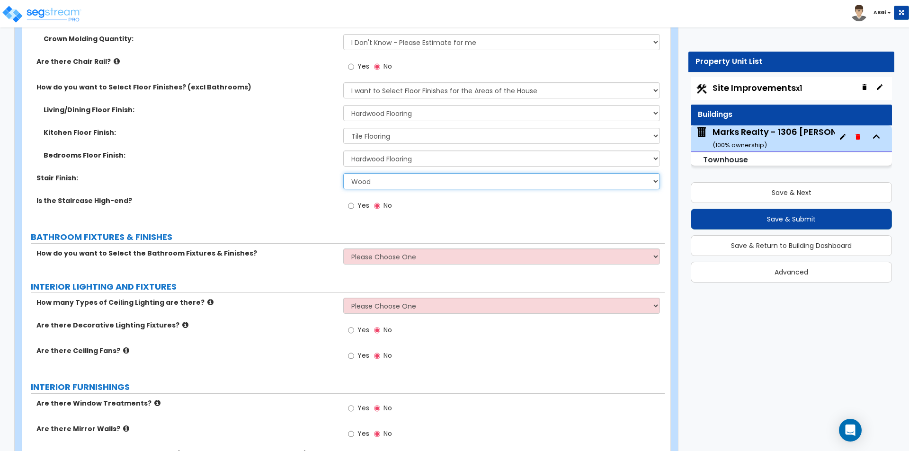
scroll to position [1894, 0]
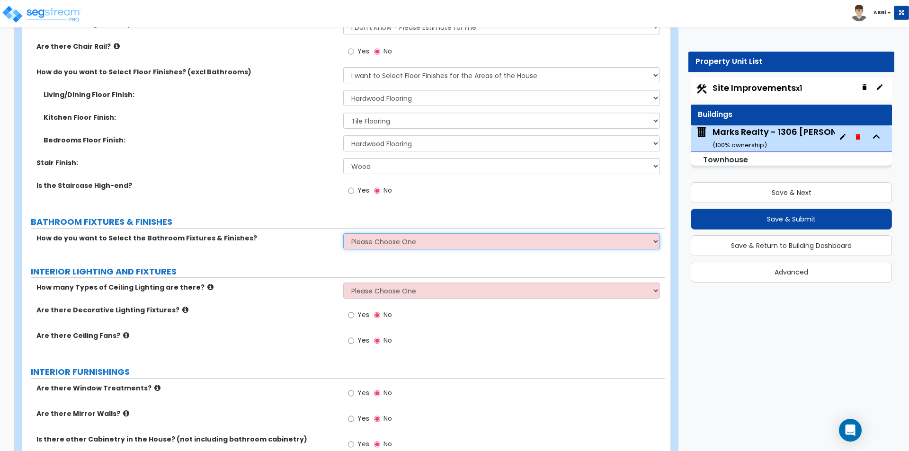
click at [385, 244] on select "Please Choose One I want to Select Fixtures and Finishes only for one Bath and …" at bounding box center [501, 241] width 316 height 16
select select "2"
click at [343, 233] on select "Please Choose One I want to Select Fixtures and Finishes only for one Bath and …" at bounding box center [501, 241] width 316 height 16
